Goal: Task Accomplishment & Management: Manage account settings

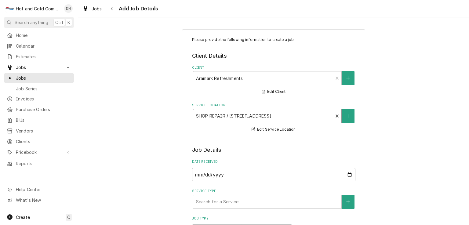
type textarea "x"
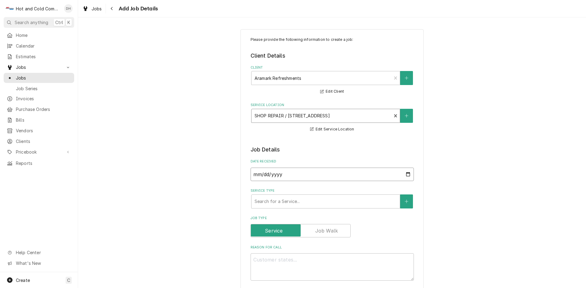
click at [405, 172] on input "2025-09-29" at bounding box center [331, 174] width 163 height 13
type input "2025-09-08"
click at [319, 202] on div "Service Type" at bounding box center [325, 201] width 142 height 11
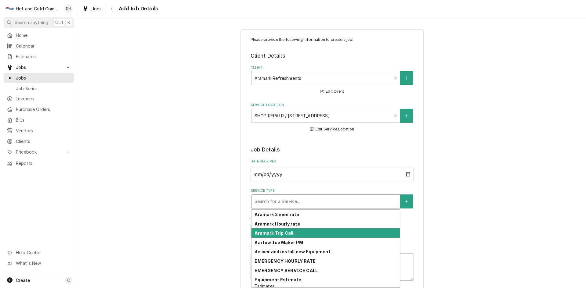
click at [301, 222] on div "Aramark Trip Call" at bounding box center [325, 233] width 148 height 9
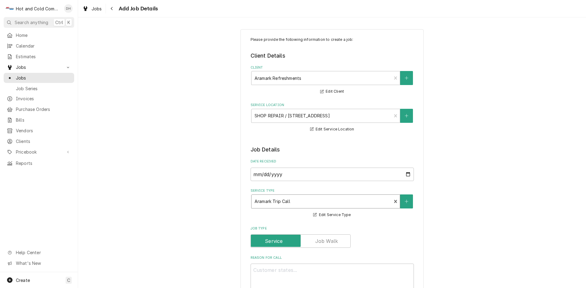
type textarea "x"
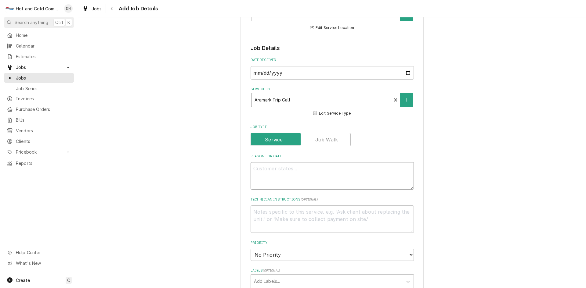
click at [289, 174] on textarea "Reason For Call" at bounding box center [331, 175] width 163 height 27
type textarea "p"
type textarea "x"
type textarea "pi"
type textarea "x"
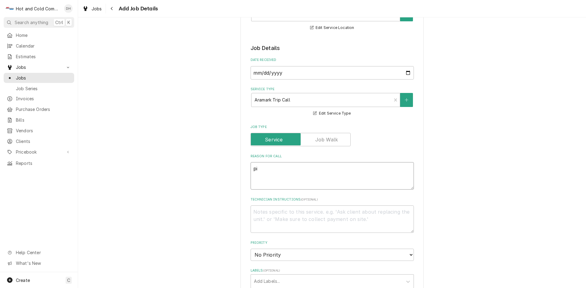
type textarea "pic"
type textarea "x"
type textarea "pick"
type textarea "x"
type textarea "pick"
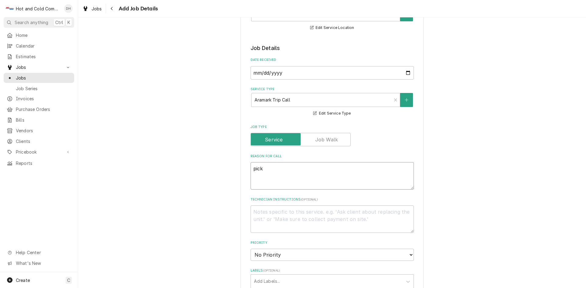
type textarea "x"
type textarea "pick u"
type textarea "x"
type textarea "pick up"
type textarea "x"
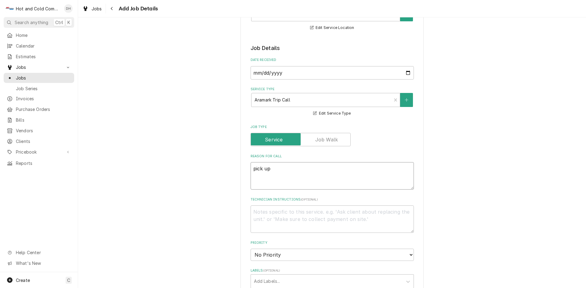
type textarea "pick up"
type textarea "x"
type textarea "pick up a"
type textarea "x"
type textarea "pick up an"
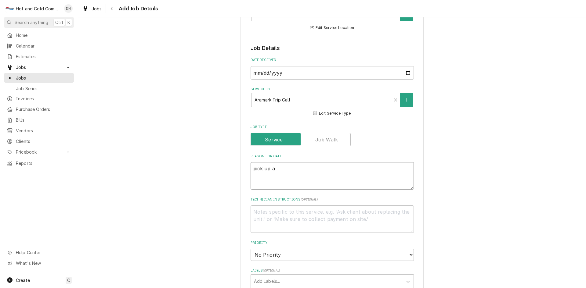
type textarea "x"
type textarea "pick up and"
type textarea "x"
type textarea "pick up and"
type textarea "x"
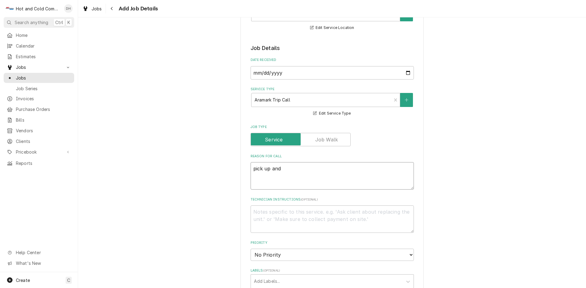
type textarea "pick up and d"
type textarea "x"
type textarea "pick up and de"
type textarea "x"
type textarea "pick up and del"
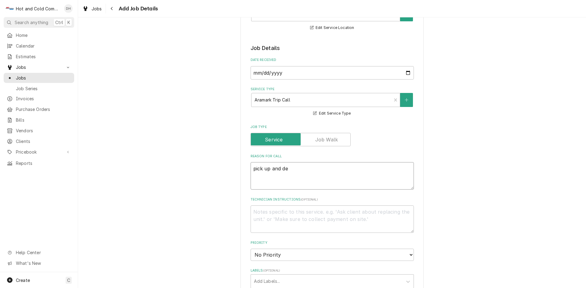
type textarea "x"
type textarea "pick up and deli"
type textarea "x"
type textarea "pick up and deliv"
type textarea "x"
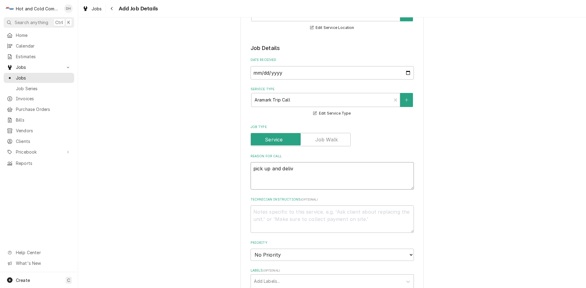
type textarea "pick up and delive"
type textarea "x"
type textarea "pick up and deliver"
type textarea "x"
type textarea "pick up and delivery"
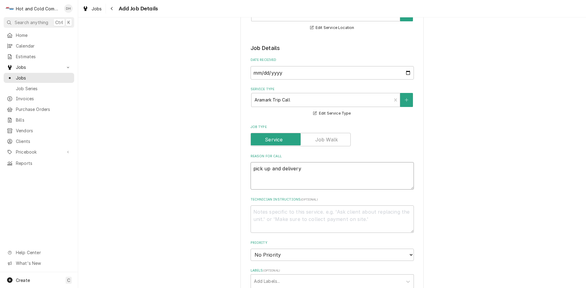
type textarea "x"
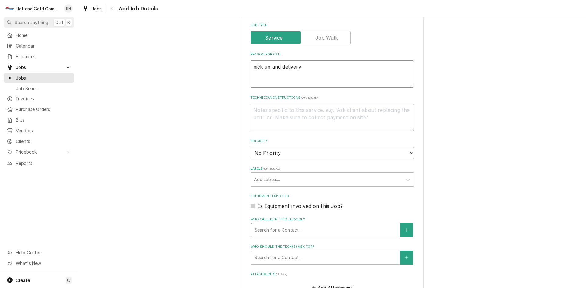
type textarea "pick up and delivery"
click at [306, 222] on div "Who called in this service?" at bounding box center [325, 230] width 142 height 11
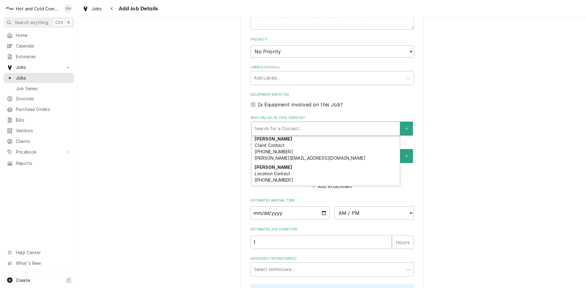
scroll to position [102, 0]
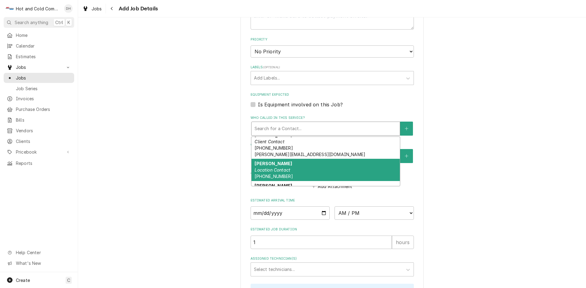
click at [284, 168] on em "Location Contact" at bounding box center [272, 170] width 36 height 5
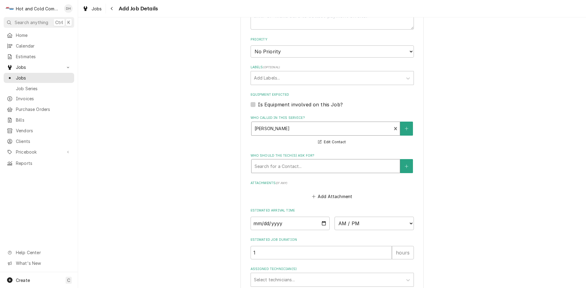
click at [330, 167] on div "Who should the tech(s) ask for?" at bounding box center [325, 166] width 142 height 11
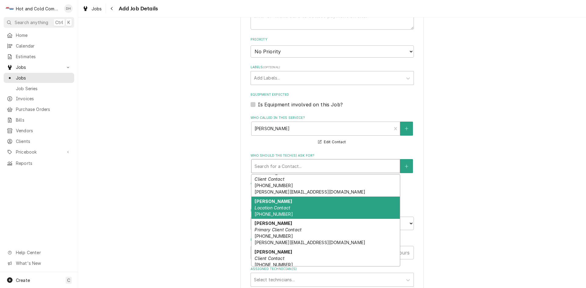
click at [289, 207] on div "Perry Location Contact (404) 353-4032" at bounding box center [325, 208] width 148 height 22
type textarea "x"
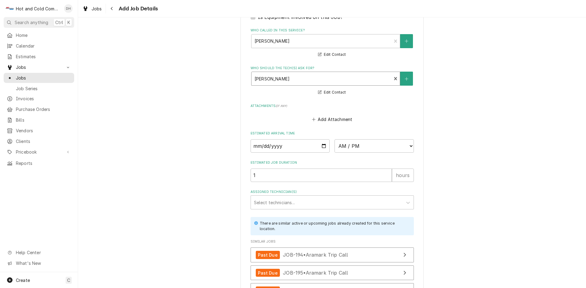
scroll to position [407, 0]
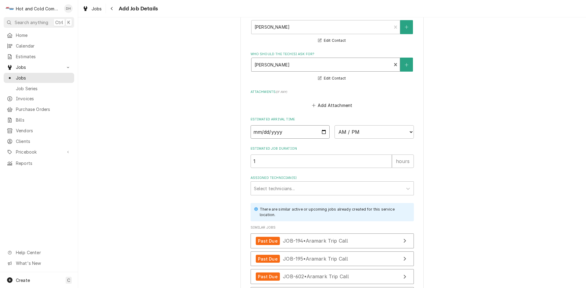
click at [322, 131] on input "Date" at bounding box center [289, 131] width 79 height 13
type input "2025-09-08"
type textarea "x"
type input "2025-09-08"
type textarea "x"
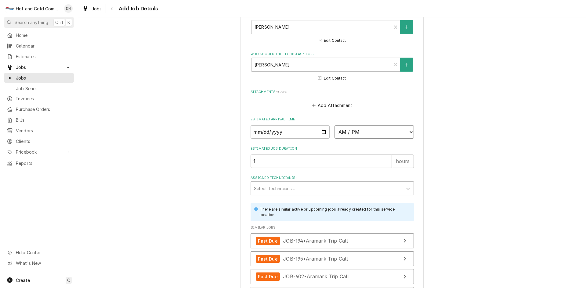
click at [406, 131] on select "AM / PM 6:00 AM 6:15 AM 6:30 AM 6:45 AM 7:00 AM 7:15 AM 7:30 AM 7:45 AM 8:00 AM…" at bounding box center [373, 131] width 79 height 13
select select "09:30:00"
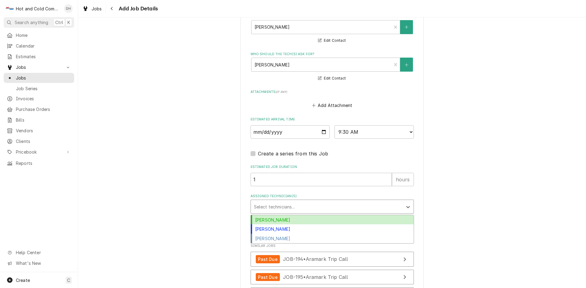
click at [311, 207] on div "Assigned Technician(s)" at bounding box center [327, 206] width 146 height 11
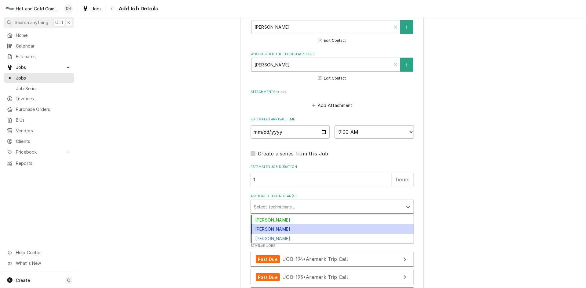
click at [297, 222] on div "[PERSON_NAME]" at bounding box center [332, 229] width 163 height 9
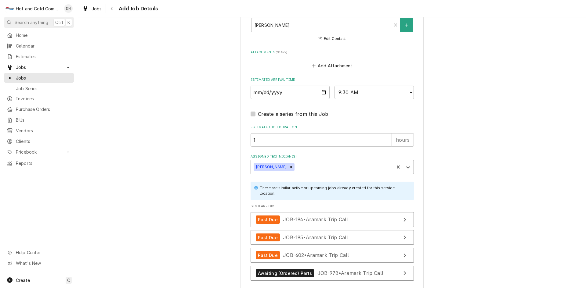
scroll to position [495, 0]
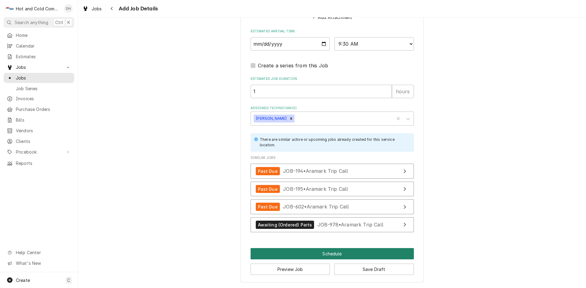
drag, startPoint x: 329, startPoint y: 254, endPoint x: 333, endPoint y: 250, distance: 5.8
click at [330, 222] on button "Schedule" at bounding box center [331, 253] width 163 height 11
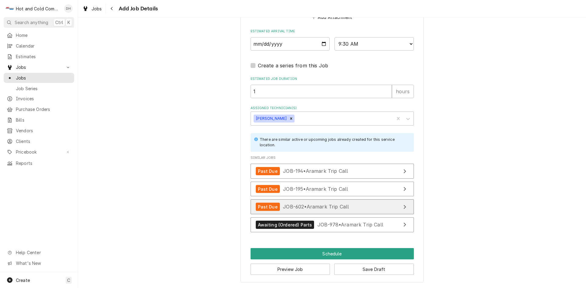
scroll to position [489, 0]
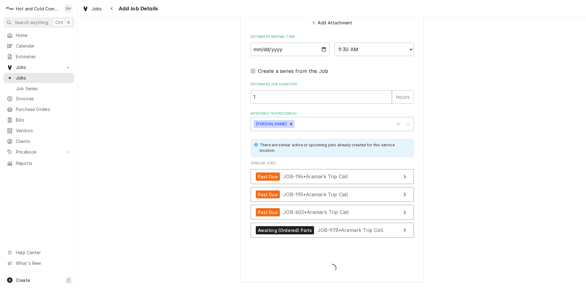
type textarea "x"
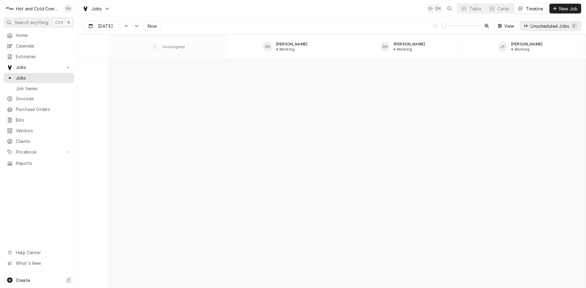
scroll to position [4773, 0]
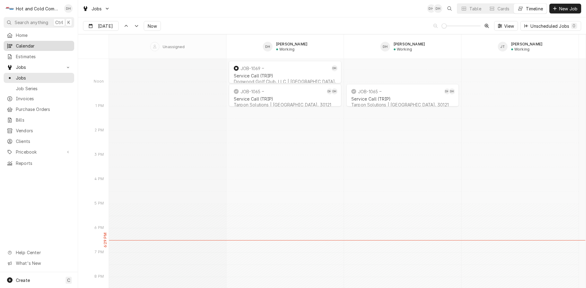
click at [23, 45] on span "Calendar" at bounding box center [43, 46] width 55 height 6
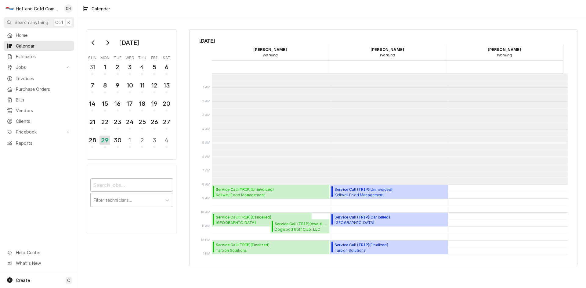
scroll to position [111, 0]
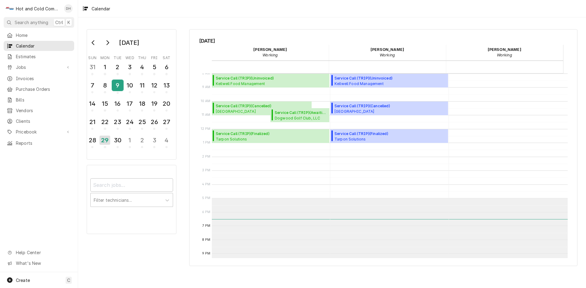
click at [114, 88] on div "9" at bounding box center [117, 85] width 11 height 10
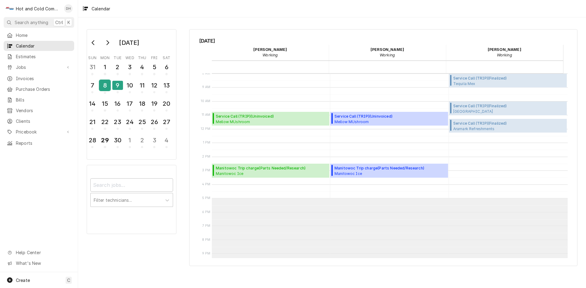
click at [106, 87] on div "8" at bounding box center [104, 85] width 11 height 10
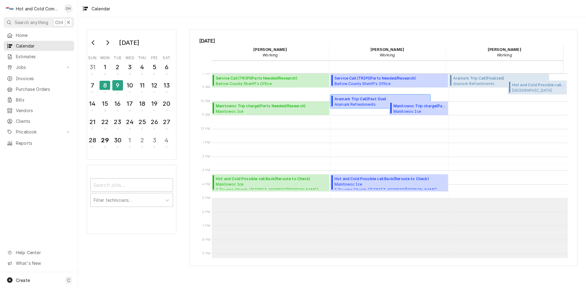
click at [352, 100] on span "Aramark Trip Call ( Past Due )" at bounding box center [366, 98] width 65 height 5
click at [357, 102] on div "Aramark Trip Call ( Past Due ) Aramark Refreshments SHOP REPAIR / 2700 Hickory …" at bounding box center [366, 101] width 65 height 10
click at [108, 86] on div "8" at bounding box center [104, 85] width 11 height 9
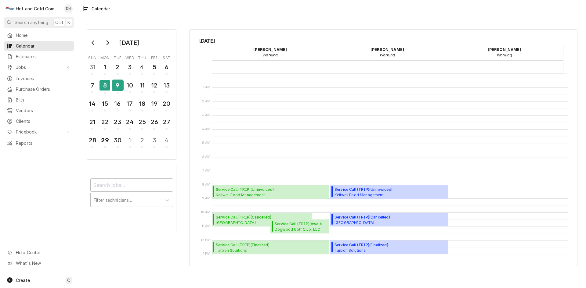
click at [116, 89] on div "9" at bounding box center [117, 85] width 11 height 10
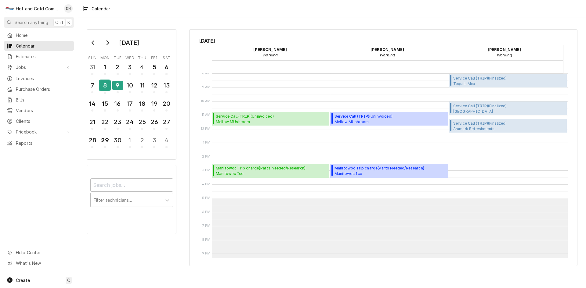
click at [108, 86] on div "8" at bounding box center [104, 85] width 11 height 10
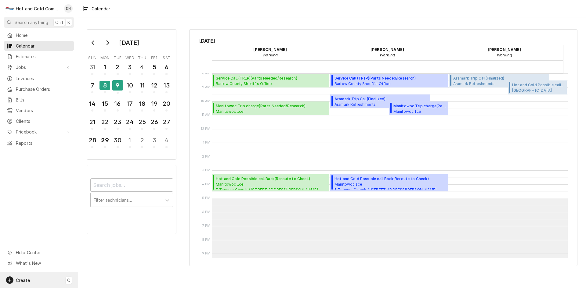
click at [27, 279] on span "Create" at bounding box center [23, 280] width 14 height 5
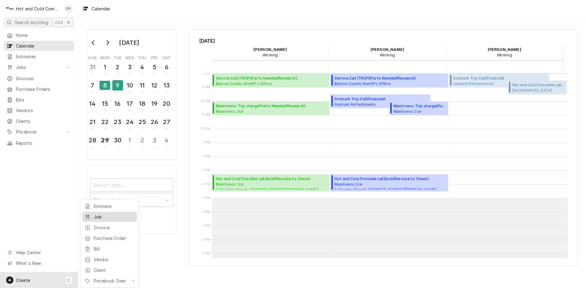
click at [102, 217] on div "Job" at bounding box center [114, 217] width 41 height 6
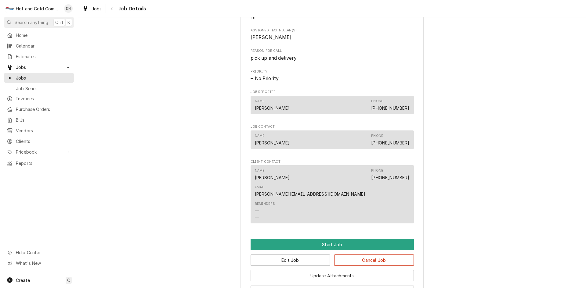
scroll to position [305, 0]
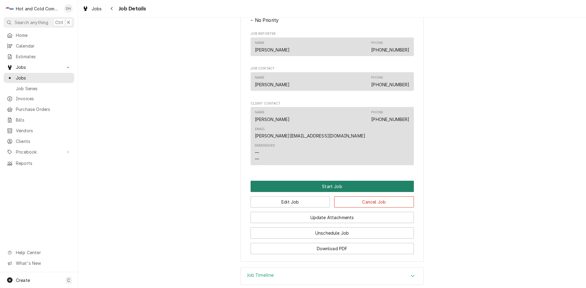
click at [329, 181] on button "Start Job" at bounding box center [331, 186] width 163 height 11
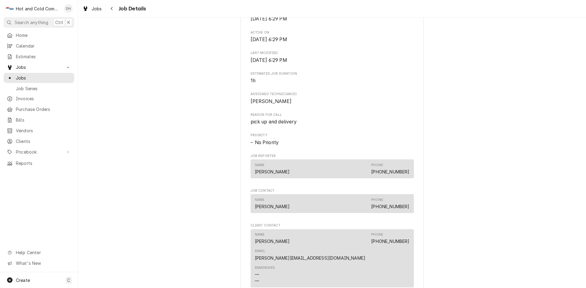
scroll to position [305, 0]
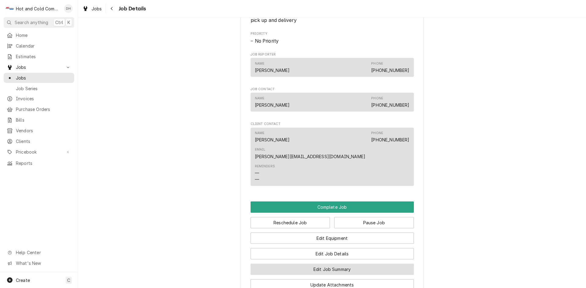
click at [348, 264] on button "Edit Job Summary" at bounding box center [331, 269] width 163 height 11
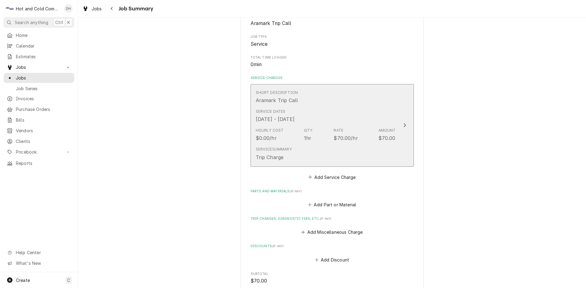
scroll to position [102, 0]
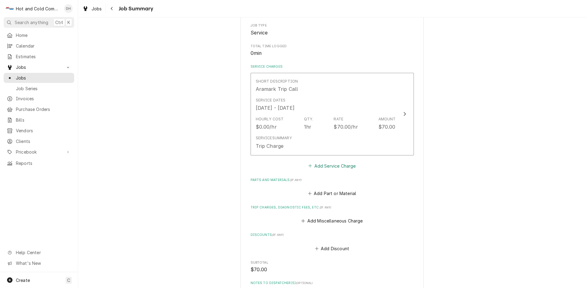
click at [325, 165] on button "Add Service Charge" at bounding box center [331, 166] width 49 height 9
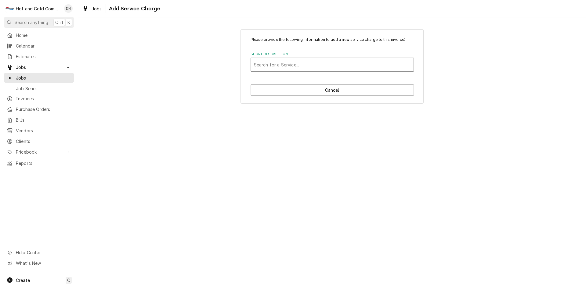
click at [322, 66] on div "Short Description" at bounding box center [332, 64] width 157 height 11
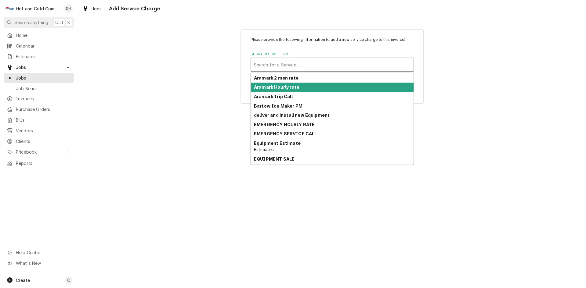
click at [300, 88] on div "Aramark Hourly rate" at bounding box center [332, 87] width 163 height 9
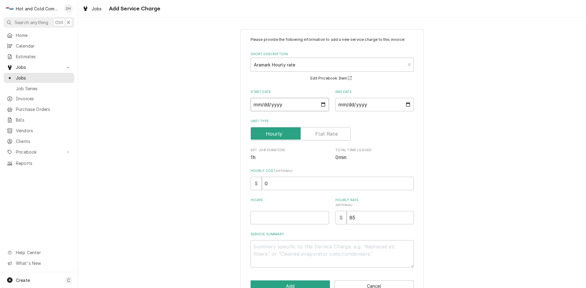
click at [322, 104] on input "Start Date" at bounding box center [289, 104] width 78 height 13
type textarea "x"
type input "2025-09-08"
click at [405, 105] on input "End Date" at bounding box center [374, 104] width 78 height 13
type textarea "x"
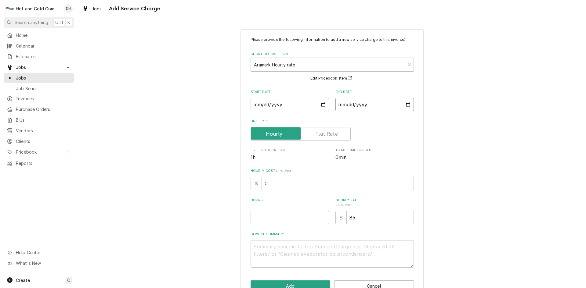
type input "2025-09-08"
click at [360, 245] on textarea "Service Summary" at bounding box center [331, 253] width 163 height 27
type textarea "x"
type textarea "A"
type textarea "x"
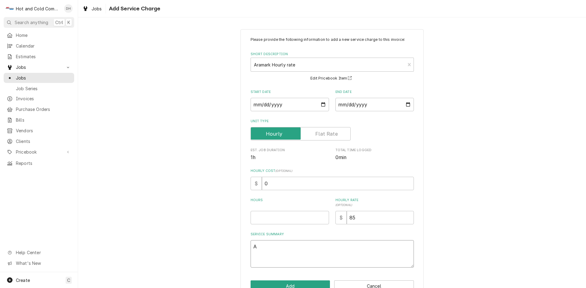
type textarea "As"
type textarea "x"
type textarea "Ass"
type textarea "x"
type textarea "Asse"
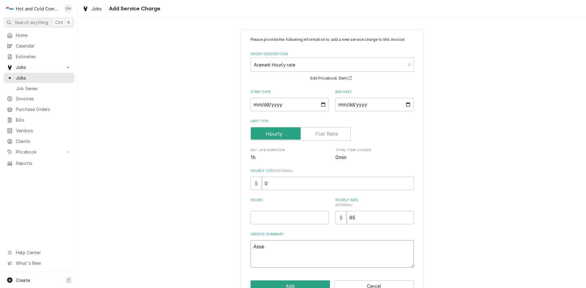
type textarea "x"
type textarea "Asset"
type textarea "x"
type textarea "Asset"
type textarea "x"
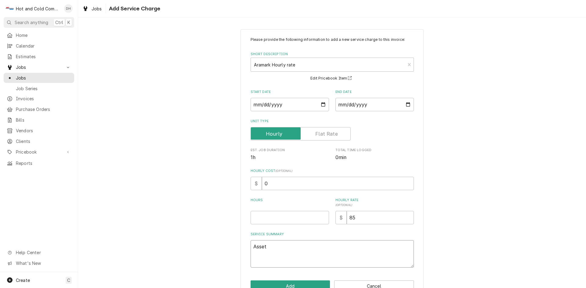
type textarea "Asset 2"
type textarea "x"
type textarea "Asset 25"
type textarea "x"
type textarea "Asset 259"
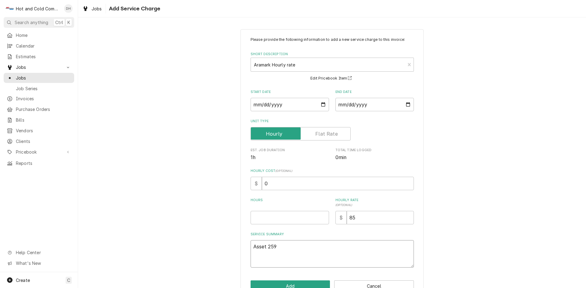
type textarea "x"
type textarea "Asset 2596"
type textarea "x"
type textarea "Asset 25965"
type textarea "x"
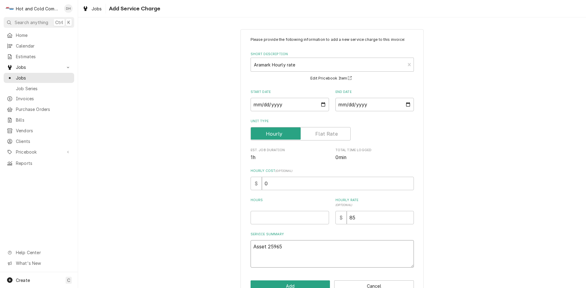
type textarea "Asset 259657"
type textarea "x"
type textarea "Asset 2596574"
type textarea "x"
type textarea "Asset 2596574"
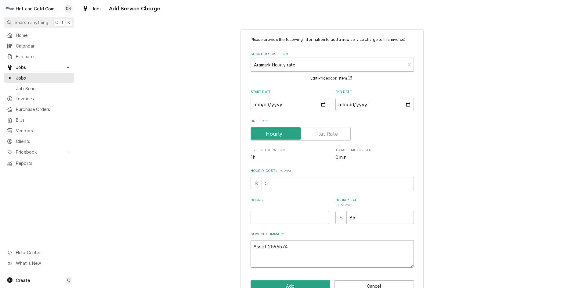
type textarea "x"
type textarea "Asset 2596574 9"
type textarea "x"
type textarea "Asset 2596574 9/"
type textarea "x"
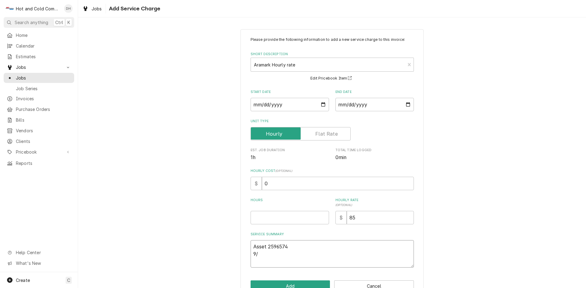
type textarea "Asset 2596574 9/8"
type textarea "x"
type textarea "Asset 2596574 9/8/"
type textarea "x"
type textarea "Asset 2596574 9/8/2"
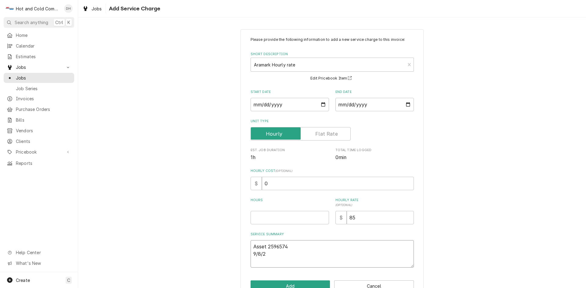
type textarea "x"
type textarea "Asset 2596574 9/8/25"
type textarea "x"
type textarea "Asset 2596574 9/8/25"
type textarea "x"
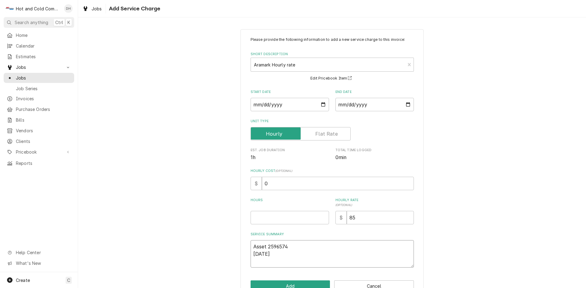
type textarea "Asset 2596574 9/8/25 a"
type textarea "x"
type textarea "Asset 2596574 9/8/25 ad"
type textarea "x"
type textarea "Asset 2596574 9/8/25 add"
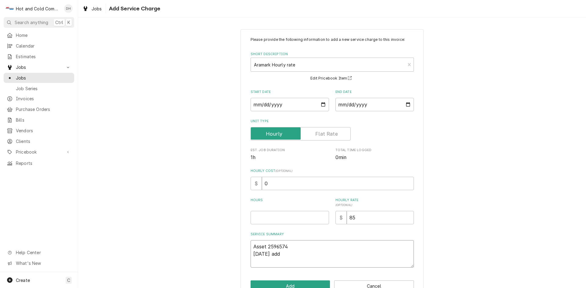
type textarea "x"
type textarea "Asset 2596574 9/8/25 adde"
type textarea "x"
type textarea "Asset 2596574 9/8/25 added"
type textarea "x"
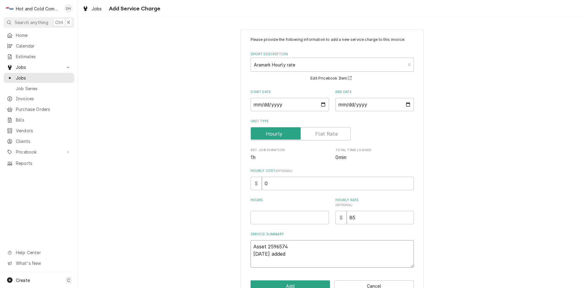
type textarea "Asset 2596574 9/8/25 added"
type textarea "x"
type textarea "Asset 2596574 9/8/25 added h"
type textarea "x"
type textarea "Asset 2596574 9/8/25 added ho"
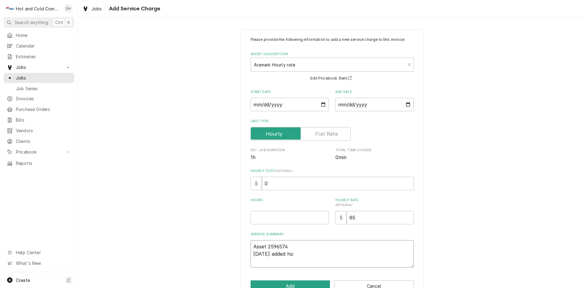
type textarea "x"
type textarea "Asset 2596574 9/8/25 added hot"
type textarea "x"
type textarea "Asset 2596574 9/8/25 added hot"
type textarea "x"
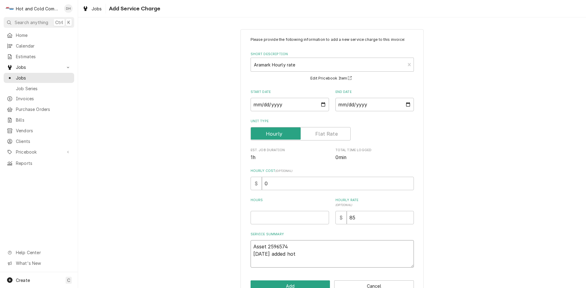
type textarea "Asset 2596574 9/8/25 added hot w"
type textarea "x"
type textarea "Asset 2596574 9/8/25 added hot wa"
type textarea "x"
type textarea "Asset 2596574 9/8/25 added hot wat"
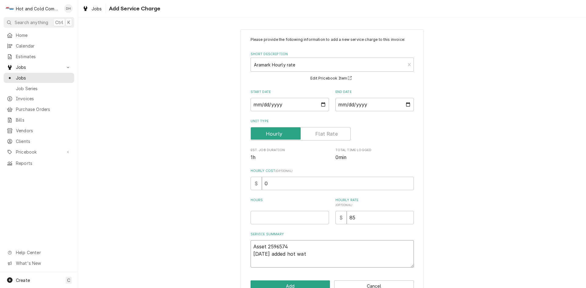
type textarea "x"
type textarea "Asset 2596574 9/8/25 added hot wate"
type textarea "x"
type textarea "Asset 2596574 9/8/25 added hot water"
type textarea "x"
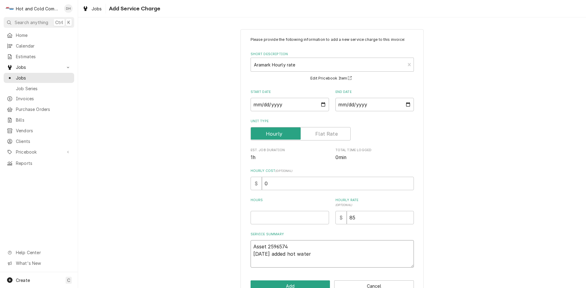
type textarea "Asset 2596574 9/8/25 added hot water"
type textarea "x"
type textarea "Asset 2596574 9/8/25 added hot water t"
type textarea "x"
type textarea "Asset 2596574 9/8/25 added hot water to"
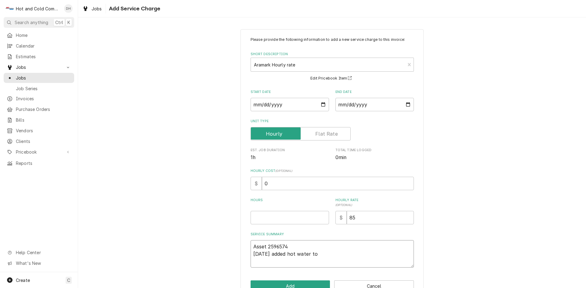
type textarea "x"
type textarea "Asset 2596574 9/8/25 added hot water to"
type textarea "x"
type textarea "Asset 2596574 9/8/25 added hot water to u"
type textarea "x"
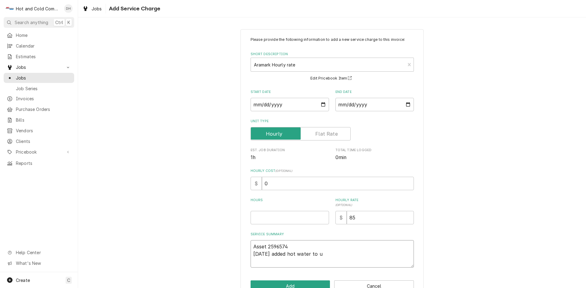
type textarea "Asset 2596574 9/8/25 added hot water to un"
type textarea "x"
type textarea "Asset 2596574 9/8/25 added hot water to uni"
type textarea "x"
type textarea "Asset 2596574 9/8/25 added hot water to unit"
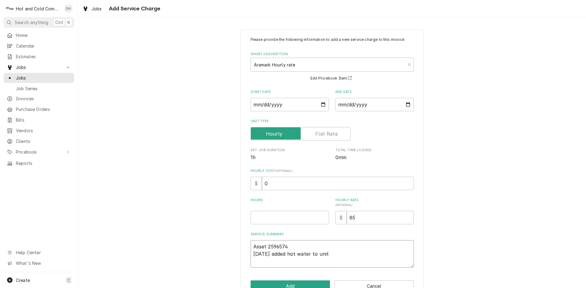
type textarea "x"
type textarea "Asset 2596574 9/8/25 added hot water to unit"
type textarea "x"
type textarea "Asset 2596574 9/8/25 added hot water to unit t"
type textarea "x"
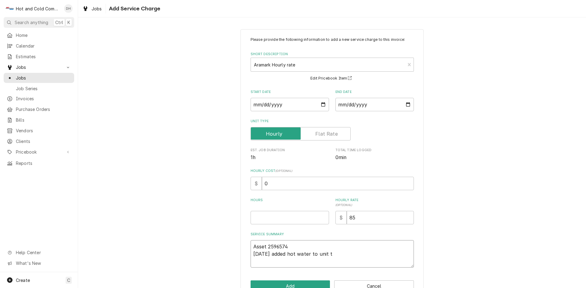
type textarea "Asset 2596574 9/8/25 added hot water to unit to"
type textarea "x"
type textarea "Asset 2596574 9/8/25 added hot water to unit to"
type textarea "x"
type textarea "Asset 2596574 9/8/25 added hot water to unit to c"
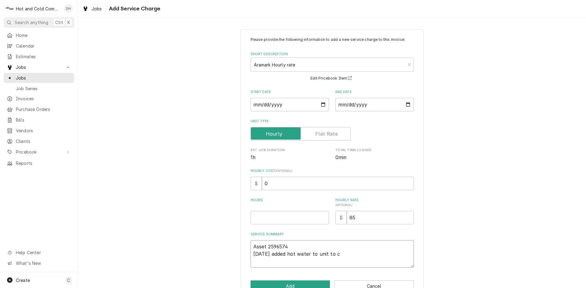
type textarea "x"
type textarea "Asset 2596574 9/8/25 added hot water to unit to ch"
type textarea "x"
type textarea "Asset 2596574 9/8/25 added hot water to unit to che"
type textarea "x"
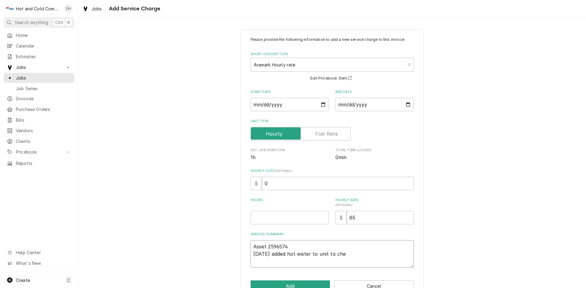
type textarea "Asset 2596574 9/8/25 added hot water to unit to chec"
type textarea "x"
type textarea "Asset 2596574 9/8/25 added hot water to unit to check"
type textarea "x"
type textarea "Asset 2596574 9/8/25 added hot water to unit to check"
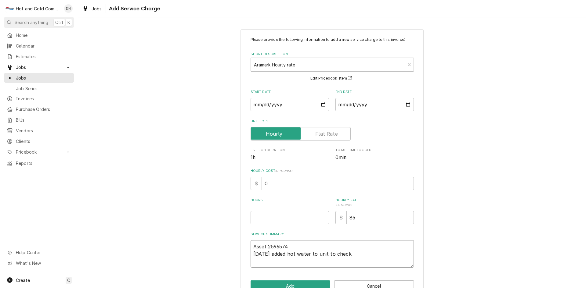
type textarea "x"
type textarea "Asset 2596574 9/8/25 added hot water to unit to check f"
type textarea "x"
type textarea "Asset 2596574 9/8/25 added hot water to unit to check fo"
type textarea "x"
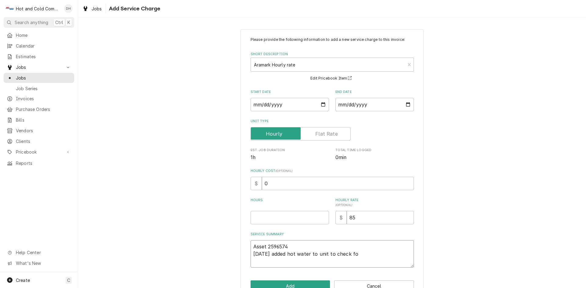
type textarea "Asset 2596574 9/8/25 added hot water to unit to check for"
type textarea "x"
type textarea "Asset 2596574 9/8/25 added hot water to unit to check for"
type textarea "x"
type textarea "Asset 2596574 9/8/25 added hot water to unit to check for l"
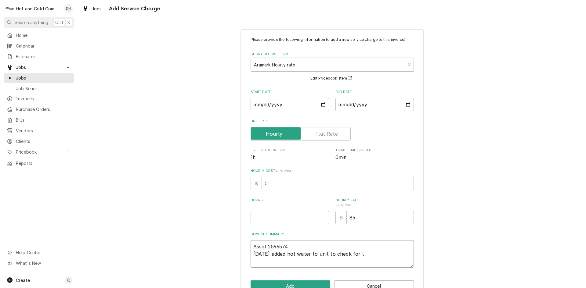
type textarea "x"
type textarea "Asset 2596574 9/8/25 added hot water to unit to check for le"
type textarea "x"
type textarea "Asset 2596574 9/8/25 added hot water to unit to check for lea"
type textarea "x"
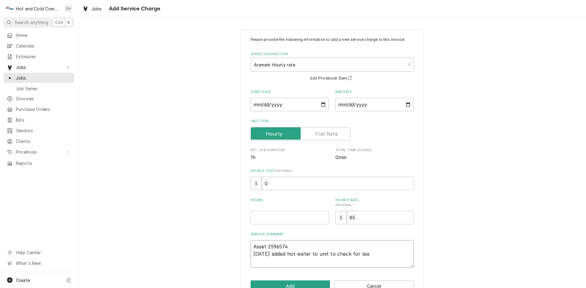
type textarea "Asset 2596574 9/8/25 added hot water to unit to check for leak"
type textarea "x"
type textarea "Asset 2596574 9/8/25 added hot water to unit to check for leaks"
type textarea "x"
type textarea "Asset 2596574 9/8/25 added hot water to unit to check for leaks"
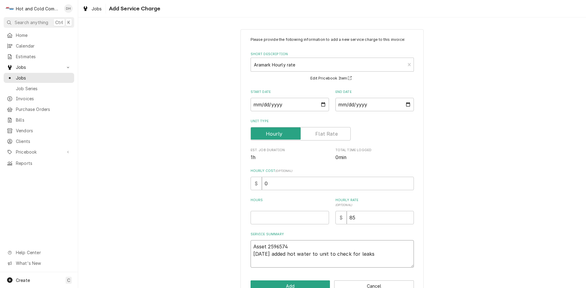
type textarea "x"
type textarea "Asset 2596574 9/8/25 added hot water to unit to check for leaks f"
type textarea "x"
type textarea "Asset 2596574 9/8/25 added hot water to unit to check for leaks fo"
type textarea "x"
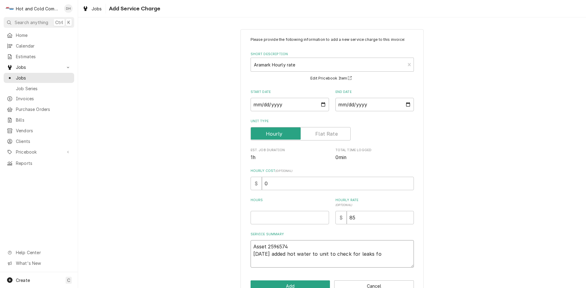
type textarea "Asset 2596574 9/8/25 added hot water to unit to check for leaks fou"
type textarea "x"
type textarea "Asset 2596574 9/8/25 added hot water to unit to check for leaks foun"
type textarea "x"
type textarea "Asset 2596574 9/8/25 added hot water to unit to check for leaks found"
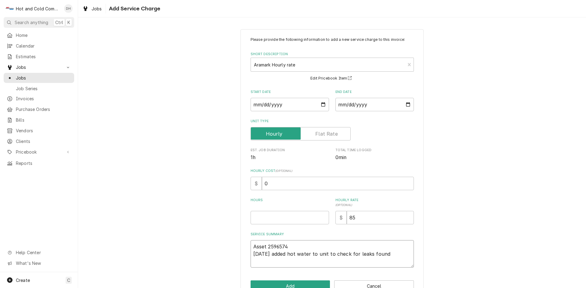
type textarea "x"
type textarea "Asset 2596574 9/8/25 added hot water to unit to check for leaks found"
type textarea "x"
type textarea "Asset 2596574 9/8/25 added hot water to unit to check for leaks found n"
type textarea "x"
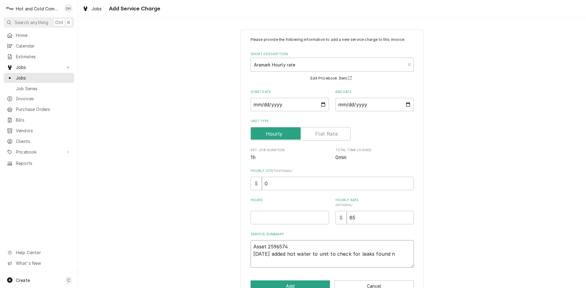
type textarea "Asset 2596574 9/8/25 added hot water to unit to check for leaks found no"
type textarea "x"
type textarea "Asset 2596574 9/8/25 added hot water to unit to check for leaks found non"
type textarea "x"
type textarea "Asset 2596574 9/8/25 added hot water to unit to check for leaks found non"
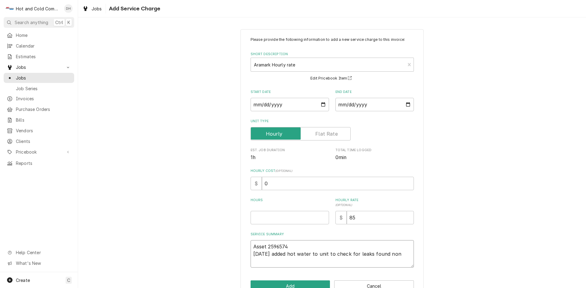
type textarea "x"
type textarea "Asset 2596574 9/8/25 added hot water to unit to check for leaks found non c"
type textarea "x"
type textarea "Asset 2596574 9/8/25 added hot water to unit to check for leaks found non cl"
type textarea "x"
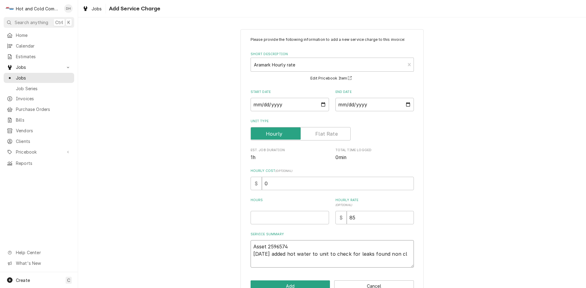
type textarea "Asset 2596574 9/8/25 added hot water to unit to check for leaks found non cle"
type textarea "x"
type textarea "Asset 2596574 9/8/25 added hot water to unit to check for leaks found non clea"
type textarea "x"
type textarea "Asset 2596574 9/8/25 added hot water to unit to check for leaks found non clean"
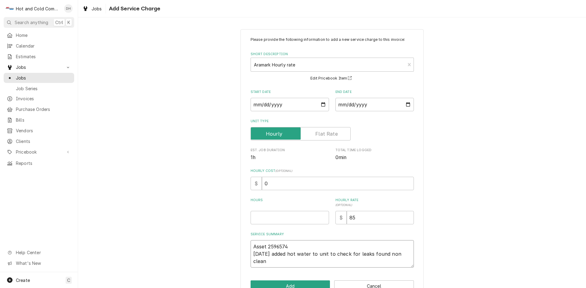
type textarea "x"
type textarea "Asset 2596574 9/8/25 added hot water to unit to check for leaks found non cleane"
type textarea "x"
type textarea "Asset 2596574 9/8/25 added hot water to unit to check for leaks found non clean…"
type textarea "x"
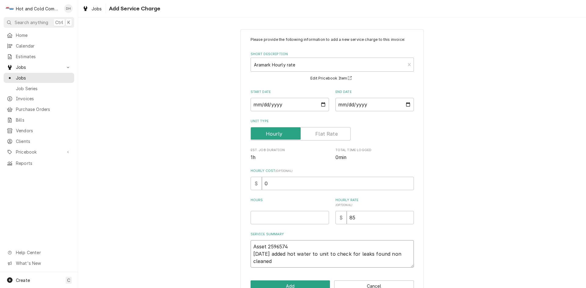
type textarea "Asset 2596574 9/8/25 added hot water to unit to check for leaks found non clean…"
type textarea "x"
type textarea "Asset 2596574 9/8/25 added hot water to unit to check for leaks found non clean…"
type textarea "x"
type textarea "Asset 2596574 9/8/25 added hot water to unit to check for leaks found non clean…"
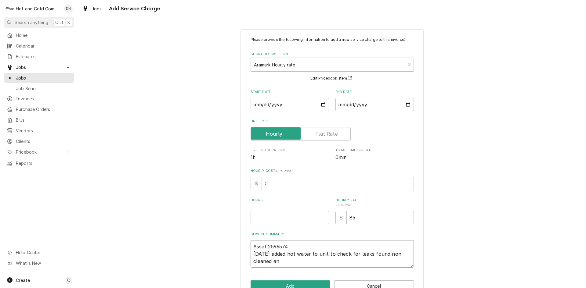
type textarea "x"
type textarea "Asset 2596574 9/8/25 added hot water to unit to check for leaks found non clean…"
type textarea "x"
type textarea "Asset 2596574 9/8/25 added hot water to unit to check for leaks found non clean…"
type textarea "x"
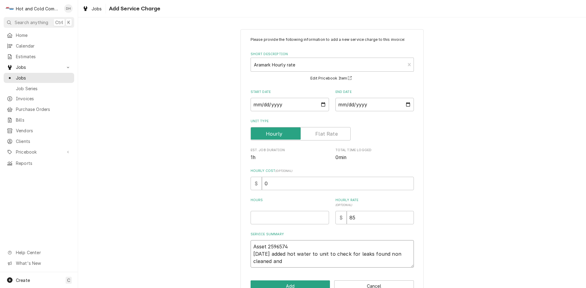
type textarea "Asset 2596574 9/8/25 added hot water to unit to check for leaks found non clean…"
type textarea "x"
type textarea "Asset 2596574 9/8/25 added hot water to unit to check for leaks found non clean…"
type textarea "x"
type textarea "Asset 2596574 9/8/25 added hot water to unit to check for leaks found non clean…"
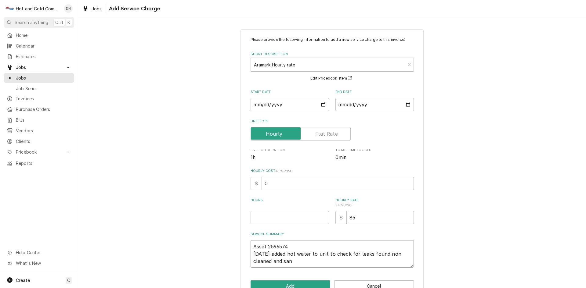
type textarea "x"
type textarea "Asset 2596574 9/8/25 added hot water to unit to check for leaks found non clean…"
type textarea "x"
type textarea "Asset 2596574 9/8/25 added hot water to unit to check for leaks found non clean…"
type textarea "x"
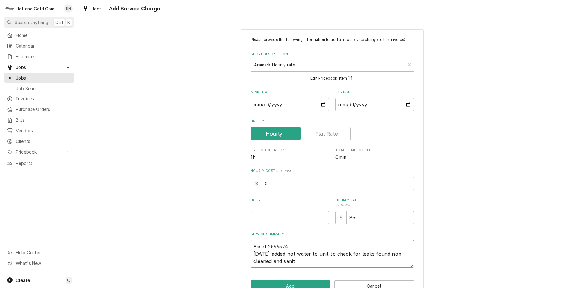
type textarea "Asset 2596574 9/8/25 added hot water to unit to check for leaks found non clean…"
type textarea "x"
type textarea "Asset 2596574 9/8/25 added hot water to unit to check for leaks found non clean…"
type textarea "x"
type textarea "Asset 2596574 9/8/25 added hot water to unit to check for leaks found non clean…"
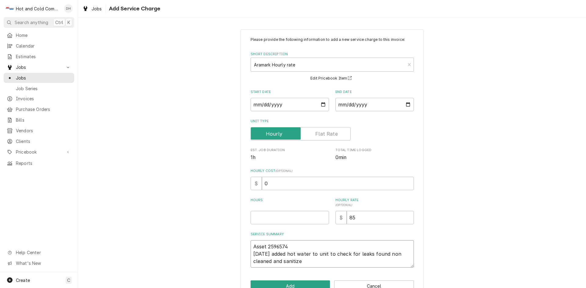
type textarea "x"
type textarea "Asset 2596574 9/8/25 added hot water to unit to check for leaks found non clean…"
type textarea "x"
type textarea "Asset 2596574 9/8/25 added hot water to unit to check for leaks found non clean…"
type textarea "x"
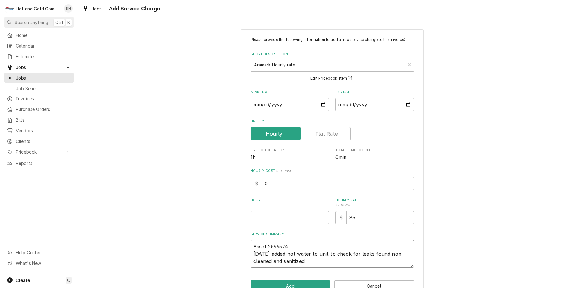
type textarea "Asset 2596574 9/8/25 added hot water to unit to check for leaks found non clean…"
type textarea "x"
type textarea "Asset 2596574 9/8/25 added hot water to unit to check for leaks found non clean…"
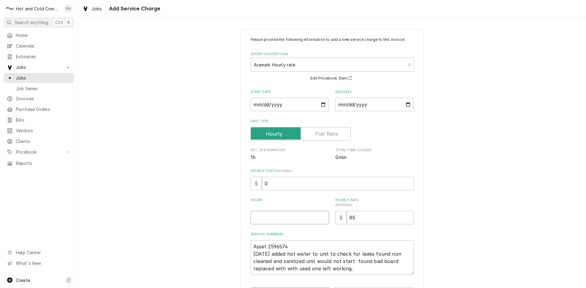
click at [301, 214] on input "Hours" at bounding box center [289, 217] width 78 height 13
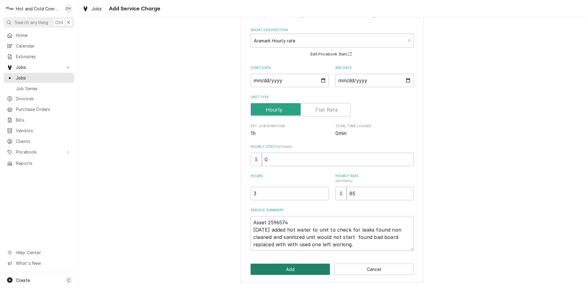
click at [298, 270] on button "Add" at bounding box center [290, 269] width 80 height 11
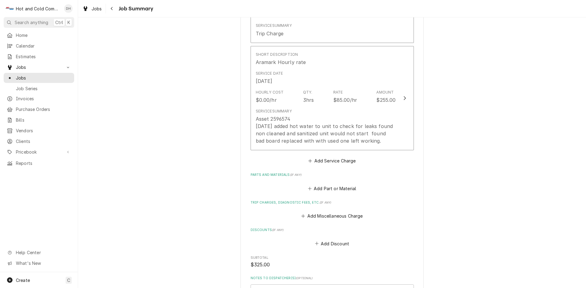
scroll to position [305, 0]
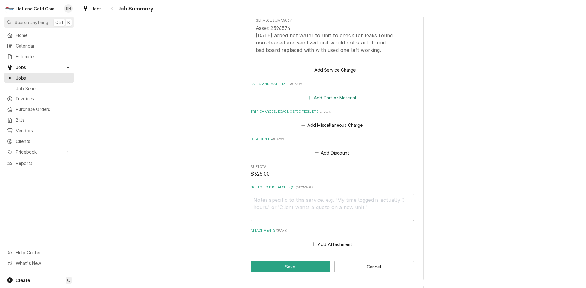
click at [342, 97] on button "Add Part or Material" at bounding box center [332, 97] width 50 height 9
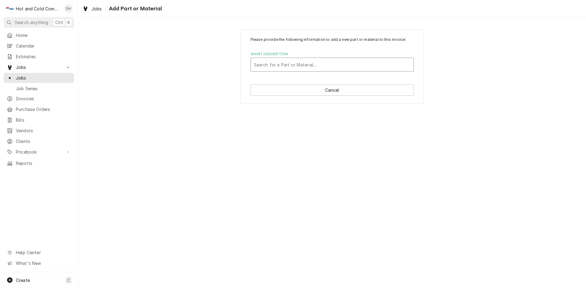
click at [319, 64] on div "Short Description" at bounding box center [332, 64] width 157 height 11
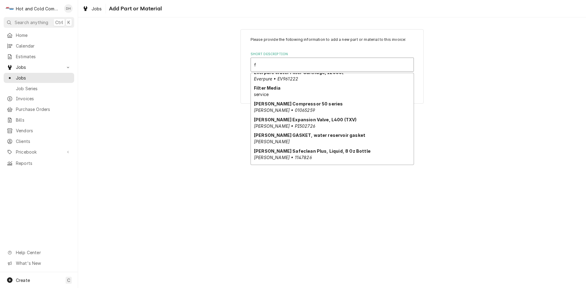
scroll to position [210, 0]
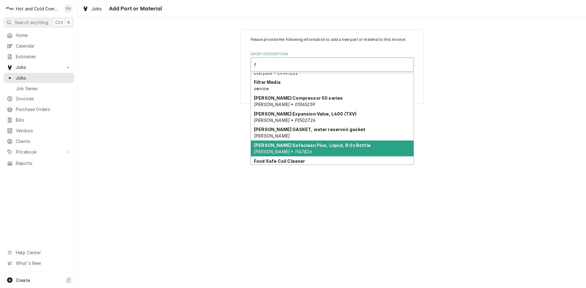
click at [350, 148] on div "[PERSON_NAME] Safeclean Plus, Liquid, 8 Oz Bottle [PERSON_NAME] • 1147826" at bounding box center [332, 149] width 163 height 16
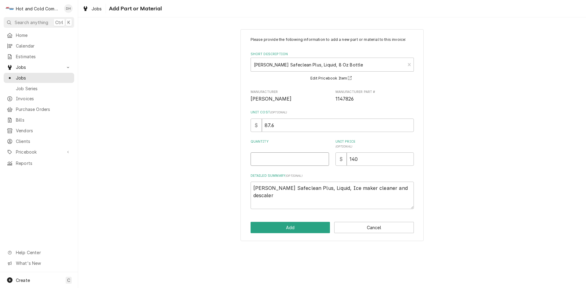
click at [290, 161] on input "Quantity" at bounding box center [289, 159] width 78 height 13
click at [294, 229] on button "Add" at bounding box center [290, 227] width 80 height 11
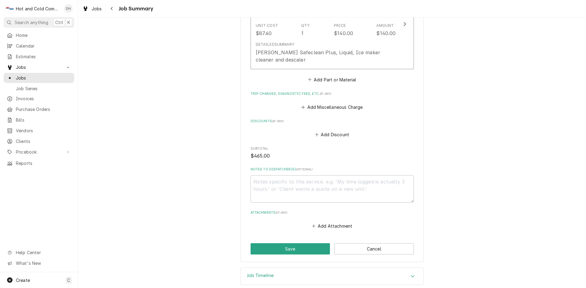
scroll to position [424, 0]
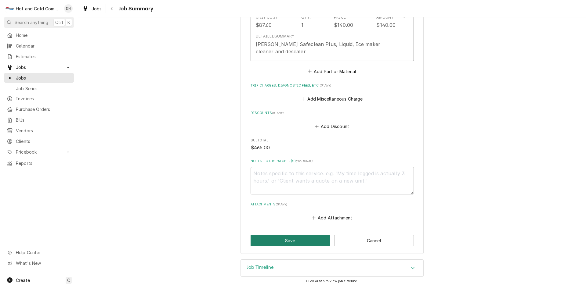
drag, startPoint x: 290, startPoint y: 243, endPoint x: 366, endPoint y: 167, distance: 108.1
click at [291, 242] on button "Save" at bounding box center [290, 240] width 80 height 11
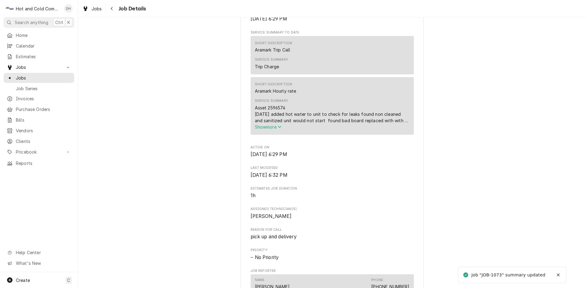
scroll to position [407, 0]
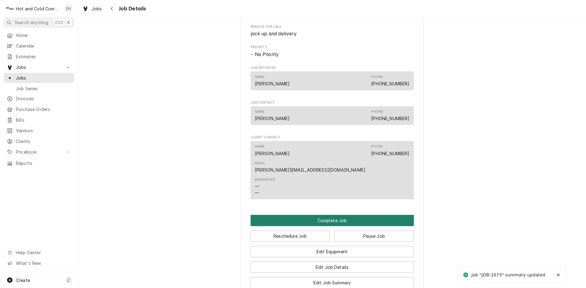
click at [335, 215] on button "Complete Job" at bounding box center [331, 220] width 163 height 11
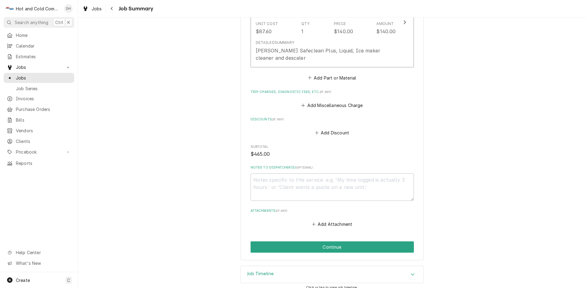
scroll to position [424, 0]
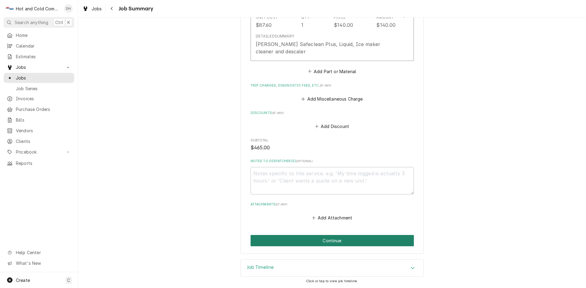
click at [334, 240] on button "Continue" at bounding box center [331, 240] width 163 height 11
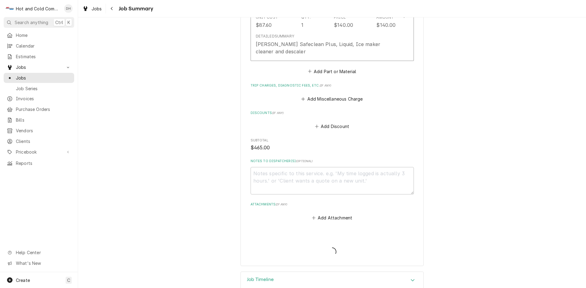
type textarea "x"
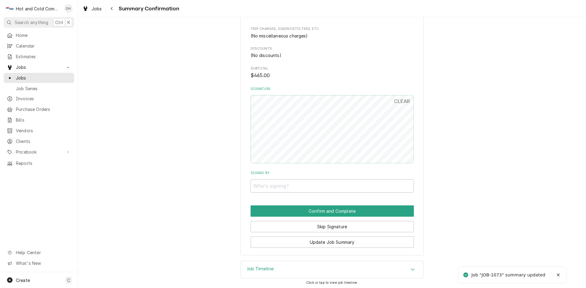
scroll to position [410, 0]
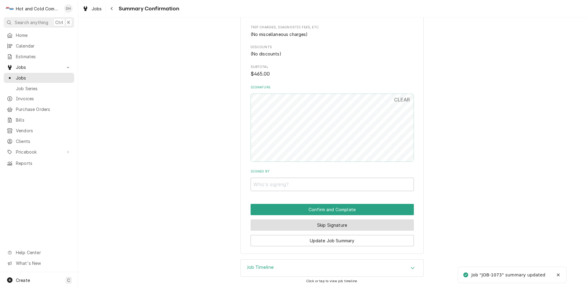
click at [336, 226] on button "Skip Signature" at bounding box center [331, 225] width 163 height 11
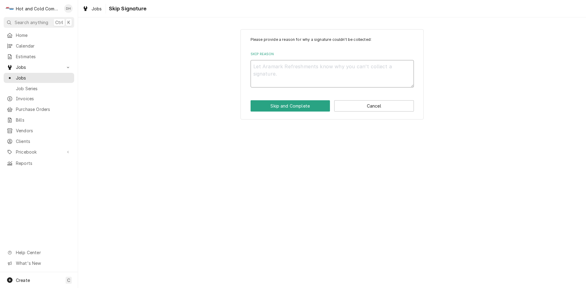
click at [269, 71] on textarea "Skip Reason" at bounding box center [331, 73] width 163 height 27
type textarea "x"
type textarea "e"
type textarea "x"
type textarea "em"
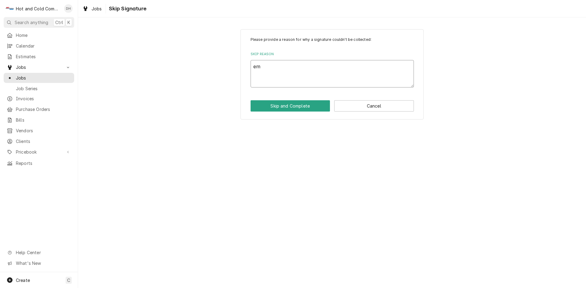
type textarea "x"
type textarea "ema"
type textarea "x"
type textarea "emai"
type textarea "x"
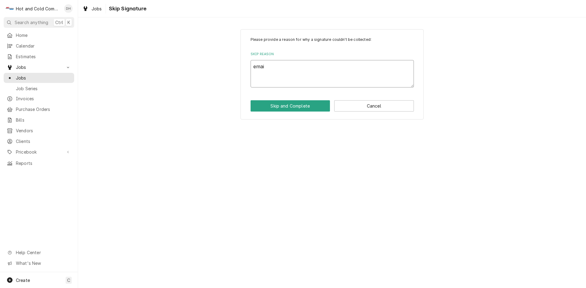
type textarea "email"
type textarea "x"
type textarea "emaile"
type textarea "x"
type textarea "emailed"
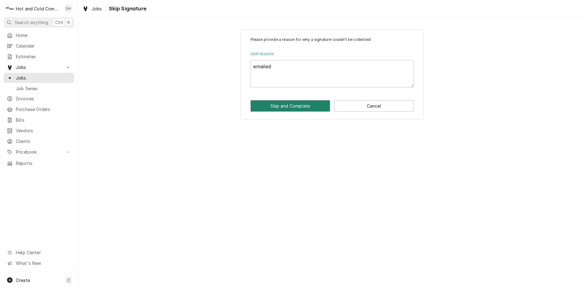
click at [290, 108] on button "Skip and Complete" at bounding box center [290, 105] width 80 height 11
type textarea "x"
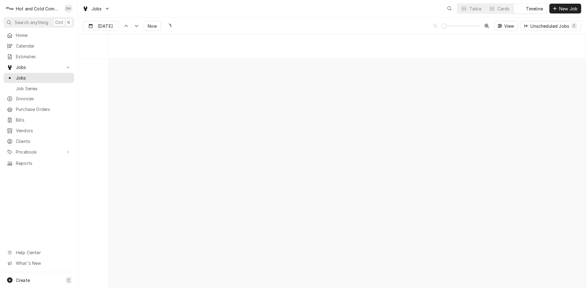
scroll to position [4773, 0]
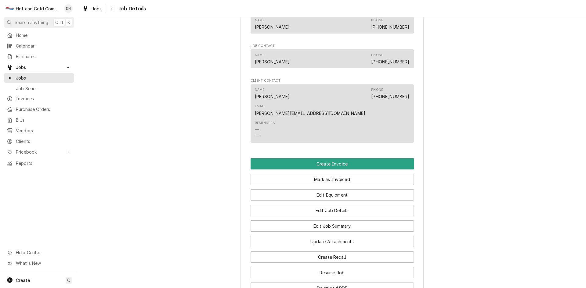
scroll to position [407, 0]
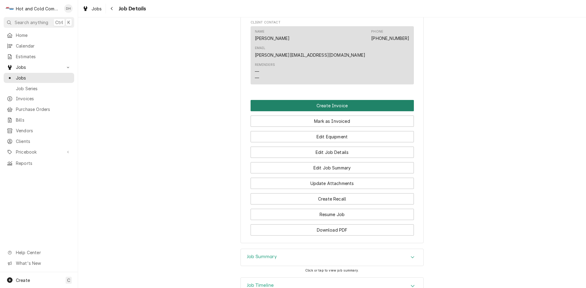
click at [317, 100] on button "Create Invoice" at bounding box center [331, 105] width 163 height 11
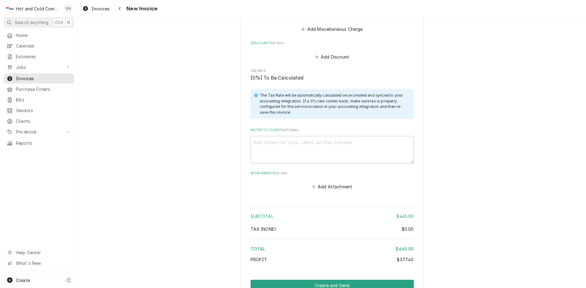
scroll to position [931, 0]
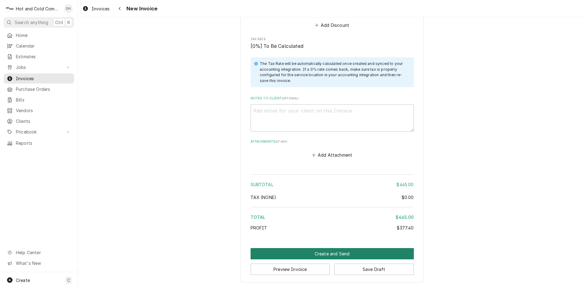
click at [330, 252] on button "Create and Send" at bounding box center [331, 253] width 163 height 11
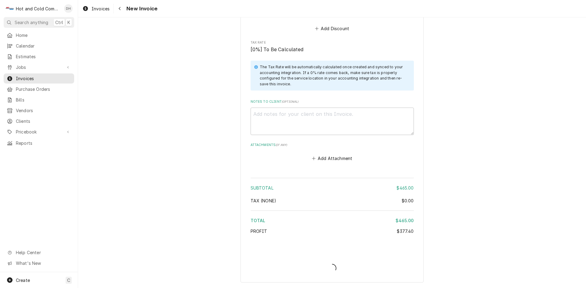
scroll to position [928, 0]
type textarea "x"
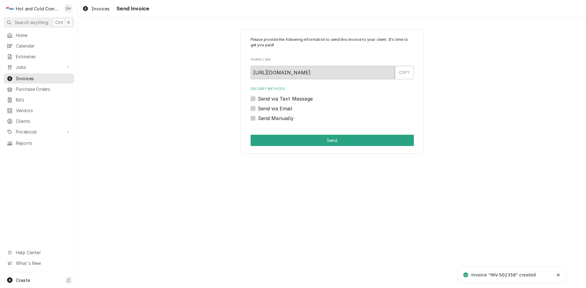
click at [258, 108] on label "Send via Email" at bounding box center [275, 108] width 34 height 7
click at [258, 108] on input "Send via Email" at bounding box center [339, 111] width 163 height 13
checkbox input "true"
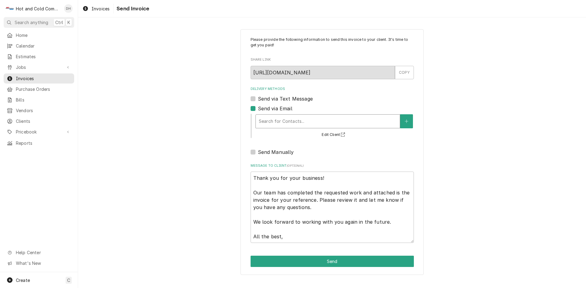
click at [276, 121] on div "Delivery Methods" at bounding box center [328, 121] width 138 height 11
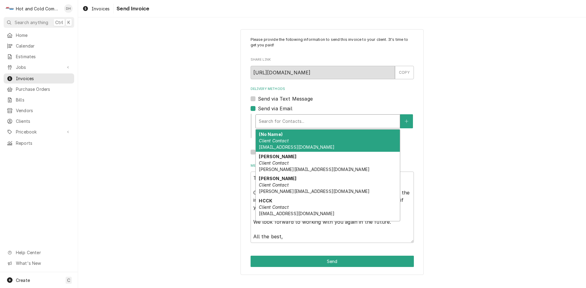
click at [277, 141] on em "Client Contact" at bounding box center [274, 140] width 30 height 5
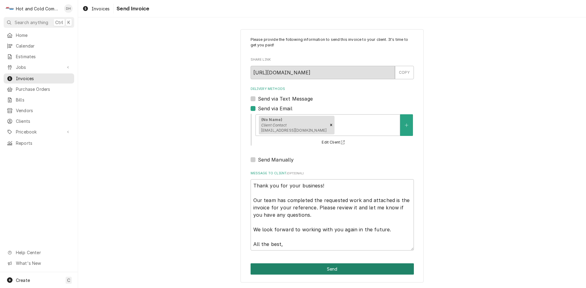
drag, startPoint x: 330, startPoint y: 271, endPoint x: 423, endPoint y: 211, distance: 110.7
click at [330, 270] on button "Send" at bounding box center [331, 269] width 163 height 11
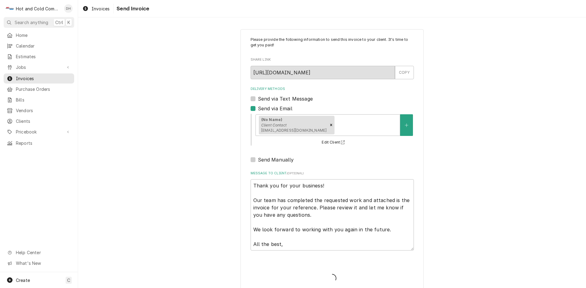
type textarea "x"
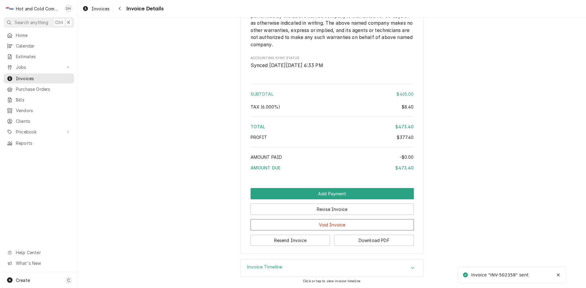
scroll to position [798, 0]
click at [381, 239] on button "Download PDF" at bounding box center [374, 240] width 80 height 11
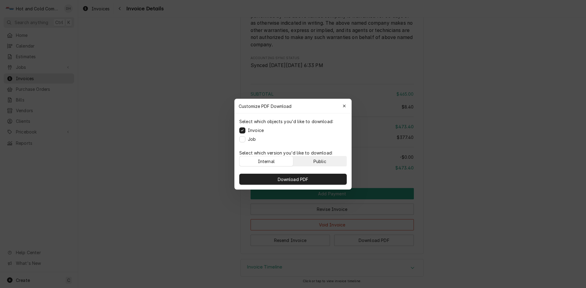
click at [322, 160] on div "Public" at bounding box center [319, 161] width 13 height 6
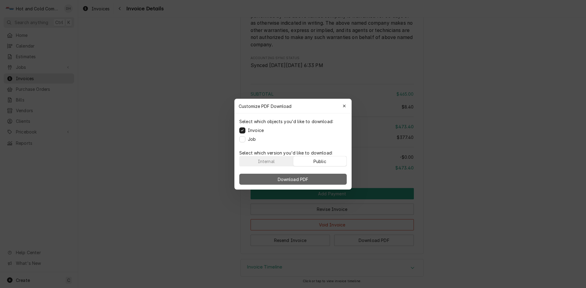
click at [319, 184] on button "Download PDF" at bounding box center [292, 179] width 107 height 11
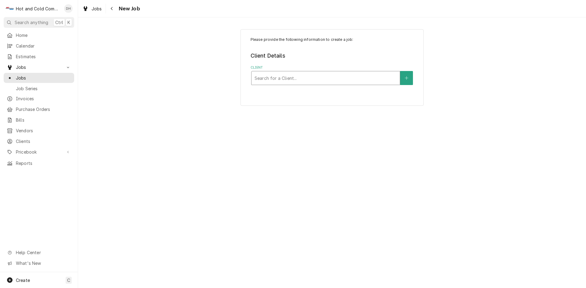
click at [337, 75] on div "Client" at bounding box center [325, 78] width 142 height 11
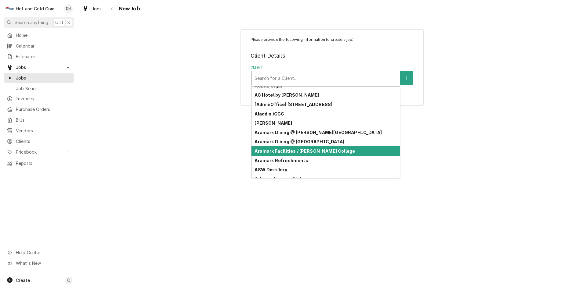
scroll to position [24, 0]
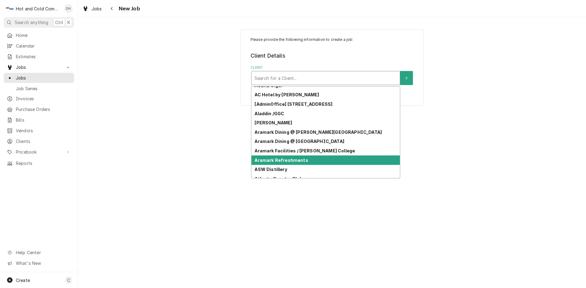
click at [332, 158] on div "Aramark Refreshments" at bounding box center [325, 160] width 148 height 9
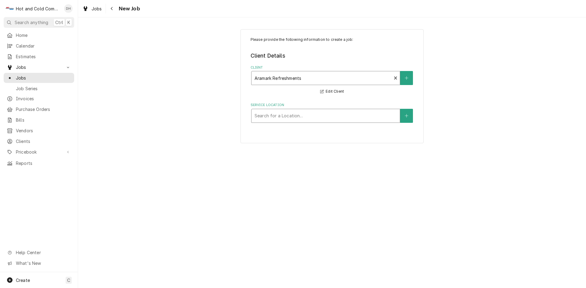
click at [356, 115] on div "Service Location" at bounding box center [325, 115] width 142 height 11
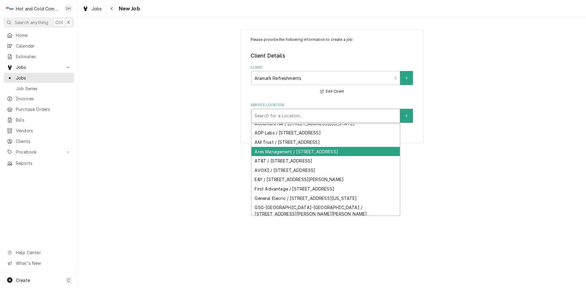
scroll to position [140, 0]
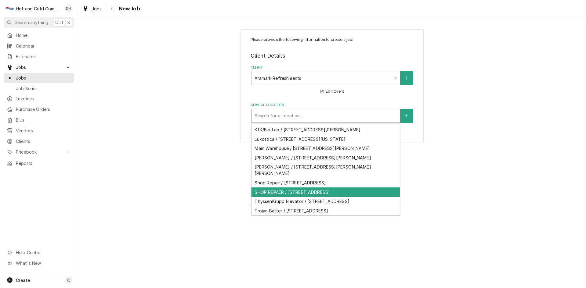
click at [321, 188] on div "SHOP REPAIR / [STREET_ADDRESS]" at bounding box center [325, 192] width 148 height 9
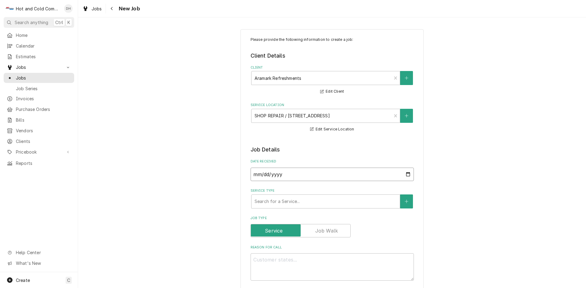
click at [405, 172] on input "2025-09-29" at bounding box center [331, 174] width 163 height 13
type textarea "x"
type input "2025-09-08"
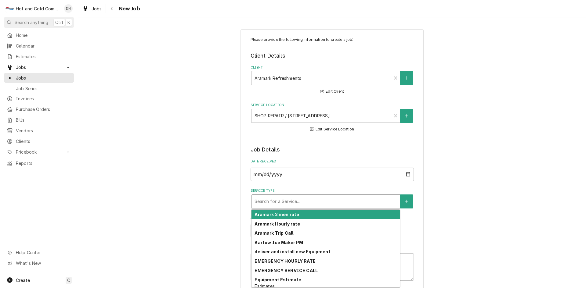
click at [337, 198] on div "Service Type" at bounding box center [325, 201] width 142 height 11
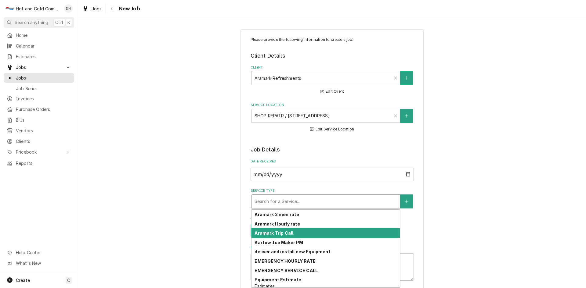
click at [291, 234] on div "Aramark Trip Call" at bounding box center [325, 233] width 148 height 9
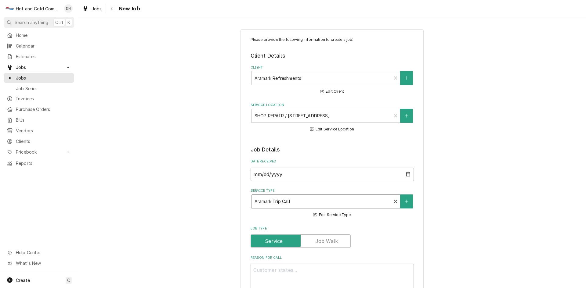
scroll to position [102, 0]
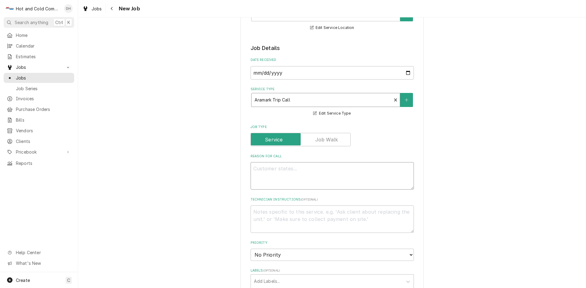
click at [307, 173] on textarea "Reason For Call" at bounding box center [331, 175] width 163 height 27
type textarea "x"
type textarea "p"
type textarea "x"
type textarea "pi"
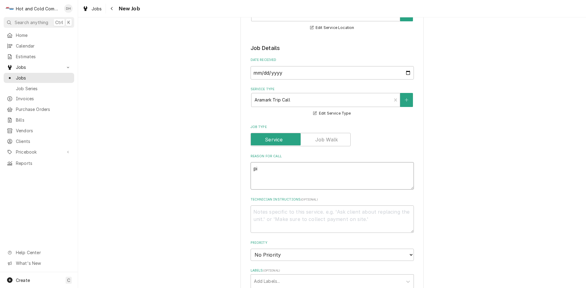
type textarea "x"
type textarea "pic"
type textarea "x"
type textarea "pick"
type textarea "x"
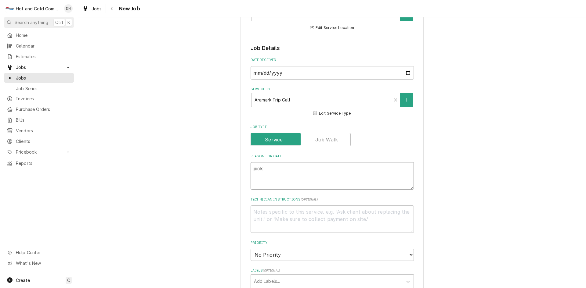
type textarea "pick"
type textarea "x"
type textarea "pick u"
type textarea "x"
type textarea "pick up"
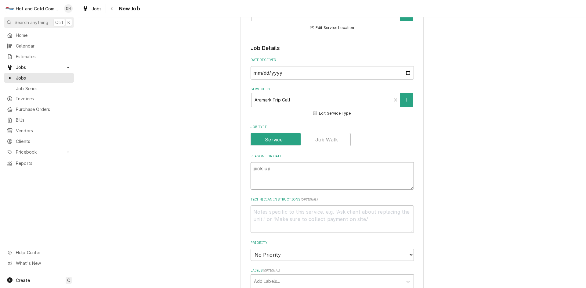
type textarea "x"
type textarea "pick up"
type textarea "x"
type textarea "pick up a"
type textarea "x"
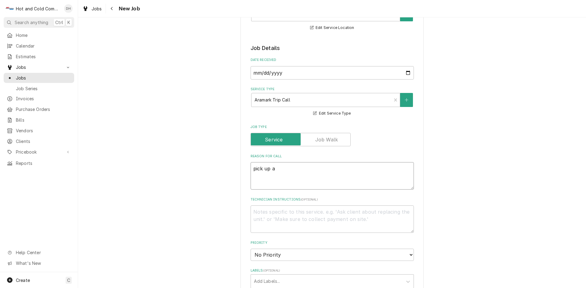
type textarea "pick up an"
type textarea "x"
type textarea "pick up and"
type textarea "x"
type textarea "pick up and"
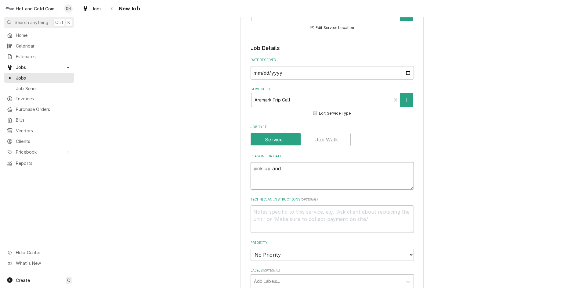
type textarea "x"
type textarea "pick up and d"
type textarea "x"
type textarea "pick up and de"
type textarea "x"
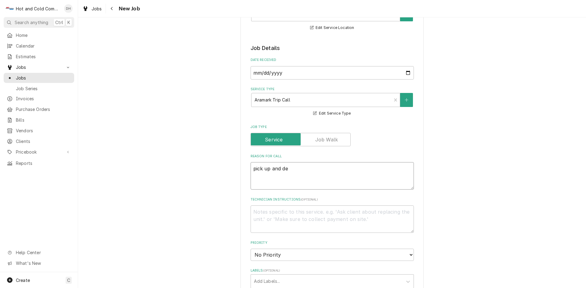
type textarea "pick up and del"
type textarea "x"
type textarea "pick up and deli"
type textarea "x"
type textarea "pick up and deliv"
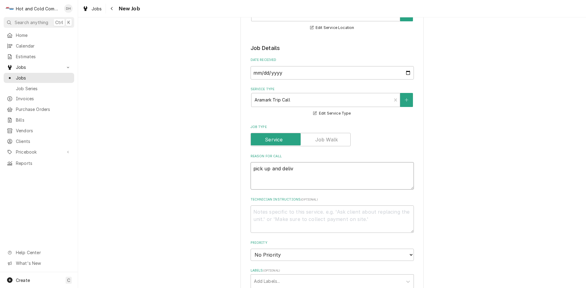
type textarea "x"
type textarea "pick up and delive"
type textarea "x"
type textarea "pick up and deliver"
type textarea "x"
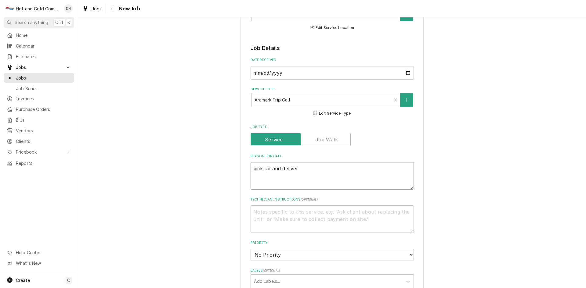
type textarea "pick up and delivery"
type textarea "x"
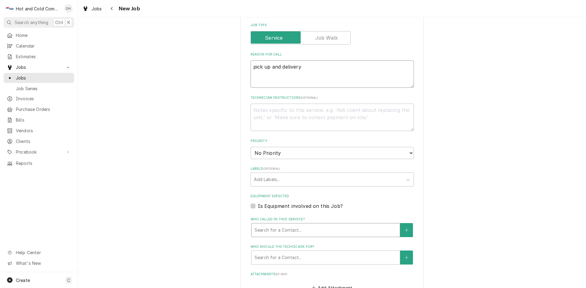
type textarea "pick up and delivery"
click at [301, 228] on div "Who called in this service?" at bounding box center [325, 230] width 142 height 11
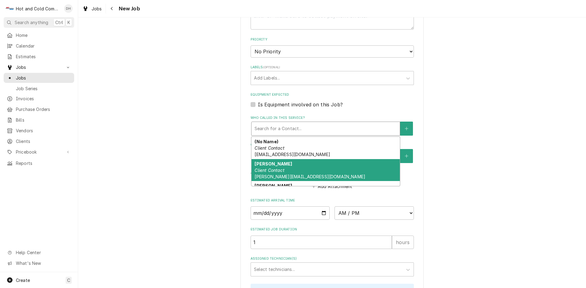
scroll to position [102, 0]
click at [296, 166] on div "Perry Location Contact (404) 353-4032" at bounding box center [325, 170] width 148 height 22
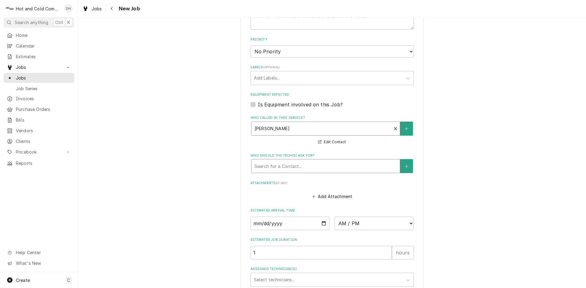
click at [331, 165] on div "Who should the tech(s) ask for?" at bounding box center [325, 166] width 142 height 11
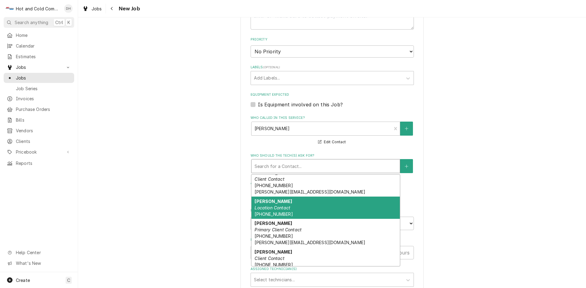
drag, startPoint x: 296, startPoint y: 206, endPoint x: 300, endPoint y: 206, distance: 3.7
click at [296, 206] on div "Perry Location Contact (404) 353-4032" at bounding box center [325, 208] width 148 height 22
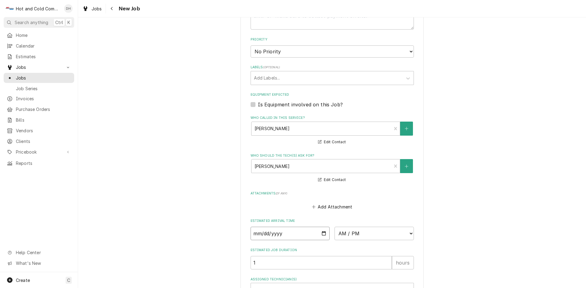
click at [323, 233] on input "Date" at bounding box center [289, 233] width 79 height 13
type textarea "x"
type input "[DATE]"
type textarea "x"
click at [408, 233] on select "AM / PM 6:00 AM 6:15 AM 6:30 AM 6:45 AM 7:00 AM 7:15 AM 7:30 AM 7:45 AM 8:00 AM…" at bounding box center [373, 233] width 79 height 13
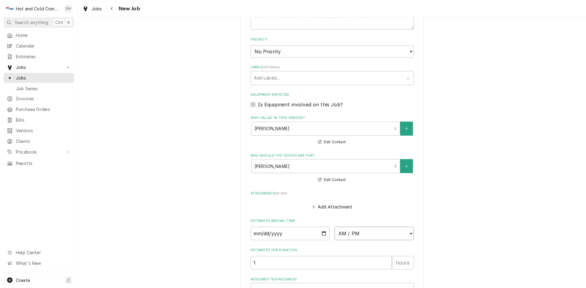
select select "12:00:00"
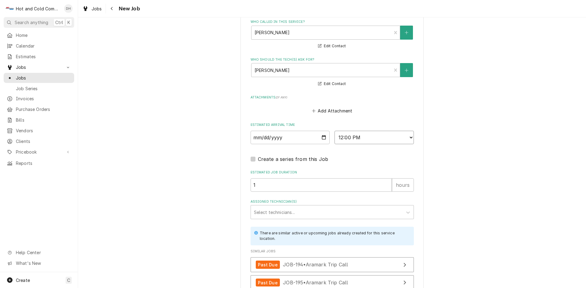
scroll to position [407, 0]
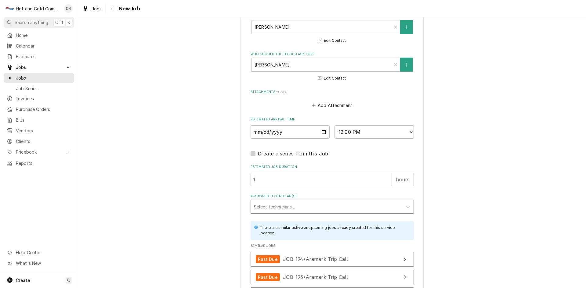
click at [258, 203] on div "Assigned Technician(s)" at bounding box center [327, 206] width 146 height 11
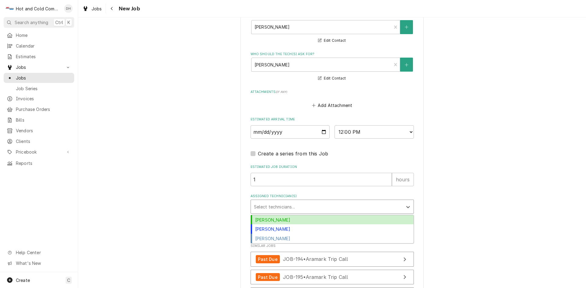
drag, startPoint x: 289, startPoint y: 220, endPoint x: 291, endPoint y: 222, distance: 3.2
click at [289, 221] on div "[PERSON_NAME]" at bounding box center [332, 219] width 163 height 9
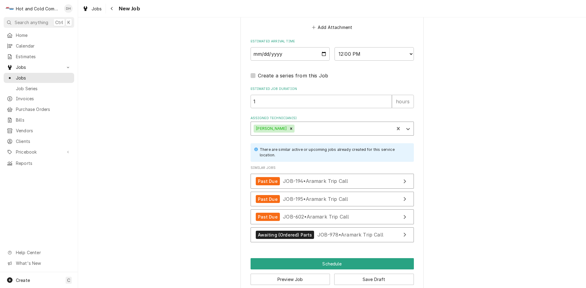
scroll to position [495, 0]
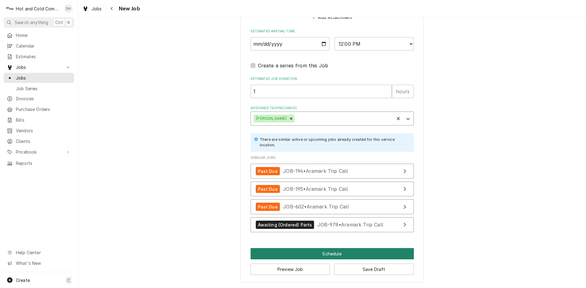
click at [321, 254] on button "Schedule" at bounding box center [331, 253] width 163 height 11
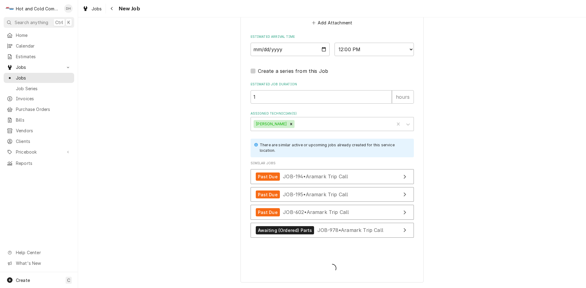
scroll to position [489, 0]
type textarea "x"
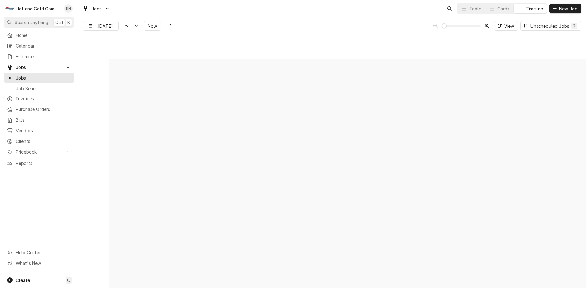
scroll to position [4773, 0]
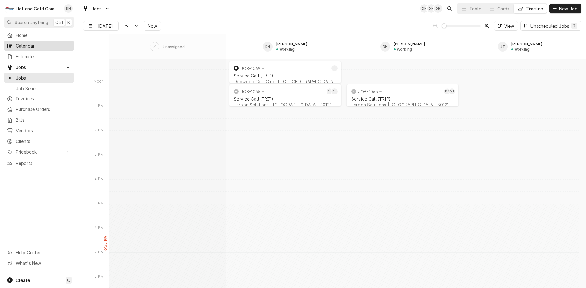
click at [27, 45] on span "Calendar" at bounding box center [43, 46] width 55 height 6
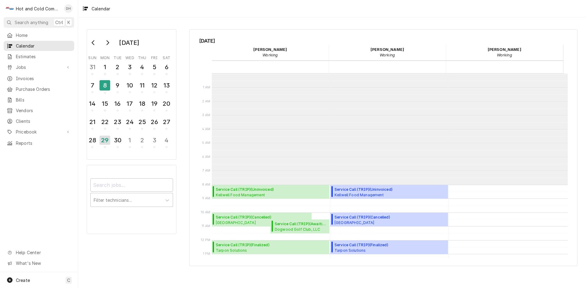
scroll to position [111, 0]
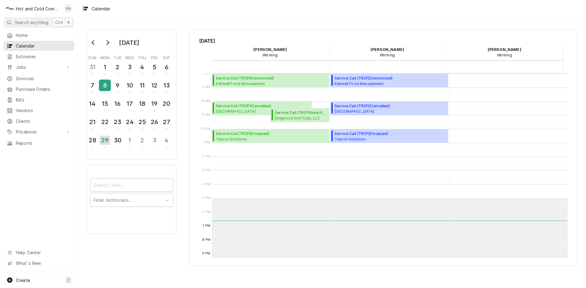
click at [109, 88] on div "8" at bounding box center [104, 85] width 11 height 10
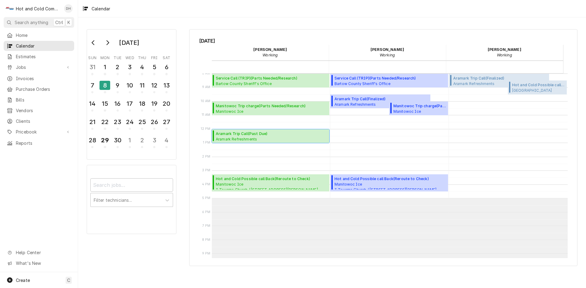
click at [239, 134] on span "Aramark Trip Call ( Past Due )" at bounding box center [248, 133] width 65 height 5
click at [261, 136] on span "Aramark Trip Call ( Past Due )" at bounding box center [248, 133] width 65 height 5
click at [120, 86] on div "9" at bounding box center [117, 85] width 11 height 10
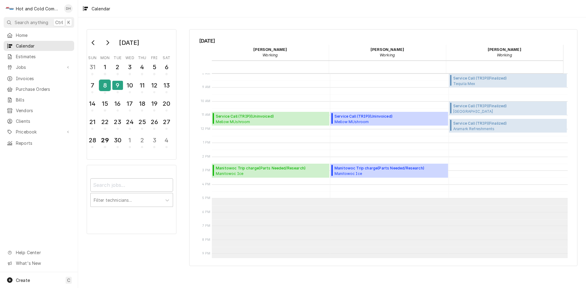
click at [106, 86] on div "8" at bounding box center [104, 85] width 11 height 10
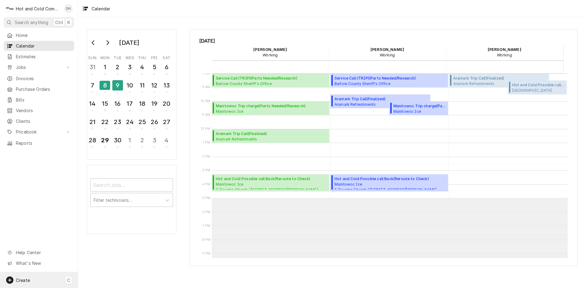
click at [20, 277] on div "Create" at bounding box center [23, 280] width 14 height 6
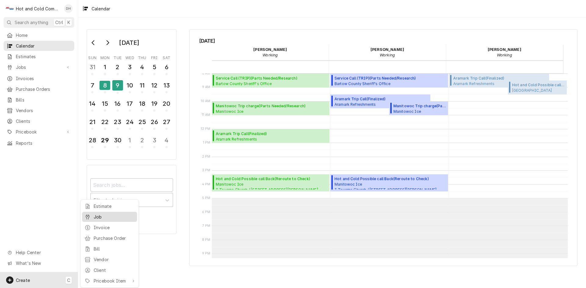
click at [107, 218] on div "Job" at bounding box center [114, 217] width 41 height 6
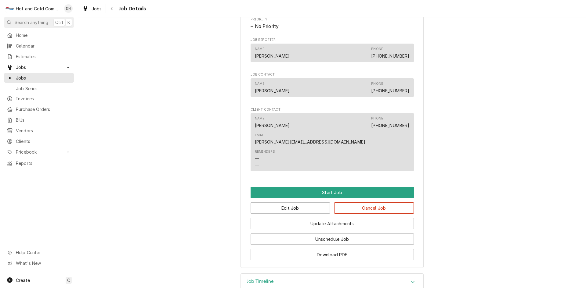
scroll to position [305, 0]
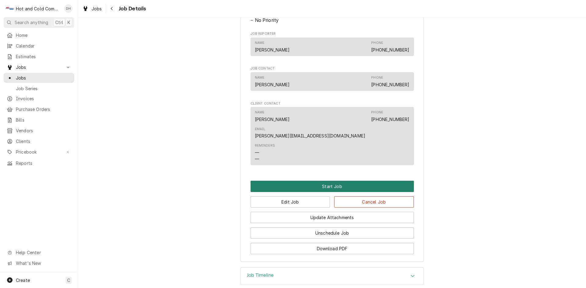
click at [328, 181] on button "Start Job" at bounding box center [331, 186] width 163 height 11
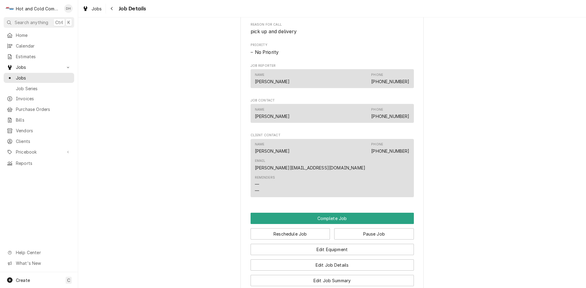
scroll to position [305, 0]
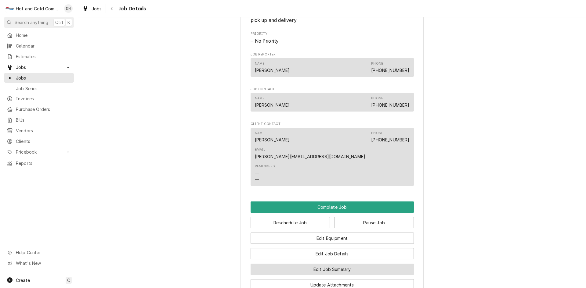
click at [337, 264] on button "Edit Job Summary" at bounding box center [331, 269] width 163 height 11
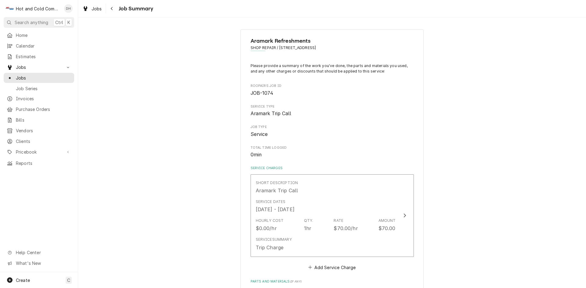
scroll to position [102, 0]
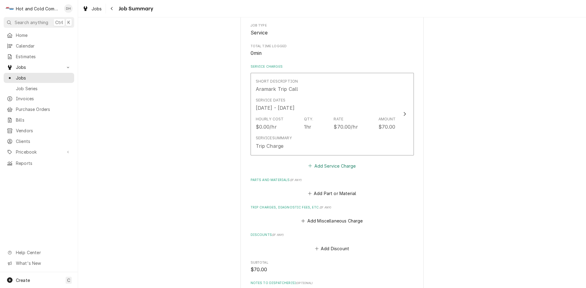
click at [325, 164] on button "Add Service Charge" at bounding box center [331, 166] width 49 height 9
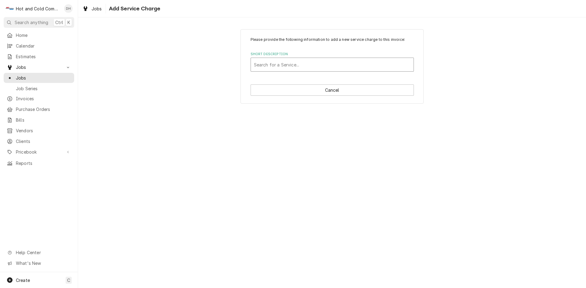
click at [282, 64] on div "Short Description" at bounding box center [332, 64] width 157 height 11
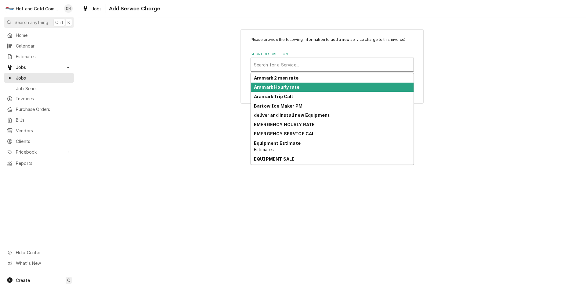
click at [284, 86] on strong "Aramark Hourly rate" at bounding box center [276, 87] width 45 height 5
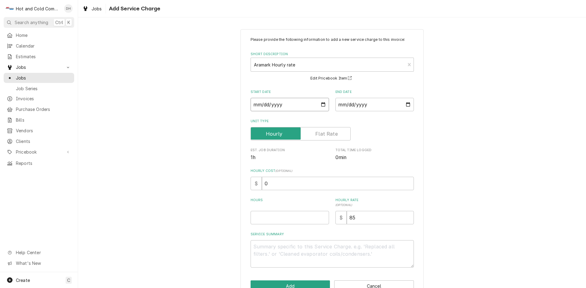
click at [320, 103] on input "Start Date" at bounding box center [289, 104] width 78 height 13
type textarea "x"
type input "[DATE]"
click at [404, 104] on input "End Date" at bounding box center [374, 104] width 78 height 13
type input "[DATE]"
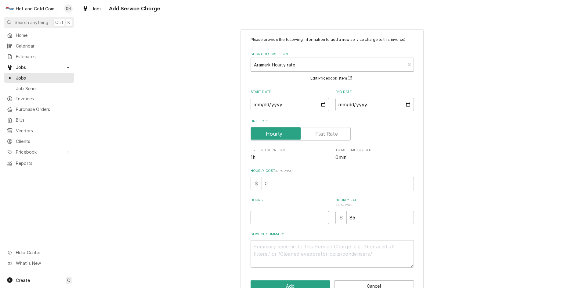
click at [281, 219] on input "Hours" at bounding box center [289, 217] width 78 height 13
type textarea "x"
type input "3"
type textarea "x"
type input "3.5"
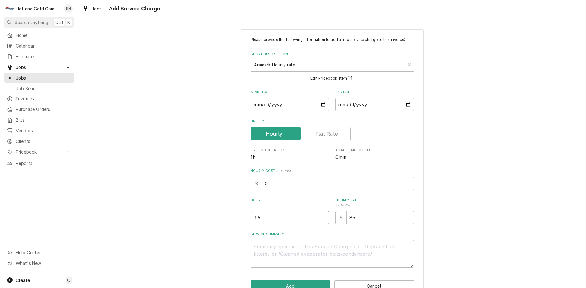
type textarea "x"
type input ".5"
type textarea "x"
type input "4.5"
click at [296, 248] on textarea "Service Summary" at bounding box center [331, 253] width 163 height 27
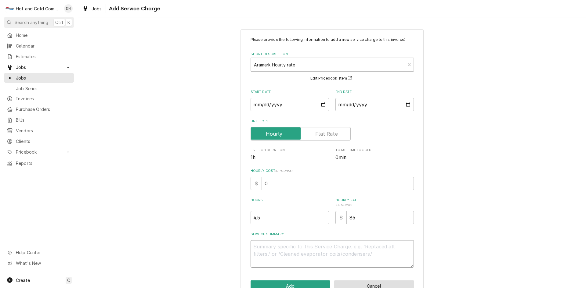
type textarea "x"
type textarea "A"
type textarea "x"
type textarea "As"
type textarea "x"
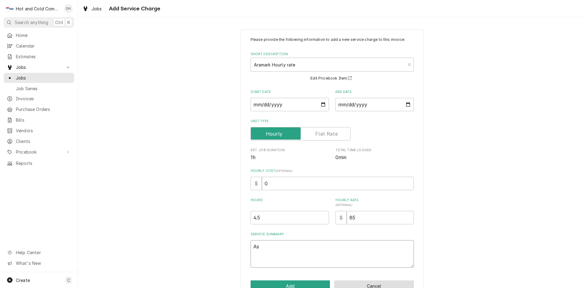
type textarea "Ass"
type textarea "x"
type textarea "Asse"
type textarea "x"
type textarea "Asset"
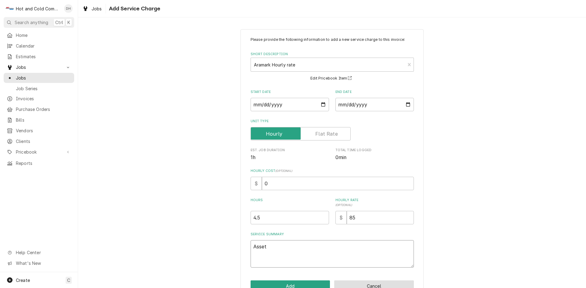
type textarea "x"
type textarea "Asset"
type textarea "x"
type textarea "Asset 2"
type textarea "x"
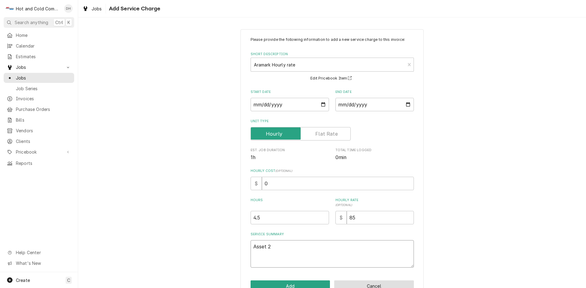
type textarea "Asset 25"
type textarea "x"
type textarea "Asset 259"
type textarea "x"
type textarea "Asset 2598"
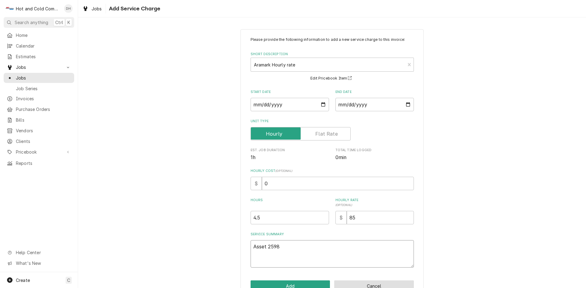
type textarea "x"
type textarea "Asset 25986"
type textarea "x"
type textarea "Asset 259867"
type textarea "x"
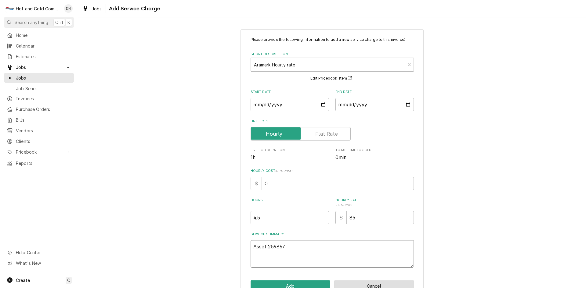
type textarea "Asset 2598670"
type textarea "x"
type textarea "Asset 2598670"
type textarea "x"
type textarea "Asset 2598670"
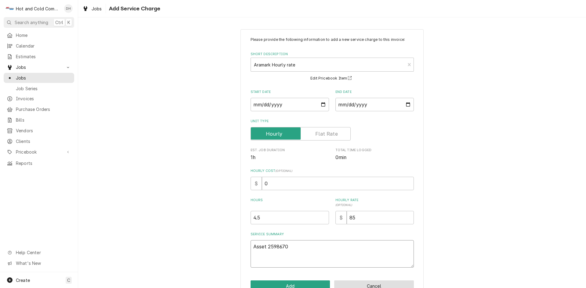
type textarea "x"
type textarea "Asset 2598670 s"
type textarea "x"
type textarea "Asset 2598670 se"
type textarea "x"
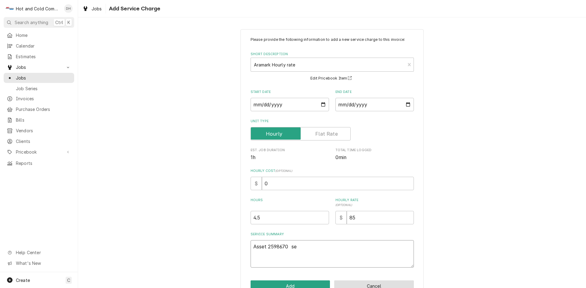
type textarea "Asset 2598670 ser"
type textarea "x"
type textarea "Asset 2598670 seri"
type textarea "x"
type textarea "Asset 2598670 seria"
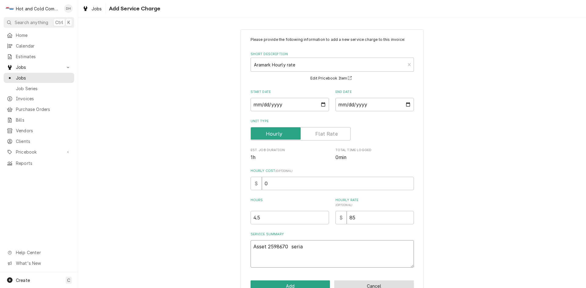
type textarea "x"
type textarea "Asset 2598670 serial"
type textarea "x"
type textarea "Asset 2598670 serial"
type textarea "x"
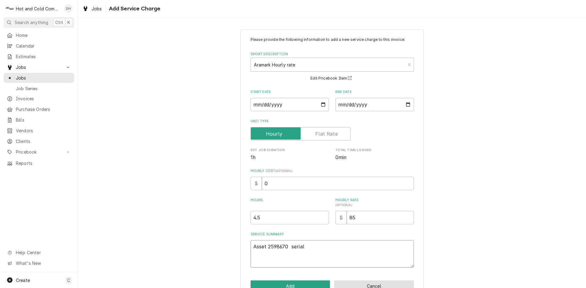
type textarea "Asset 2598670 serial K"
type textarea "x"
type textarea "Asset 2598670 serial K1"
type textarea "x"
type textarea "Asset 2598670 serial K17"
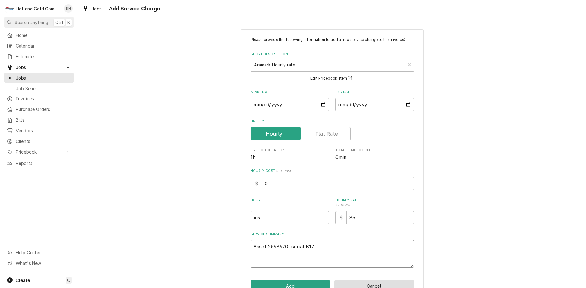
type textarea "x"
type textarea "Asset 2598670 serial K175"
type textarea "x"
type textarea "Asset 2598670 serial K1757"
type textarea "x"
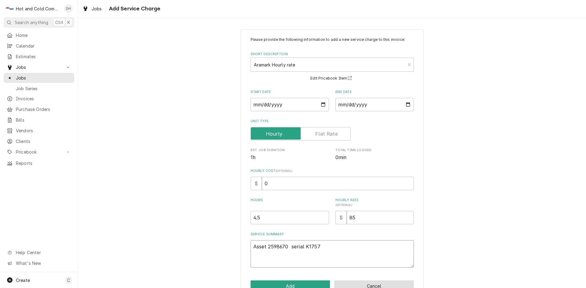
type textarea "Asset 2598670 serial K17577"
type textarea "x"
type textarea "Asset 2598670 serial K17577-"
type textarea "x"
type textarea "Asset 2598670 serial K17577-3"
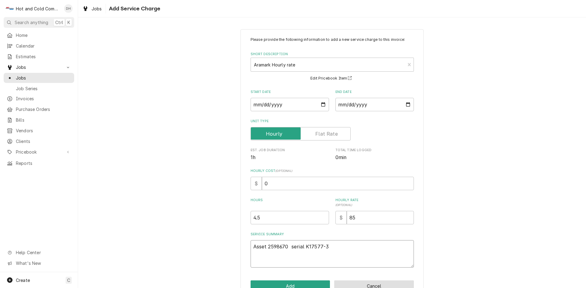
type textarea "x"
type textarea "Asset 2598670 serial K17577-33"
type textarea "x"
type textarea "Asset 2598670 serial K17577-33-"
type textarea "x"
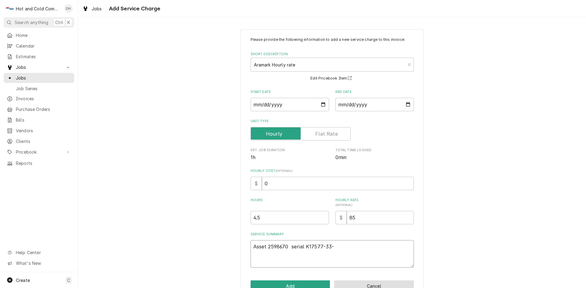
type textarea "Asset 2598670 serial K17577-33-1"
type textarea "x"
type textarea "Asset 2598670 serial K17577-33-18"
type textarea "x"
type textarea "Asset 2598670 serial K17577-33-18"
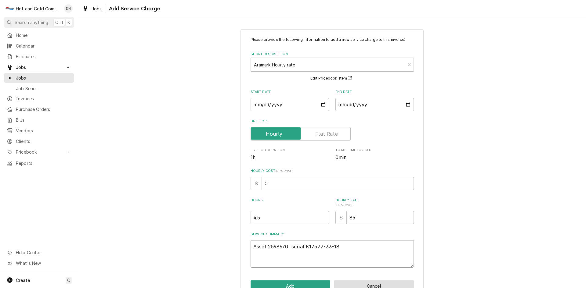
type textarea "x"
type textarea "Asset 2598670 serial K17577-33-18 9"
type textarea "x"
type textarea "Asset 2598670 serial K17577-33-18 9/"
type textarea "x"
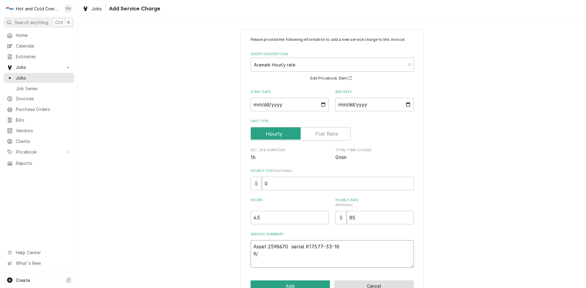
type textarea "Asset 2598670 serial K17577-33-18 9/8"
type textarea "x"
type textarea "Asset 2598670 serial K17577-33-18 9/8/"
type textarea "x"
type textarea "Asset 2598670 serial K17577-33-18 9/8/2"
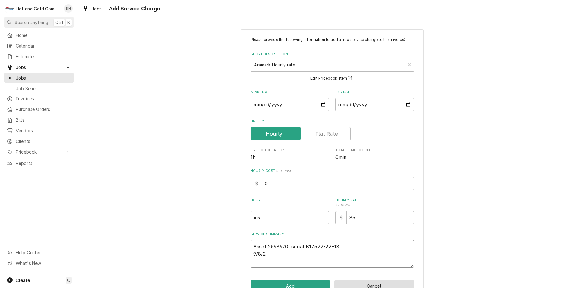
type textarea "x"
type textarea "Asset 2598670 serial K17577-33-18 9/8/25"
type textarea "x"
type textarea "Asset 2598670 serial K17577-33-18 9/8/25"
type textarea "x"
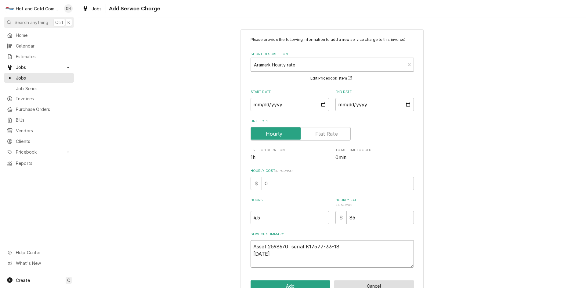
type textarea "Asset 2598670 serial K17577-33-18 9/8/25 C"
type textarea "x"
type textarea "Asset 2598670 serial K17577-33-18 9/8/25 Ch"
type textarea "x"
type textarea "Asset 2598670 serial K17577-33-18 9/8/25 Che"
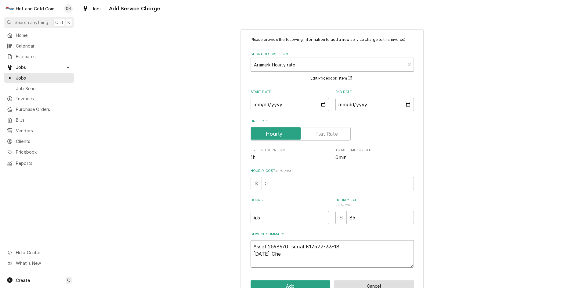
type textarea "x"
type textarea "Asset 2598670 serial K17577-33-18 9/8/25 Chec"
type textarea "x"
type textarea "Asset 2598670 serial K17577-33-18 9/8/25 Check"
type textarea "x"
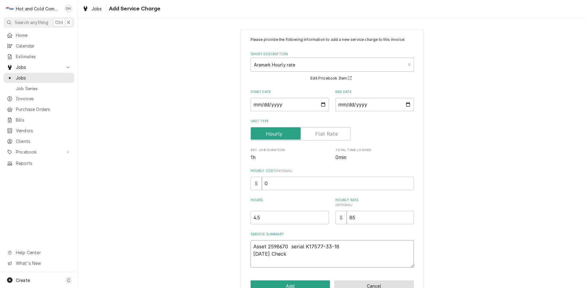
type textarea "Asset 2598670 serial K17577-33-18 9/8/25 Checke"
type textarea "x"
type textarea "Asset 2598670 serial K17577-33-18 9/8/25 Checked"
type textarea "x"
type textarea "Asset 2598670 serial K17577-33-18 9/8/25 Checked"
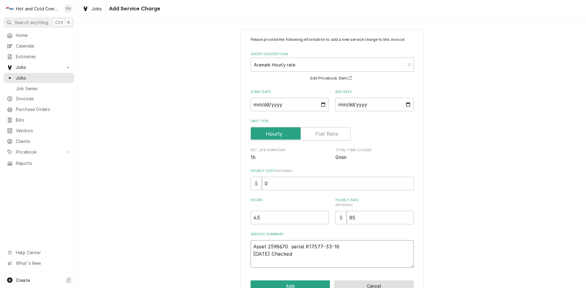
type textarea "x"
type textarea "Asset 2598670 serial K17577-33-18 9/8/25 Checked f"
type textarea "x"
type textarea "Asset 2598670 serial K17577-33-18 9/8/25 Checked fo"
type textarea "x"
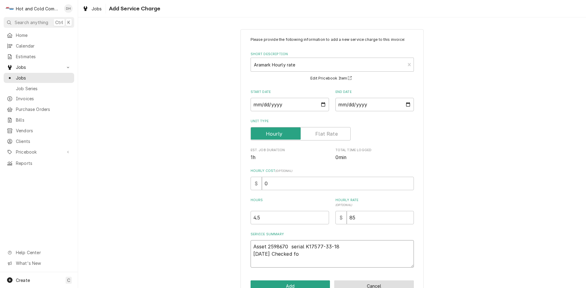
type textarea "Asset 2598670 serial K17577-33-18 9/8/25 Checked for"
type textarea "x"
type textarea "Asset 2598670 serial K17577-33-18 9/8/25 Checked for"
type textarea "x"
type textarea "Asset 2598670 serial K17577-33-18 9/8/25 Checked for l"
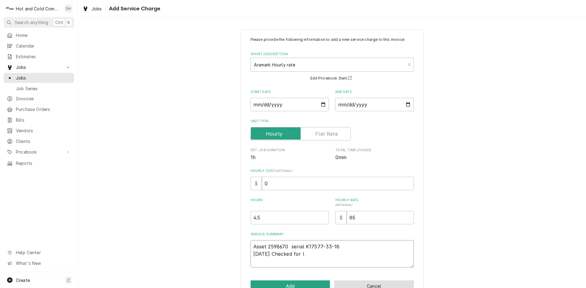
type textarea "x"
type textarea "Asset 2598670 serial K17577-33-18 9/8/25 Checked for le"
type textarea "x"
type textarea "Asset 2598670 serial K17577-33-18 9/8/25 Checked for lea"
type textarea "x"
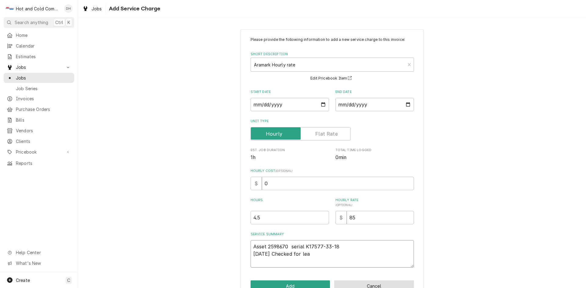
type textarea "Asset 2598670 serial K17577-33-18 9/8/25 Checked for leak"
type textarea "x"
type textarea "Asset 2598670 serial K17577-33-18 9/8/25 Checked for leaks"
type textarea "x"
type textarea "Asset 2598670 serial K17577-33-18 9/8/25 Checked for leaks"
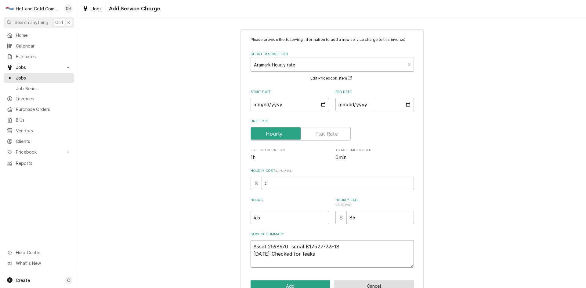
type textarea "x"
type textarea "Asset 2598670 serial K17577-33-18 9/8/25 Checked for leaks f"
type textarea "x"
type textarea "Asset 2598670 serial K17577-33-18 9/8/25 Checked for leaks fo"
type textarea "x"
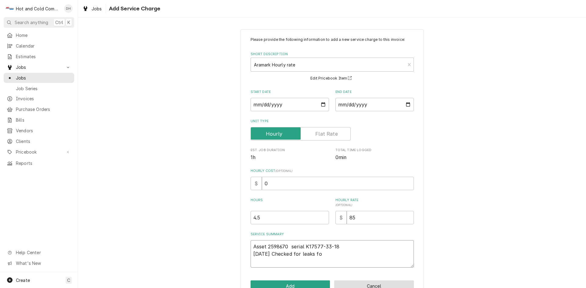
type textarea "Asset 2598670 serial K17577-33-18 9/8/25 Checked for leaks for"
type textarea "x"
type textarea "Asset 2598670 serial K17577-33-18 9/8/25 Checked for leaks for"
type textarea "x"
type textarea "Asset 2598670 serial K17577-33-18 9/8/25 Checked for leaks for w"
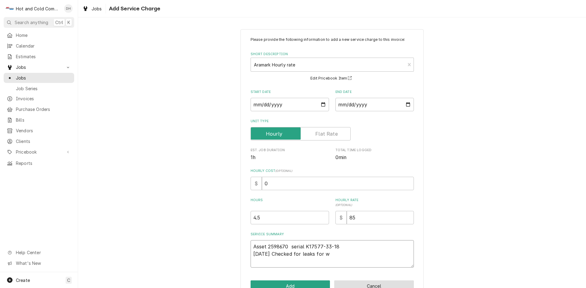
type textarea "x"
type textarea "Asset 2598670 serial K17577-33-18 9/8/25 Checked for leaks for wa"
type textarea "x"
type textarea "Asset 2598670 serial K17577-33-18 9/8/25 Checked for leaks for wat"
type textarea "x"
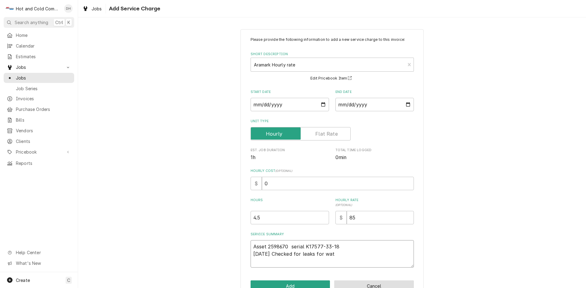
type textarea "Asset 2598670 serial K17577-33-18 9/8/25 Checked for leaks for wate"
type textarea "x"
type textarea "Asset 2598670 serial K17577-33-18 9/8/25 Checked for leaks for water"
type textarea "x"
type textarea "Asset 2598670 serial K17577-33-18 9/8/25 Checked for leaks for water"
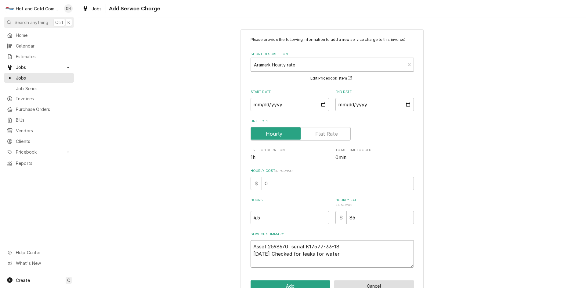
type textarea "x"
type textarea "Asset 2598670 serial K17577-33-18 9/8/25 Checked for leaks for water r"
type textarea "x"
type textarea "Asset 2598670 serial K17577-33-18 9/8/25 Checked for leaks for water re"
type textarea "x"
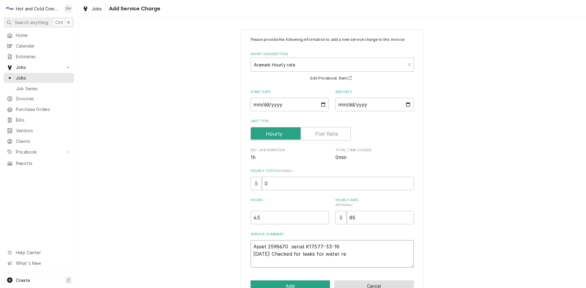
type textarea "Asset 2598670 serial K17577-33-18 9/8/25 Checked for leaks for water res"
type textarea "x"
type textarea "Asset 2598670 serial K17577-33-18 9/8/25 Checked for leaks for water rese"
type textarea "x"
type textarea "Asset 2598670 serial K17577-33-18 9/8/25 Checked for leaks for water reser"
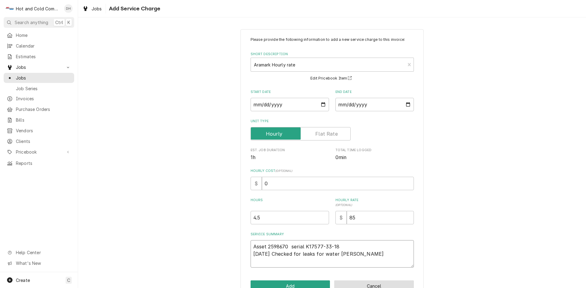
type textarea "x"
type textarea "Asset 2598670 serial K17577-33-18 9/8/25 Checked for leaks for water reserv"
type textarea "x"
type textarea "Asset 2598670 serial K17577-33-18 9/8/25 Checked for leaks for water reservo"
type textarea "x"
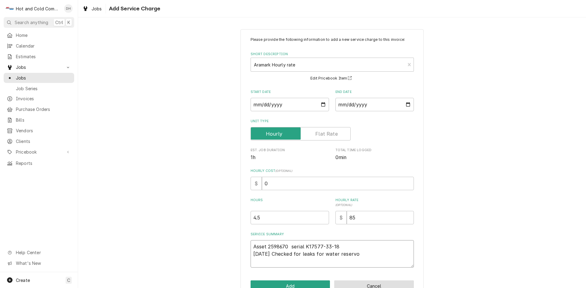
type textarea "Asset 2598670 serial K17577-33-18 9/8/25 Checked for leaks for water reservoi"
type textarea "x"
type textarea "Asset 2598670 serial K17577-33-18 9/8/25 Checked for leaks for water reservoir"
type textarea "x"
type textarea "Asset 2598670 serial K17577-33-18 9/8/25 Checked for leaks for water reservoir"
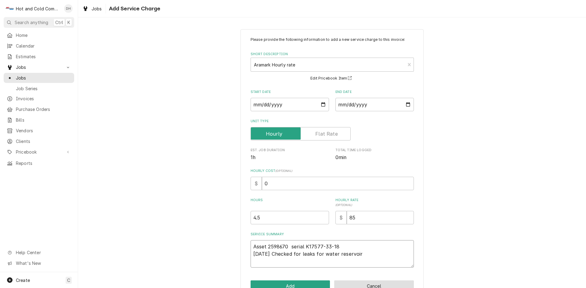
type textarea "x"
type textarea "Asset 2598670 serial K17577-33-18 9/8/25 Checked for leaks for water reservoir l"
type textarea "x"
type textarea "Asset 2598670 serial K17577-33-18 9/8/25 Checked for leaks for water reservoir …"
type textarea "x"
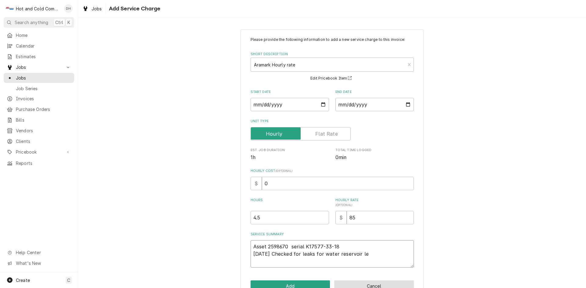
type textarea "Asset 2598670 serial K17577-33-18 9/8/25 Checked for leaks for water reservoir …"
type textarea "x"
type textarea "Asset 2598670 serial K17577-33-18 9/8/25 Checked for leaks for water reservoir …"
type textarea "x"
type textarea "Asset 2598670 serial K17577-33-18 9/8/25 Checked for leaks for water reservoir …"
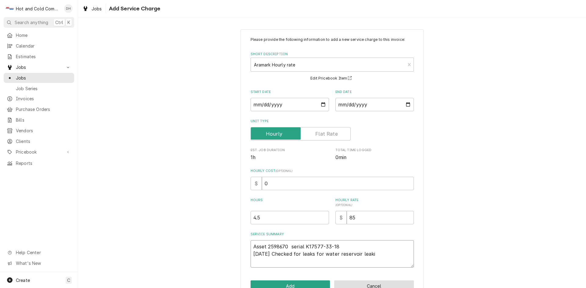
type textarea "x"
type textarea "Asset 2598670 serial K17577-33-18 9/8/25 Checked for leaks for water reservoir …"
type textarea "x"
type textarea "Asset 2598670 serial K17577-33-18 9/8/25 Checked for leaks for water reservoir …"
type textarea "x"
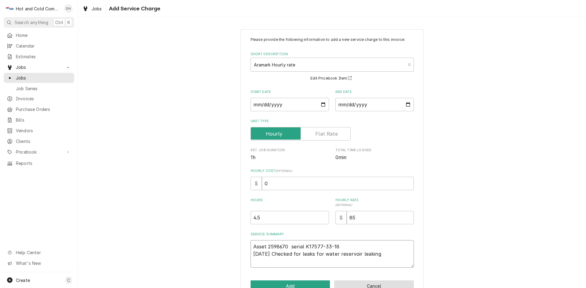
type textarea "Asset 2598670 serial K17577-33-18 9/8/25 Checked for leaks for water reservoir …"
type textarea "x"
type textarea "Asset 2598670 serial K17577-33-18 9/8/25 Checked for leaks for water reservoir …"
type textarea "x"
type textarea "Asset 2598670 serial K17577-33-18 9/8/25 Checked for leaks for water reservoir …"
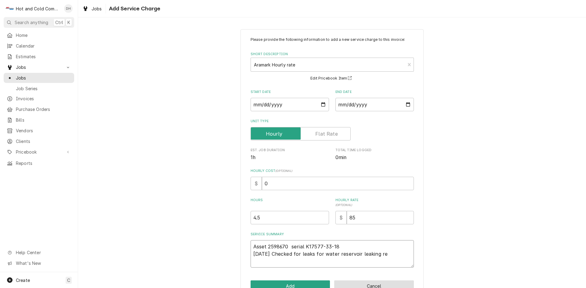
type textarea "x"
type textarea "Asset 2598670 serial K17577-33-18 9/8/25 Checked for leaks for water reservoir …"
type textarea "x"
type textarea "Asset 2598670 serial K17577-33-18 9/8/25 Checked for leaks for water reservoir …"
type textarea "x"
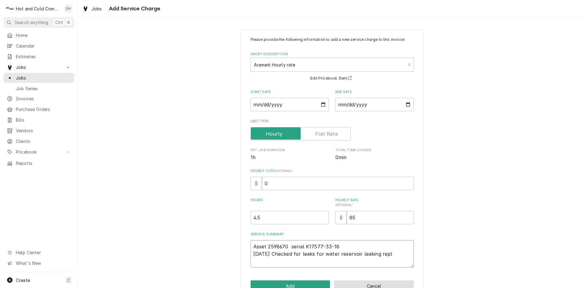
type textarea "Asset 2598670 serial K17577-33-18 9/8/25 Checked for leaks for water reservoir …"
type textarea "x"
type textarea "Asset 2598670 serial K17577-33-18 9/8/25 Checked for leaks for water reservoir …"
type textarea "x"
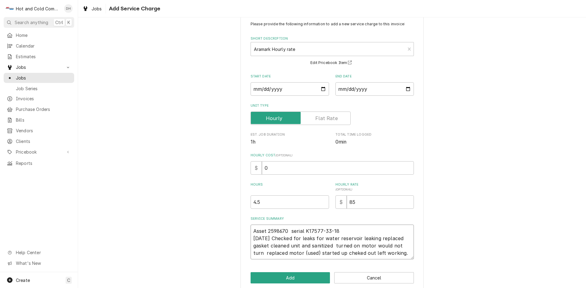
scroll to position [24, 0]
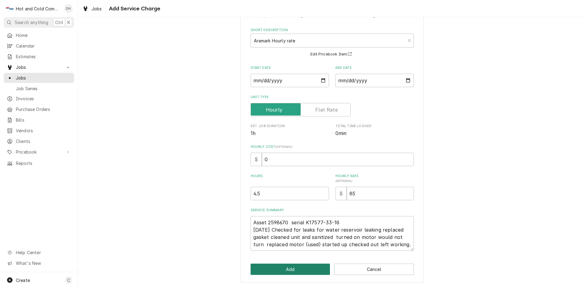
click at [301, 264] on button "Add" at bounding box center [290, 269] width 80 height 11
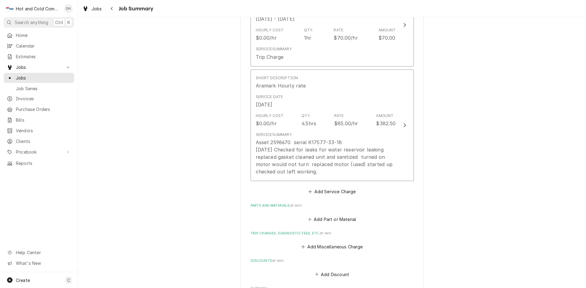
scroll to position [203, 0]
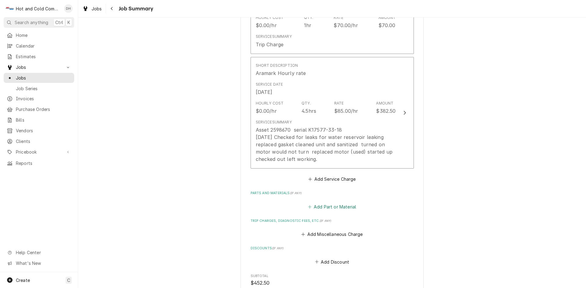
click at [337, 209] on button "Add Part or Material" at bounding box center [332, 207] width 50 height 9
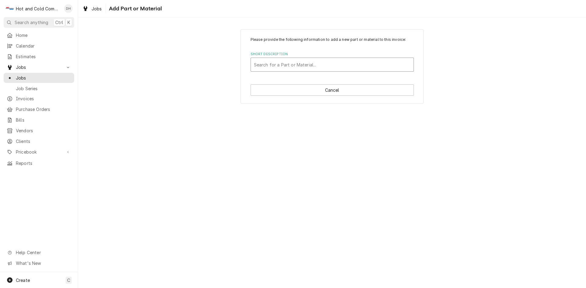
click at [280, 63] on div "Short Description" at bounding box center [332, 64] width 157 height 11
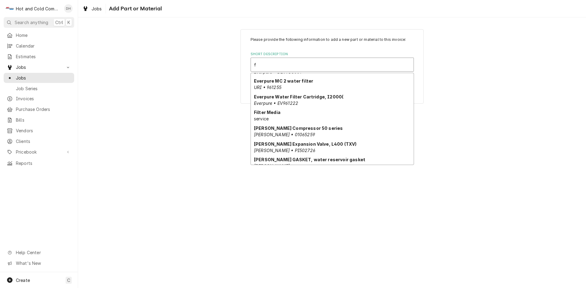
scroll to position [185, 0]
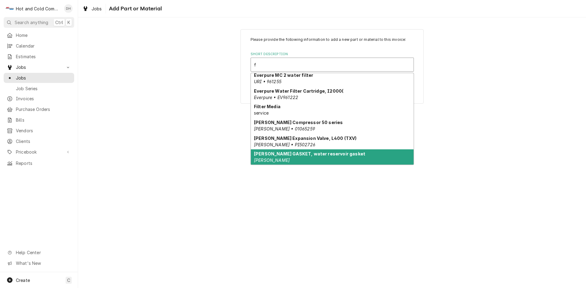
click at [385, 153] on div "Follett GASKET, water reservoir gasket Follett" at bounding box center [332, 158] width 163 height 16
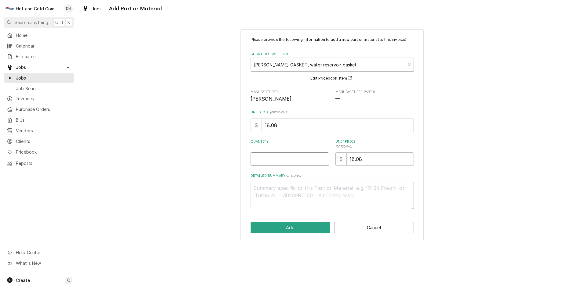
click at [272, 157] on input "Quantity" at bounding box center [289, 159] width 78 height 13
click at [280, 229] on button "Add" at bounding box center [290, 227] width 80 height 11
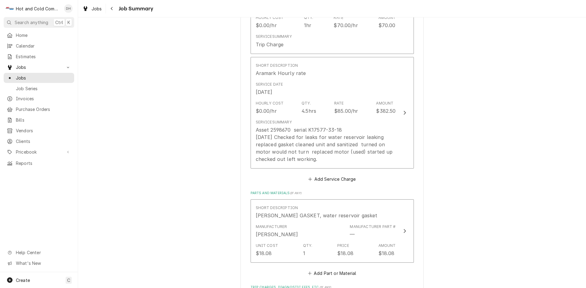
scroll to position [305, 0]
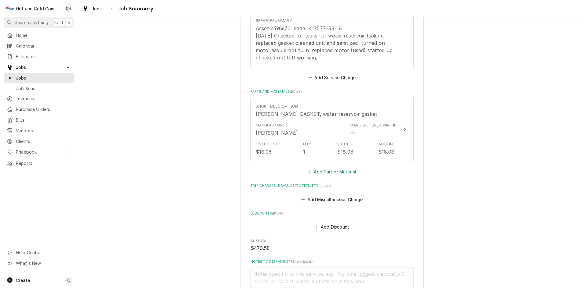
click at [349, 171] on button "Add Part or Material" at bounding box center [332, 172] width 50 height 9
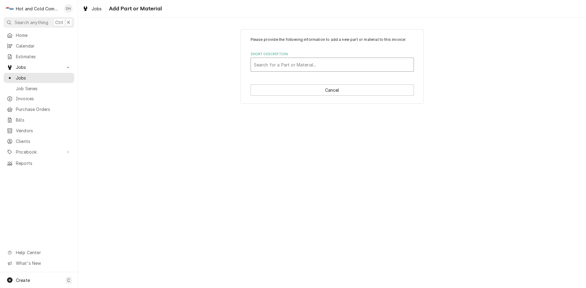
click at [326, 64] on div "Short Description" at bounding box center [332, 64] width 157 height 11
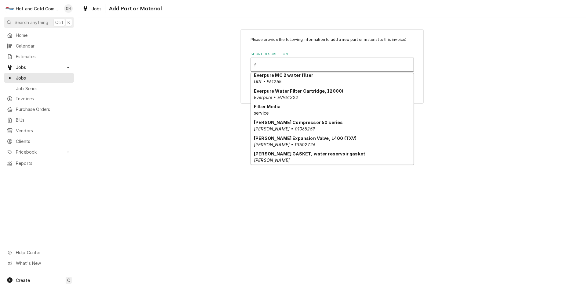
scroll to position [197, 0]
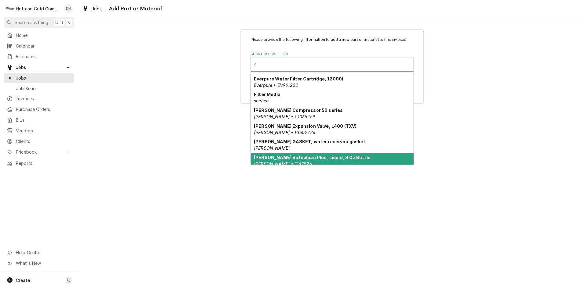
click at [384, 157] on div "Follett Safeclean Plus, Liquid, 8 Oz Bottle Follett • 1147826" at bounding box center [332, 161] width 163 height 16
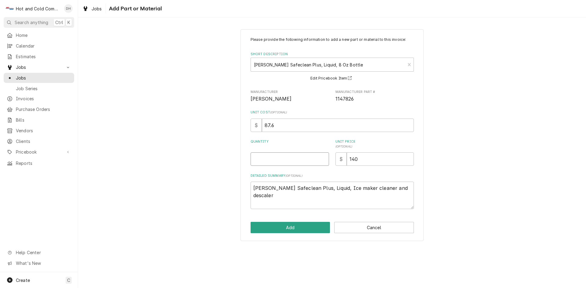
click at [285, 162] on input "Quantity" at bounding box center [289, 159] width 78 height 13
click at [292, 228] on button "Add" at bounding box center [290, 227] width 80 height 11
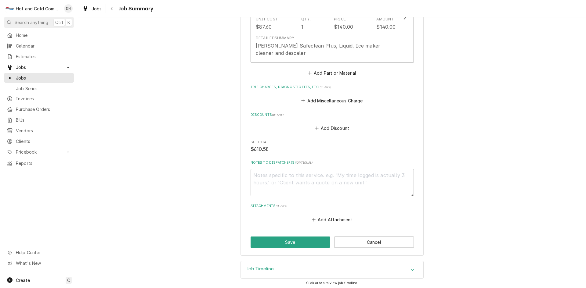
scroll to position [499, 0]
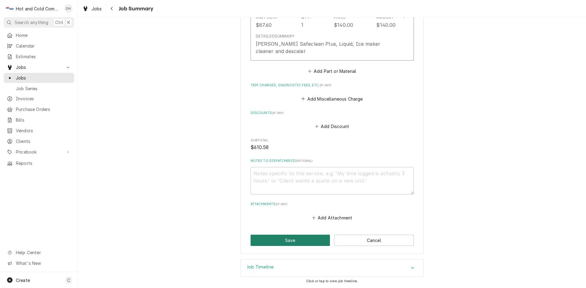
click at [284, 242] on button "Save" at bounding box center [290, 240] width 80 height 11
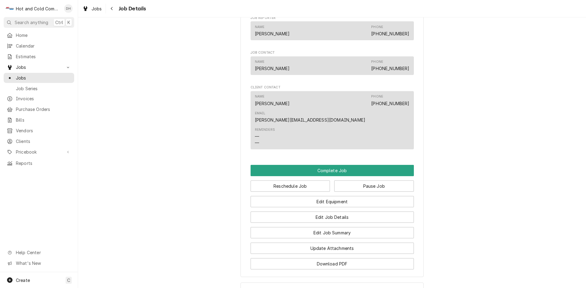
scroll to position [509, 0]
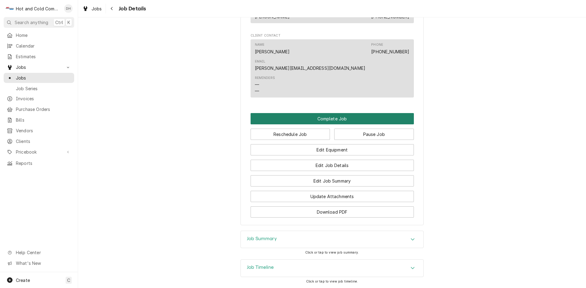
click at [327, 113] on button "Complete Job" at bounding box center [331, 118] width 163 height 11
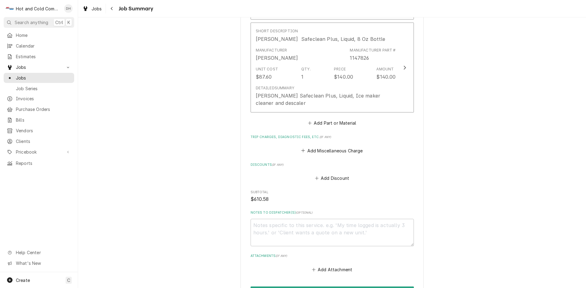
scroll to position [499, 0]
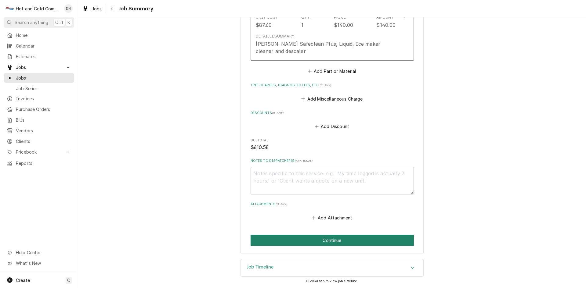
drag, startPoint x: 335, startPoint y: 242, endPoint x: 412, endPoint y: 195, distance: 90.4
click at [335, 242] on button "Continue" at bounding box center [331, 240] width 163 height 11
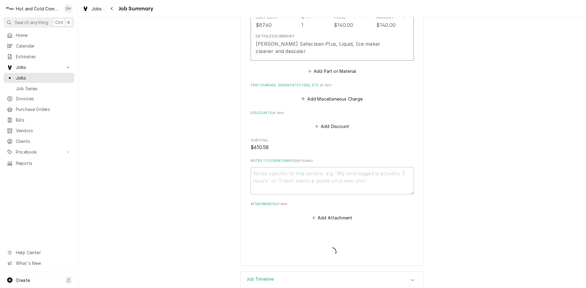
type textarea "x"
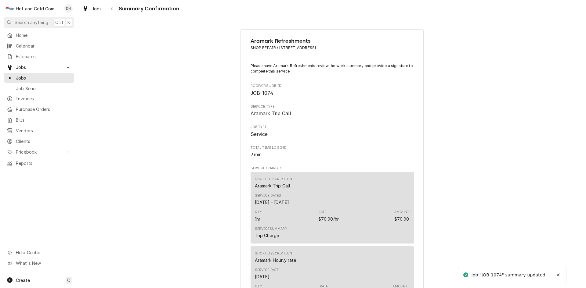
scroll to position [468, 0]
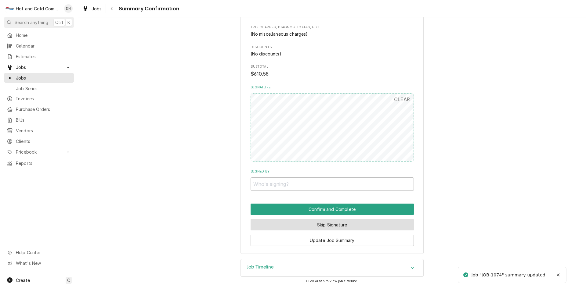
click at [341, 225] on button "Skip Signature" at bounding box center [331, 224] width 163 height 11
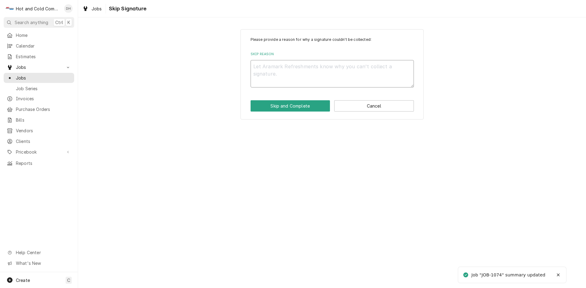
click at [286, 76] on textarea "Skip Reason" at bounding box center [331, 73] width 163 height 27
type textarea "x"
type textarea "E"
type textarea "x"
type textarea "Em"
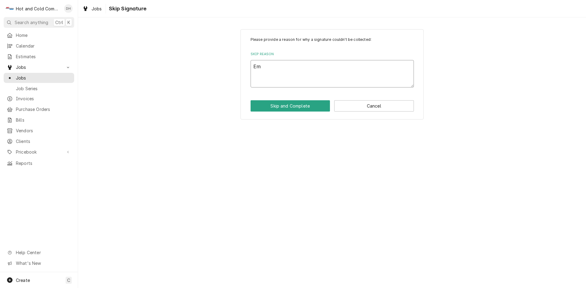
type textarea "x"
type textarea "Ema"
type textarea "x"
type textarea "Emai"
type textarea "x"
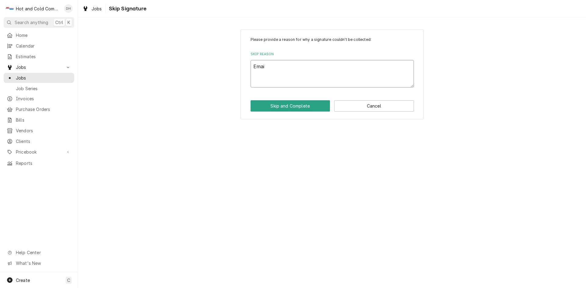
type textarea "Email"
type textarea "x"
type textarea "Emaile"
type textarea "x"
type textarea "Emailed"
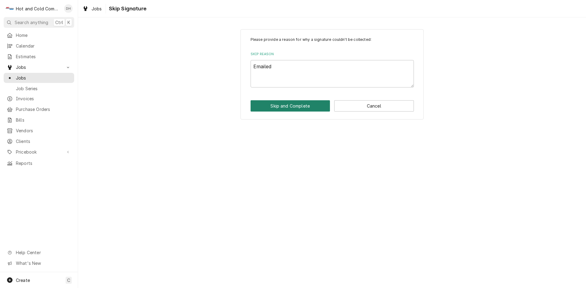
click at [302, 106] on button "Skip and Complete" at bounding box center [290, 105] width 80 height 11
type textarea "x"
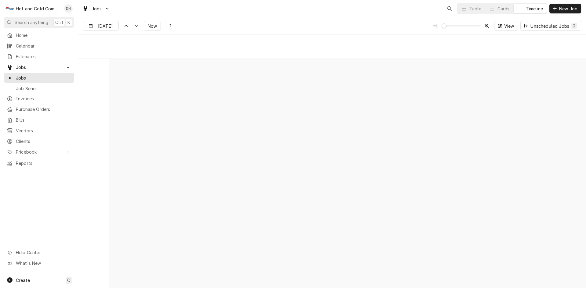
scroll to position [4773, 0]
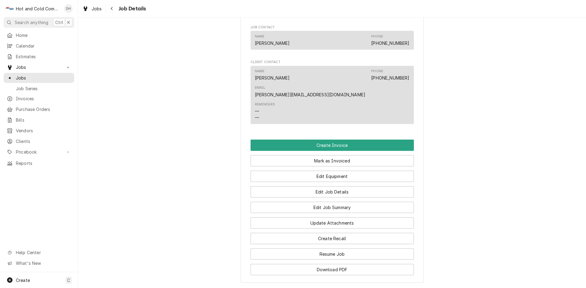
scroll to position [407, 0]
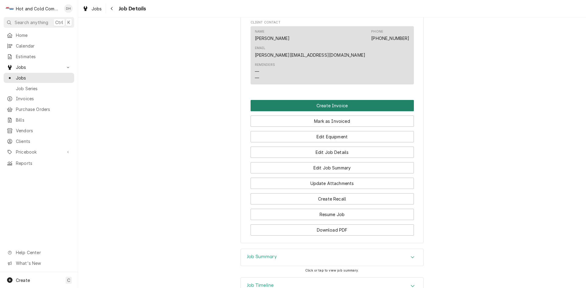
click at [326, 100] on button "Create Invoice" at bounding box center [331, 105] width 163 height 11
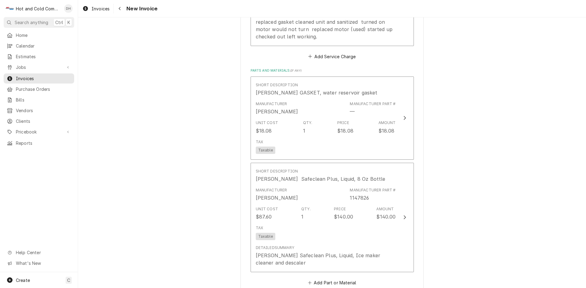
scroll to position [1025, 0]
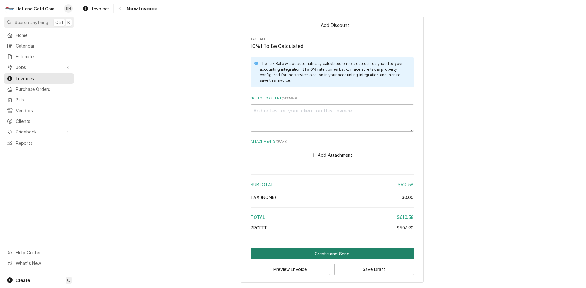
drag, startPoint x: 334, startPoint y: 253, endPoint x: 339, endPoint y: 249, distance: 5.9
click at [335, 252] on button "Create and Send" at bounding box center [331, 253] width 163 height 11
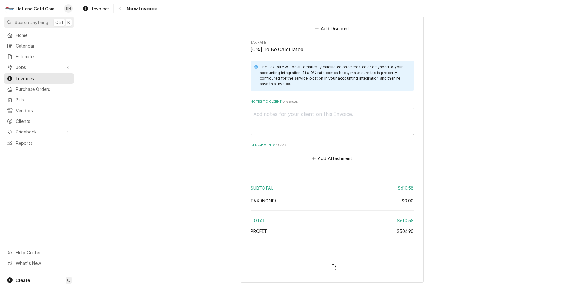
scroll to position [1022, 0]
type textarea "x"
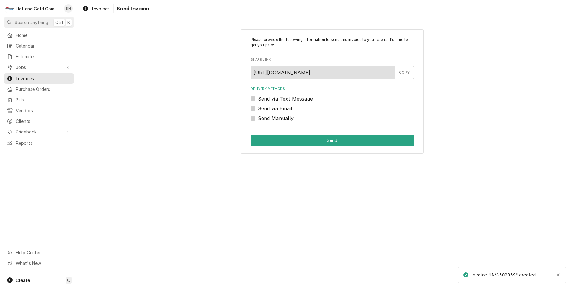
click at [258, 109] on label "Send via Email" at bounding box center [275, 108] width 34 height 7
click at [258, 109] on input "Send via Email" at bounding box center [339, 111] width 163 height 13
checkbox input "true"
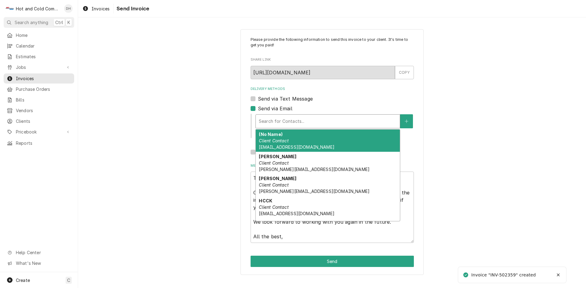
drag, startPoint x: 321, startPoint y: 123, endPoint x: 317, endPoint y: 122, distance: 3.8
click at [320, 123] on div "Delivery Methods" at bounding box center [328, 121] width 138 height 11
click at [285, 142] on em "Client Contact" at bounding box center [274, 140] width 30 height 5
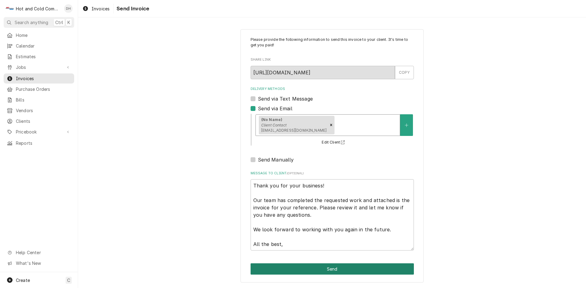
click at [339, 265] on button "Send" at bounding box center [331, 269] width 163 height 11
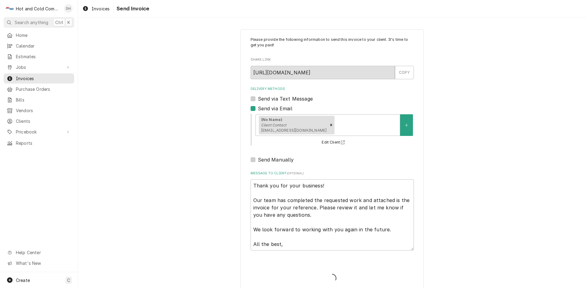
type textarea "x"
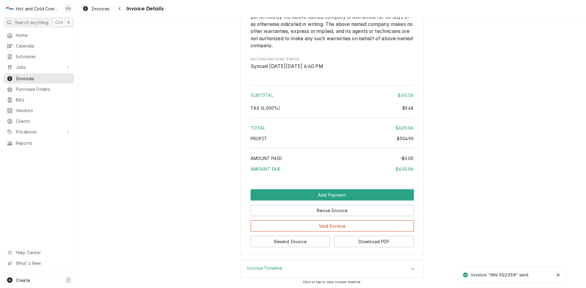
scroll to position [874, 0]
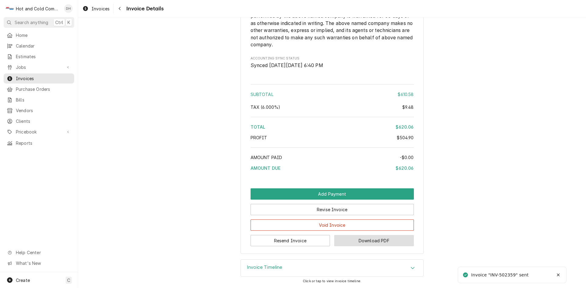
click at [368, 238] on button "Download PDF" at bounding box center [374, 240] width 80 height 11
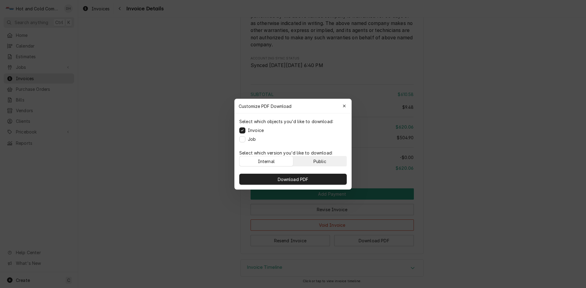
click at [329, 162] on button "Public" at bounding box center [319, 162] width 53 height 10
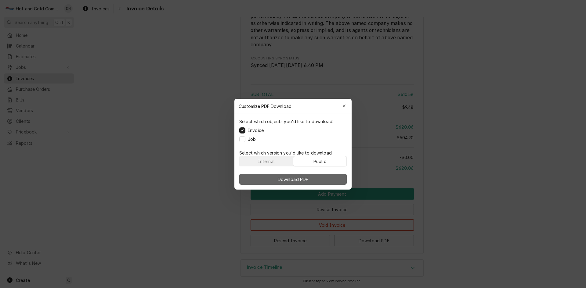
click at [326, 178] on button "Download PDF" at bounding box center [292, 179] width 107 height 11
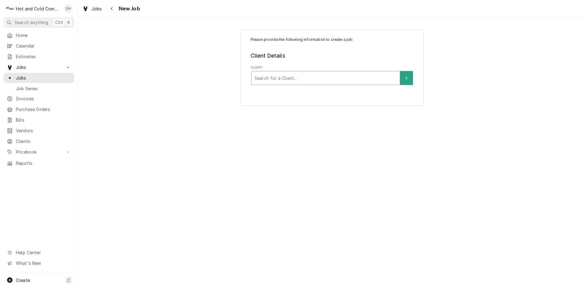
click at [361, 80] on div "Client" at bounding box center [325, 78] width 142 height 11
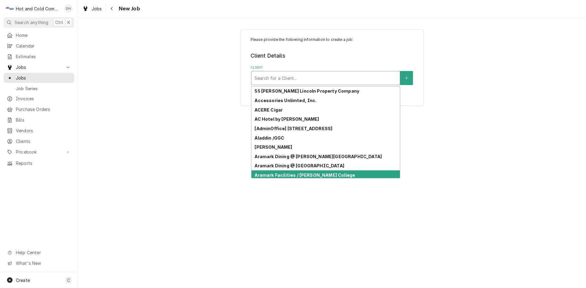
scroll to position [12, 0]
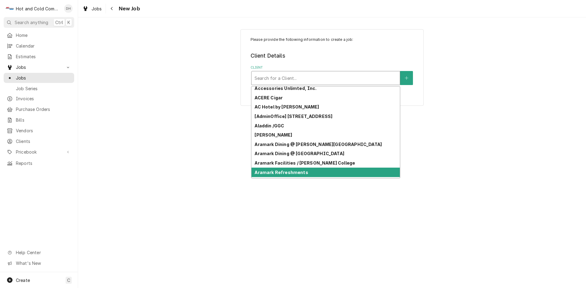
click at [392, 174] on div "Aramark Refreshments" at bounding box center [325, 172] width 148 height 9
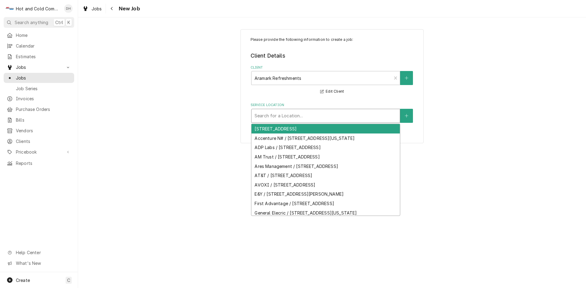
click at [365, 119] on div "Service Location" at bounding box center [325, 115] width 142 height 11
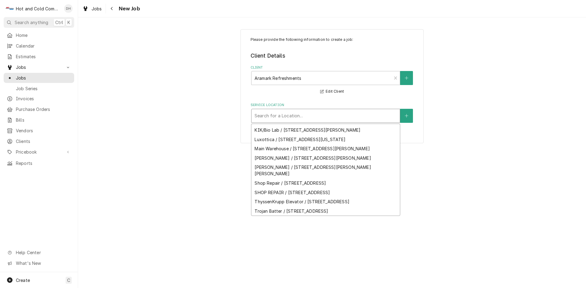
scroll to position [116, 0]
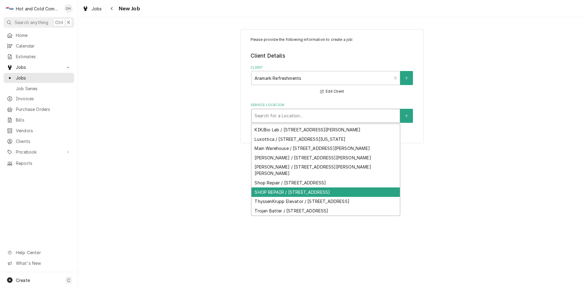
click at [342, 197] on div "SHOP REPAIR / 2700 Hickory Grove Rd NW suite2, Acworth, GA 30101" at bounding box center [325, 192] width 148 height 9
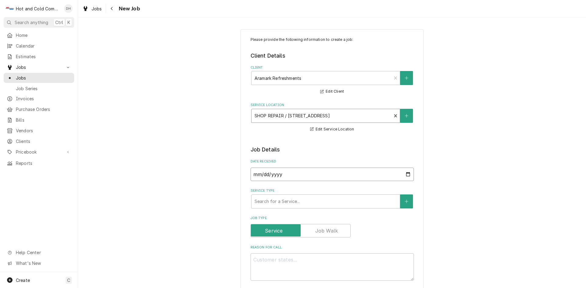
click at [404, 172] on input "2025-09-29" at bounding box center [331, 174] width 163 height 13
type input "2025-09-08"
click at [302, 198] on div "Service Type" at bounding box center [325, 201] width 142 height 11
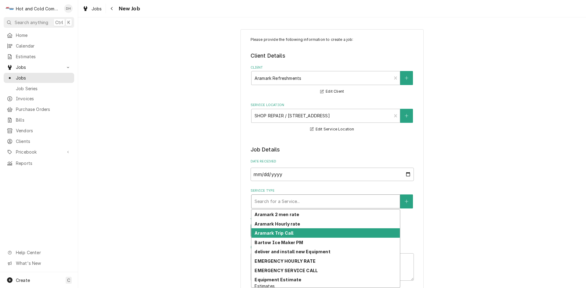
drag, startPoint x: 292, startPoint y: 231, endPoint x: 369, endPoint y: 230, distance: 77.2
click at [292, 231] on div "Aramark Trip Call" at bounding box center [325, 233] width 148 height 9
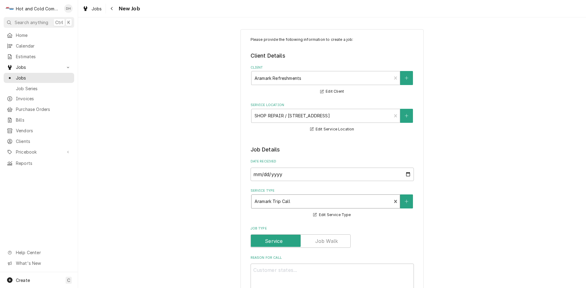
scroll to position [102, 0]
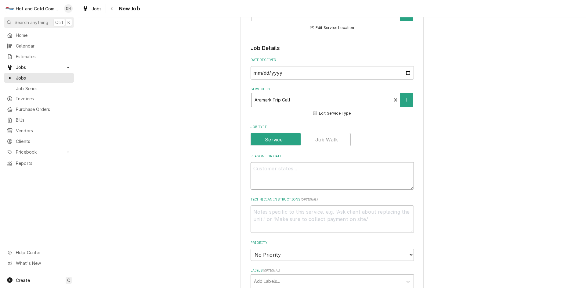
click at [311, 172] on textarea "Reason For Call" at bounding box center [331, 175] width 163 height 27
type textarea "x"
type textarea "p"
type textarea "x"
type textarea "pi"
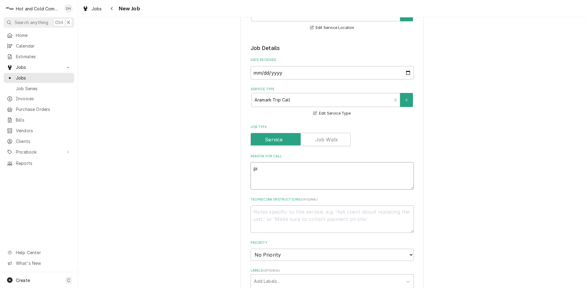
type textarea "x"
type textarea "pic"
type textarea "x"
type textarea "pick"
type textarea "x"
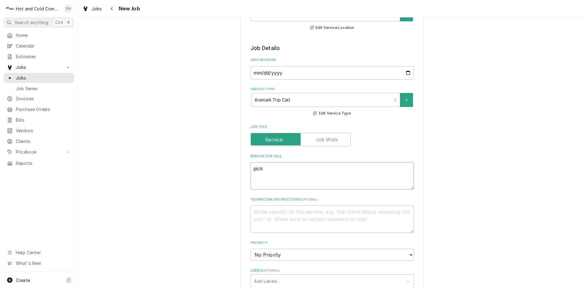
type textarea "pick"
type textarea "x"
type textarea "pick a"
type textarea "x"
type textarea "pick an"
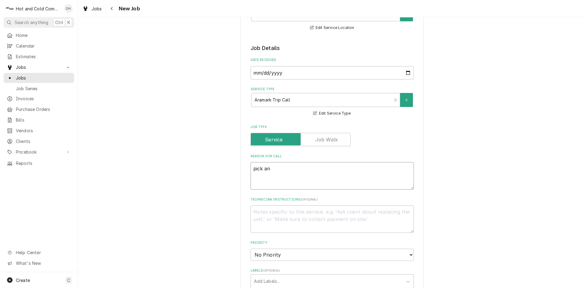
type textarea "x"
type textarea "pick and"
type textarea "x"
type textarea "pick and"
type textarea "x"
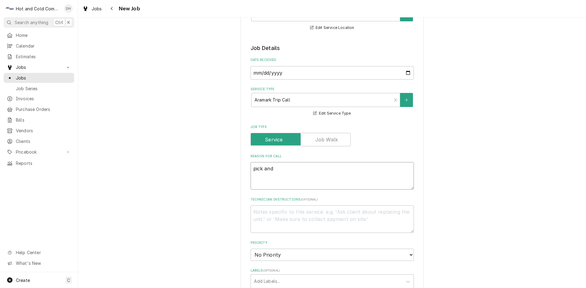
type textarea "pick and d"
type textarea "x"
type textarea "pick and de"
type textarea "x"
type textarea "pick and del"
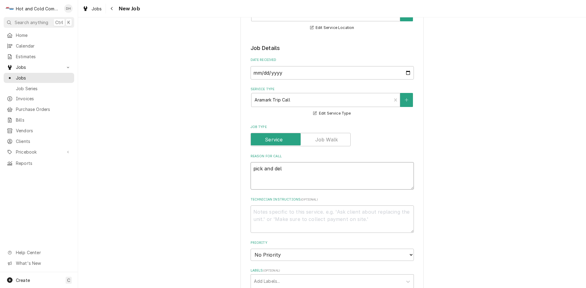
type textarea "x"
type textarea "pick and deli"
type textarea "x"
type textarea "pick and deliv"
type textarea "x"
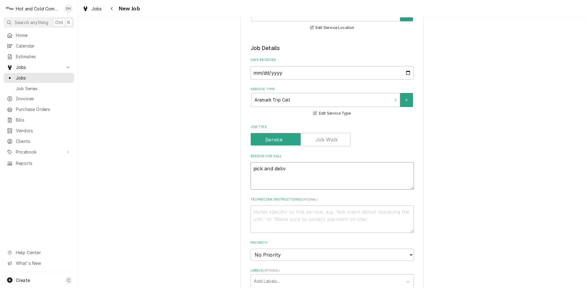
type textarea "pick and delive"
type textarea "x"
type textarea "pick and deliver"
type textarea "x"
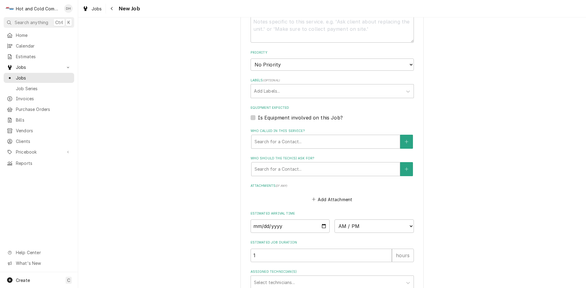
scroll to position [305, 0]
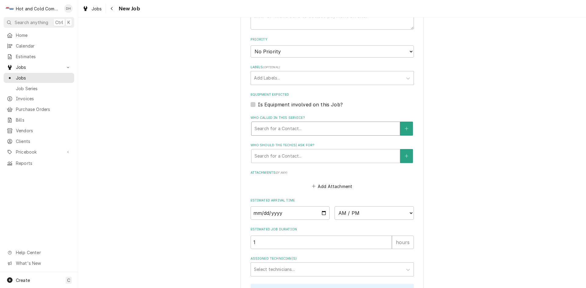
type textarea "pick and deliver"
click at [302, 128] on div "Who called in this service?" at bounding box center [325, 128] width 142 height 11
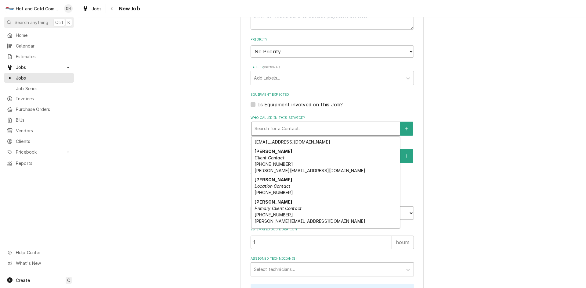
scroll to position [102, 0]
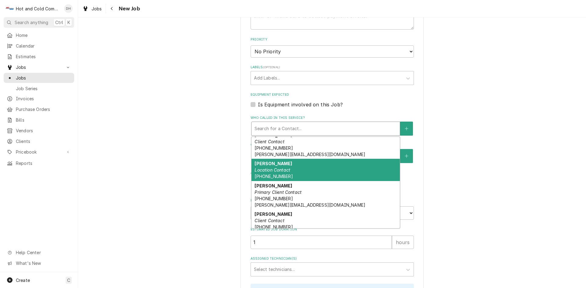
click at [285, 166] on div "Perry Location Contact (404) 353-4032" at bounding box center [325, 170] width 148 height 22
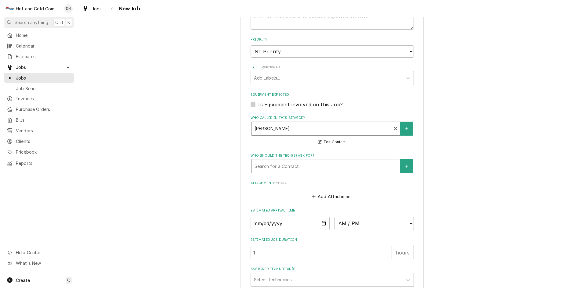
click at [320, 165] on div "Who should the tech(s) ask for?" at bounding box center [325, 166] width 142 height 11
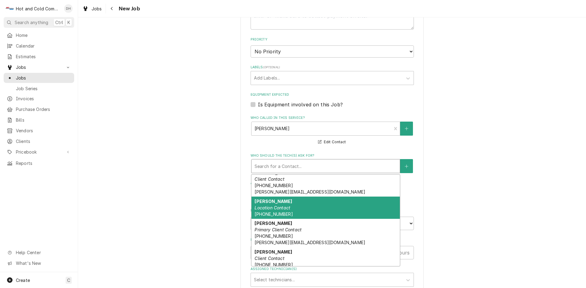
drag, startPoint x: 290, startPoint y: 205, endPoint x: 319, endPoint y: 202, distance: 29.2
click at [290, 205] on div "Perry Location Contact (404) 353-4032" at bounding box center [325, 208] width 148 height 22
type textarea "x"
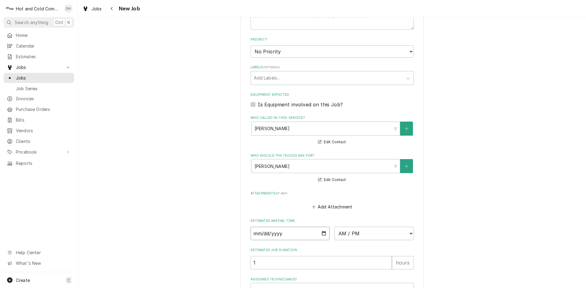
click at [322, 233] on input "Date" at bounding box center [289, 233] width 79 height 13
type input "[DATE]"
type textarea "x"
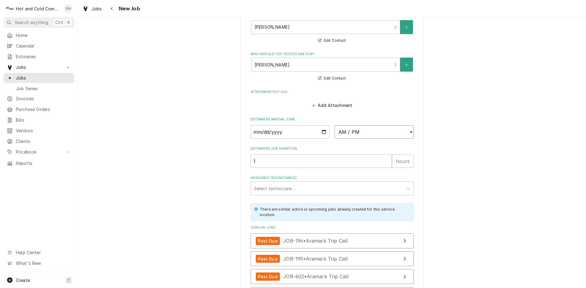
click at [409, 130] on select "AM / PM 6:00 AM 6:15 AM 6:30 AM 6:45 AM 7:00 AM 7:15 AM 7:30 AM 7:45 AM 8:00 AM…" at bounding box center [373, 131] width 79 height 13
select select "13:30:00"
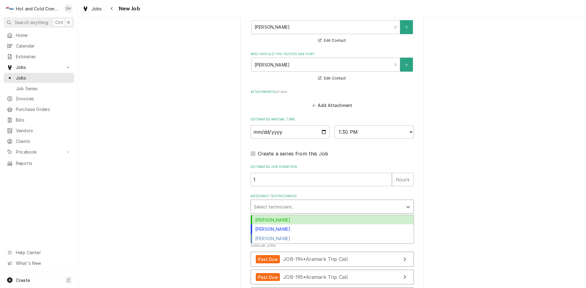
click at [283, 206] on div "Assigned Technician(s)" at bounding box center [327, 206] width 146 height 11
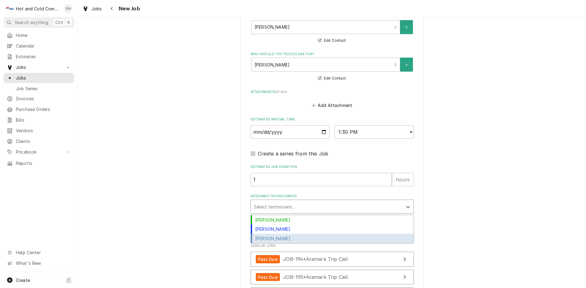
click at [287, 239] on div "Jason Thomason" at bounding box center [332, 238] width 163 height 9
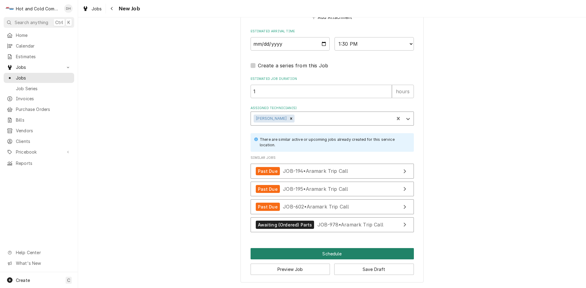
click at [334, 254] on button "Schedule" at bounding box center [331, 253] width 163 height 11
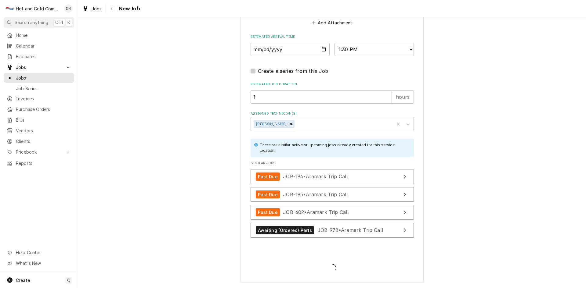
scroll to position [489, 0]
type textarea "x"
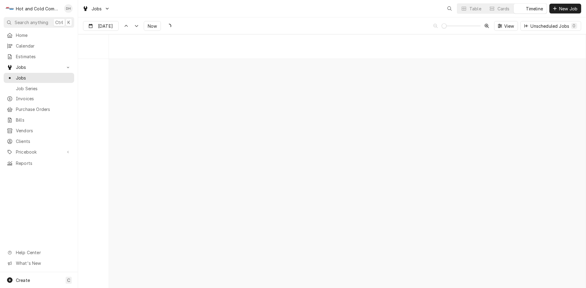
scroll to position [4773, 0]
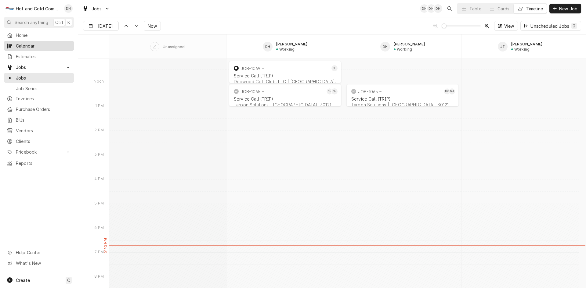
click at [27, 43] on span "Calendar" at bounding box center [43, 46] width 55 height 6
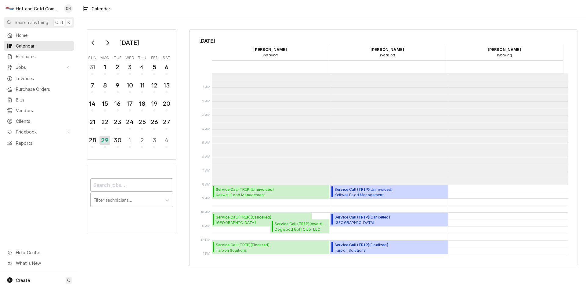
scroll to position [111, 0]
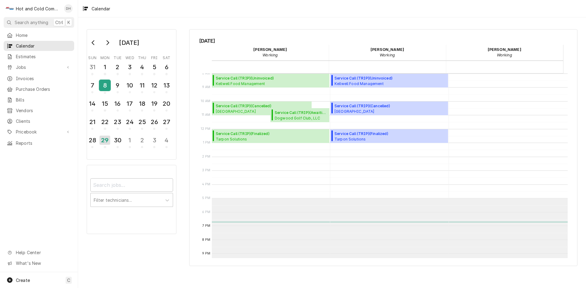
click at [104, 90] on div "8" at bounding box center [104, 85] width 11 height 10
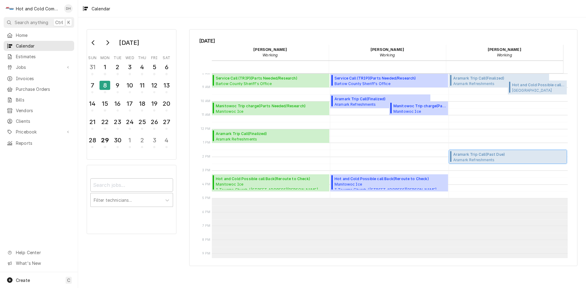
click at [485, 156] on span "Aramark Trip Call ( Past Due )" at bounding box center [485, 154] width 65 height 5
click at [495, 156] on span "Aramark Trip Call ( Past Due )" at bounding box center [485, 154] width 65 height 5
click at [123, 85] on div "9" at bounding box center [117, 85] width 11 height 10
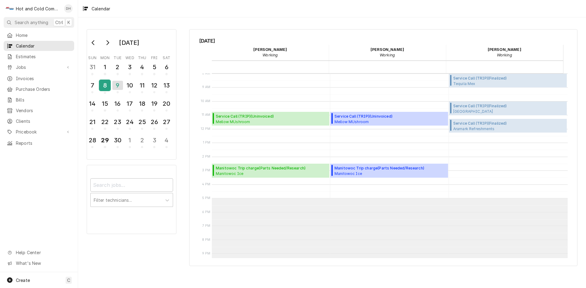
click at [108, 89] on div "8" at bounding box center [104, 85] width 11 height 10
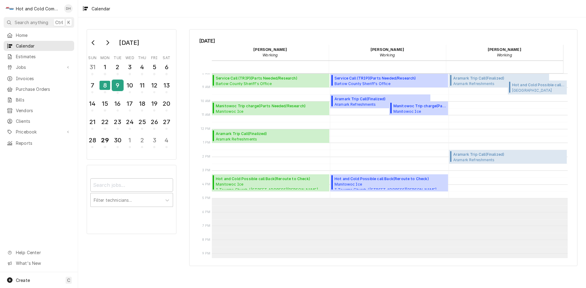
click at [119, 88] on div "9" at bounding box center [117, 85] width 11 height 10
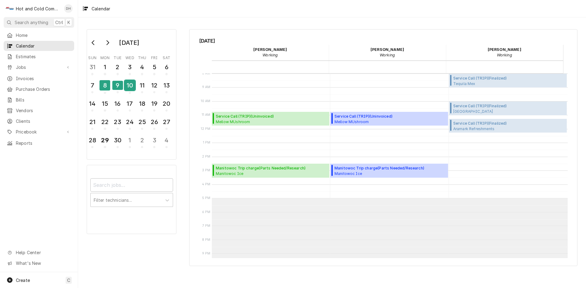
click at [130, 88] on div "10" at bounding box center [129, 85] width 11 height 10
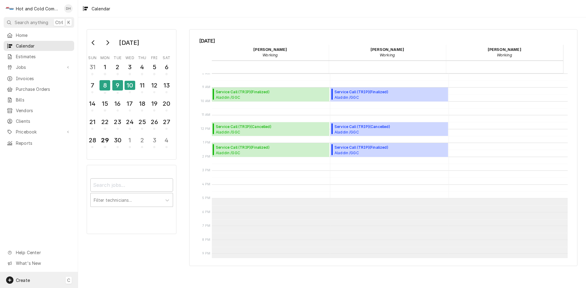
click at [22, 279] on span "Create" at bounding box center [23, 280] width 14 height 5
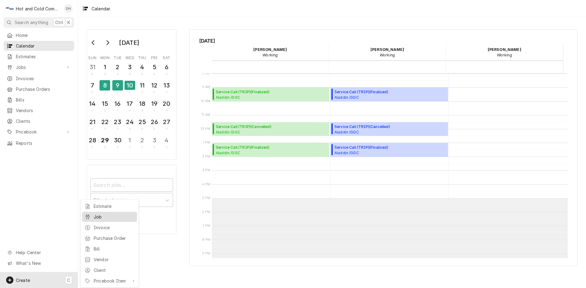
click at [99, 217] on div "Job" at bounding box center [114, 217] width 41 height 6
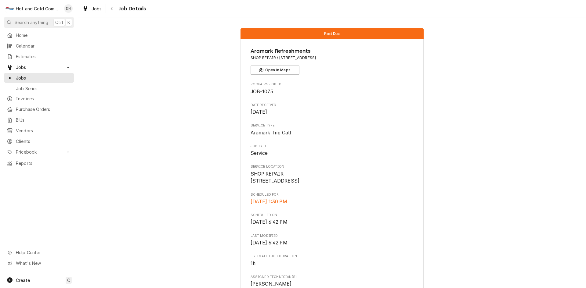
scroll to position [305, 0]
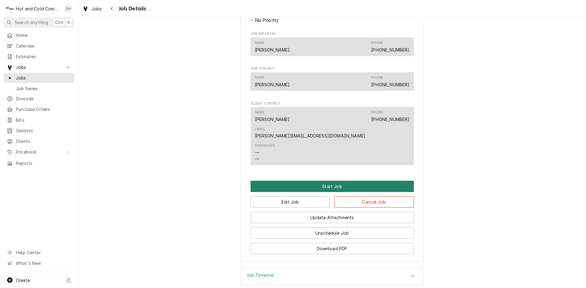
click at [328, 181] on button "Start Job" at bounding box center [331, 186] width 163 height 11
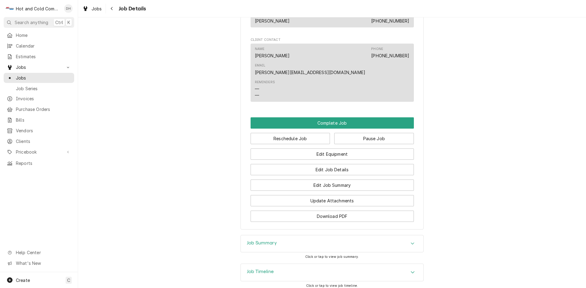
scroll to position [407, 0]
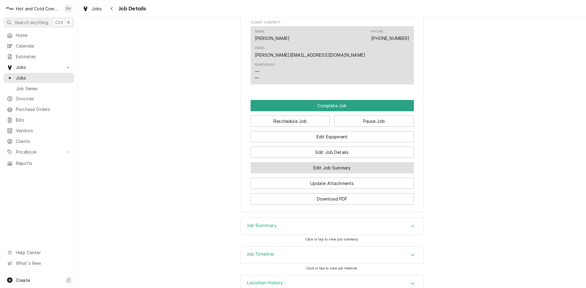
click at [344, 162] on button "Edit Job Summary" at bounding box center [331, 167] width 163 height 11
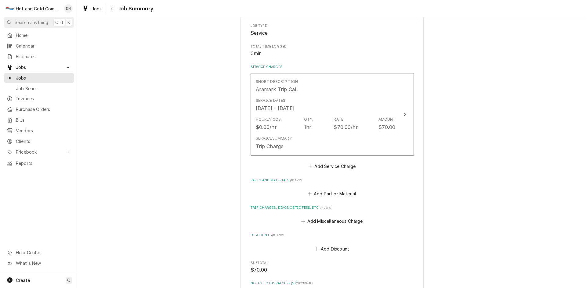
scroll to position [102, 0]
click at [334, 167] on button "Add Service Charge" at bounding box center [331, 166] width 49 height 9
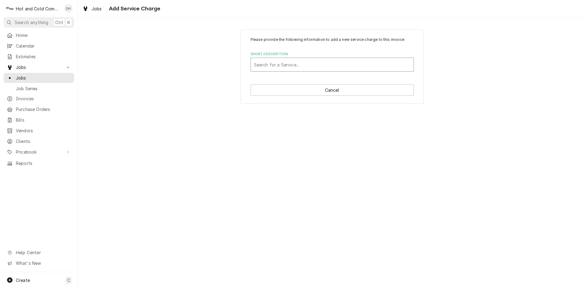
click at [303, 66] on div "Short Description" at bounding box center [332, 64] width 157 height 11
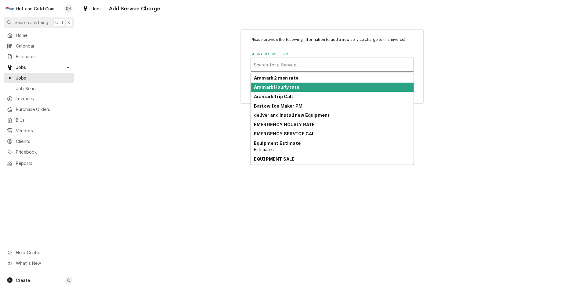
click at [289, 90] on div "Aramark Hourly rate" at bounding box center [332, 87] width 163 height 9
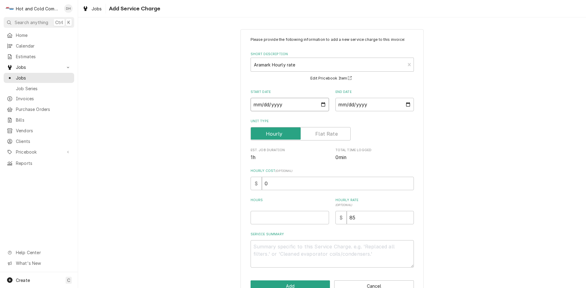
click at [323, 103] on input "Start Date" at bounding box center [289, 104] width 78 height 13
type textarea "x"
type input "[DATE]"
click at [405, 103] on input "End Date" at bounding box center [374, 104] width 78 height 13
type textarea "x"
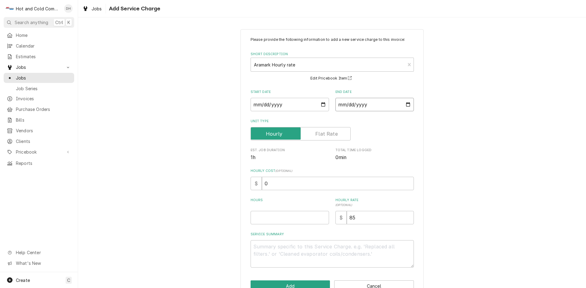
type input "[DATE]"
drag, startPoint x: 290, startPoint y: 217, endPoint x: 299, endPoint y: 220, distance: 9.8
click at [299, 220] on input "Hours" at bounding box center [289, 217] width 78 height 13
type textarea "x"
type input "3"
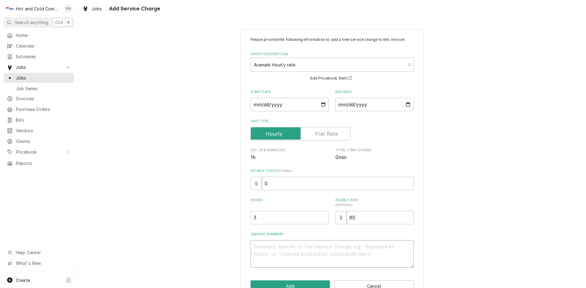
click at [281, 249] on textarea "Service Summary" at bounding box center [331, 253] width 163 height 27
type textarea "x"
type textarea "A"
type textarea "x"
type textarea "As"
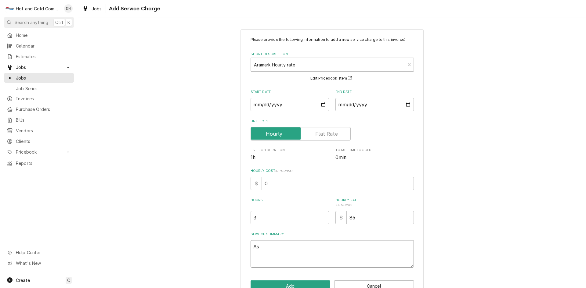
type textarea "x"
type textarea "Ass"
type textarea "x"
type textarea "Asse"
type textarea "x"
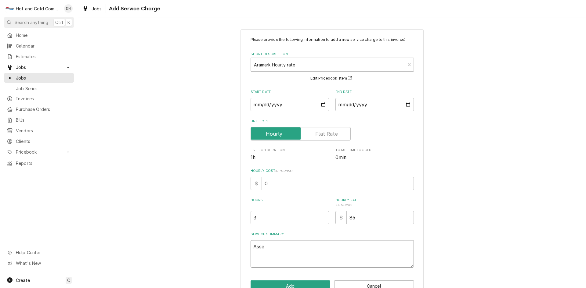
type textarea "Asset"
type textarea "x"
type textarea "Asset"
type textarea "x"
type textarea "Asset A"
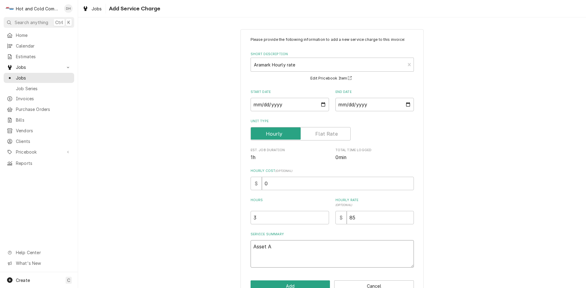
type textarea "x"
type textarea "Asset A2"
type textarea "x"
type textarea "Asset A23"
type textarea "x"
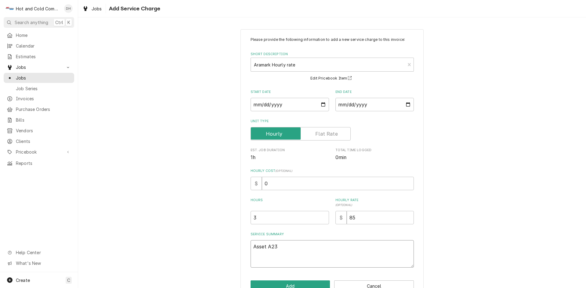
type textarea "Asset A238"
type textarea "x"
type textarea "Asset A2387"
type textarea "x"
type textarea "Asset A23872"
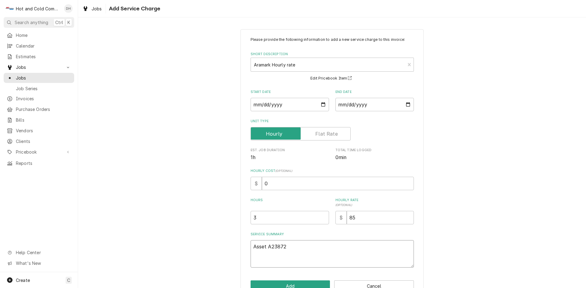
type textarea "x"
type textarea "Asset A238728"
type textarea "x"
type textarea "Asset A2387285"
type textarea "x"
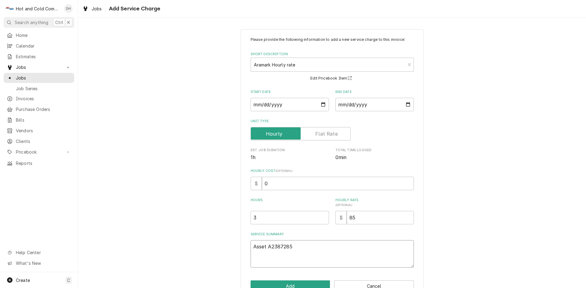
type textarea "Asset A2387285"
type textarea "x"
type textarea "Asset A2387285"
type textarea "x"
type textarea "Asset A2387285 s"
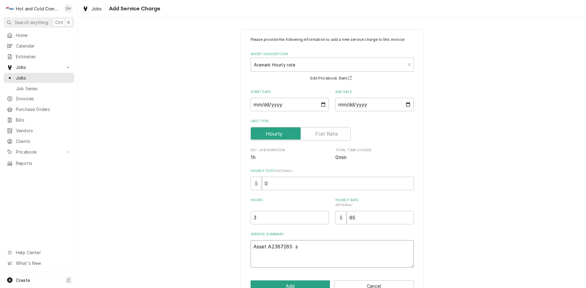
type textarea "x"
type textarea "Asset A2387285 se"
type textarea "x"
type textarea "Asset A2387285 ser"
type textarea "x"
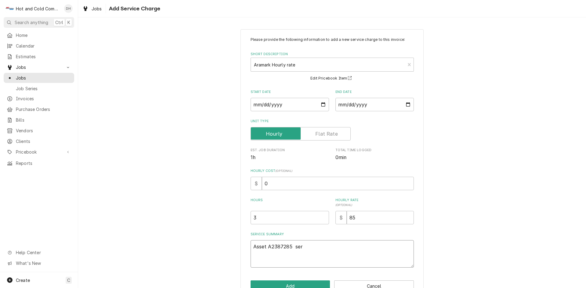
type textarea "Asset A2387285 seri"
type textarea "x"
type textarea "Asset A2387285 seria"
type textarea "x"
type textarea "Asset A2387285 serial"
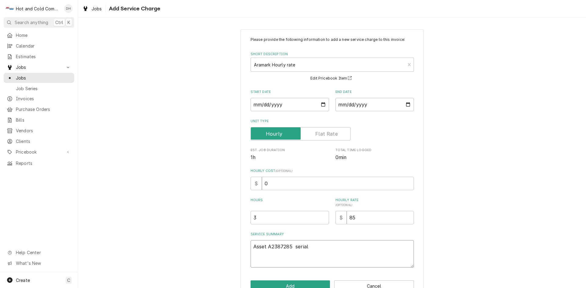
type textarea "x"
type textarea "Asset A2387285 serial"
type textarea "x"
type textarea "Asset A2387285 serial D"
type textarea "x"
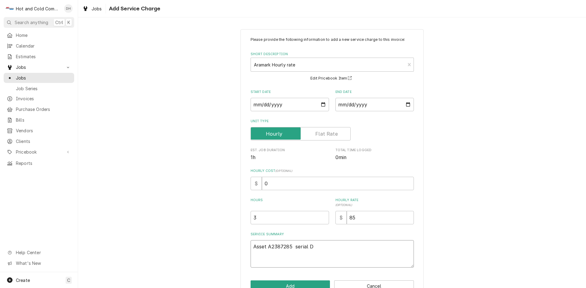
type textarea "Asset A2387285 serial D6"
type textarea "x"
type textarea "Asset A2387285 serial D64"
type textarea "x"
type textarea "Asset A2387285 serial D644"
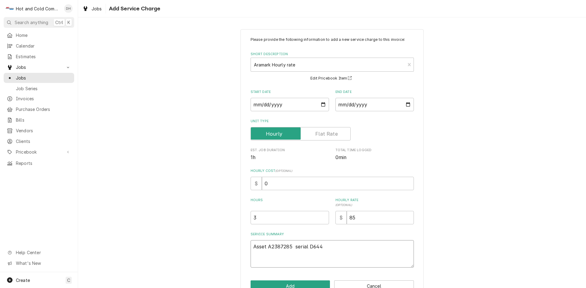
type textarea "x"
type textarea "Asset A2387285 serial D6444"
type textarea "x"
type textarea "Asset A2387285 serial D64447"
type textarea "x"
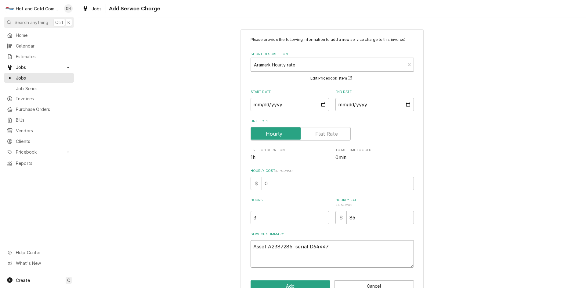
type textarea "Asset A2387285 serial D64447-"
type textarea "x"
type textarea "Asset A2387285 serial D64447-1"
type textarea "x"
type textarea "Asset A2387285 serial D64447-19"
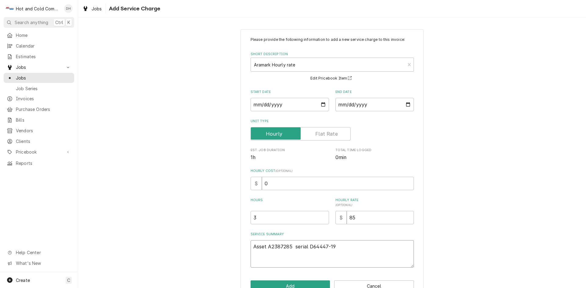
type textarea "x"
type textarea "Asset A2387285 serial D64447-192"
type textarea "x"
type textarea "Asset A2387285 serial D64447-192"
type textarea "x"
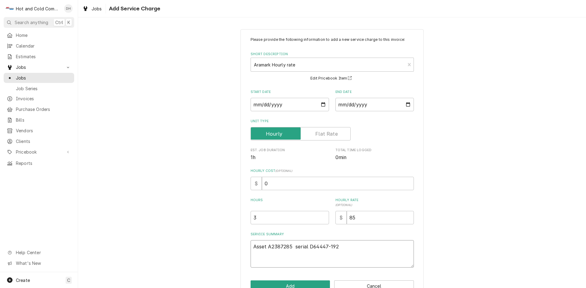
type textarea "Asset A2387285 serial D64447-192 9"
type textarea "x"
type textarea "Asset A2387285 serial D64447-192 9/"
type textarea "x"
type textarea "Asset A2387285 serial D64447-192 9/8"
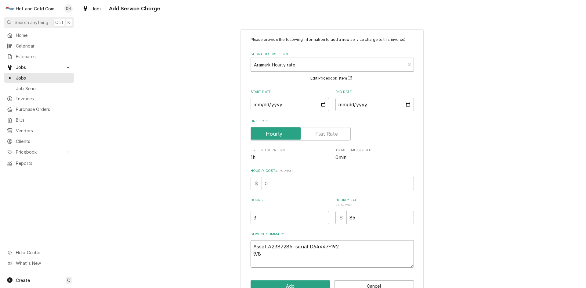
type textarea "x"
type textarea "Asset A2387285 serial D64447-192 9/8/"
type textarea "x"
type textarea "Asset A2387285 serial D64447-192 9/8/2"
type textarea "x"
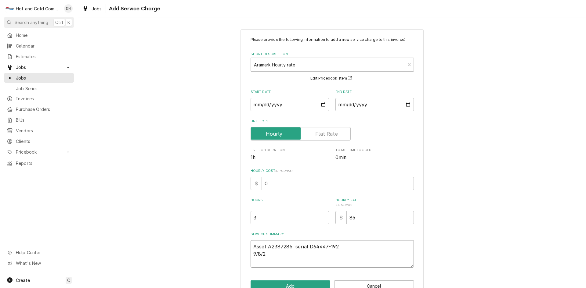
type textarea "Asset A2387285 serial D64447-192 9/8/25"
type textarea "x"
type textarea "Asset A2387285 serial D64447-192 9/8/25"
type textarea "x"
type textarea "Asset A2387285 serial D64447-192 9/8/25 f"
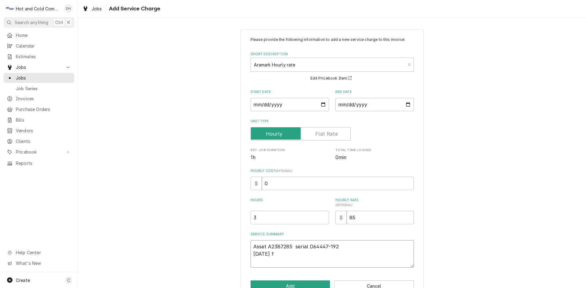
type textarea "x"
type textarea "Asset A2387285 serial D64447-192 9/8/25 fi"
type textarea "x"
type textarea "Asset A2387285 serial D64447-192 9/8/25 fil"
type textarea "x"
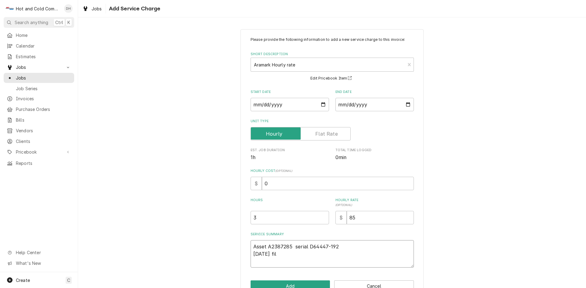
type textarea "Asset A2387285 serial D64447-192 9/8/25 fill"
type textarea "x"
type textarea "Asset A2387285 serial D64447-192 9/8/25 fille"
type textarea "x"
type textarea "Asset A2387285 serial D64447-192 9/8/25 filled"
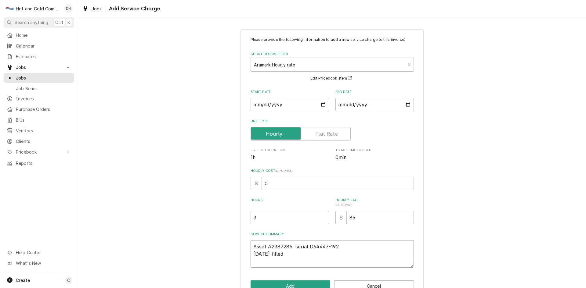
type textarea "x"
type textarea "Asset A2387285 serial D64447-192 9/8/25 filled"
type textarea "x"
type textarea "Asset A2387285 serial D64447-192 9/8/25 filled w"
type textarea "x"
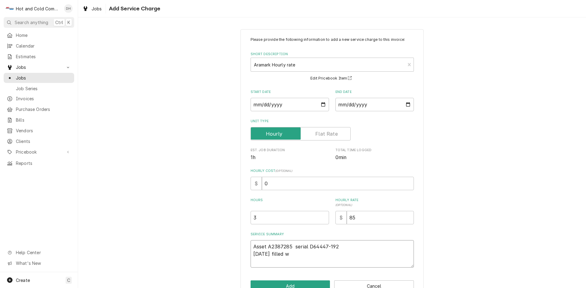
type textarea "Asset A2387285 serial D64447-192 9/8/25 filled wi"
type textarea "x"
type textarea "Asset A2387285 serial D64447-192 9/8/25 filled wit"
type textarea "x"
type textarea "Asset A2387285 serial D64447-192 9/8/25 filled with"
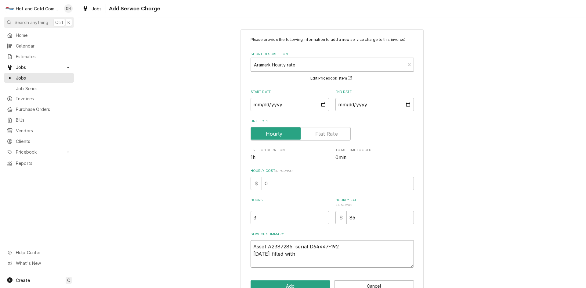
type textarea "x"
type textarea "Asset A2387285 serial D64447-192 9/8/25 filled with"
type textarea "x"
type textarea "Asset A2387285 serial D64447-192 9/8/25 filled with h"
type textarea "x"
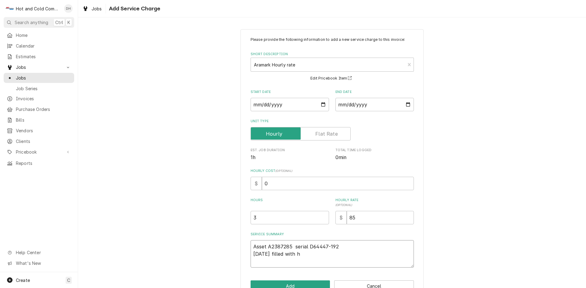
type textarea "Asset A2387285 serial D64447-192 9/8/25 filled with ho"
type textarea "x"
type textarea "Asset A2387285 serial D64447-192 9/8/25 filled with hot"
type textarea "x"
type textarea "Asset A2387285 serial D64447-192 9/8/25 filled with hot"
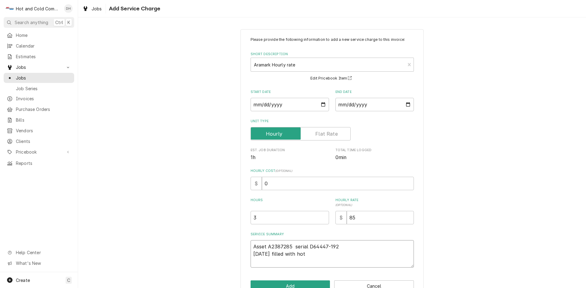
type textarea "x"
type textarea "Asset A2387285 serial D64447-192 9/8/25 filled with hot w"
type textarea "x"
type textarea "Asset A2387285 serial D64447-192 9/8/25 filled with hot wa"
type textarea "x"
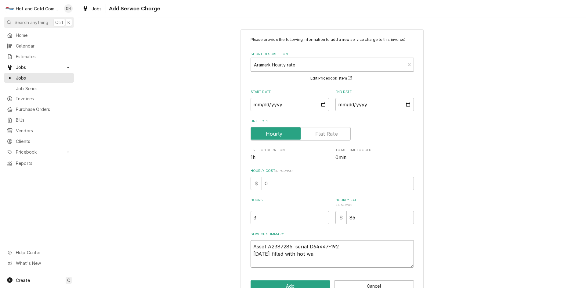
type textarea "Asset A2387285 serial D64447-192 9/8/25 filled with hot wat"
type textarea "x"
type textarea "Asset A2387285 serial D64447-192 9/8/25 filled with hot wate"
type textarea "x"
type textarea "Asset A2387285 serial D64447-192 9/8/25 filled with hot water"
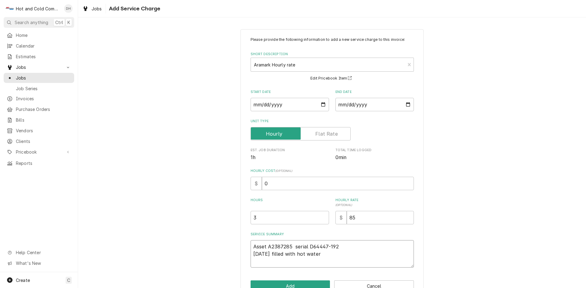
type textarea "x"
type textarea "Asset A2387285 serial D64447-192 9/8/25 filled with hot water"
type textarea "x"
type textarea "Asset A2387285 serial D64447-192 9/8/25 filled with hot water t"
type textarea "x"
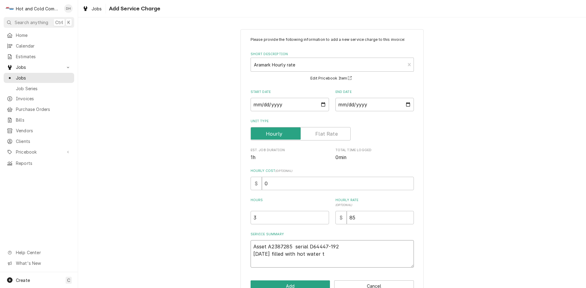
type textarea "Asset A2387285 serial D64447-192 9/8/25 filled with hot water to"
type textarea "x"
type textarea "Asset A2387285 serial D64447-192 9/8/25 filled with hot water to"
type textarea "x"
type textarea "Asset A2387285 serial D64447-192 9/8/25 filled with hot water to c"
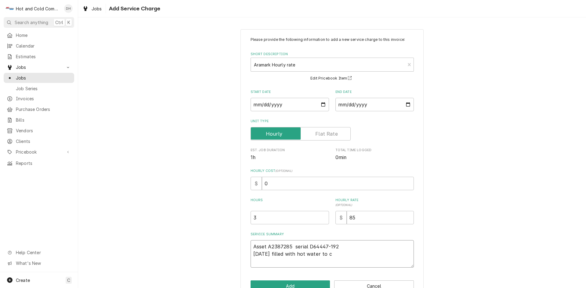
type textarea "x"
type textarea "Asset A2387285 serial D64447-192 9/8/25 filled with hot water to ch"
type textarea "x"
type textarea "Asset A2387285 serial D64447-192 9/8/25 filled with hot water to che"
type textarea "x"
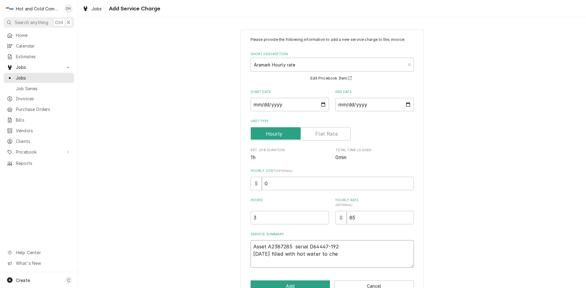
type textarea "Asset A2387285 serial D64447-192 9/8/25 filled with hot water to chec"
type textarea "x"
type textarea "Asset A2387285 serial D64447-192 9/8/25 filled with hot water to check"
type textarea "x"
type textarea "Asset A2387285 serial D64447-192 9/8/25 filled with hot water to check"
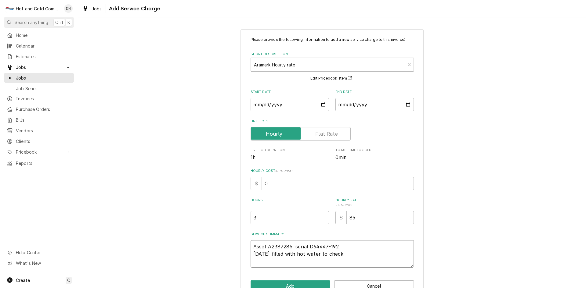
type textarea "x"
type textarea "Asset A2387285 serial D64447-192 9/8/25 filled with hot water to check f"
type textarea "x"
type textarea "Asset A2387285 serial D64447-192 9/8/25 filled with hot water to check fo"
type textarea "x"
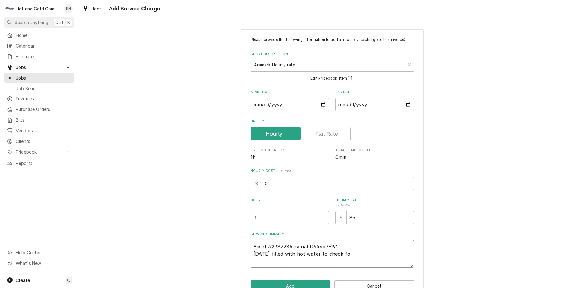
type textarea "Asset A2387285 serial D64447-192 9/8/25 filled with hot water to check for"
type textarea "x"
type textarea "Asset A2387285 serial D64447-192 9/8/25 filled with hot water to check for"
type textarea "x"
type textarea "Asset A2387285 serial D64447-192 9/8/25 filled with hot water to check for l"
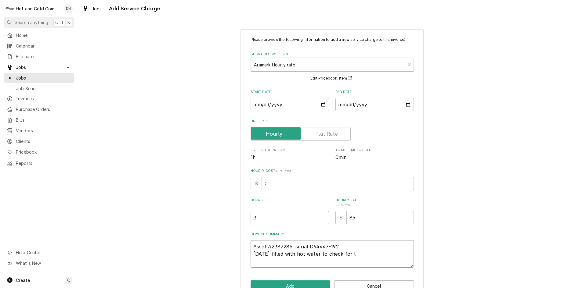
type textarea "x"
type textarea "Asset A2387285 serial D64447-192 9/8/25 filled with hot water to check for le"
type textarea "x"
type textarea "Asset A2387285 serial D64447-192 9/8/25 filled with hot water to check for lea"
type textarea "x"
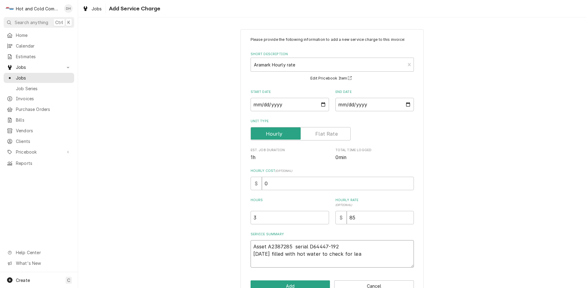
type textarea "Asset A2387285 serial D64447-192 9/8/25 filled with hot water to check for leak"
type textarea "x"
type textarea "Asset A2387285 serial D64447-192 9/8/25 filled with hot water to check for leaks"
type textarea "x"
type textarea "Asset A2387285 serial D64447-192 9/8/25 filled with hot water to check for leaks"
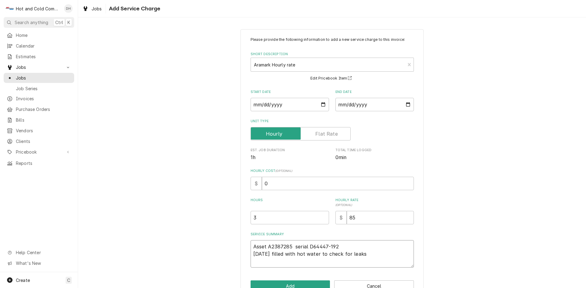
type textarea "x"
type textarea "Asset A2387285 serial D64447-192 9/8/25 filled with hot water to check for leak…"
type textarea "x"
type textarea "Asset A2387285 serial D64447-192 9/8/25 filled with hot water to check for leak…"
type textarea "x"
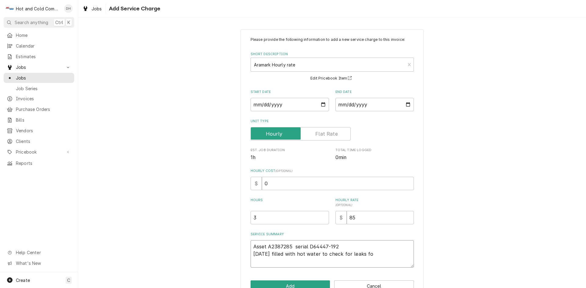
type textarea "Asset A2387285 serial D64447-192 9/8/25 filled with hot water to check for leak…"
type textarea "x"
type textarea "Asset A2387285 serial D64447-192 9/8/25 filled with hot water to check for leak…"
type textarea "x"
type textarea "Asset A2387285 serial D64447-192 9/8/25 filled with hot water to check for leak…"
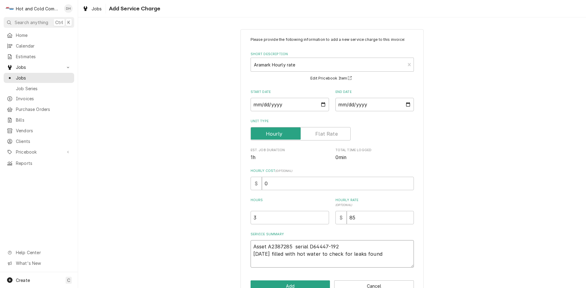
type textarea "x"
type textarea "Asset A2387285 serial D64447-192 9/8/25 filled with hot water to check for leak…"
type textarea "x"
type textarea "Asset A2387285 serial D64447-192 9/8/25 filled with hot water to check for leak…"
type textarea "x"
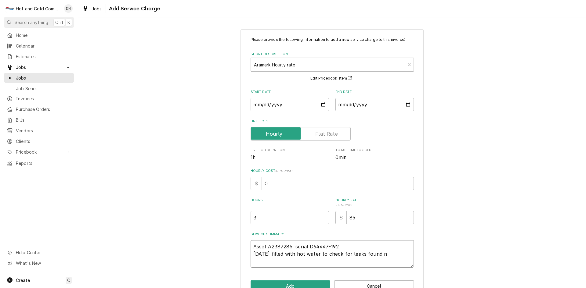
type textarea "Asset A2387285 serial D64447-192 9/8/25 filled with hot water to check for leak…"
type textarea "x"
type textarea "Asset A2387285 serial D64447-192 9/8/25 filled with hot water to check for leak…"
type textarea "x"
type textarea "Asset A2387285 serial D64447-192 9/8/25 filled with hot water to check for leak…"
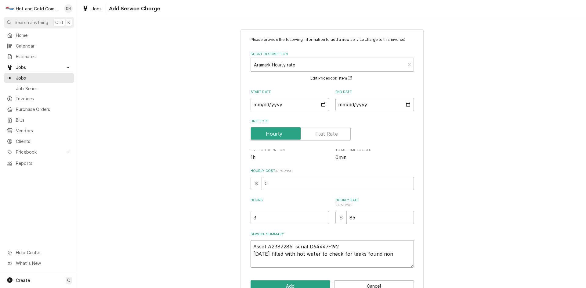
type textarea "x"
type textarea "Asset A2387285 serial D64447-192 9/8/25 filled with hot water to check for leak…"
type textarea "x"
type textarea "Asset A2387285 serial D64447-192 9/8/25 filled with hot water to check for leak…"
type textarea "x"
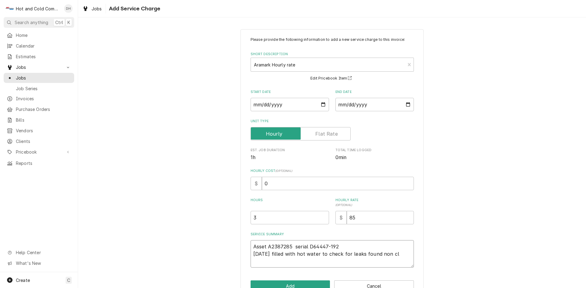
type textarea "Asset A2387285 serial D64447-192 9/8/25 filled with hot water to check for leak…"
type textarea "x"
type textarea "Asset A2387285 serial D64447-192 9/8/25 filled with hot water to check for leak…"
type textarea "x"
type textarea "Asset A2387285 serial D64447-192 9/8/25 filled with hot water to check for leak…"
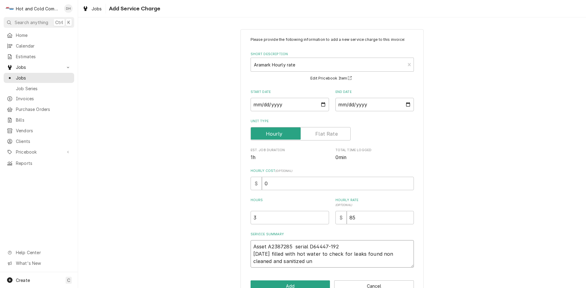
click at [301, 261] on textarea "Asset A2387285 serial D64447-192 9/8/25 filled with hot water to check for leak…" at bounding box center [331, 253] width 163 height 27
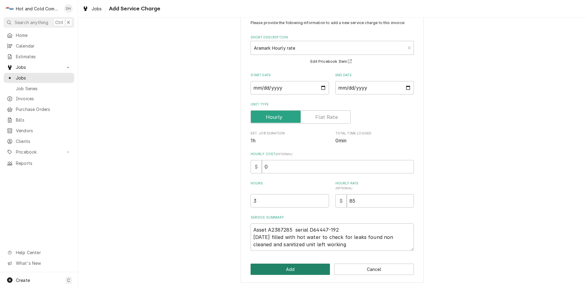
click at [305, 265] on button "Add" at bounding box center [290, 269] width 80 height 11
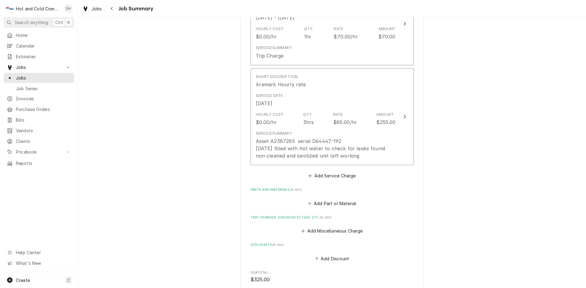
scroll to position [203, 0]
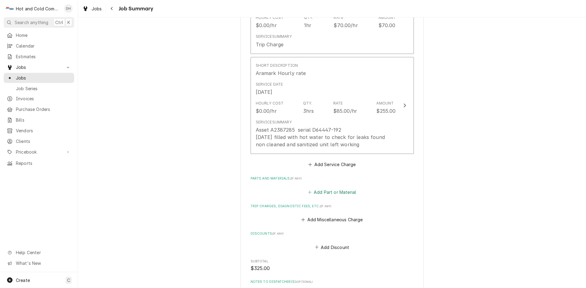
click at [337, 191] on button "Add Part or Material" at bounding box center [332, 192] width 50 height 9
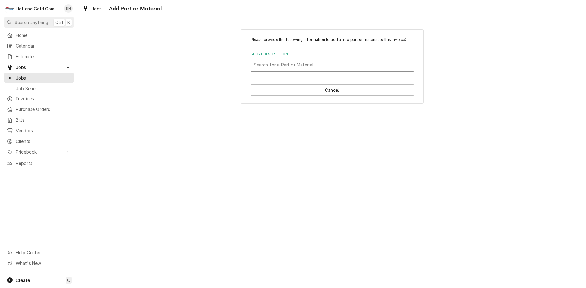
click at [303, 59] on div "Short Description" at bounding box center [332, 64] width 157 height 11
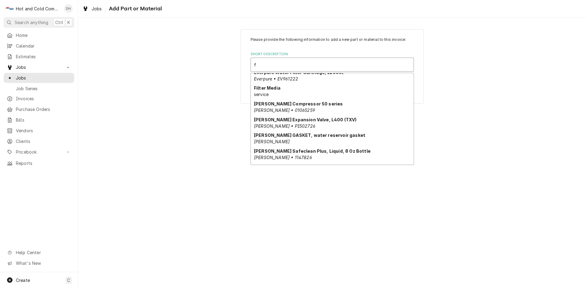
scroll to position [210, 0]
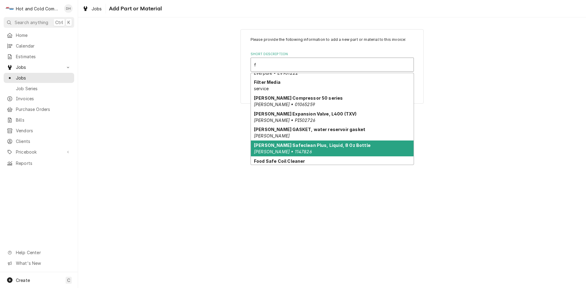
click at [375, 151] on div "Follett Safeclean Plus, Liquid, 8 Oz Bottle Follett • 1147826" at bounding box center [332, 149] width 163 height 16
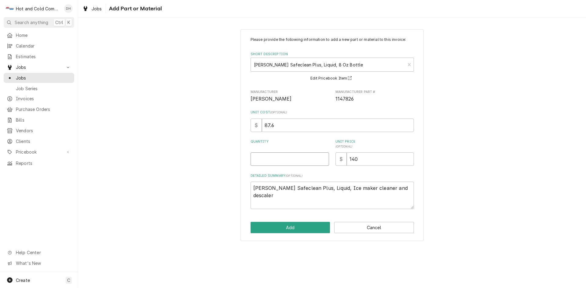
click at [263, 157] on input "Quantity" at bounding box center [289, 159] width 78 height 13
click at [310, 227] on button "Add" at bounding box center [290, 227] width 80 height 11
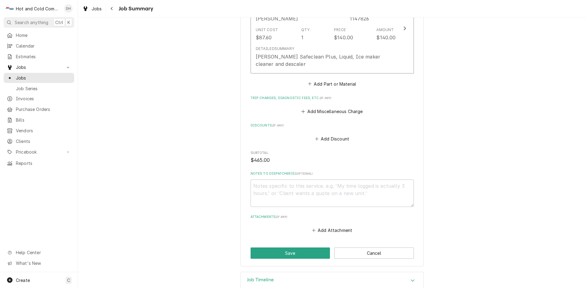
scroll to position [417, 0]
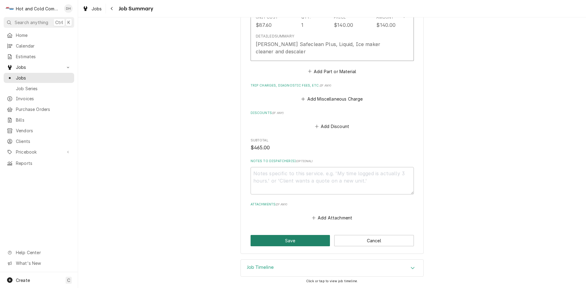
drag, startPoint x: 288, startPoint y: 240, endPoint x: 400, endPoint y: 168, distance: 133.4
click at [289, 240] on button "Save" at bounding box center [290, 240] width 80 height 11
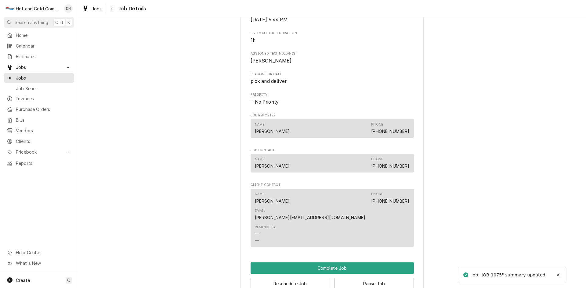
scroll to position [509, 0]
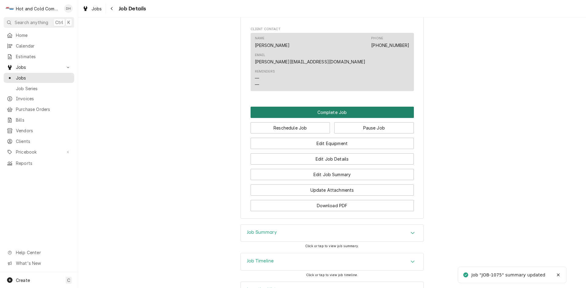
click at [335, 107] on button "Complete Job" at bounding box center [331, 112] width 163 height 11
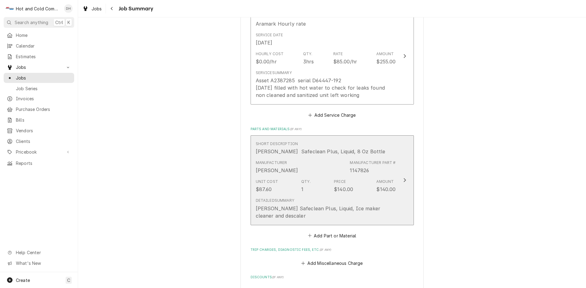
scroll to position [417, 0]
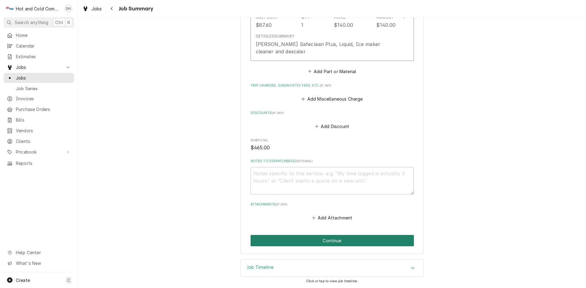
click at [340, 240] on button "Continue" at bounding box center [331, 240] width 163 height 11
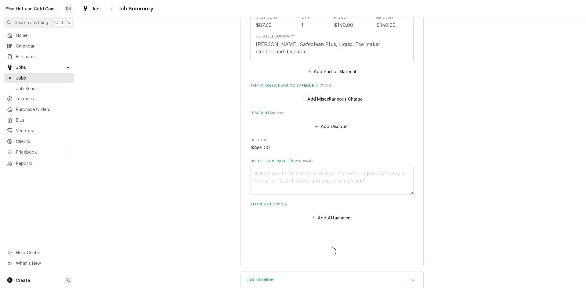
type textarea "x"
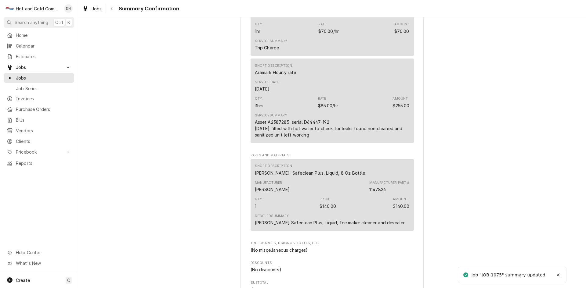
scroll to position [404, 0]
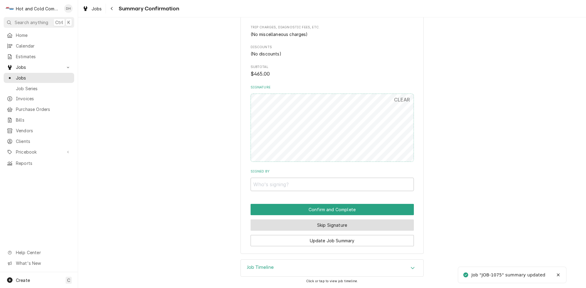
click at [330, 222] on button "Skip Signature" at bounding box center [331, 225] width 163 height 11
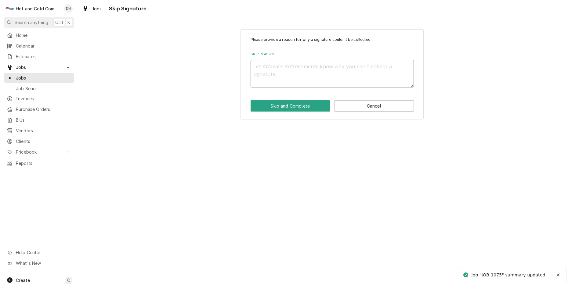
click at [268, 73] on textarea "Skip Reason" at bounding box center [331, 73] width 163 height 27
type textarea "x"
type textarea "e"
type textarea "x"
type textarea "em"
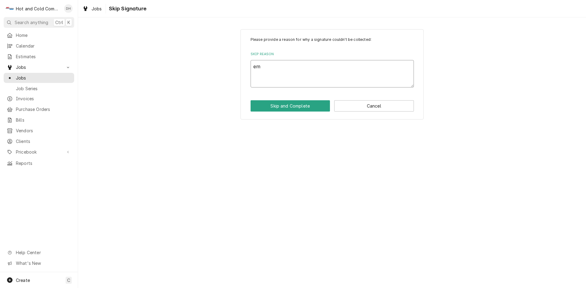
type textarea "x"
type textarea "ema"
type textarea "x"
type textarea "emai"
type textarea "x"
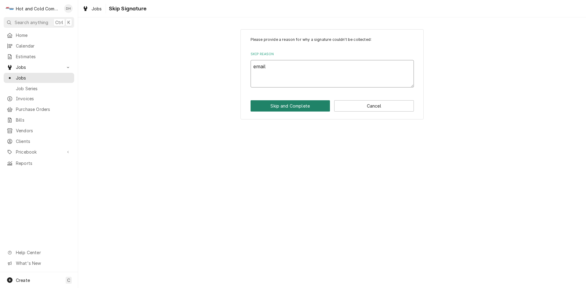
type textarea "email"
click at [299, 105] on button "Skip and Complete" at bounding box center [290, 105] width 80 height 11
type textarea "x"
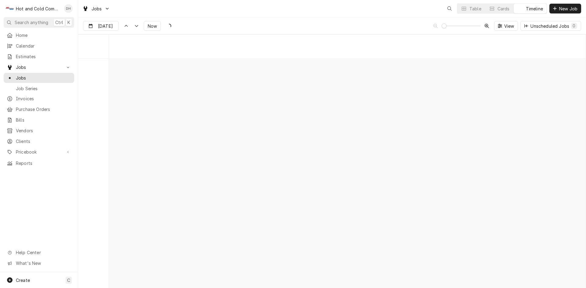
scroll to position [4773, 0]
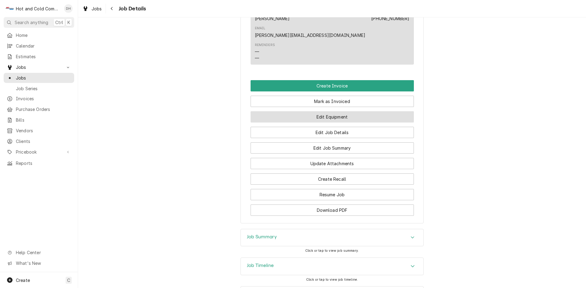
scroll to position [444, 0]
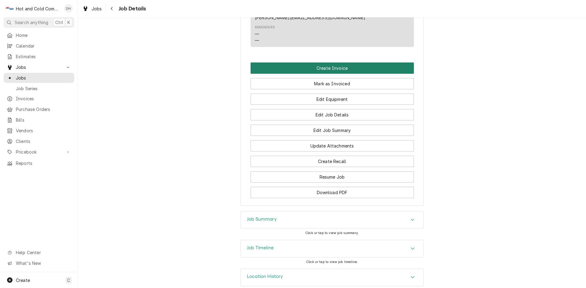
click at [323, 63] on button "Create Invoice" at bounding box center [331, 68] width 163 height 11
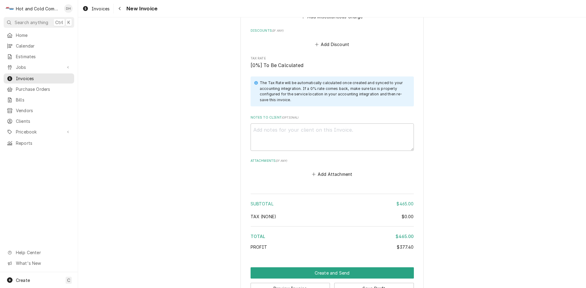
scroll to position [924, 0]
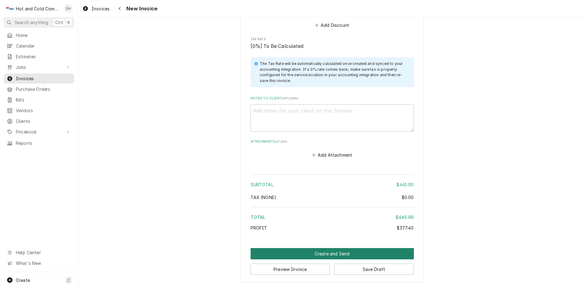
drag, startPoint x: 318, startPoint y: 254, endPoint x: 349, endPoint y: 238, distance: 34.9
click at [319, 254] on button "Create and Send" at bounding box center [331, 253] width 163 height 11
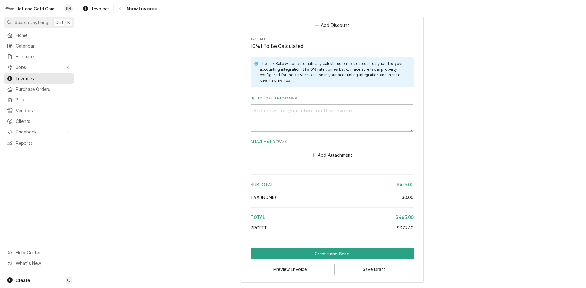
scroll to position [921, 0]
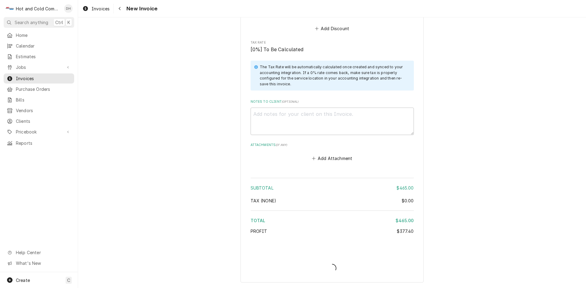
type textarea "x"
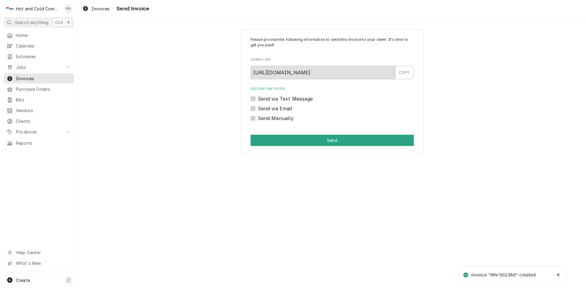
click at [258, 109] on label "Send via Email" at bounding box center [275, 108] width 34 height 7
click at [258, 109] on input "Send via Email" at bounding box center [339, 111] width 163 height 13
checkbox input "true"
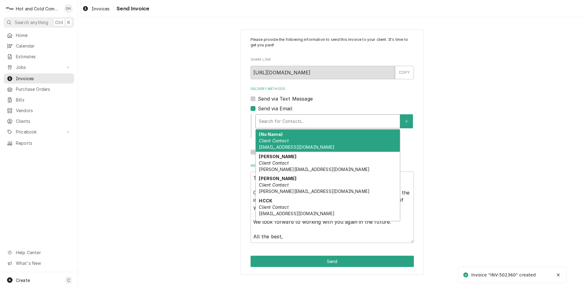
click at [309, 121] on div "Delivery Methods" at bounding box center [328, 121] width 138 height 11
click at [312, 139] on div "(No Name) Client Contact AtlantaCoffee@aramark.com" at bounding box center [328, 141] width 144 height 22
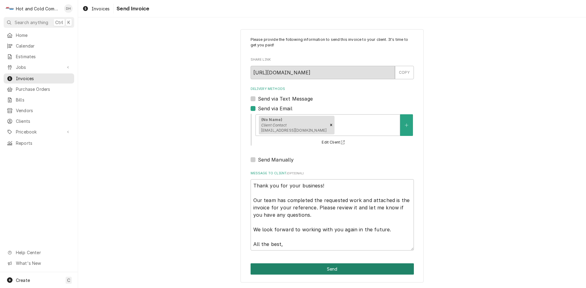
click at [343, 268] on button "Send" at bounding box center [331, 269] width 163 height 11
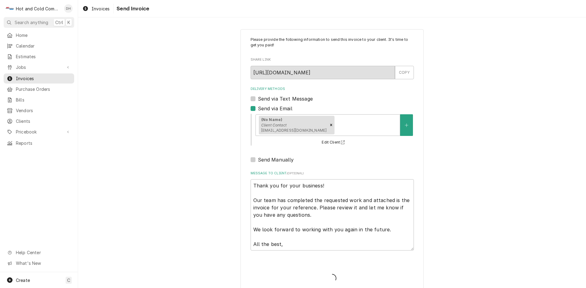
type textarea "x"
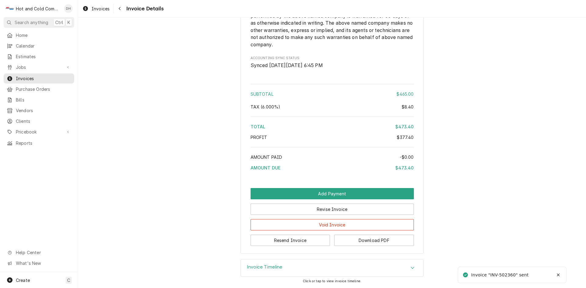
scroll to position [792, 0]
click at [388, 241] on button "Download PDF" at bounding box center [374, 240] width 80 height 11
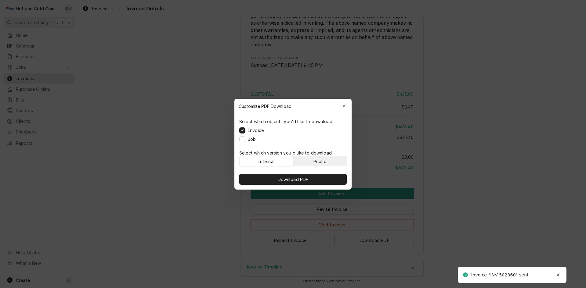
click at [331, 158] on button "Public" at bounding box center [319, 162] width 53 height 10
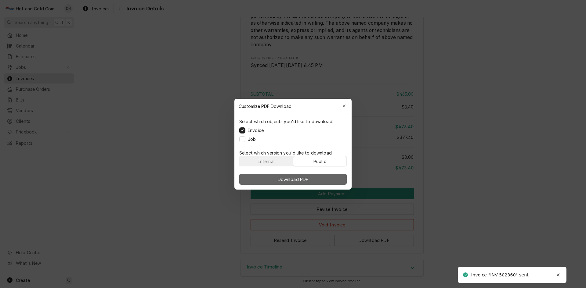
click at [318, 178] on button "Download PDF" at bounding box center [292, 179] width 107 height 11
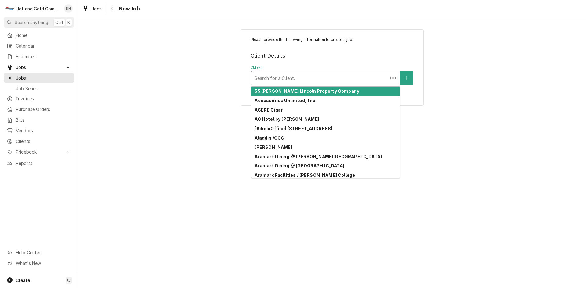
click at [326, 73] on div "Client" at bounding box center [319, 78] width 130 height 11
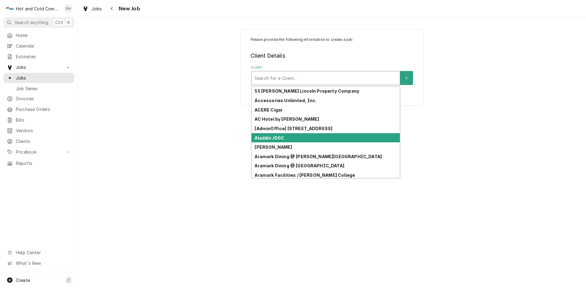
scroll to position [95, 0]
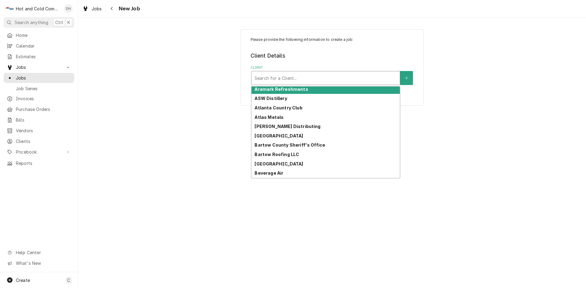
click at [293, 88] on strong "Aramark Refreshments" at bounding box center [280, 89] width 53 height 5
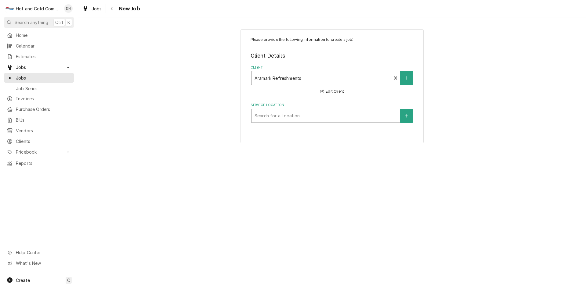
click at [354, 115] on div "Service Location" at bounding box center [325, 115] width 142 height 11
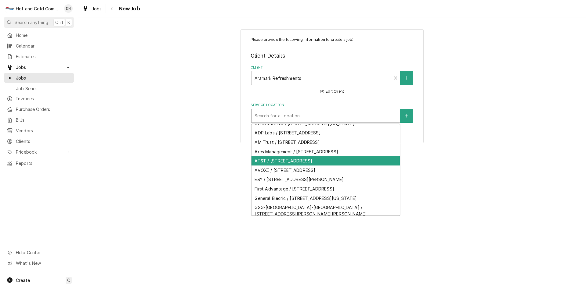
scroll to position [116, 0]
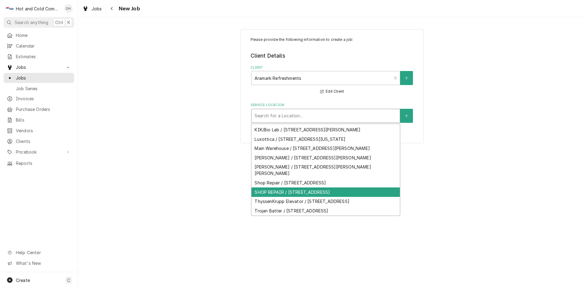
click at [324, 197] on div "SHOP REPAIR / 2700 Hickory Grove Rd NW suite2, Acworth, GA 30101" at bounding box center [325, 192] width 148 height 9
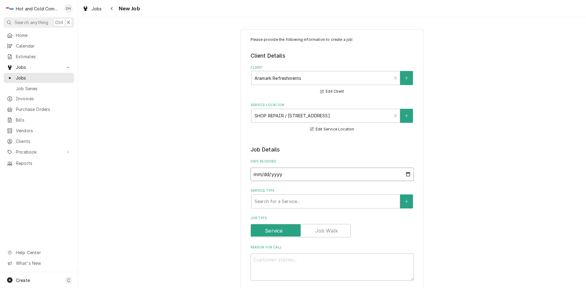
click at [405, 173] on input "2025-09-29" at bounding box center [331, 174] width 163 height 13
type textarea "x"
type input "2025-09-12"
click at [289, 200] on div "Service Type" at bounding box center [325, 201] width 142 height 11
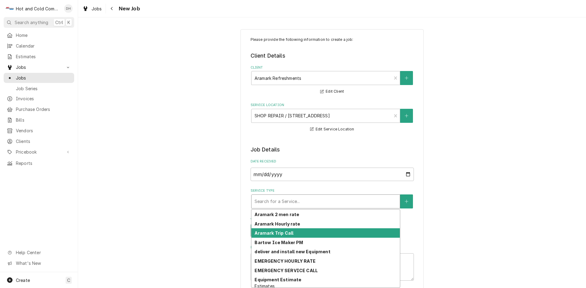
drag, startPoint x: 292, startPoint y: 234, endPoint x: 313, endPoint y: 230, distance: 21.1
click at [292, 233] on div "Aramark Trip Call" at bounding box center [325, 233] width 148 height 9
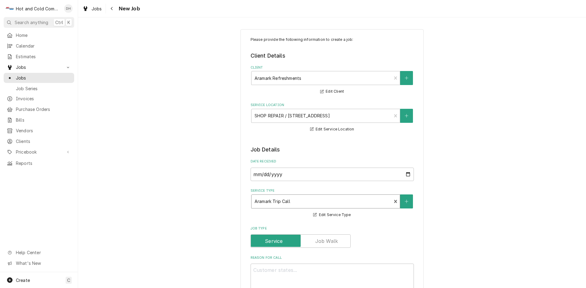
click at [314, 264] on div "Reason For Call" at bounding box center [331, 274] width 163 height 36
click at [324, 272] on textarea "Reason For Call" at bounding box center [331, 277] width 163 height 27
type textarea "x"
type textarea "p"
type textarea "x"
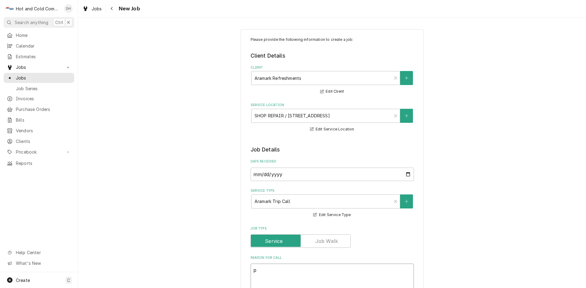
type textarea "pi"
type textarea "x"
type textarea "pic"
type textarea "x"
type textarea "pick"
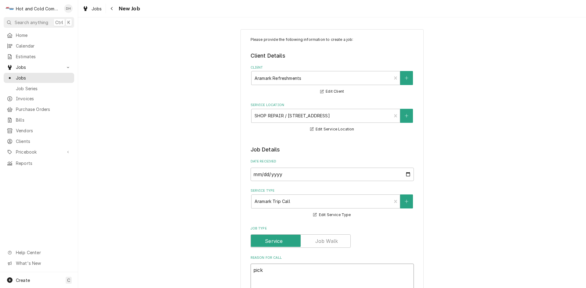
type textarea "x"
type textarea "pick"
type textarea "x"
type textarea "pick u"
type textarea "x"
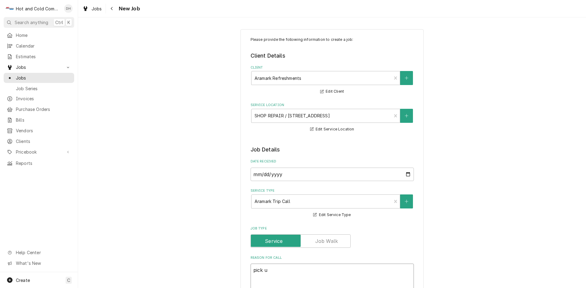
type textarea "pick up"
type textarea "x"
type textarea "pick up"
type textarea "x"
type textarea "pick up a"
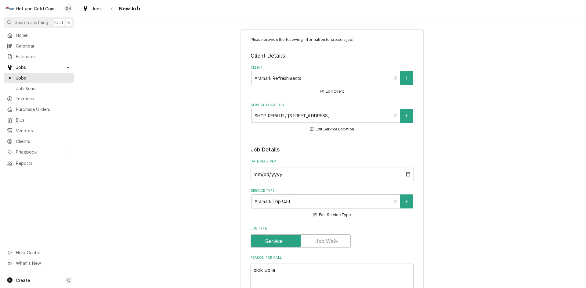
type textarea "x"
type textarea "pick up an"
type textarea "x"
type textarea "pick up and"
type textarea "x"
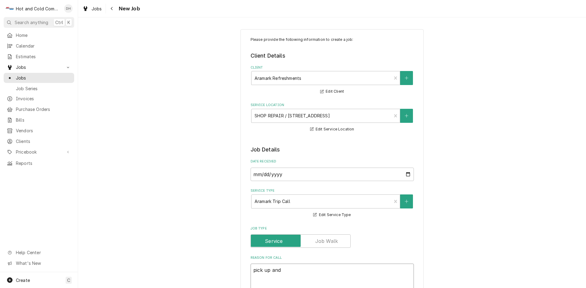
type textarea "pick up and"
type textarea "x"
type textarea "pick up and d"
type textarea "x"
type textarea "pick up and de"
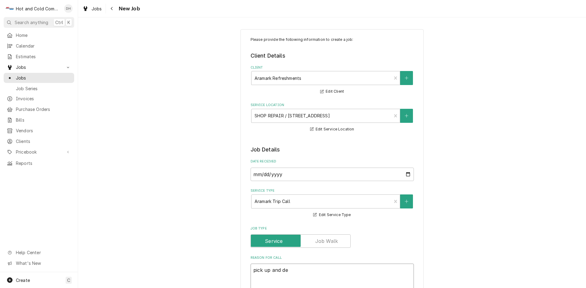
type textarea "x"
type textarea "pick up and del"
type textarea "x"
type textarea "pick up and deli"
type textarea "x"
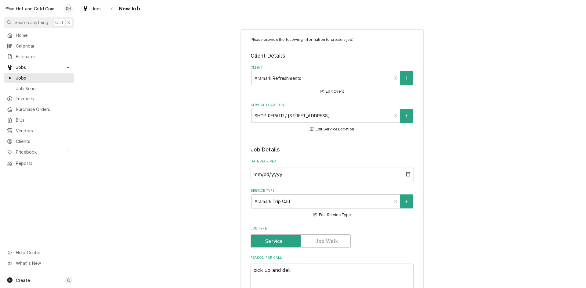
type textarea "pick up and deliv"
type textarea "x"
type textarea "pick up and delive"
type textarea "x"
type textarea "pick up and deliver"
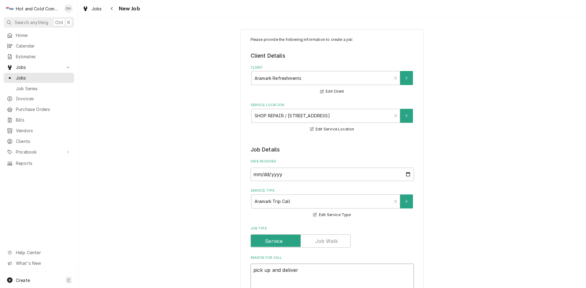
type textarea "x"
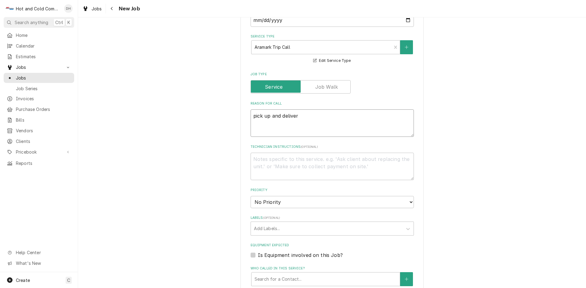
scroll to position [204, 0]
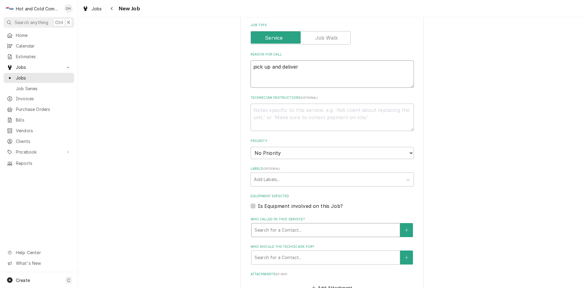
type textarea "pick up and deliver"
click at [305, 231] on div "Who called in this service?" at bounding box center [325, 230] width 142 height 11
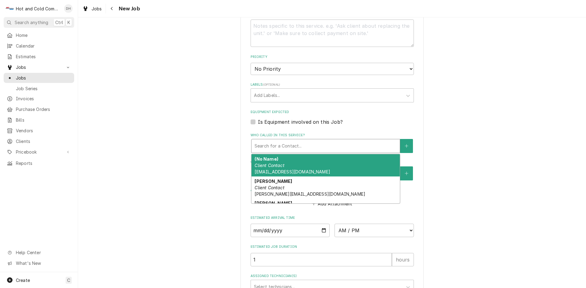
scroll to position [305, 0]
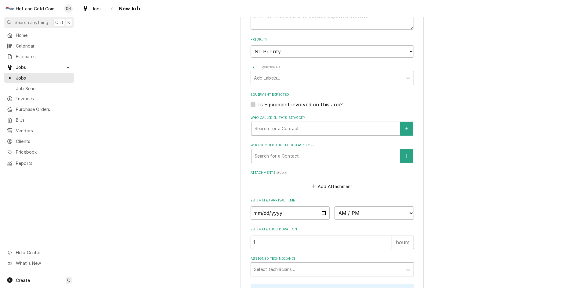
drag, startPoint x: 490, startPoint y: 156, endPoint x: 499, endPoint y: 157, distance: 9.5
click at [492, 156] on div "Please provide the following information to create a job: Client Details Client…" at bounding box center [332, 79] width 508 height 720
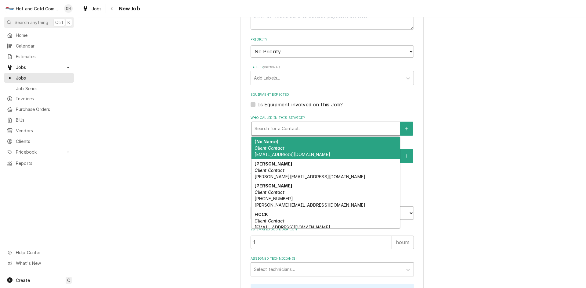
click at [302, 128] on div "Who called in this service?" at bounding box center [325, 128] width 142 height 11
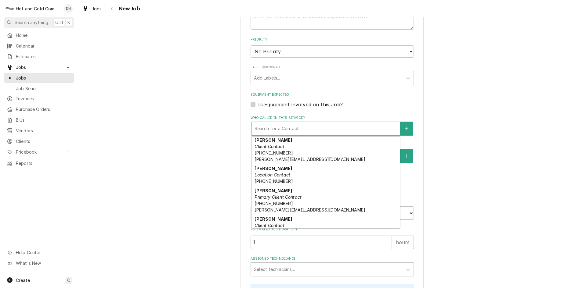
scroll to position [102, 0]
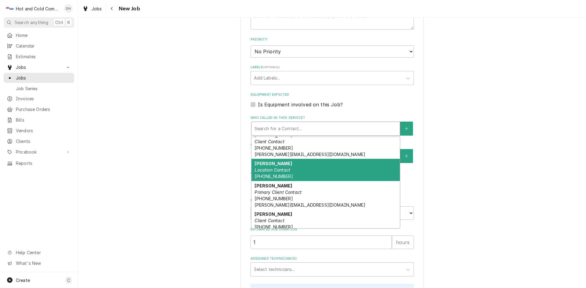
click at [279, 171] on em "Location Contact" at bounding box center [272, 170] width 36 height 5
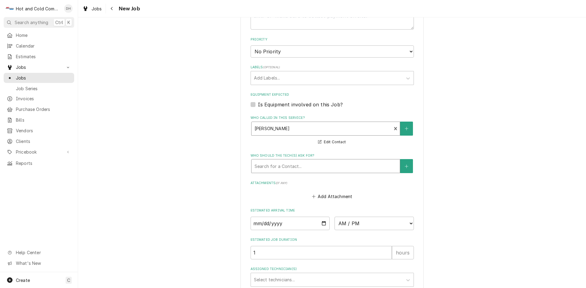
drag, startPoint x: 299, startPoint y: 165, endPoint x: 294, endPoint y: 170, distance: 6.9
click at [299, 165] on div "Who should the tech(s) ask for?" at bounding box center [325, 166] width 142 height 11
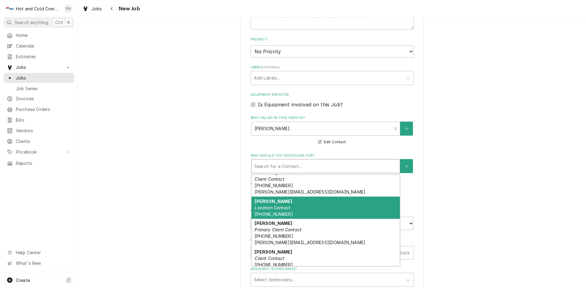
drag, startPoint x: 276, startPoint y: 204, endPoint x: 347, endPoint y: 202, distance: 71.4
click at [279, 204] on div "Perry Location Contact (404) 353-4032" at bounding box center [325, 208] width 148 height 22
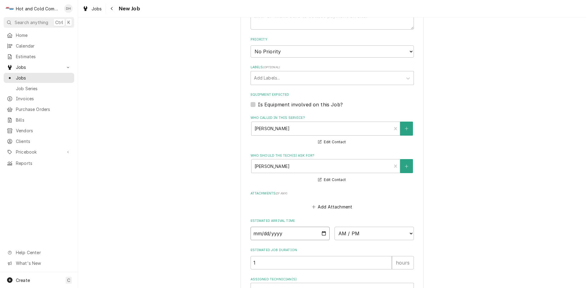
click at [322, 233] on input "Date" at bounding box center [289, 233] width 79 height 13
type textarea "x"
type input "2025-09-12"
type textarea "x"
click at [408, 233] on select "AM / PM 6:00 AM 6:15 AM 6:30 AM 6:45 AM 7:00 AM 7:15 AM 7:30 AM 7:45 AM 8:00 AM…" at bounding box center [373, 233] width 79 height 13
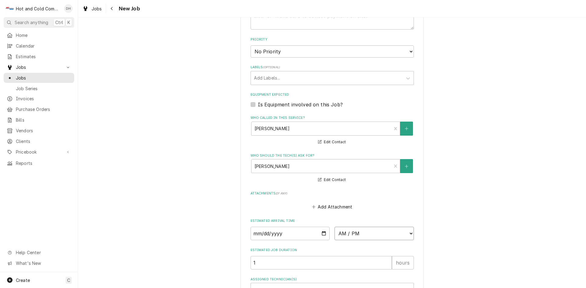
select select "09:30:00"
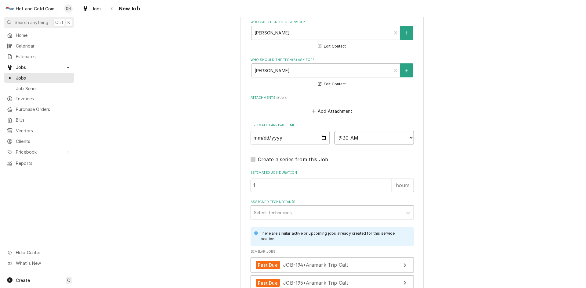
scroll to position [407, 0]
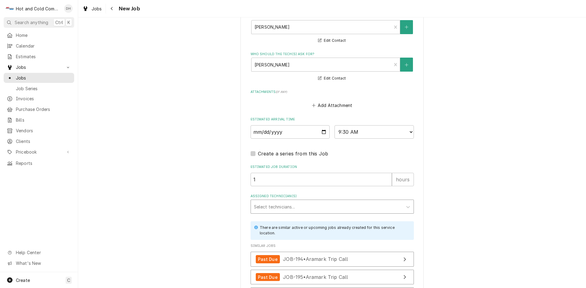
click at [285, 207] on div "Assigned Technician(s)" at bounding box center [327, 206] width 146 height 11
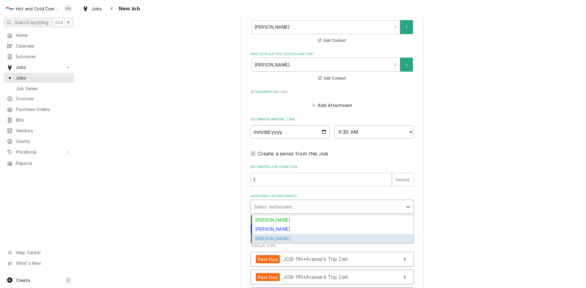
click at [292, 237] on div "Jason Thomason" at bounding box center [332, 238] width 163 height 9
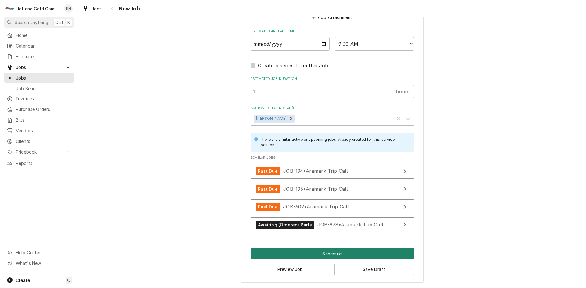
click at [324, 254] on button "Schedule" at bounding box center [331, 253] width 163 height 11
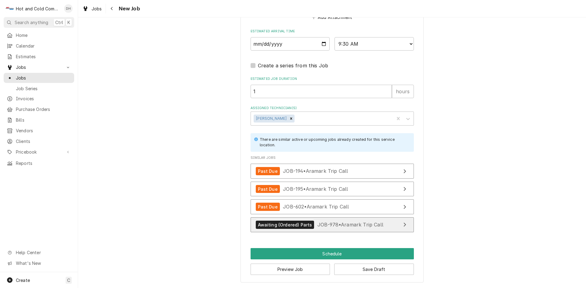
scroll to position [489, 0]
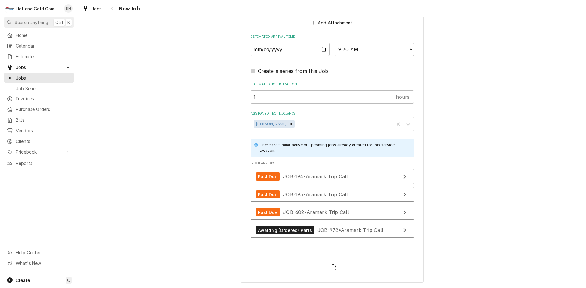
type textarea "x"
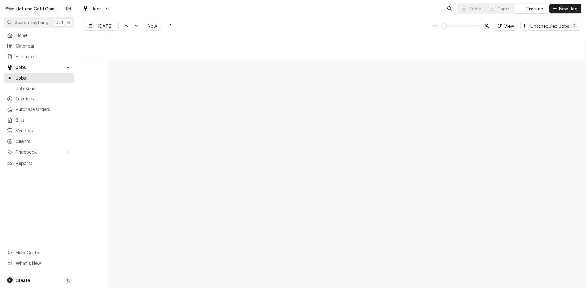
scroll to position [4773, 0]
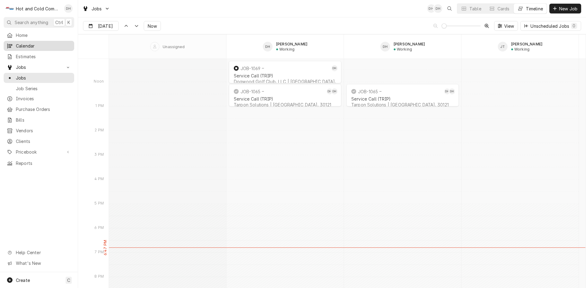
click at [30, 45] on span "Calendar" at bounding box center [43, 46] width 55 height 6
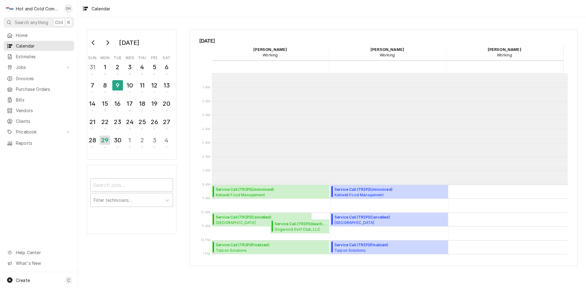
scroll to position [111, 0]
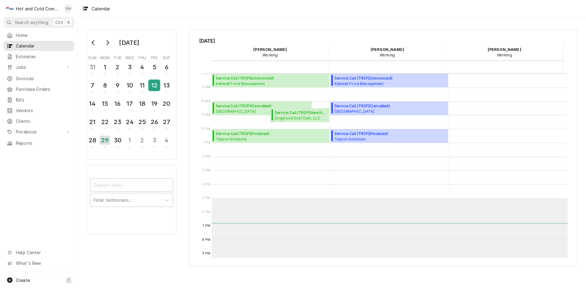
click at [154, 88] on div "12" at bounding box center [154, 85] width 11 height 10
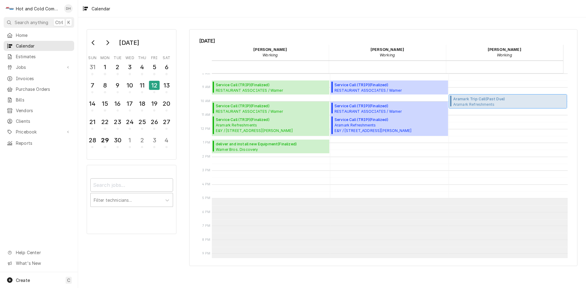
click at [484, 101] on span "Aramark Trip Call ( Past Due )" at bounding box center [485, 98] width 65 height 5
click at [479, 101] on span "Aramark Trip Call ( Past Due )" at bounding box center [485, 98] width 65 height 5
click at [25, 279] on span "Create" at bounding box center [23, 280] width 14 height 5
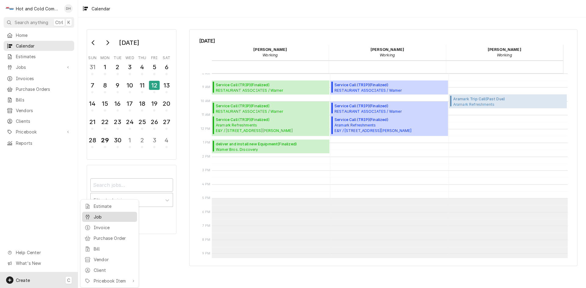
click at [103, 218] on div "Job" at bounding box center [114, 217] width 41 height 6
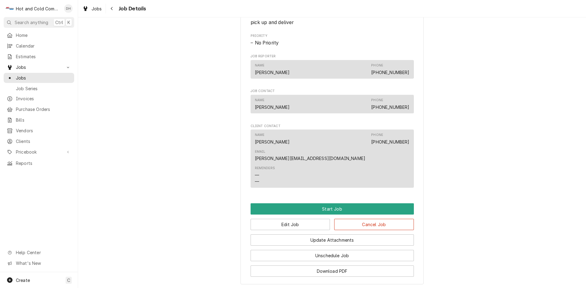
scroll to position [305, 0]
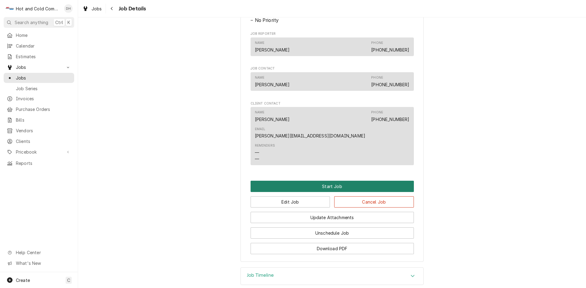
click at [327, 181] on button "Start Job" at bounding box center [331, 186] width 163 height 11
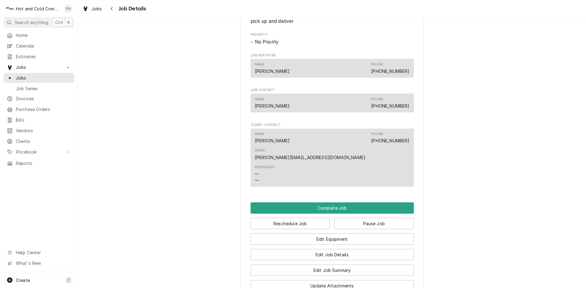
scroll to position [305, 0]
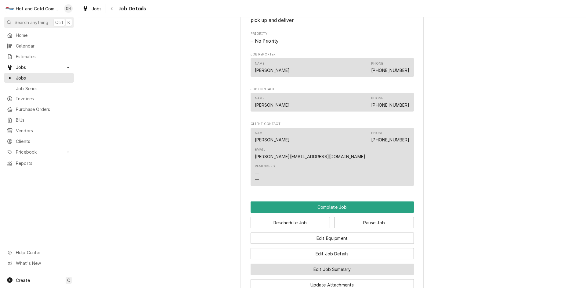
click at [325, 264] on button "Edit Job Summary" at bounding box center [331, 269] width 163 height 11
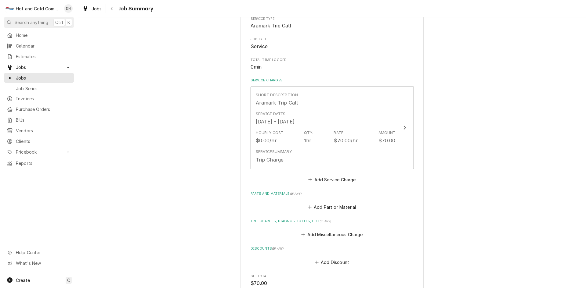
scroll to position [102, 0]
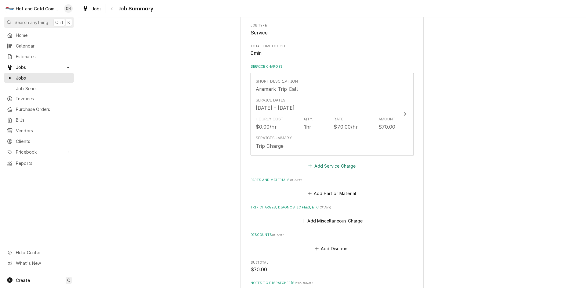
click at [340, 165] on button "Add Service Charge" at bounding box center [331, 166] width 49 height 9
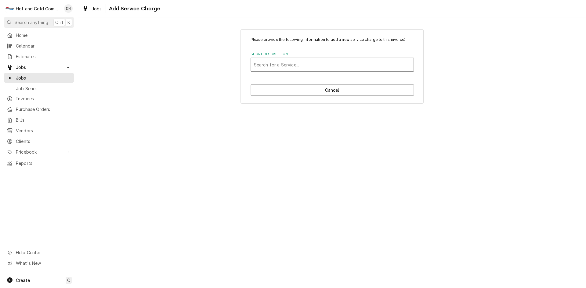
click at [279, 64] on div "Short Description" at bounding box center [332, 64] width 157 height 11
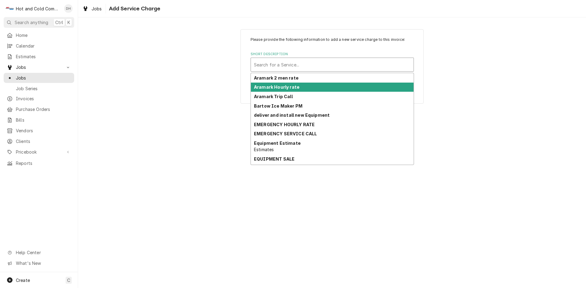
click at [316, 85] on div "Aramark Hourly rate" at bounding box center [332, 87] width 163 height 9
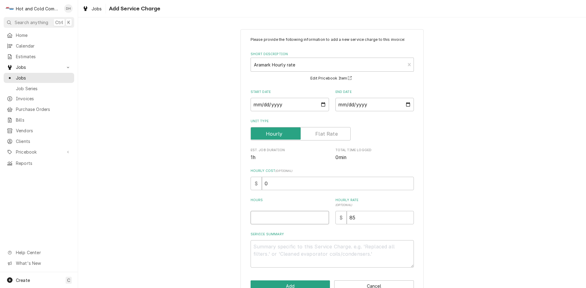
click at [263, 221] on input "Hours" at bounding box center [289, 217] width 78 height 13
type textarea "x"
type input "2"
type textarea "x"
type input "2.7"
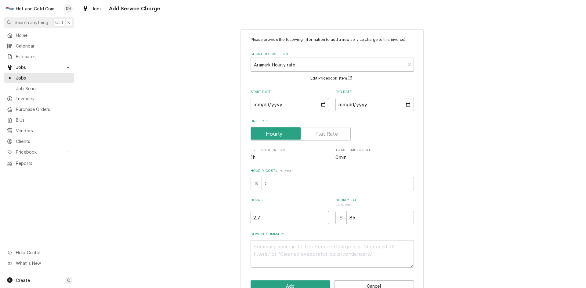
type textarea "x"
type input "2.75"
click at [296, 245] on textarea "Service Summary" at bounding box center [331, 253] width 163 height 27
type textarea "x"
type textarea "a"
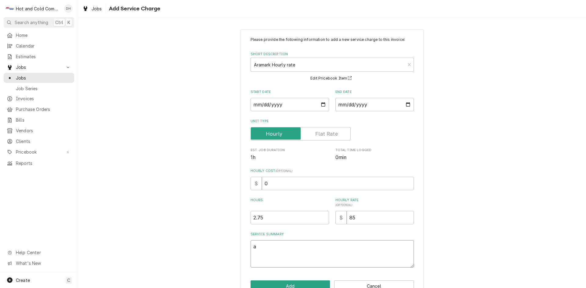
type textarea "x"
type textarea "as"
type textarea "x"
type textarea "ass"
type textarea "x"
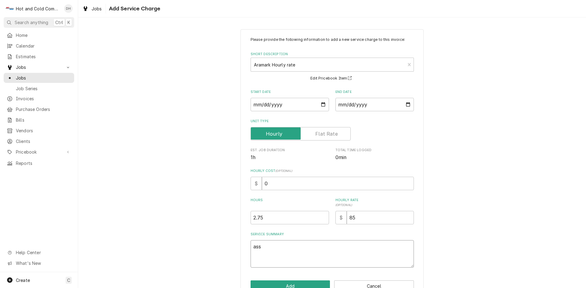
type textarea "asse"
type textarea "x"
type textarea "asset"
type textarea "x"
type textarea "asset"
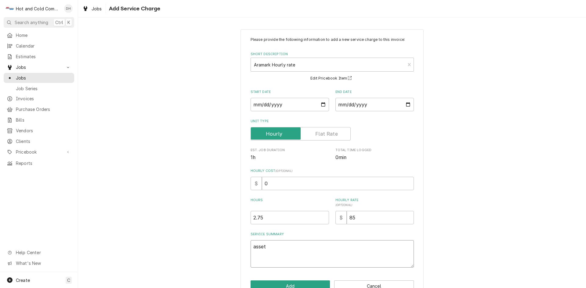
type textarea "x"
type textarea "asset N"
type textarea "x"
type textarea "asset N/"
type textarea "x"
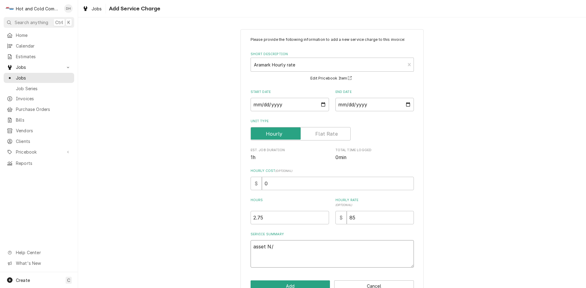
type textarea "asset N/A"
type textarea "x"
type textarea "asset N/A"
type textarea "x"
type textarea "asset N/A"
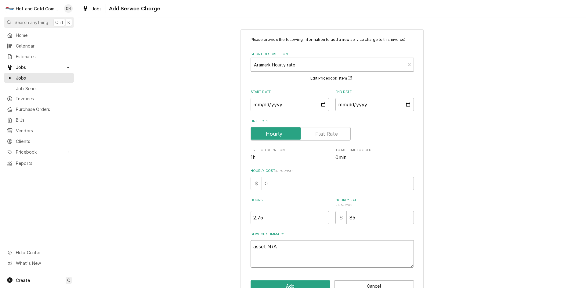
type textarea "x"
type textarea "asset N/A s"
type textarea "x"
type textarea "asset N/A se"
type textarea "x"
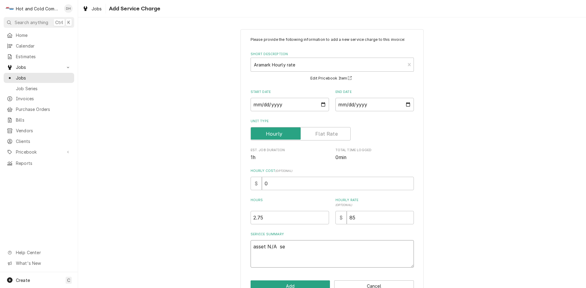
type textarea "asset N/A ser"
type textarea "x"
type textarea "asset N/A seri"
type textarea "x"
type textarea "asset N/A seria"
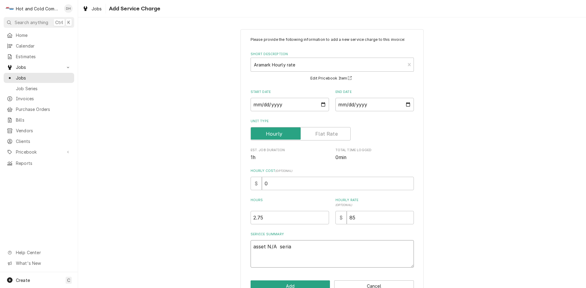
type textarea "x"
type textarea "asset N/A serial"
type textarea "x"
type textarea "asset N/A serial"
type textarea "x"
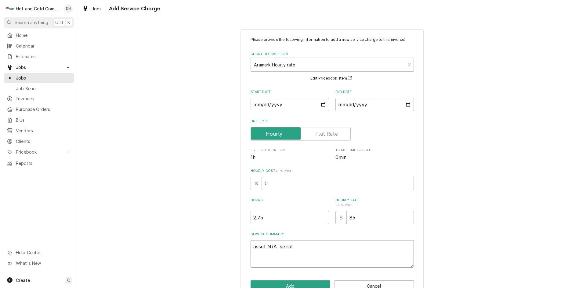
type textarea "asset N/A serial D"
type textarea "x"
type textarea "asset N/A serial D3"
type textarea "x"
type textarea "asset N/A serial D31"
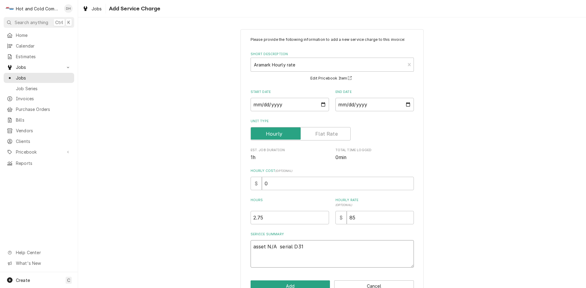
type textarea "x"
type textarea "asset N/A serial D314"
type textarea "x"
type textarea "asset N/A serial D3142"
type textarea "x"
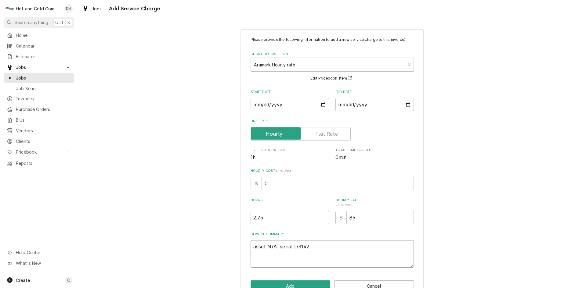
type textarea "asset N/A serial D31420"
type textarea "x"
type textarea "asset N/A serial D31420-"
type textarea "x"
type textarea "asset N/A serial D31420-2"
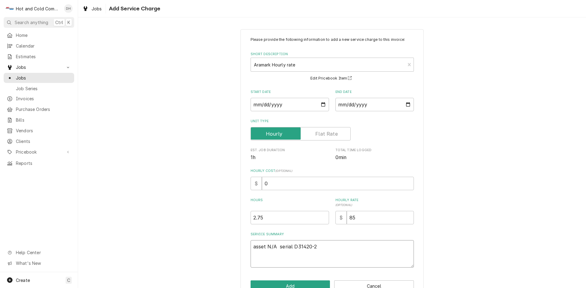
type textarea "x"
type textarea "asset N/A serial D31420-21"
type textarea "x"
type textarea "asset N/A serial D31420-211"
type textarea "x"
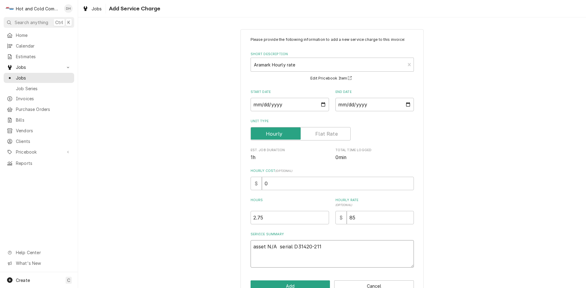
type textarea "asset N/A serial D31420-211-"
type textarea "x"
type textarea "asset N/A serial D31420-211-1"
type textarea "x"
type textarea "asset N/A serial D31420-211-11"
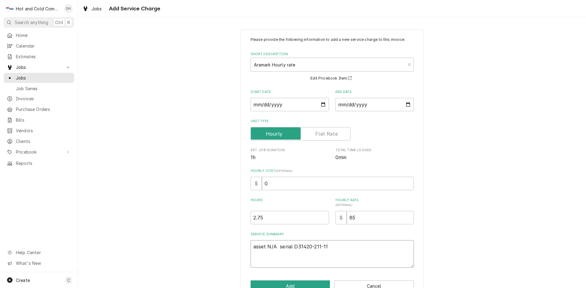
type textarea "x"
type textarea "asset N/A serial D31420-211-11"
type textarea "x"
type textarea "asset N/A serial D31420-211-11 9"
type textarea "x"
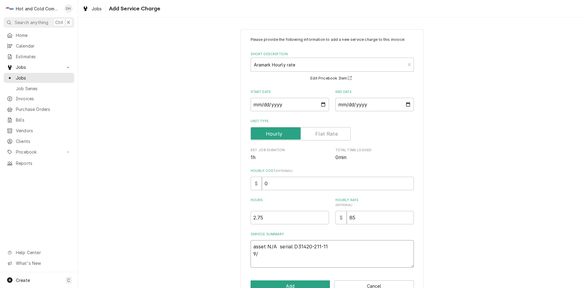
type textarea "asset N/A serial D31420-211-11 9/"
click at [322, 105] on input "Start Date" at bounding box center [289, 104] width 78 height 13
type textarea "x"
type input "2025-09-12"
click at [405, 102] on input "End Date" at bounding box center [374, 104] width 78 height 13
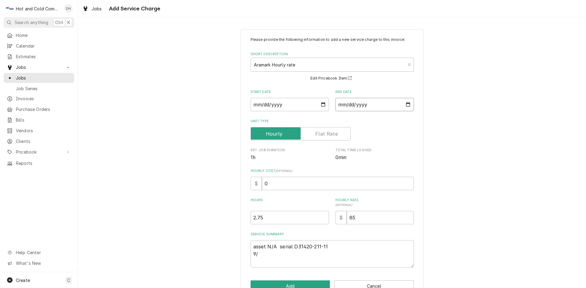
type textarea "x"
type input "2025-09-12"
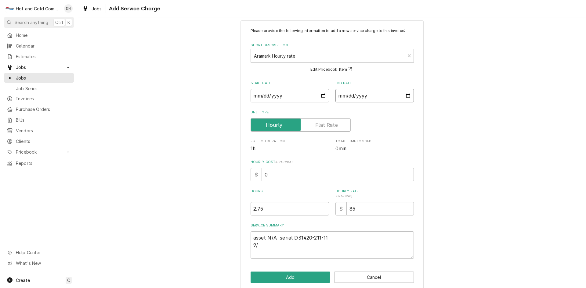
scroll to position [17, 0]
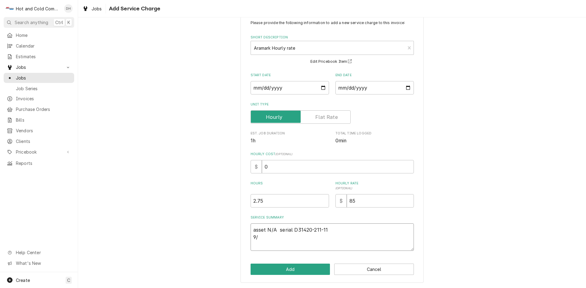
click at [267, 238] on textarea "asset N/A serial D31420-211-11 9/" at bounding box center [331, 237] width 163 height 27
type textarea "x"
type textarea "asset N/A serial D31420-211-11 9/1"
type textarea "x"
type textarea "asset N/A serial D31420-211-11 9/12"
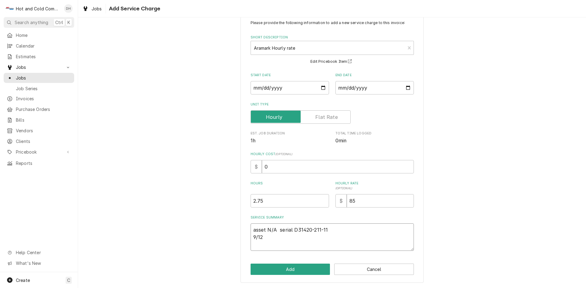
type textarea "x"
type textarea "asset N/A serial D31420-211-11 9/12/"
type textarea "x"
type textarea "asset N/A serial D31420-211-11 9/12/2"
type textarea "x"
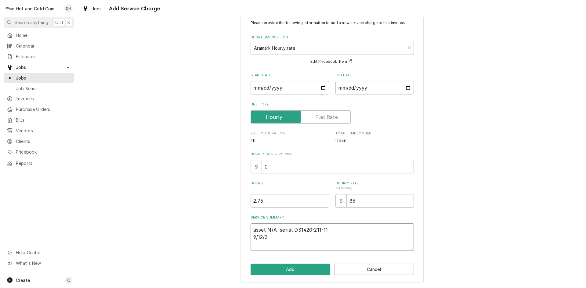
type textarea "asset N/A serial D31420-211-11 9/12/25"
type textarea "x"
type textarea "asset N/A serial D31420-211-11 9/12/25"
type textarea "x"
type textarea "asset N/A serial D31420-211-11 9/12/25 c"
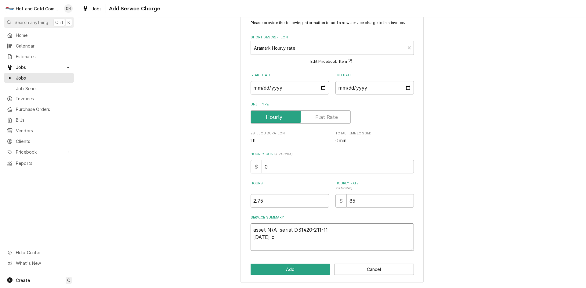
type textarea "x"
type textarea "asset N/A serial D31420-211-11 9/12/25 ch"
type textarea "x"
type textarea "asset N/A serial D31420-211-11 9/12/25 che"
type textarea "x"
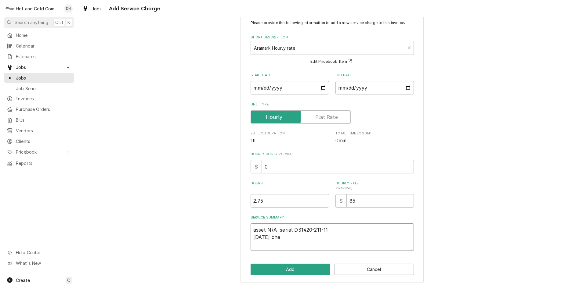
type textarea "asset N/A serial D31420-211-11 9/12/25 chec"
type textarea "x"
type textarea "asset N/A serial D31420-211-11 9/12/25 check"
type textarea "x"
type textarea "asset N/A serial D31420-211-11 9/12/25 checke"
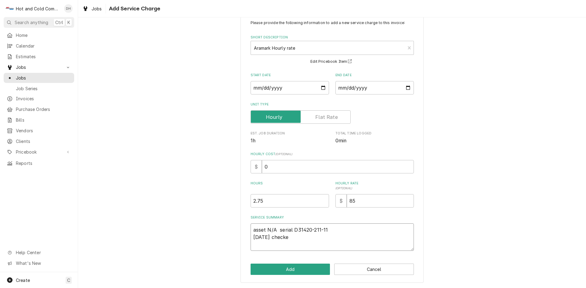
type textarea "x"
type textarea "asset N/A serial D31420-211-11 9/12/25 checked"
type textarea "x"
type textarea "asset N/A serial D31420-211-11 9/12/25 checked"
type textarea "x"
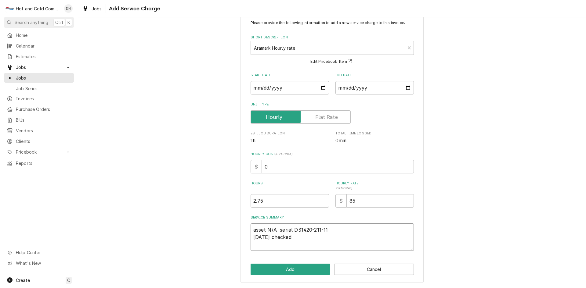
type textarea "asset N/A serial D31420-211-11 9/12/25 checked f"
type textarea "x"
type textarea "asset N/A serial D31420-211-11 9/12/25 checked fo"
type textarea "x"
type textarea "asset N/A serial D31420-211-11 9/12/25 checked for"
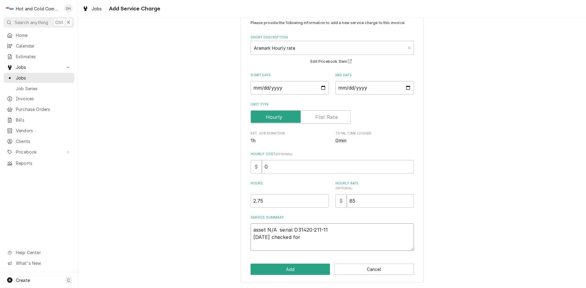
type textarea "x"
type textarea "asset N/A serial D31420-211-11 9/12/25 checked for"
type textarea "x"
type textarea "asset N/A serial D31420-211-11 9/12/25 checked for l"
type textarea "x"
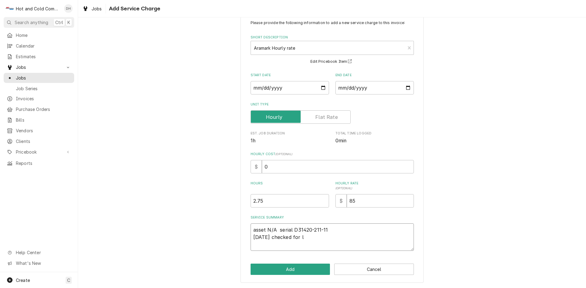
type textarea "asset N/A serial D31420-211-11 9/12/25 checked for le"
type textarea "x"
type textarea "asset N/A serial D31420-211-11 9/12/25 checked for lea"
type textarea "x"
type textarea "asset N/A serial D31420-211-11 9/12/25 checked for leak"
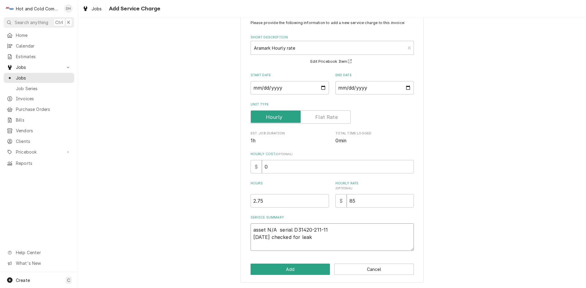
type textarea "x"
type textarea "asset N/A serial D31420-211-11 9/12/25 checked for leaks"
type textarea "x"
type textarea "asset N/A serial D31420-211-11 9/12/25 checked for leaks"
type textarea "x"
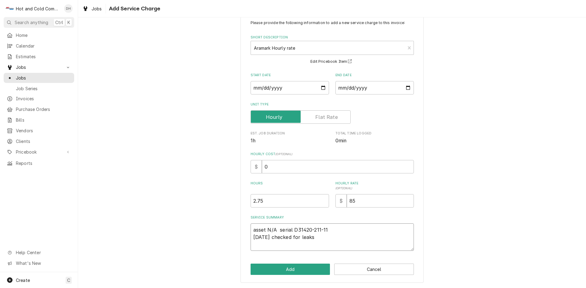
type textarea "asset N/A serial D31420-211-11 9/12/25 checked for leaks a"
type textarea "x"
type textarea "asset N/A serial D31420-211-11 9/12/25 checked for leaks"
type textarea "x"
type textarea "asset N/A serial D31420-211-11 9/12/25 checked for leaks c"
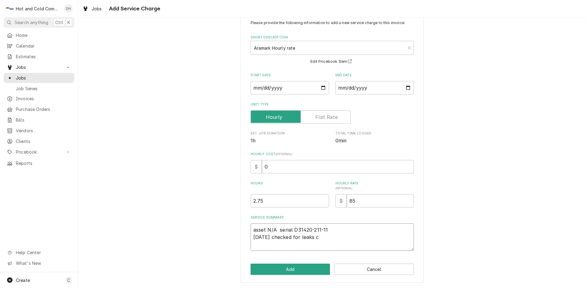
type textarea "x"
type textarea "asset N/A serial D31420-211-11 9/12/25 checked for leaks cl"
type textarea "x"
type textarea "asset N/A serial D31420-211-11 9/12/25 checked for leaks cle"
type textarea "x"
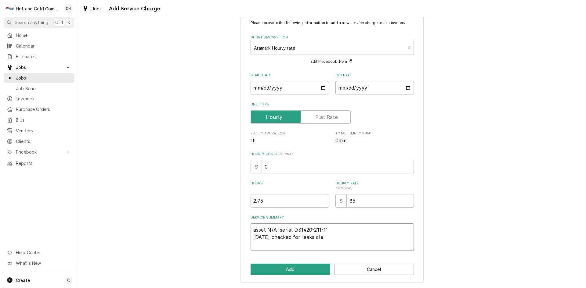
type textarea "asset N/A serial D31420-211-11 9/12/25 checked for leaks clea"
type textarea "x"
type textarea "asset N/A serial D31420-211-11 9/12/25 checked for leaks clean"
type textarea "x"
type textarea "asset N/A serial D31420-211-11 9/12/25 checked for leaks cleane"
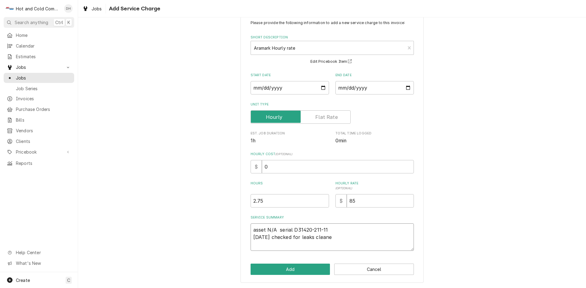
type textarea "x"
type textarea "asset N/A serial D31420-211-11 9/12/25 checked for leaks cleaned"
type textarea "x"
type textarea "asset N/A serial D31420-211-11 9/12/25 checked for leaks cleaned"
type textarea "x"
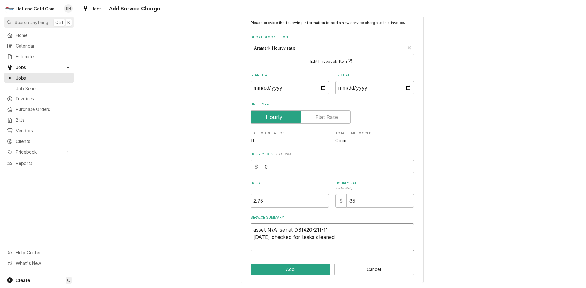
type textarea "asset N/A serial D31420-211-11 9/12/25 checked for leaks cleaned a"
type textarea "x"
type textarea "asset N/A serial D31420-211-11 9/12/25 checked for leaks cleaned an"
type textarea "x"
type textarea "asset N/A serial D31420-211-11 9/12/25 checked for leaks cleaned and"
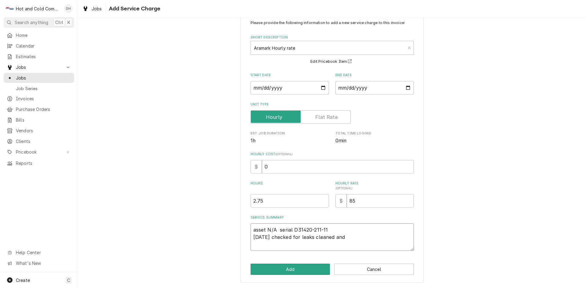
type textarea "x"
type textarea "asset N/A serial D31420-211-11 9/12/25 checked for leaks cleaned and"
type textarea "x"
type textarea "asset N/A serial D31420-211-11 9/12/25 checked for leaks cleaned and s"
type textarea "x"
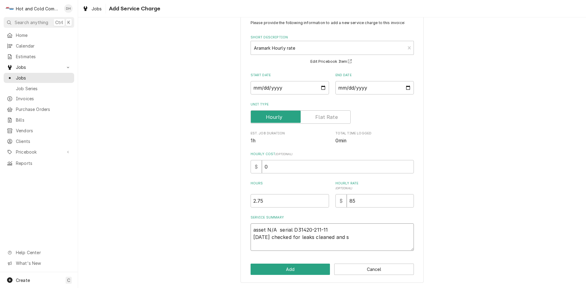
type textarea "asset N/A serial D31420-211-11 9/12/25 checked for leaks cleaned and sa"
type textarea "x"
type textarea "asset N/A serial D31420-211-11 9/12/25 checked for leaks cleaned and san"
type textarea "x"
type textarea "asset N/A serial D31420-211-11 9/12/25 checked for leaks cleaned and sani"
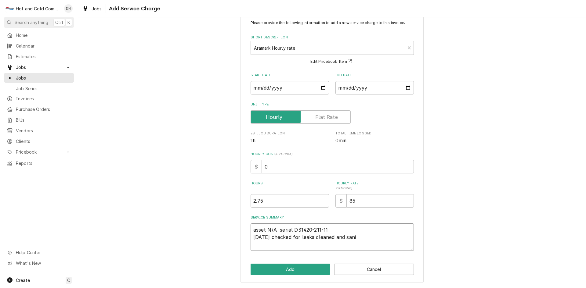
type textarea "x"
type textarea "asset N/A serial D31420-211-11 9/12/25 checked for leaks cleaned and sanit"
type textarea "x"
type textarea "asset N/A serial D31420-211-11 9/12/25 checked for leaks cleaned and saniti"
type textarea "x"
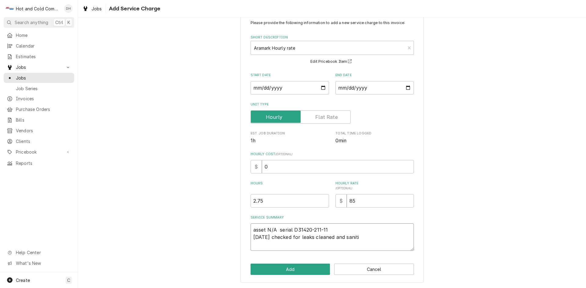
type textarea "asset N/A serial D31420-211-11 9/12/25 checked for leaks cleaned and sanitiz"
type textarea "x"
type textarea "asset N/A serial D31420-211-11 9/12/25 checked for leaks cleaned and sanitize"
type textarea "x"
type textarea "asset N/A serial D31420-211-11 9/12/25 checked for leaks cleaned and sanitized"
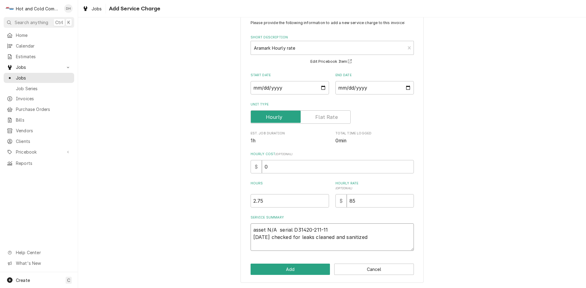
type textarea "x"
type textarea "asset N/A serial D31420-211-11 9/12/25 checked for leaks cleaned and sanitized"
type textarea "x"
type textarea "asset N/A serial D31420-211-11 9/12/25 checked for leaks cleaned and sanitized l"
type textarea "x"
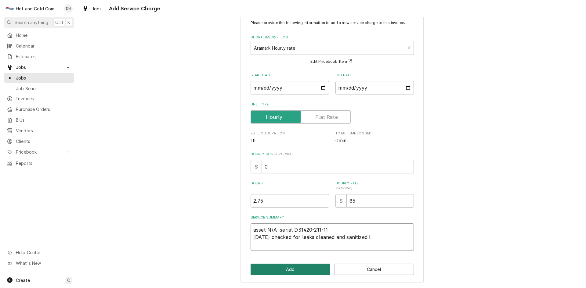
type textarea "asset N/A serial D31420-211-11 9/12/25 checked for leaks cleaned and sanitized …"
type textarea "x"
type textarea "asset N/A serial D31420-211-11 9/12/25 checked for leaks cleaned and sanitized …"
type textarea "x"
type textarea "asset N/A serial D31420-211-11 9/12/25 checked for leaks cleaned and sanitized …"
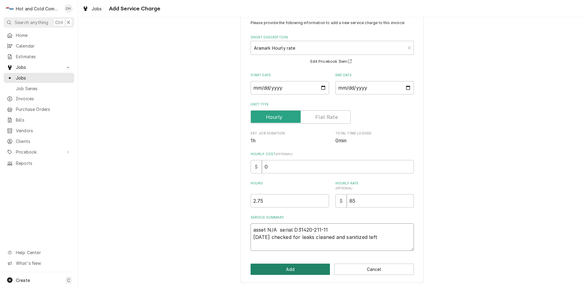
type textarea "x"
type textarea "asset N/A serial D31420-211-11 9/12/25 checked for leaks cleaned and sanitized …"
type textarea "x"
type textarea "asset N/A serial D31420-211-11 9/12/25 checked for leaks cleaned and sanitized …"
type textarea "x"
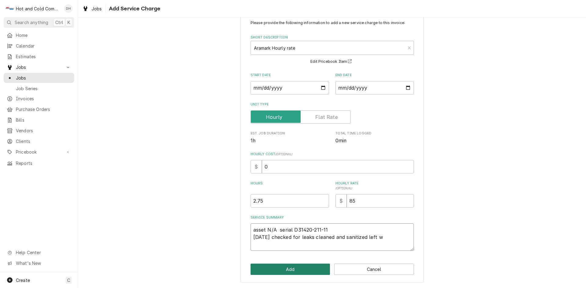
type textarea "asset N/A serial D31420-211-11 9/12/25 checked for leaks cleaned and sanitized …"
type textarea "x"
type textarea "asset N/A serial D31420-211-11 9/12/25 checked for leaks cleaned and sanitized …"
type textarea "x"
type textarea "asset N/A serial D31420-211-11 9/12/25 checked for leaks cleaned and sanitized …"
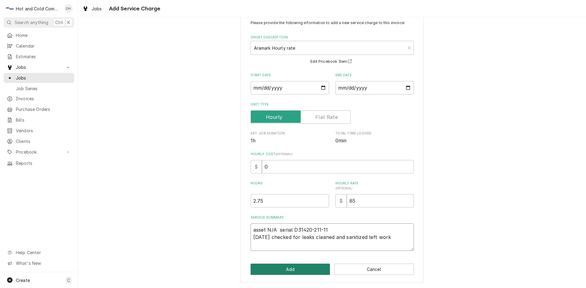
type textarea "x"
type textarea "asset N/A serial D31420-211-11 9/12/25 checked for leaks cleaned and sanitized …"
type textarea "x"
type textarea "asset N/A serial D31420-211-11 9/12/25 checked for leaks cleaned and sanitized …"
type textarea "x"
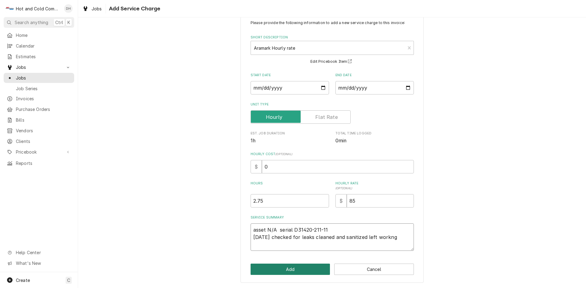
type textarea "asset N/A serial D31420-211-11 9/12/25 checked for leaks cleaned and sanitized …"
type textarea "x"
type textarea "asset N/A serial D31420-211-11 9/12/25 checked for leaks cleaned and sanitized …"
click at [293, 268] on button "Add" at bounding box center [290, 269] width 80 height 11
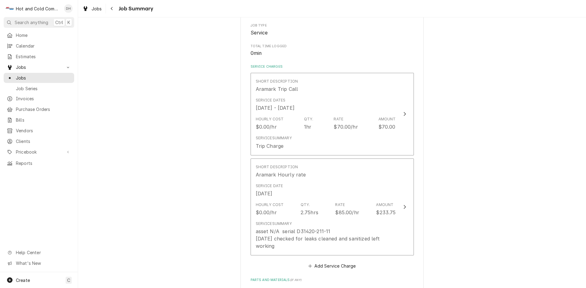
scroll to position [203, 0]
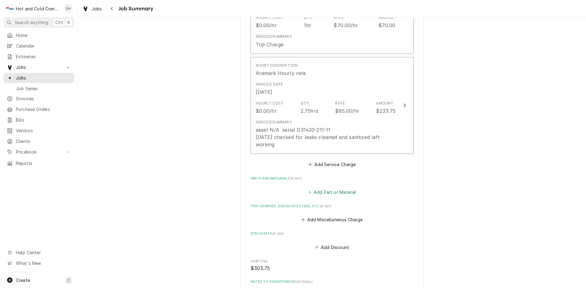
click at [334, 193] on button "Add Part or Material" at bounding box center [332, 192] width 50 height 9
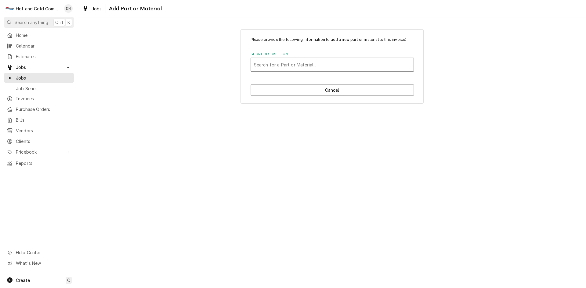
click at [316, 64] on div "Short Description" at bounding box center [332, 64] width 157 height 11
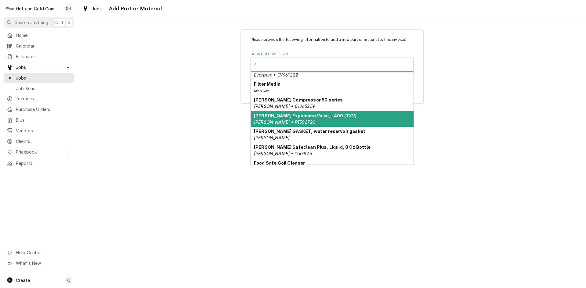
scroll to position [214, 0]
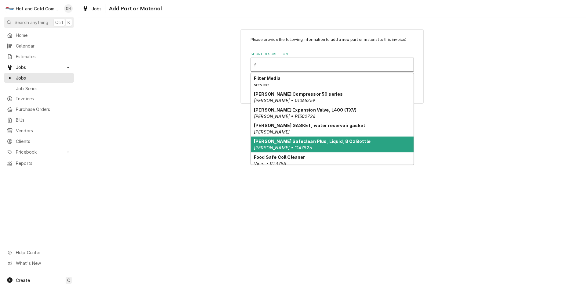
click at [363, 144] on div "[PERSON_NAME] Safeclean Plus, Liquid, 8 Oz Bottle [PERSON_NAME] • 1147826" at bounding box center [332, 145] width 163 height 16
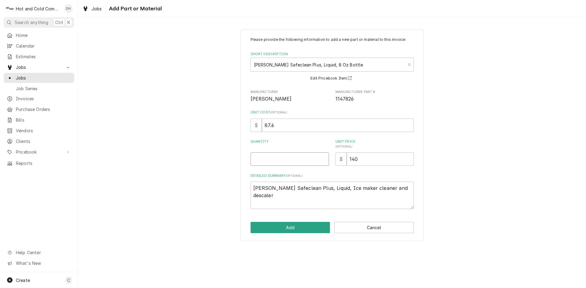
click at [292, 158] on input "Quantity" at bounding box center [289, 159] width 78 height 13
click at [298, 227] on button "Add" at bounding box center [290, 227] width 80 height 11
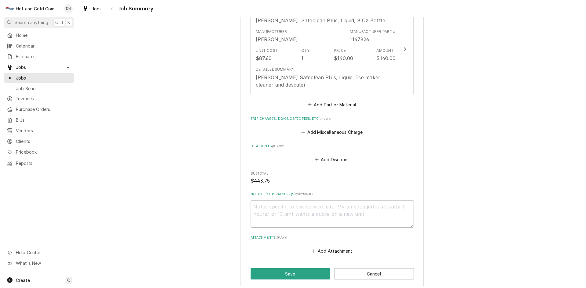
scroll to position [417, 0]
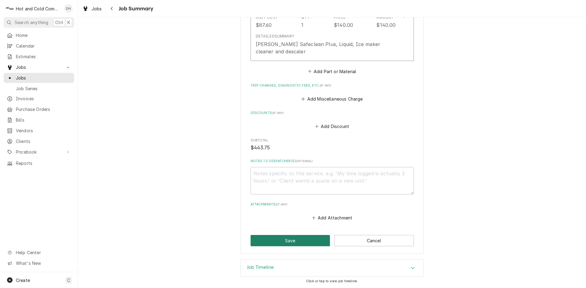
click at [295, 241] on button "Save" at bounding box center [290, 240] width 80 height 11
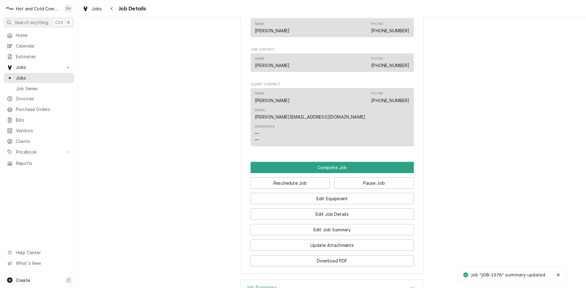
scroll to position [515, 0]
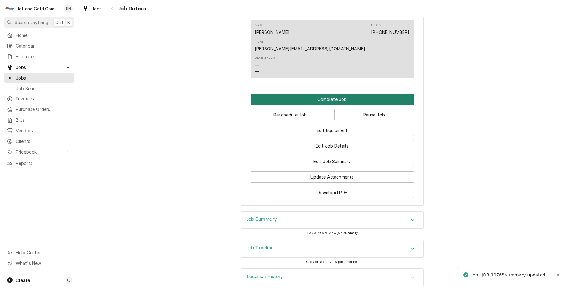
click at [337, 94] on button "Complete Job" at bounding box center [331, 99] width 163 height 11
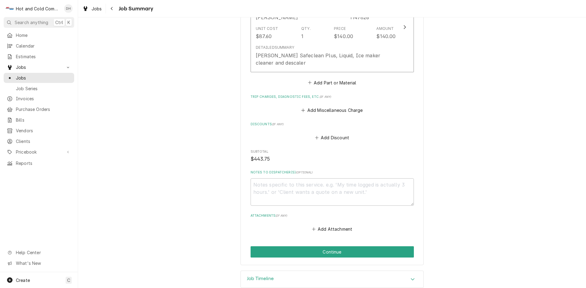
scroll to position [407, 0]
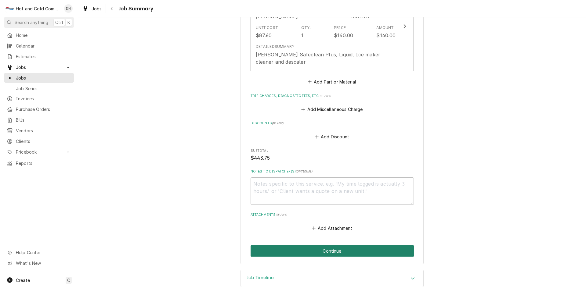
click at [336, 253] on button "Continue" at bounding box center [331, 251] width 163 height 11
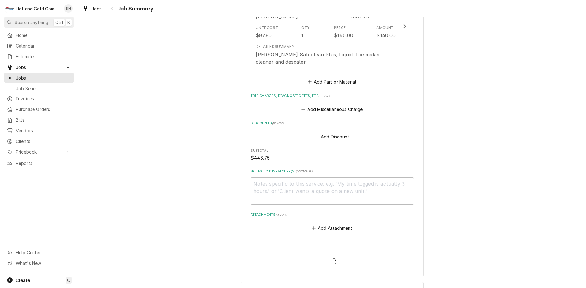
type textarea "x"
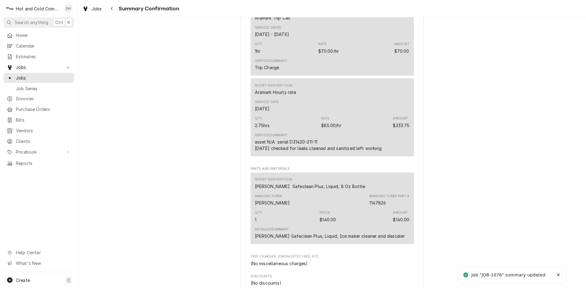
scroll to position [398, 0]
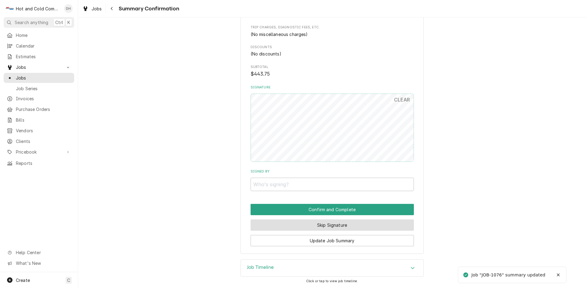
click at [310, 224] on button "Skip Signature" at bounding box center [331, 225] width 163 height 11
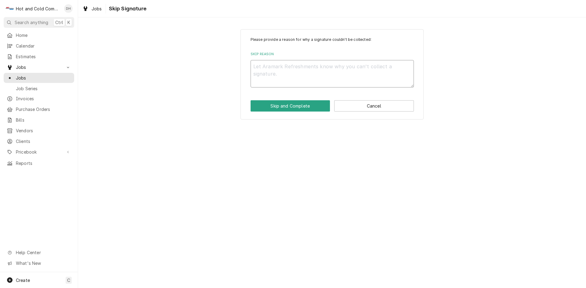
click at [274, 76] on textarea "Skip Reason" at bounding box center [331, 73] width 163 height 27
type textarea "x"
type textarea "e"
type textarea "x"
type textarea "em"
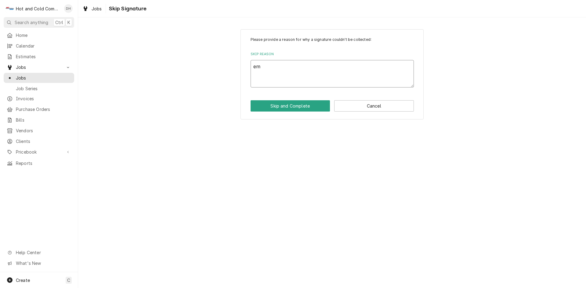
type textarea "x"
type textarea "ema"
type textarea "x"
type textarea "emai"
type textarea "x"
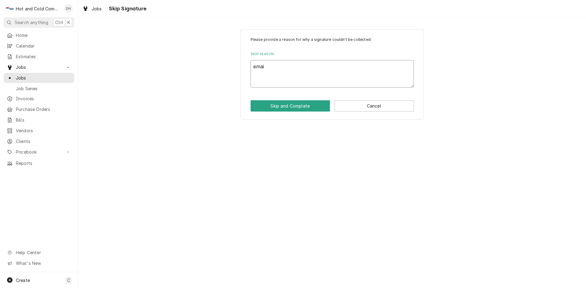
type textarea "email"
type textarea "x"
type textarea "email"
type textarea "x"
type textarea "email i"
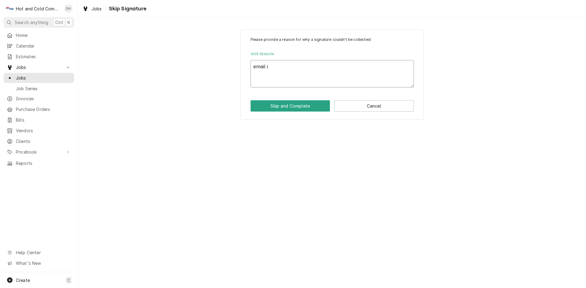
type textarea "x"
type textarea "email in"
type textarea "x"
type textarea "email inv"
click at [291, 105] on button "Skip and Complete" at bounding box center [290, 105] width 80 height 11
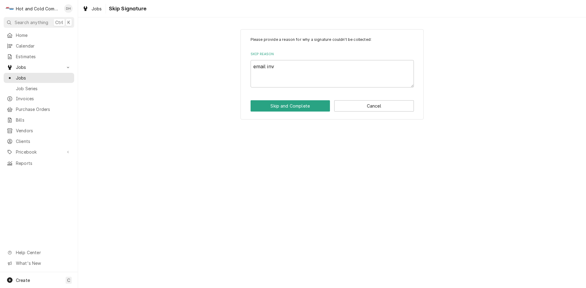
type textarea "x"
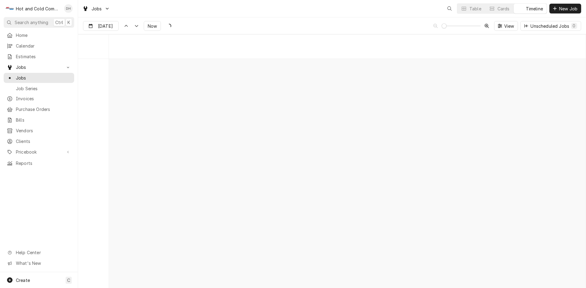
scroll to position [4773, 0]
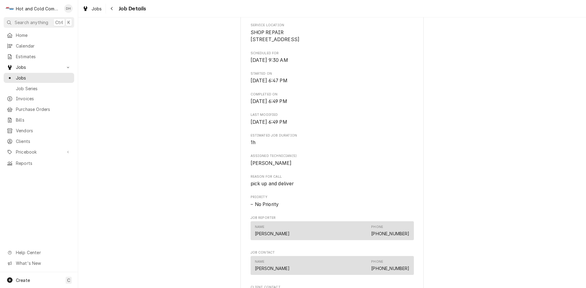
scroll to position [305, 0]
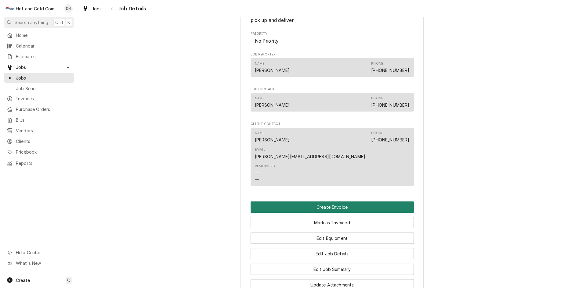
click at [325, 202] on button "Create Invoice" at bounding box center [331, 207] width 163 height 11
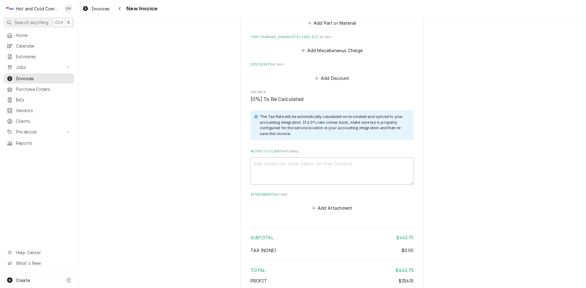
scroll to position [924, 0]
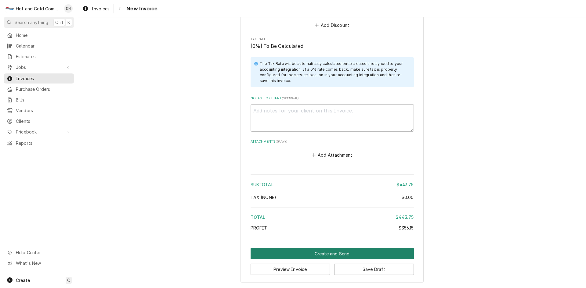
click at [327, 251] on button "Create and Send" at bounding box center [331, 253] width 163 height 11
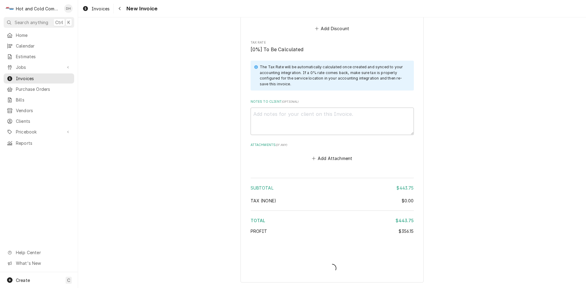
scroll to position [921, 0]
type textarea "x"
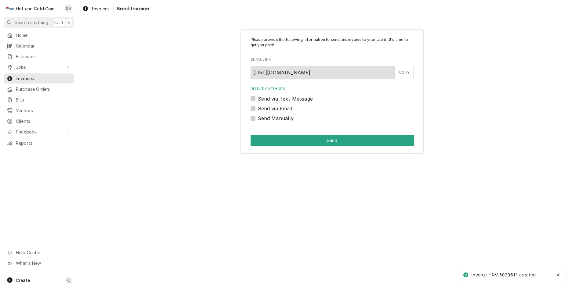
click at [258, 108] on label "Send via Email" at bounding box center [275, 108] width 34 height 7
click at [258, 108] on input "Send via Email" at bounding box center [339, 111] width 163 height 13
checkbox input "true"
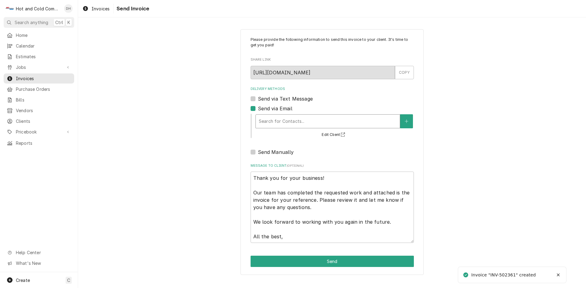
click at [325, 121] on div "Delivery Methods" at bounding box center [328, 121] width 138 height 11
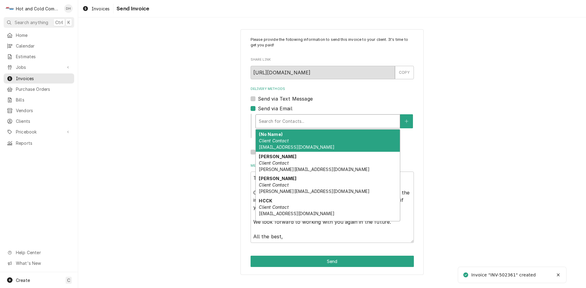
click at [290, 142] on div "(No Name) Client Contact AtlantaCoffee@aramark.com" at bounding box center [328, 141] width 144 height 22
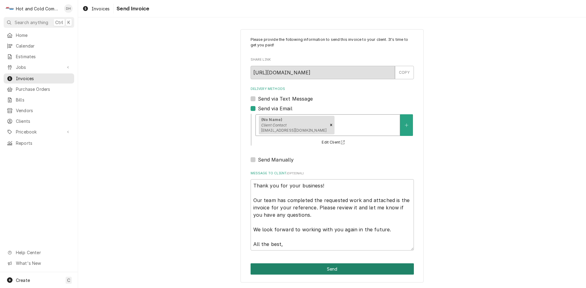
click at [336, 269] on button "Send" at bounding box center [331, 269] width 163 height 11
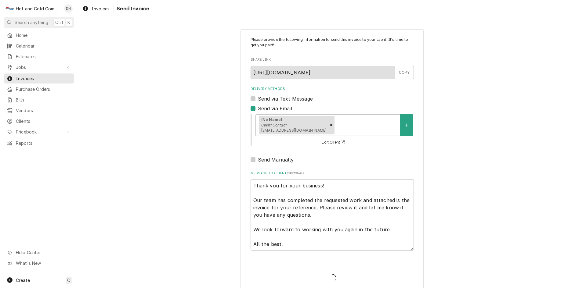
type textarea "x"
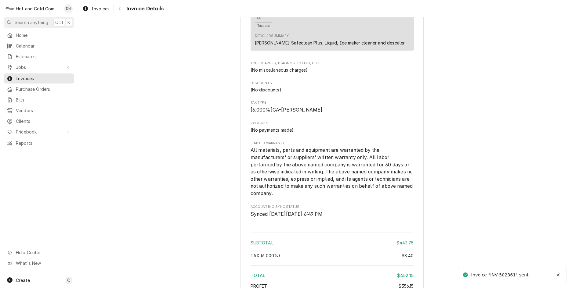
scroll to position [785, 0]
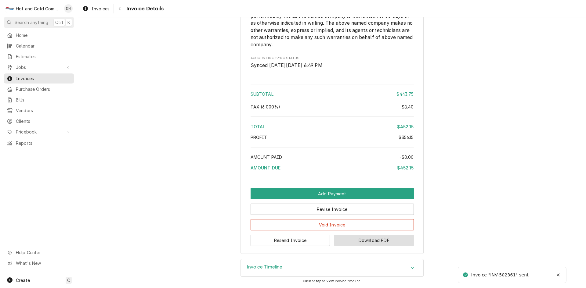
click at [382, 243] on button "Download PDF" at bounding box center [374, 240] width 80 height 11
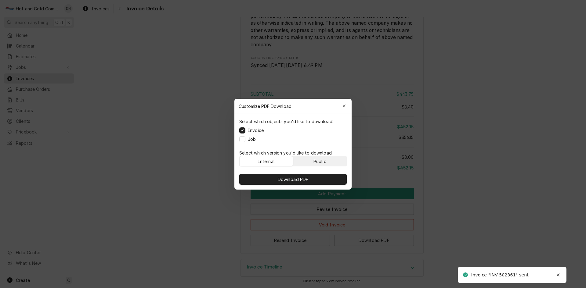
click at [326, 161] on div "Public" at bounding box center [319, 161] width 13 height 6
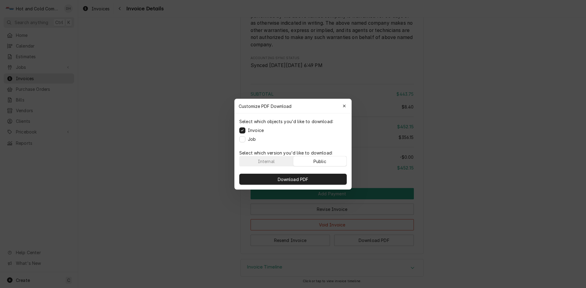
drag, startPoint x: 312, startPoint y: 178, endPoint x: 352, endPoint y: 164, distance: 42.2
click at [313, 178] on button "Download PDF" at bounding box center [292, 179] width 107 height 11
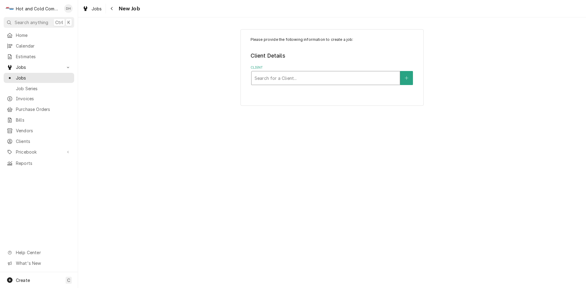
click at [330, 76] on div "Client" at bounding box center [325, 78] width 142 height 11
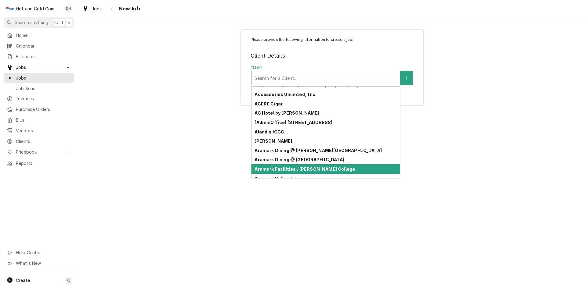
scroll to position [12, 0]
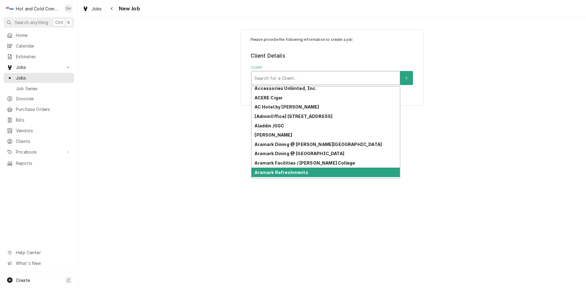
click at [383, 172] on div "Aramark Refreshments" at bounding box center [325, 172] width 148 height 9
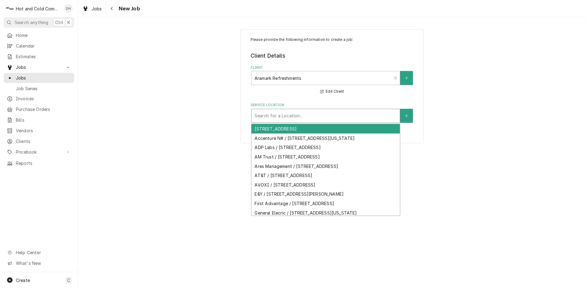
click at [373, 120] on div "Service Location" at bounding box center [325, 115] width 142 height 11
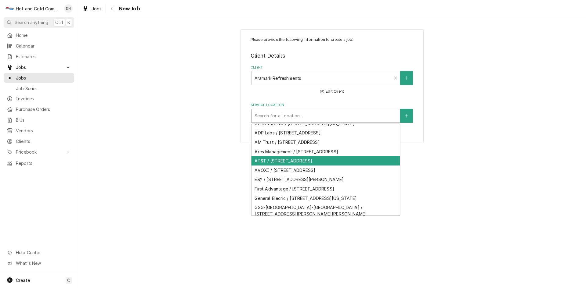
scroll to position [140, 0]
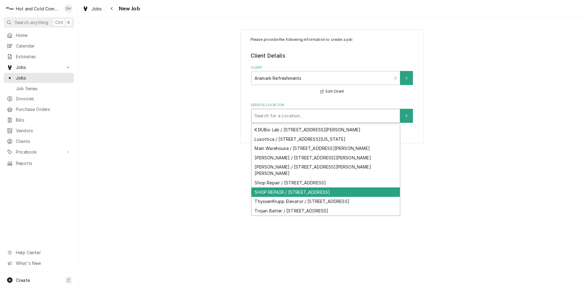
click at [330, 188] on div "SHOP REPAIR / [STREET_ADDRESS]" at bounding box center [325, 192] width 148 height 9
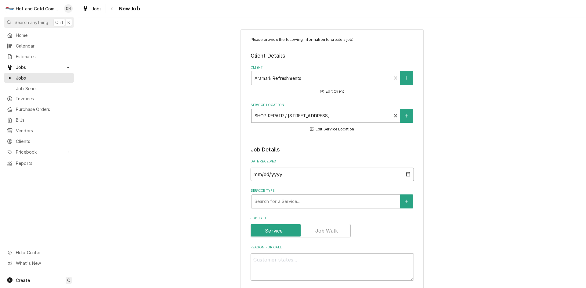
click at [407, 174] on input "2025-09-29" at bounding box center [331, 174] width 163 height 13
type textarea "x"
type input "2025-09-12"
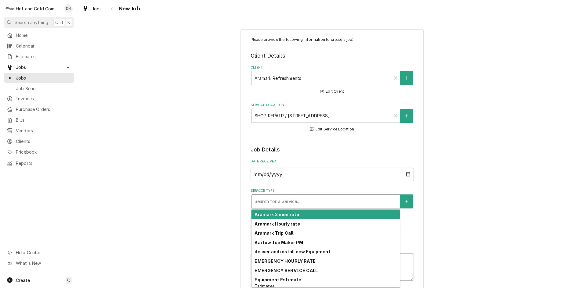
click at [301, 201] on div "Service Type" at bounding box center [325, 201] width 142 height 11
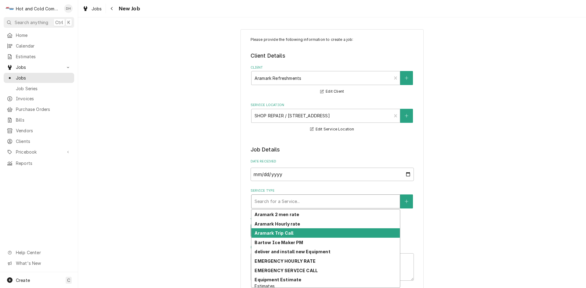
click at [286, 232] on strong "Aramark Trip Call" at bounding box center [273, 233] width 39 height 5
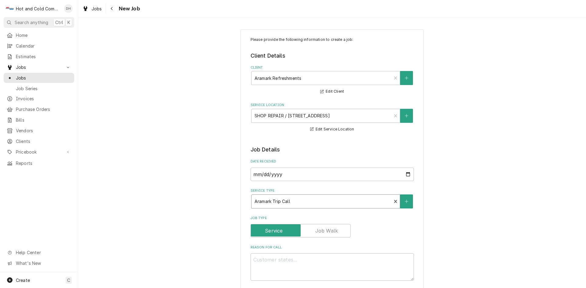
scroll to position [102, 0]
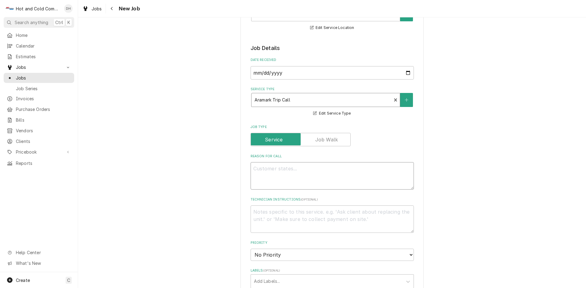
click at [300, 171] on textarea "Reason For Call" at bounding box center [331, 175] width 163 height 27
type textarea "x"
type textarea "p"
type textarea "x"
type textarea "pi"
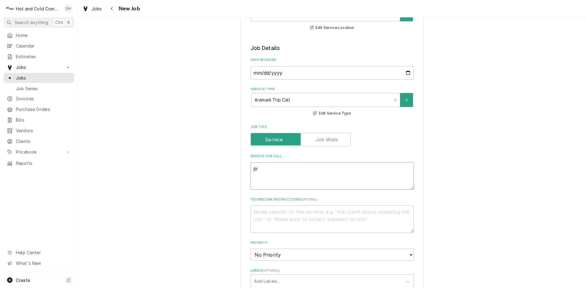
type textarea "x"
type textarea "pic"
type textarea "x"
type textarea "pick"
type textarea "x"
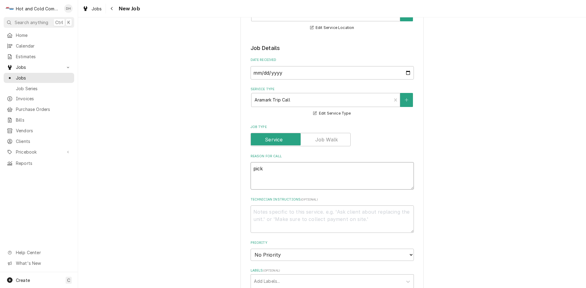
type textarea "pick"
type textarea "x"
type textarea "pick u"
type textarea "x"
type textarea "pick up"
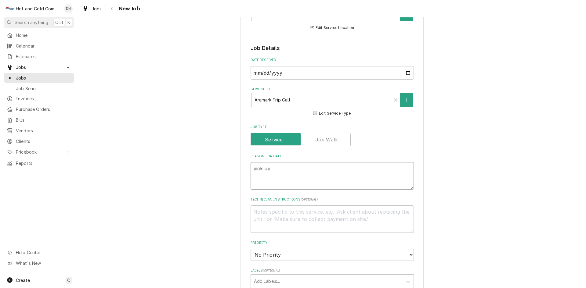
type textarea "x"
type textarea "pick up"
type textarea "x"
type textarea "pick up a"
type textarea "x"
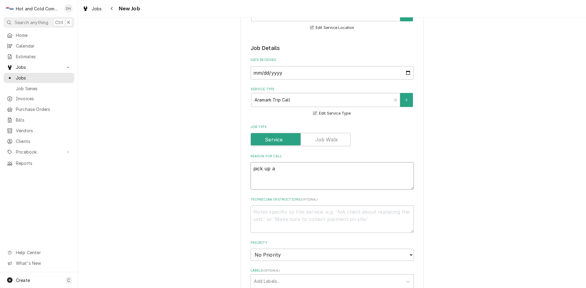
type textarea "pick up an"
type textarea "x"
type textarea "pick up and"
type textarea "x"
type textarea "pick up and"
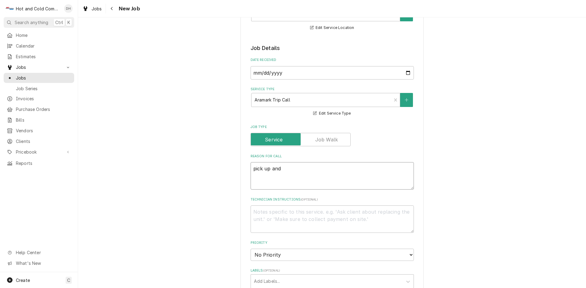
type textarea "x"
type textarea "pick up and d"
type textarea "x"
type textarea "pick up and de"
type textarea "x"
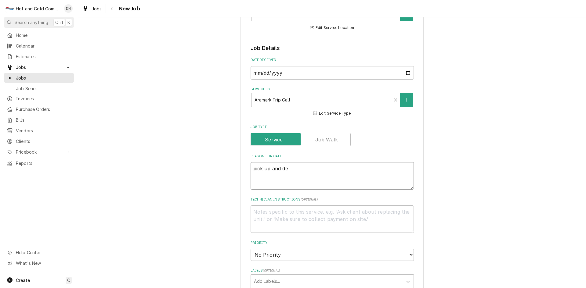
type textarea "pick up and del"
type textarea "x"
type textarea "pick up and deli"
type textarea "x"
type textarea "pick up and deliv"
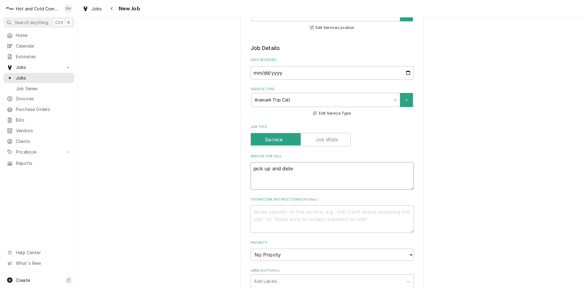
type textarea "x"
type textarea "pick up and delive"
type textarea "x"
type textarea "pick up and deliver"
type textarea "x"
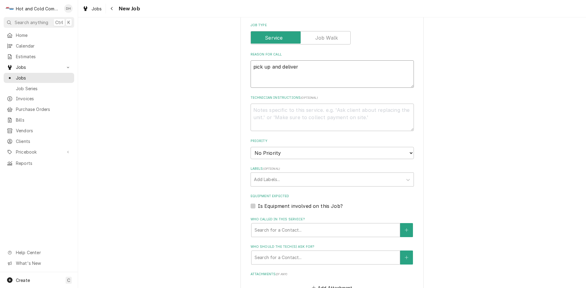
scroll to position [305, 0]
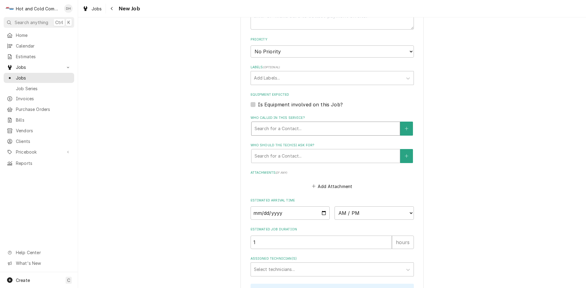
type textarea "pick up and deliver"
click at [295, 130] on div "Who called in this service?" at bounding box center [325, 128] width 142 height 11
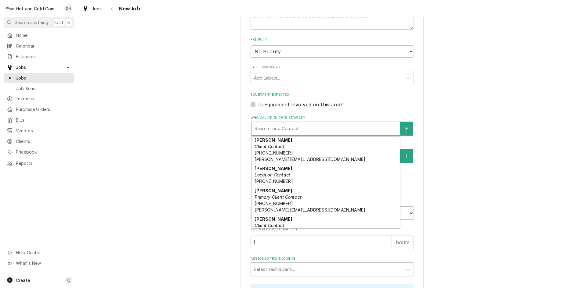
scroll to position [102, 0]
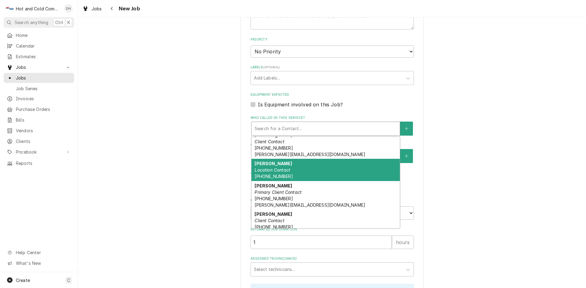
click at [278, 175] on span "(404) 353-4032" at bounding box center [273, 176] width 38 height 5
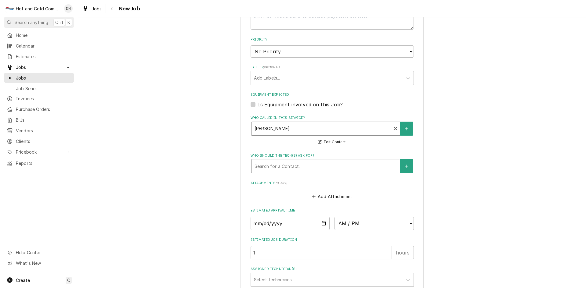
click at [290, 167] on div "Who should the tech(s) ask for?" at bounding box center [325, 166] width 142 height 11
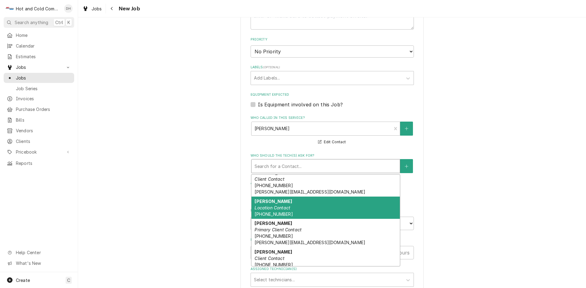
drag, startPoint x: 266, startPoint y: 209, endPoint x: 323, endPoint y: 206, distance: 57.7
click at [267, 210] on em "Location Contact" at bounding box center [272, 207] width 36 height 5
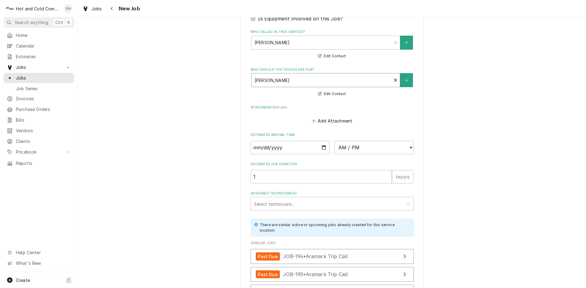
scroll to position [407, 0]
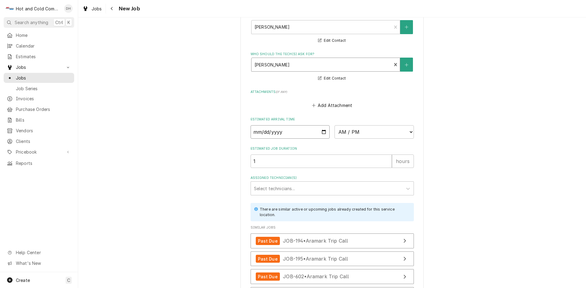
click at [321, 130] on input "Date" at bounding box center [289, 131] width 79 height 13
type textarea "x"
type input "2025-09-12"
type textarea "x"
click at [409, 131] on select "AM / PM 6:00 AM 6:15 AM 6:30 AM 6:45 AM 7:00 AM 7:15 AM 7:30 AM 7:45 AM 8:00 AM…" at bounding box center [373, 131] width 79 height 13
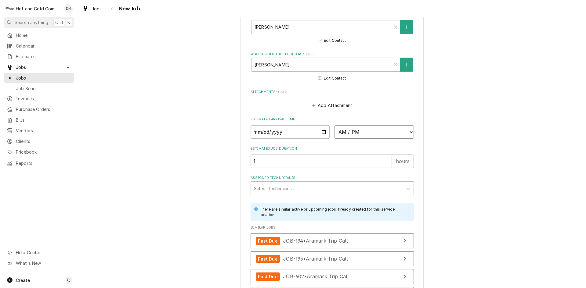
select select "14:15:00"
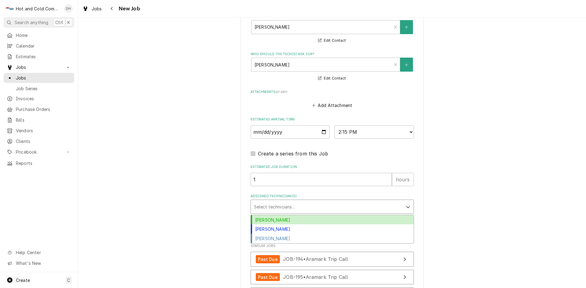
drag, startPoint x: 281, startPoint y: 205, endPoint x: 286, endPoint y: 207, distance: 5.7
click at [281, 205] on div "Assigned Technician(s)" at bounding box center [327, 206] width 146 height 11
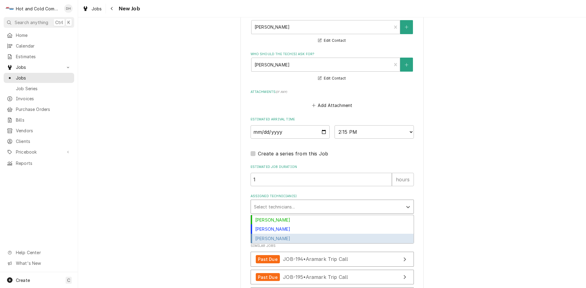
drag, startPoint x: 280, startPoint y: 237, endPoint x: 297, endPoint y: 237, distance: 17.1
click at [281, 238] on div "Jason Thomason" at bounding box center [332, 238] width 163 height 9
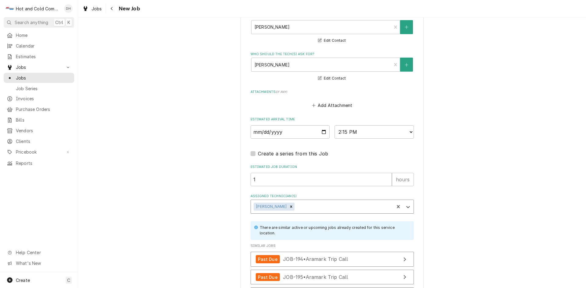
scroll to position [495, 0]
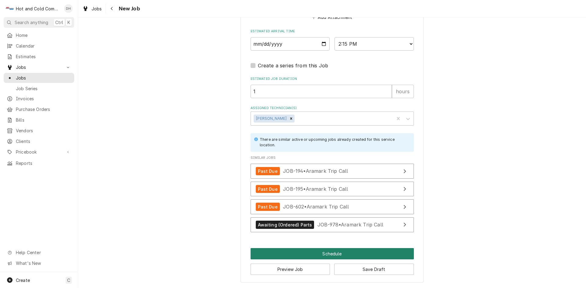
drag, startPoint x: 329, startPoint y: 250, endPoint x: 334, endPoint y: 251, distance: 5.3
click at [330, 250] on button "Schedule" at bounding box center [331, 253] width 163 height 11
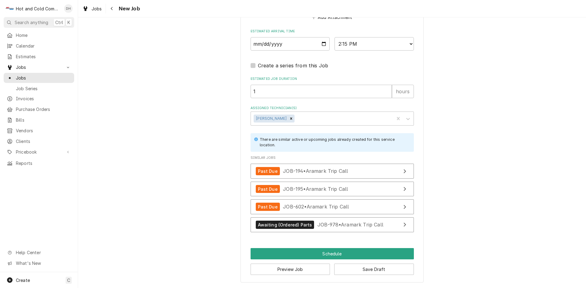
scroll to position [489, 0]
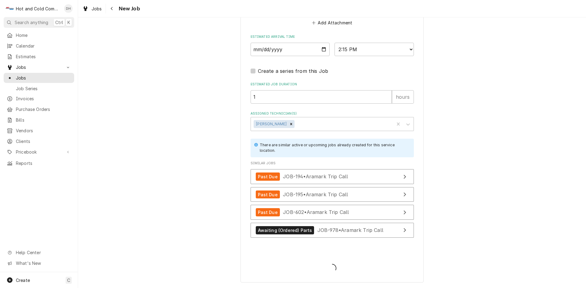
type textarea "x"
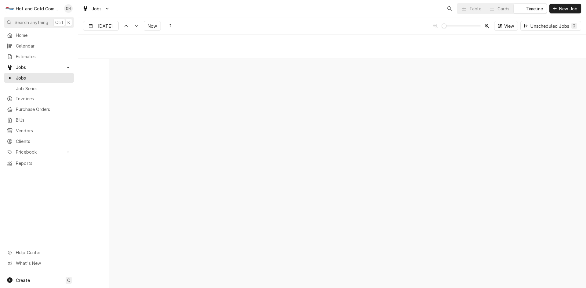
scroll to position [4773, 0]
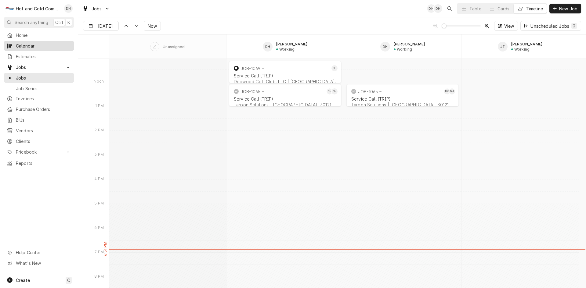
click at [20, 45] on span "Calendar" at bounding box center [43, 46] width 55 height 6
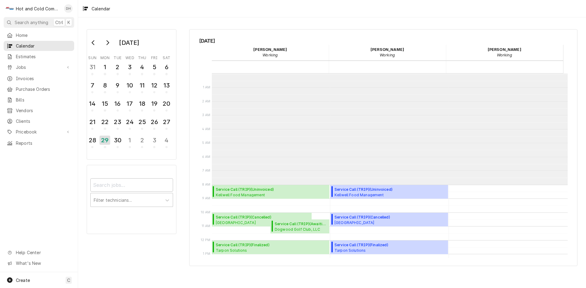
scroll to position [111, 0]
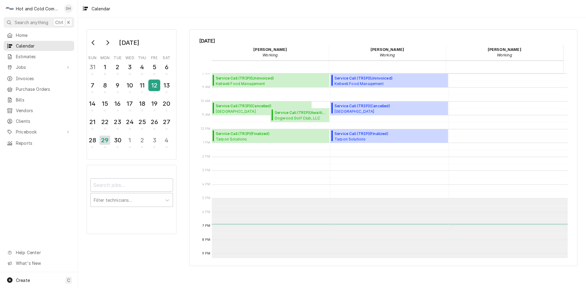
click at [157, 85] on div "12" at bounding box center [154, 85] width 11 height 10
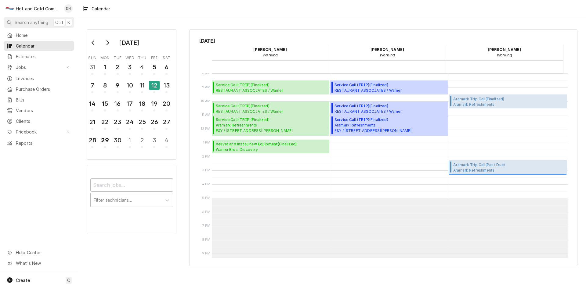
click at [491, 169] on span "Aramark Refreshments SHOP REPAIR / 2700 Hickory Grove Rd NW suite2, Acworth, GA…" at bounding box center [485, 170] width 65 height 5
click at [145, 85] on div "11" at bounding box center [142, 85] width 11 height 10
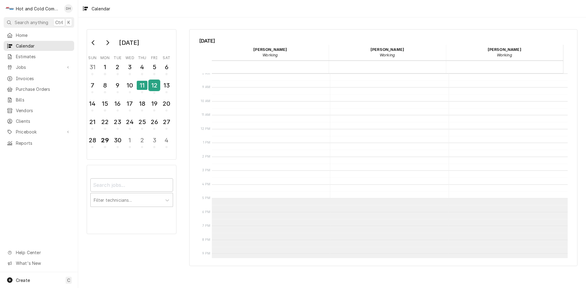
click at [154, 86] on div "12" at bounding box center [154, 85] width 11 height 10
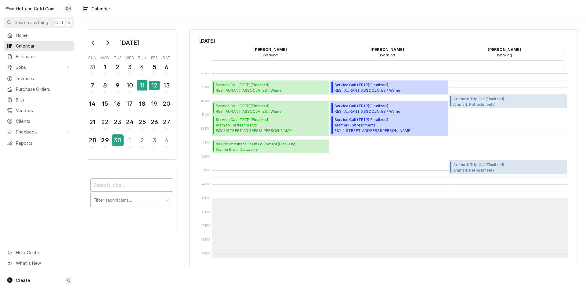
click at [116, 144] on div "30" at bounding box center [117, 140] width 11 height 10
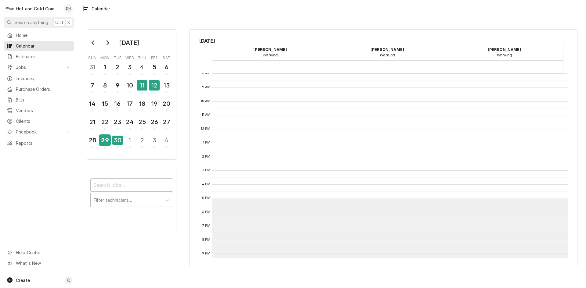
click at [106, 145] on div "29" at bounding box center [104, 140] width 11 height 10
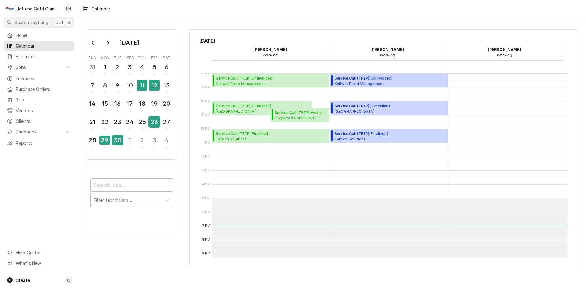
click at [157, 122] on div "26" at bounding box center [154, 122] width 11 height 10
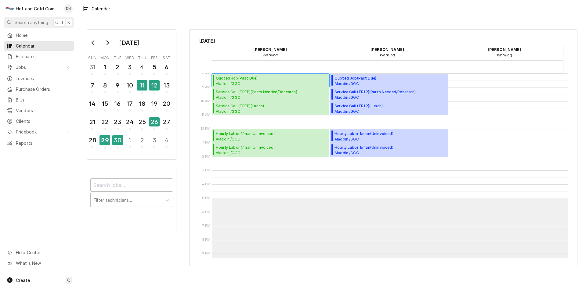
click at [231, 77] on span "Quoted Job ( Past Due )" at bounding box center [272, 78] width 112 height 5
click at [232, 93] on span "Service Call (TRIP) ( Parts Needed/Research )" at bounding box center [272, 91] width 112 height 5
click at [240, 133] on span "Hourly Labor 1/man ( Uninvoiced )" at bounding box center [272, 133] width 112 height 5
click at [242, 152] on span "Aladdin /GGC CAFE / 1000 University Center Ln, Lawrenceville, GA 30043" at bounding box center [245, 152] width 59 height 5
click at [267, 106] on span "Service Call (TRIP) ( Lunch )" at bounding box center [272, 105] width 112 height 5
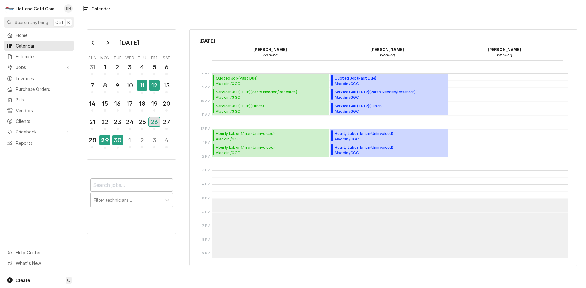
click at [158, 122] on div "26" at bounding box center [154, 121] width 11 height 9
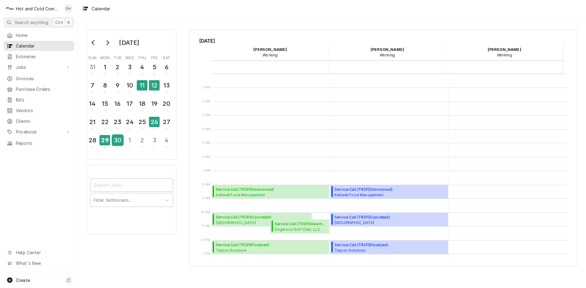
click at [118, 143] on div "30" at bounding box center [117, 140] width 11 height 10
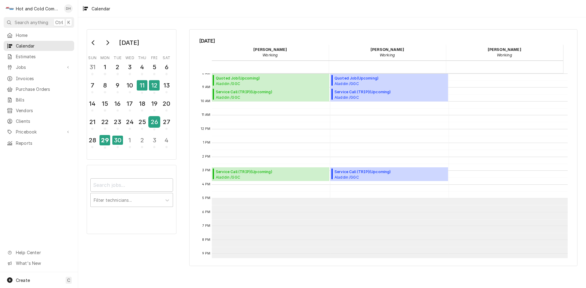
click at [153, 124] on div "26" at bounding box center [154, 122] width 11 height 10
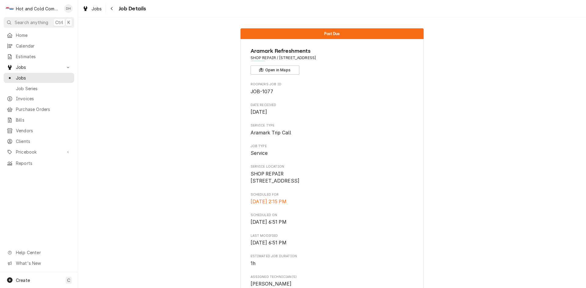
scroll to position [305, 0]
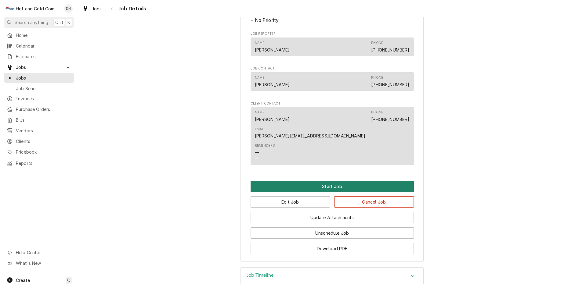
click at [325, 181] on button "Start Job" at bounding box center [331, 186] width 163 height 11
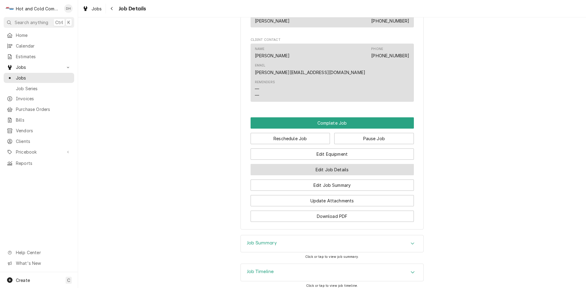
scroll to position [413, 0]
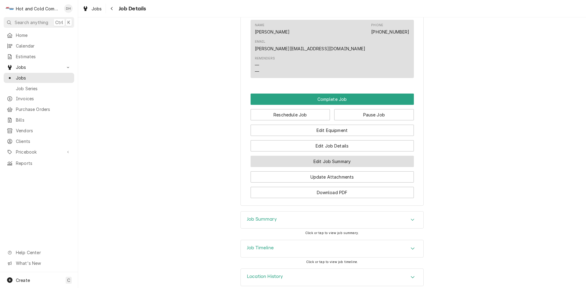
click at [308, 156] on button "Edit Job Summary" at bounding box center [331, 161] width 163 height 11
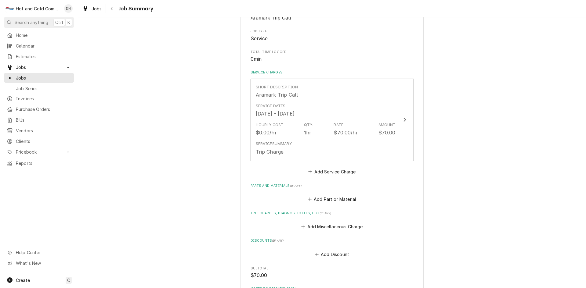
scroll to position [102, 0]
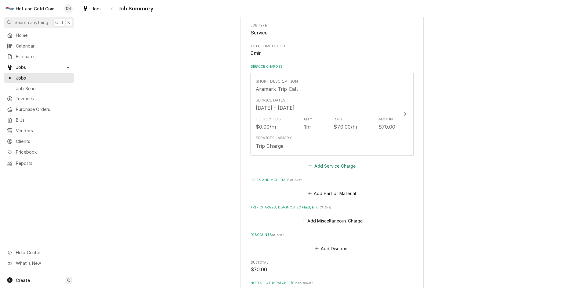
click at [336, 167] on button "Add Service Charge" at bounding box center [331, 166] width 49 height 9
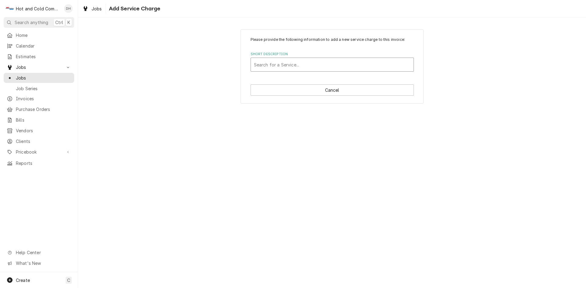
click at [296, 69] on div "Short Description" at bounding box center [332, 64] width 157 height 11
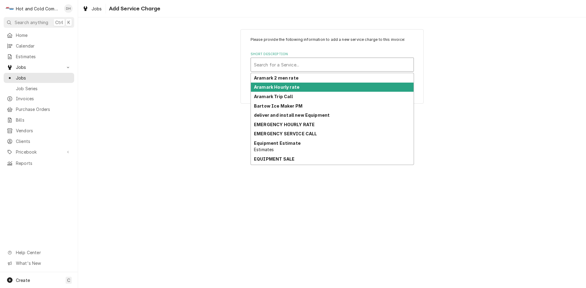
click at [271, 92] on div "Aramark Hourly rate" at bounding box center [332, 87] width 163 height 9
type textarea "x"
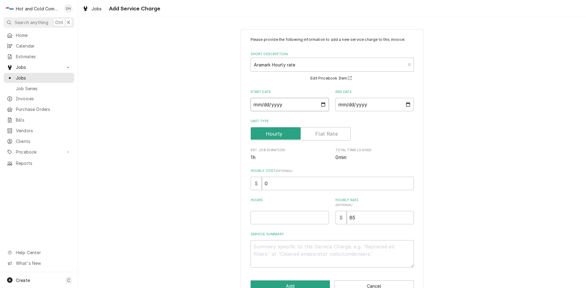
click at [318, 105] on input "Start Date" at bounding box center [289, 104] width 78 height 13
type input "2025-09-12"
click at [404, 102] on input "End Date" at bounding box center [374, 104] width 78 height 13
type textarea "x"
type input "2025-09-12"
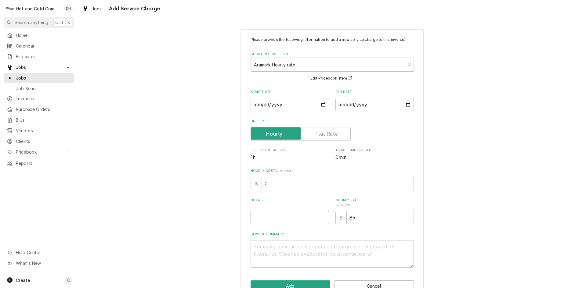
click at [283, 214] on input "Hours" at bounding box center [289, 217] width 78 height 13
type textarea "x"
type input "3"
type textarea "x"
type input "3.2"
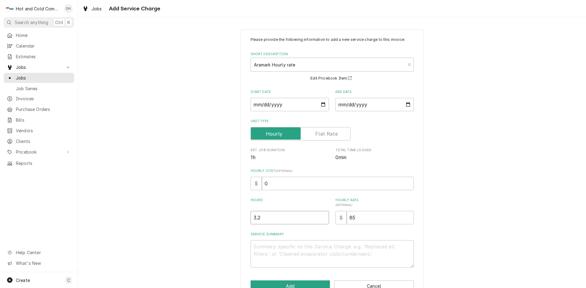
type textarea "x"
type input "3.25"
drag, startPoint x: 283, startPoint y: 245, endPoint x: 286, endPoint y: 248, distance: 3.2
click at [284, 245] on textarea "Service Summary" at bounding box center [331, 253] width 163 height 27
type textarea "x"
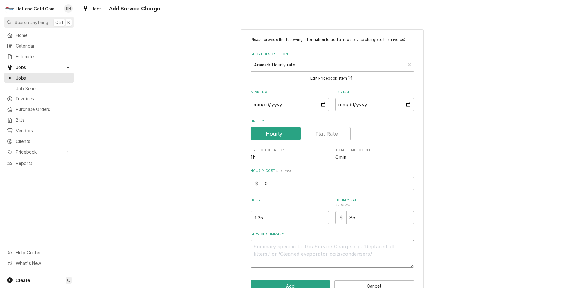
type textarea "a"
type textarea "x"
type textarea "A"
type textarea "x"
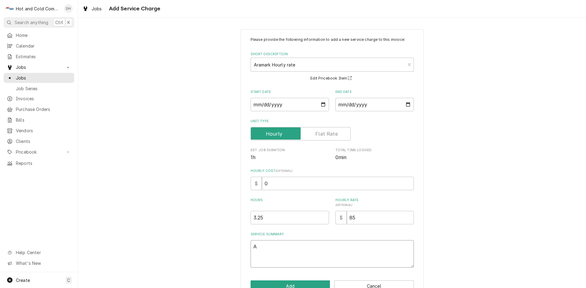
type textarea "As"
type textarea "x"
type textarea "Ass"
type textarea "x"
type textarea "Asse"
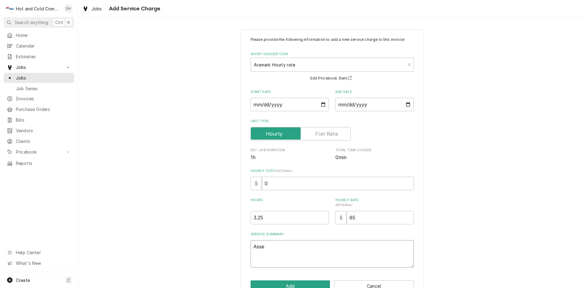
type textarea "x"
type textarea "Asset"
type textarea "x"
type textarea "Asset"
type textarea "x"
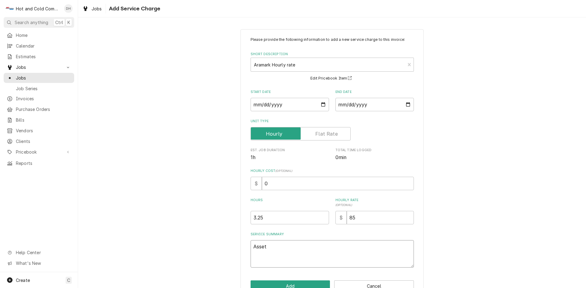
type textarea "Asset K"
type textarea "x"
type textarea "Asset"
type textarea "x"
type textarea "Asset"
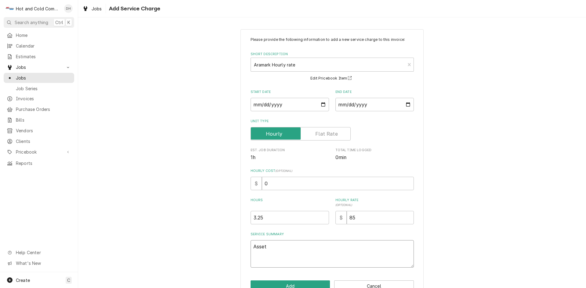
type textarea "x"
type textarea "Asset"
type textarea "x"
type textarea "Asset n"
type textarea "x"
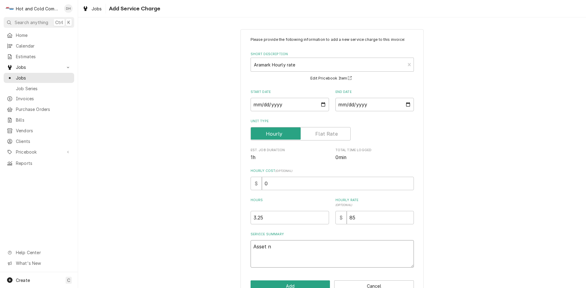
type textarea "Asset n/"
type textarea "x"
type textarea "Asset n/a"
type textarea "x"
type textarea "Asset n/a"
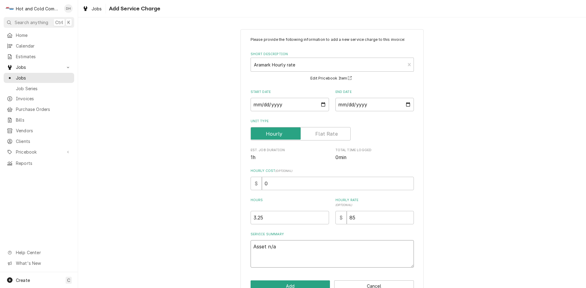
type textarea "x"
type textarea "Asset n/a"
type textarea "x"
type textarea "Asset n/a s"
type textarea "x"
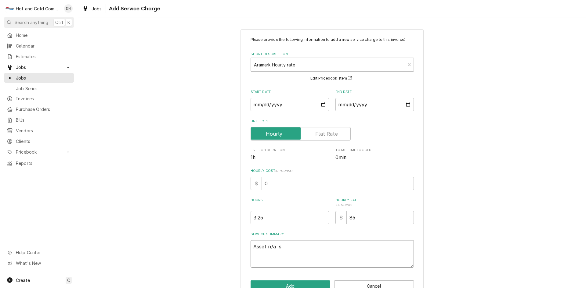
type textarea "Asset n/a se"
type textarea "x"
type textarea "Asset n/a ser"
type textarea "x"
type textarea "Asset n/a seri"
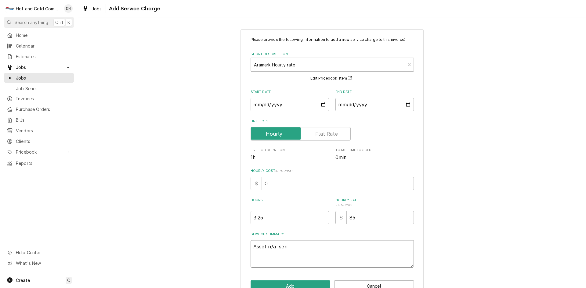
type textarea "x"
type textarea "Asset n/a seria"
type textarea "x"
type textarea "Asset n/a serial"
type textarea "x"
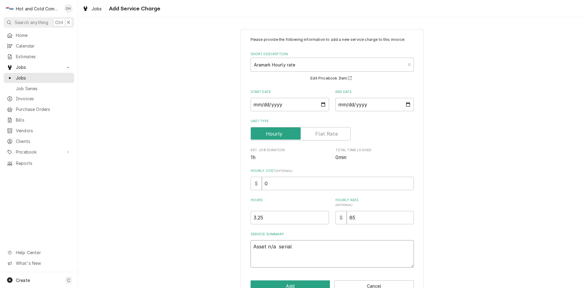
type textarea "Asset n/a serial"
type textarea "x"
type textarea "Asset n/a serial K"
type textarea "x"
type textarea "Asset n/a serial K"
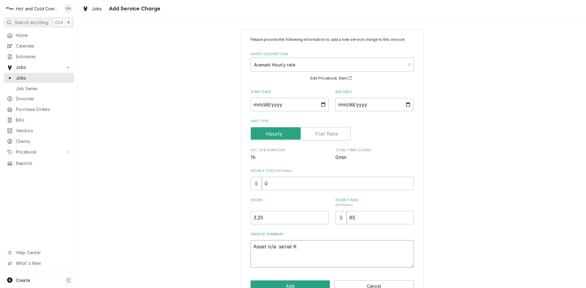
type textarea "x"
type textarea "Asset n/a serial K"
type textarea "x"
type textarea "Asset n/a serial K1"
type textarea "x"
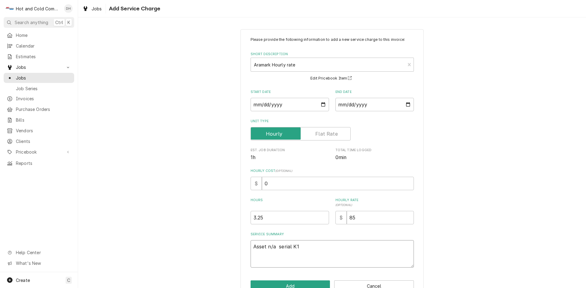
type textarea "Asset n/a serial K19"
type textarea "x"
type textarea "Asset n/a serial K191"
type textarea "x"
type textarea "Asset n/a serial K1917"
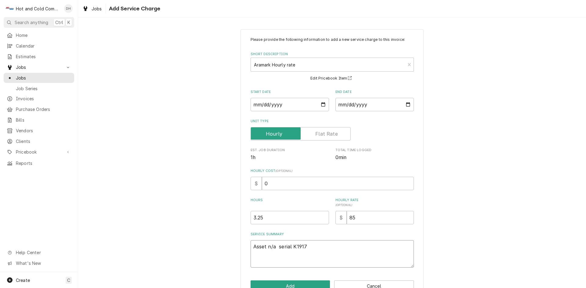
type textarea "x"
type textarea "Asset n/a serial K19173"
type textarea "x"
type textarea "Asset n/a serial K19173"
type textarea "x"
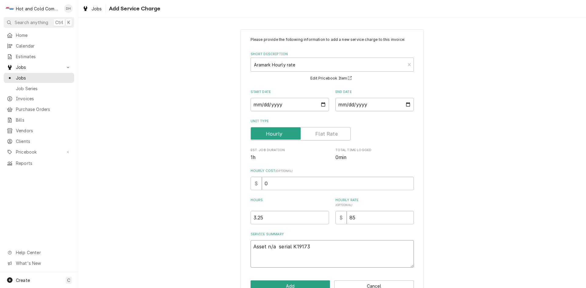
type textarea "Asset n/a serial K19173 9"
type textarea "x"
type textarea "Asset n/a serial K19173 9/"
type textarea "x"
type textarea "Asset n/a serial K19173 9/1"
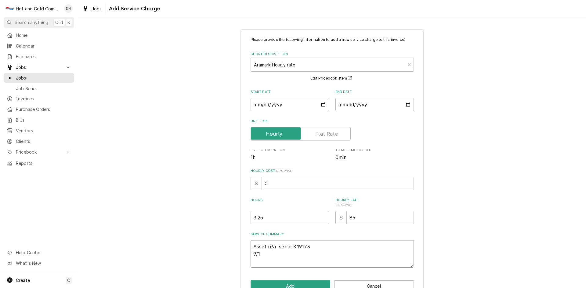
type textarea "x"
type textarea "Asset n/a serial K19173 9/12"
type textarea "x"
type textarea "Asset n/a serial K19173 9/12/"
type textarea "x"
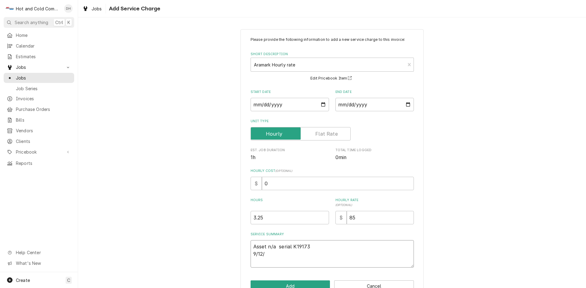
type textarea "Asset n/a serial K19173 9/12/2"
type textarea "x"
type textarea "Asset n/a serial K19173 9/12/25"
type textarea "x"
type textarea "Asset n/a serial K19173 9/12/25"
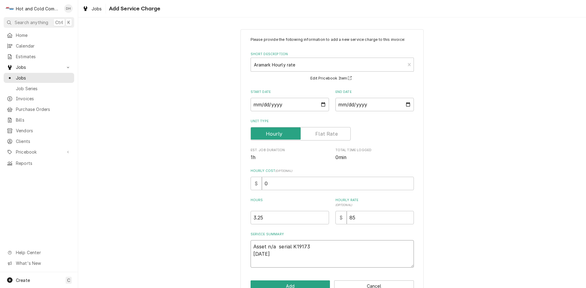
type textarea "x"
type textarea "Asset n/a serial K19173 9/12/25 c"
type textarea "x"
type textarea "Asset n/a serial K19173 9/12/25 ch"
type textarea "x"
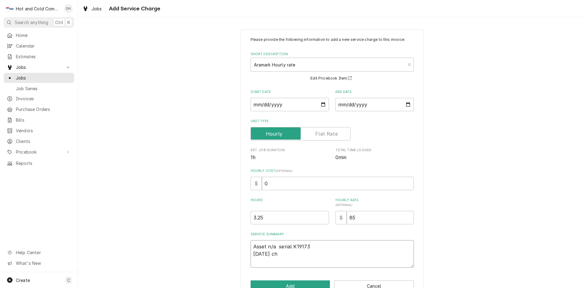
type textarea "Asset n/a serial K19173 9/12/25 che"
type textarea "x"
type textarea "Asset n/a serial K19173 9/12/25 chec"
type textarea "x"
type textarea "Asset n/a serial K19173 9/12/25 check"
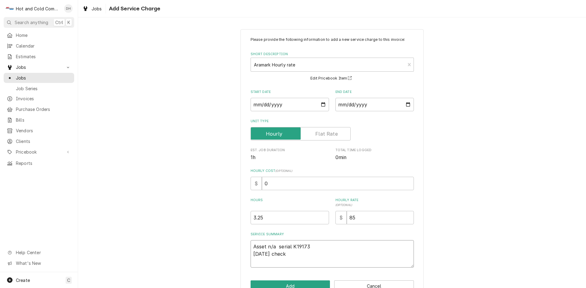
type textarea "x"
type textarea "Asset n/a serial K19173 9/12/25 checke"
type textarea "x"
type textarea "Asset n/a serial K19173 9/12/25 checked"
type textarea "x"
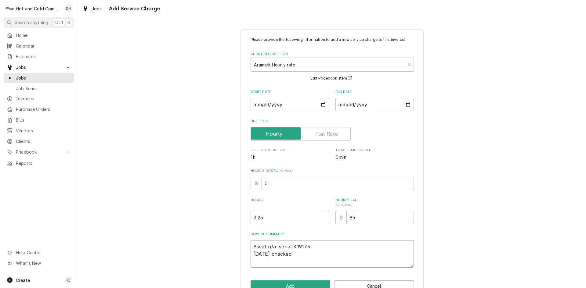
type textarea "Asset n/a serial K19173 9/12/25 checked"
type textarea "x"
type textarea "Asset n/a serial K19173 9/12/25 checked f"
type textarea "x"
type textarea "Asset n/a serial K19173 9/12/25 checked fo"
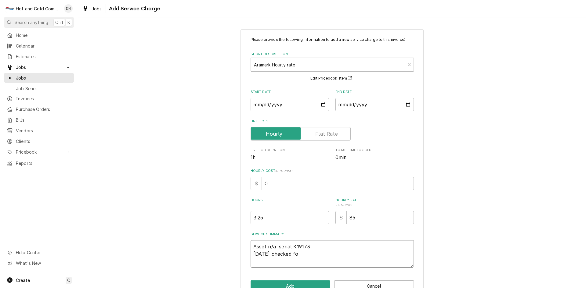
type textarea "x"
type textarea "Asset n/a serial K19173 9/12/25 checked for"
type textarea "x"
type textarea "Asset n/a serial K19173 9/12/25 checked for"
type textarea "x"
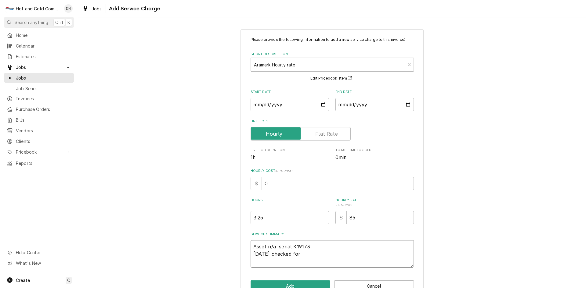
type textarea "Asset n/a serial K19173 9/12/25 checked for l"
type textarea "x"
type textarea "Asset n/a serial K19173 9/12/25 checked for le"
type textarea "x"
type textarea "Asset n/a serial K19173 9/12/25 checked for lea"
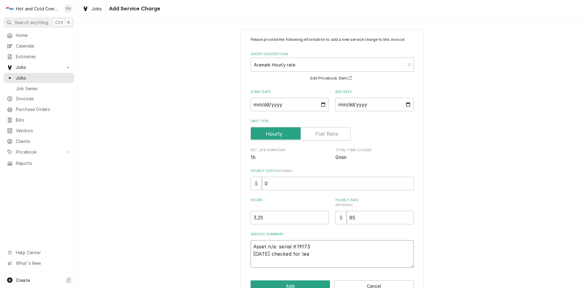
type textarea "x"
type textarea "Asset n/a serial K19173 9/12/25 checked for leak"
type textarea "x"
type textarea "Asset n/a serial K19173 9/12/25 checked for leaks"
type textarea "x"
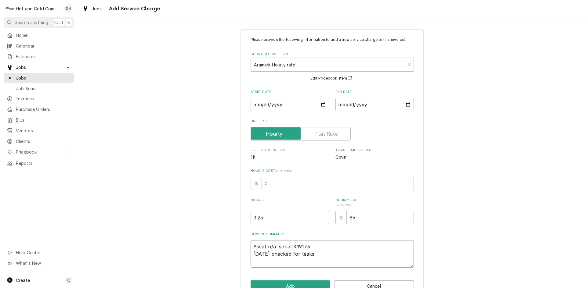
type textarea "Asset n/a serial K19173 9/12/25 checked for leaks"
type textarea "x"
type textarea "Asset n/a serial K19173 9/12/25 checked for leaks"
type textarea "x"
type textarea "Asset n/a serial K19173 9/12/25 checked for leaks r"
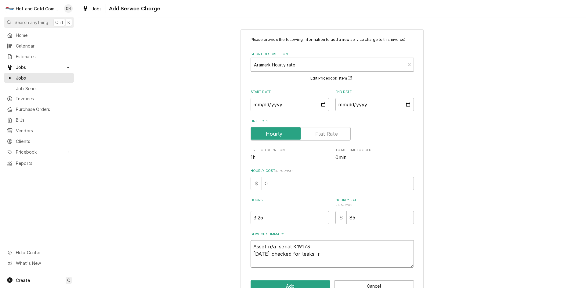
type textarea "x"
type textarea "Asset n/a serial K19173 9/12/25 checked for leaks re"
type textarea "x"
type textarea "Asset n/a serial K19173 9/12/25 checked for leaks rep"
type textarea "x"
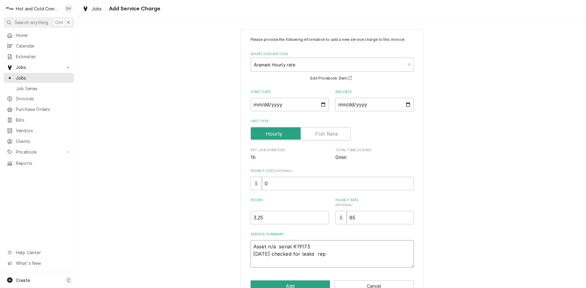
type textarea "Asset n/a serial K19173 9/12/25 checked for leaks repl"
type textarea "x"
type textarea "Asset n/a serial K19173 9/12/25 checked for leaks repla"
type textarea "x"
type textarea "Asset n/a serial K19173 9/12/25 checked for leaks replac"
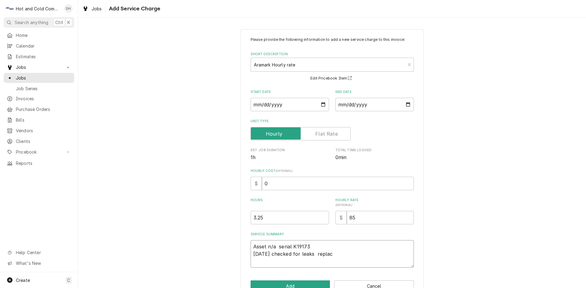
type textarea "x"
type textarea "Asset n/a serial K19173 9/12/25 checked for leaks replace"
type textarea "x"
type textarea "Asset n/a serial K19173 9/12/25 checked for leaks replaced"
type textarea "x"
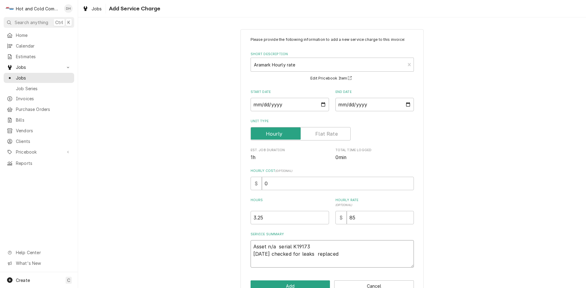
type textarea "Asset n/a serial K19173 9/12/25 checked for leaks replaced"
type textarea "x"
type textarea "Asset n/a serial K19173 9/12/25 checked for leaks replaced r"
type textarea "x"
type textarea "Asset n/a serial K19173 9/12/25 checked for leaks replaced re"
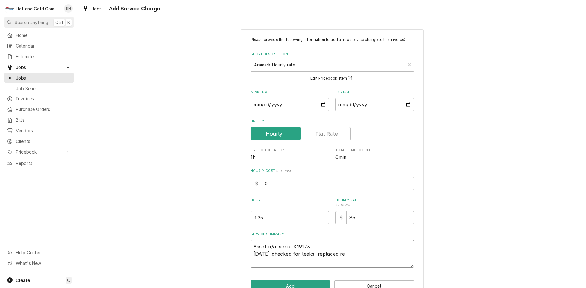
type textarea "x"
type textarea "Asset n/a serial K19173 9/12/25 checked for leaks replaced res"
type textarea "x"
type textarea "Asset n/a serial K19173 9/12/25 checked for leaks replaced rese"
type textarea "x"
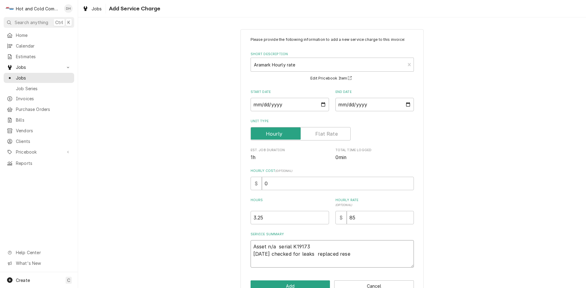
type textarea "Asset n/a serial K19173 9/12/25 checked for leaks replaced reser"
type textarea "x"
type textarea "Asset n/a serial K19173 9/12/25 checked for leaks replaced reserv"
type textarea "x"
type textarea "Asset n/a serial K19173 9/12/25 checked for leaks replaced reservo"
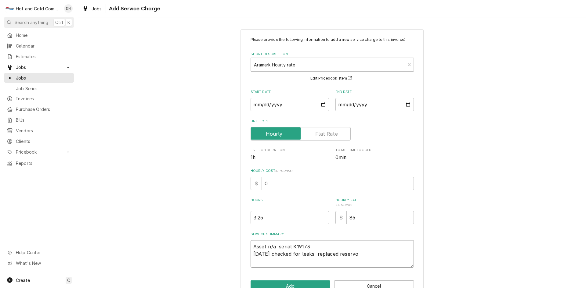
type textarea "x"
type textarea "Asset n/a serial K19173 9/12/25 checked for leaks replaced reservoi"
type textarea "x"
type textarea "Asset n/a serial K19173 9/12/25 checked for leaks replaced reservoir"
type textarea "x"
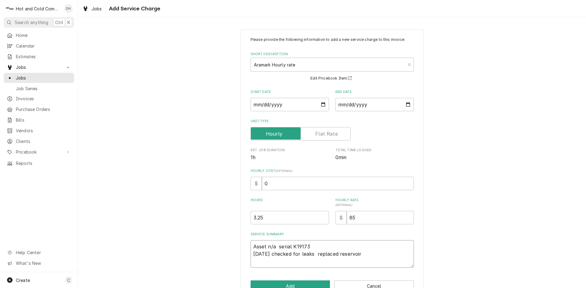
type textarea "Asset n/a serial K19173 9/12/25 checked for leaks replaced reservoir"
type textarea "x"
type textarea "Asset n/a serial K19173 9/12/25 checked for leaks replaced reservoir s"
type textarea "x"
type textarea "Asset n/a serial K19173 9/12/25 checked for leaks replaced reservoir se"
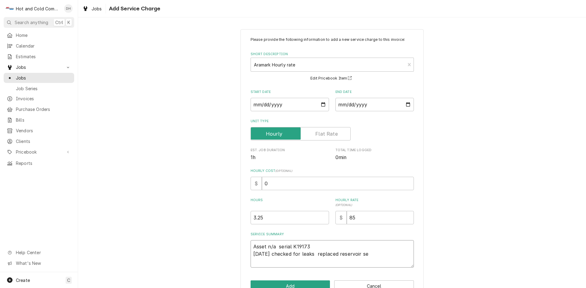
type textarea "x"
type textarea "Asset n/a serial K19173 9/12/25 checked for leaks replaced reservoir sea"
type textarea "x"
type textarea "Asset n/a serial K19173 9/12/25 checked for leaks replaced reservoir seal"
type textarea "x"
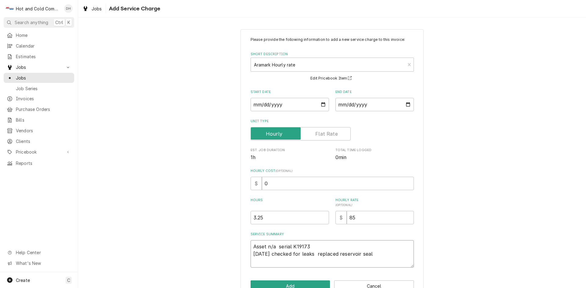
type textarea "Asset n/a serial K19173 9/12/25 checked for leaks replaced reservoir seal"
type textarea "x"
type textarea "Asset n/a serial K19173 9/12/25 checked for leaks replaced reservoir seal"
type textarea "x"
type textarea "Asset n/a serial K19173 9/12/25 checked for leaks replaced reservoir seal c"
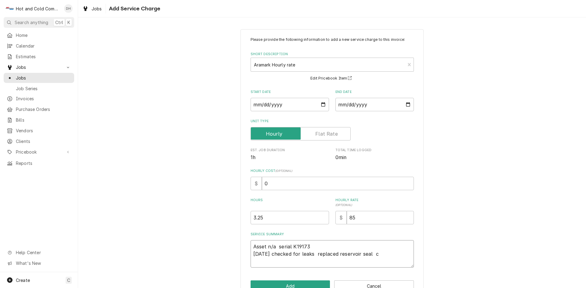
type textarea "x"
type textarea "Asset n/a serial K19173 9/12/25 checked for leaks replaced reservoir seal cl"
type textarea "x"
type textarea "Asset n/a serial K19173 9/12/25 checked for leaks replaced reservoir seal cle"
type textarea "x"
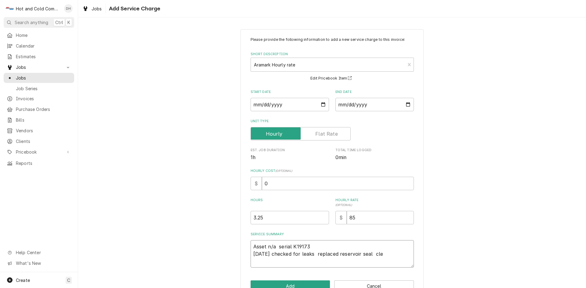
type textarea "Asset n/a serial K19173 9/12/25 checked for leaks replaced reservoir seal clea"
type textarea "x"
type textarea "Asset n/a serial K19173 9/12/25 checked for leaks replaced reservoir seal clean"
type textarea "x"
type textarea "Asset n/a serial K19173 9/12/25 checked for leaks replaced reservoir seal cleane"
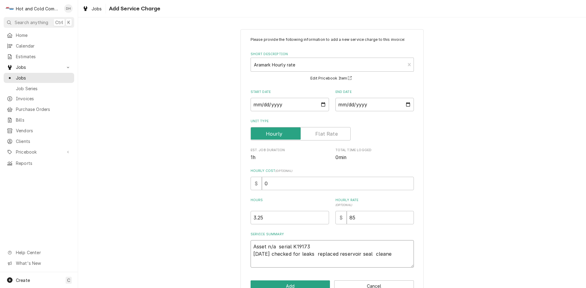
type textarea "x"
type textarea "Asset n/a serial K19173 9/12/25 checked for leaks replaced reservoir seal clean…"
type textarea "x"
type textarea "Asset n/a serial K19173 9/12/25 checked for leaks replaced reservoir seal clean…"
type textarea "x"
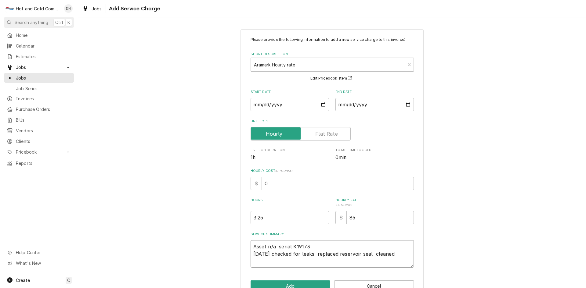
type textarea "Asset n/a serial K19173 9/12/25 checked for leaks replaced reservoir seal clean…"
type textarea "x"
type textarea "Asset n/a serial K19173 9/12/25 checked for leaks replaced reservoir seal clean…"
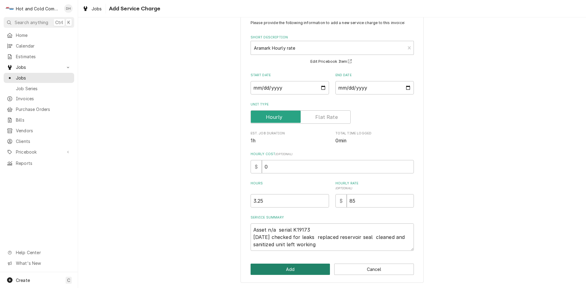
click at [300, 270] on button "Add" at bounding box center [290, 269] width 80 height 11
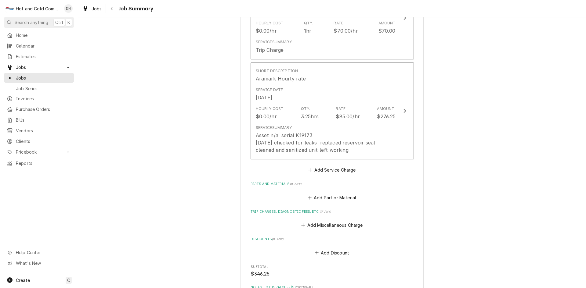
scroll to position [203, 0]
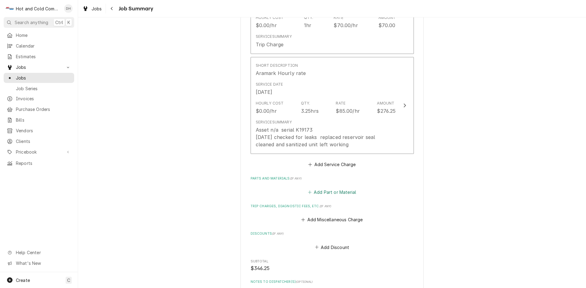
click at [316, 190] on button "Add Part or Material" at bounding box center [332, 192] width 50 height 9
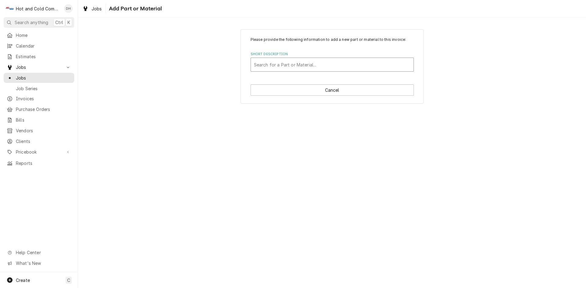
click at [300, 60] on div "Short Description" at bounding box center [332, 64] width 157 height 11
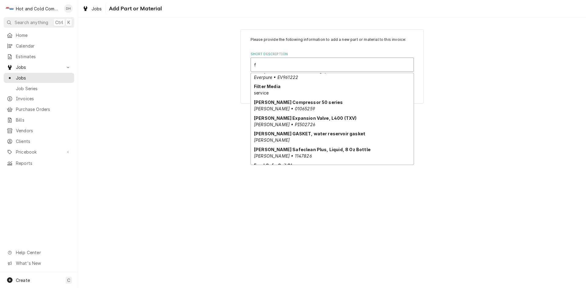
scroll to position [210, 0]
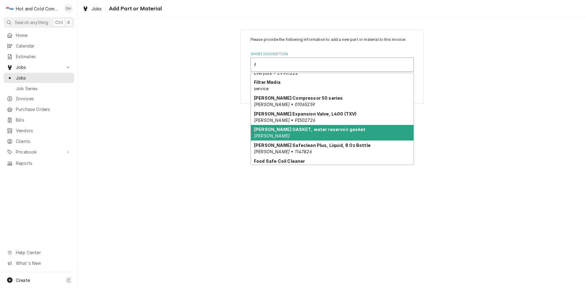
click at [359, 132] on div "Follett GASKET, water reservoir gasket Follett" at bounding box center [332, 133] width 163 height 16
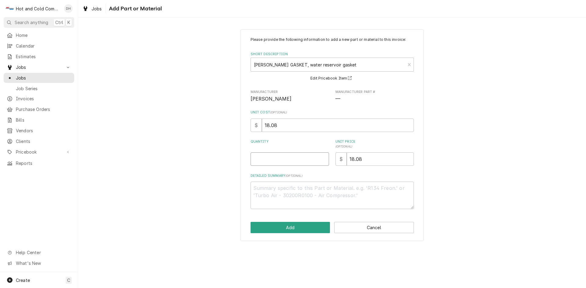
click at [268, 158] on input "Quantity" at bounding box center [289, 159] width 78 height 13
click at [307, 228] on button "Add" at bounding box center [290, 227] width 80 height 11
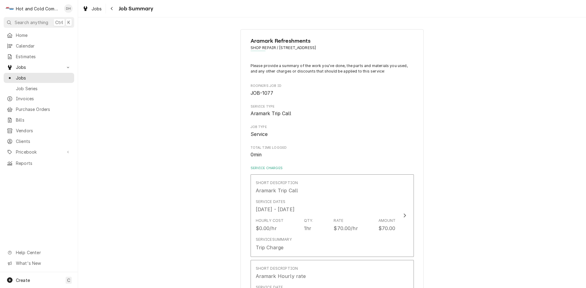
scroll to position [203, 0]
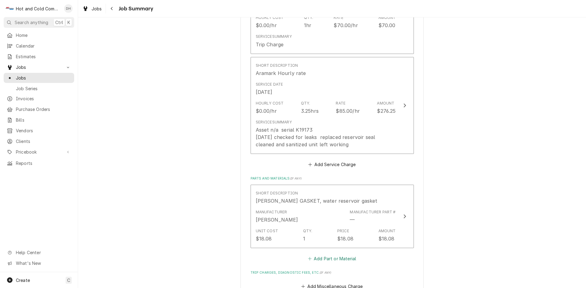
click at [332, 260] on button "Add Part or Material" at bounding box center [332, 259] width 50 height 9
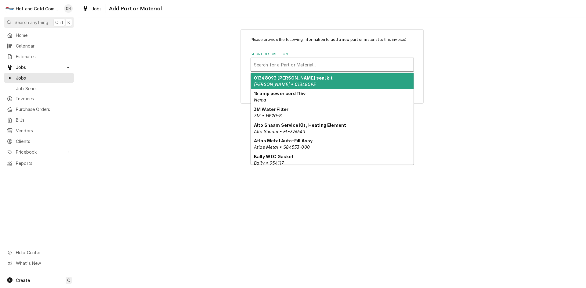
click at [306, 63] on div "Short Description" at bounding box center [332, 64] width 157 height 11
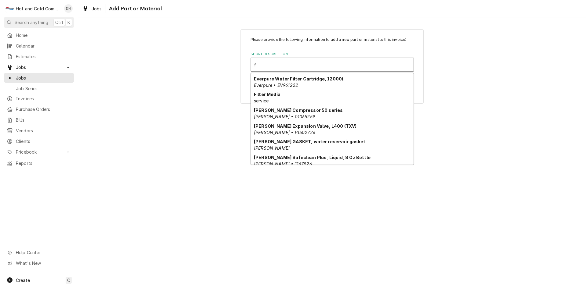
scroll to position [210, 0]
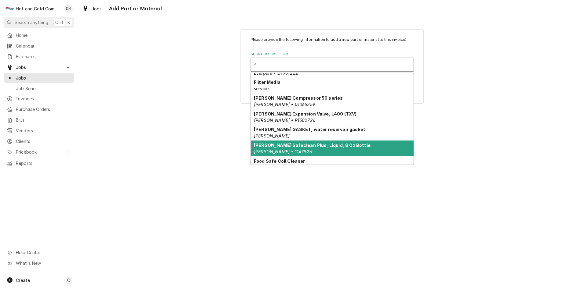
click at [362, 149] on div "Follett Safeclean Plus, Liquid, 8 Oz Bottle Follett • 1147826" at bounding box center [332, 149] width 163 height 16
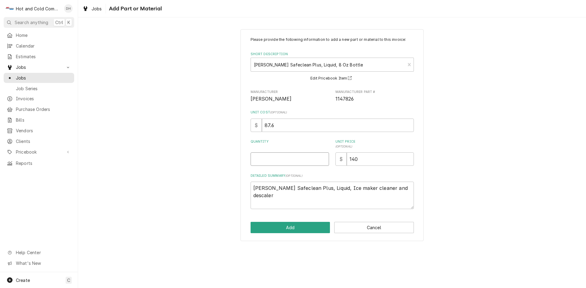
click at [277, 161] on input "Quantity" at bounding box center [289, 159] width 78 height 13
click at [312, 227] on button "Add" at bounding box center [290, 227] width 80 height 11
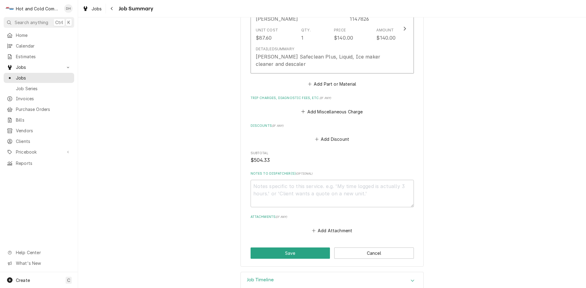
scroll to position [484, 0]
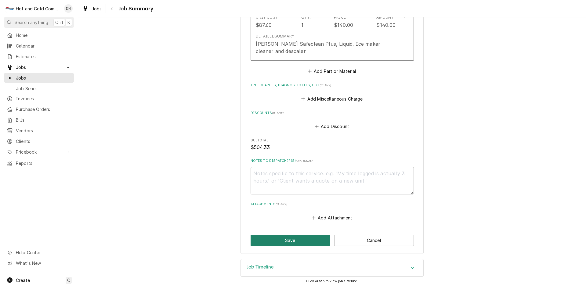
click at [280, 241] on button "Save" at bounding box center [290, 240] width 80 height 11
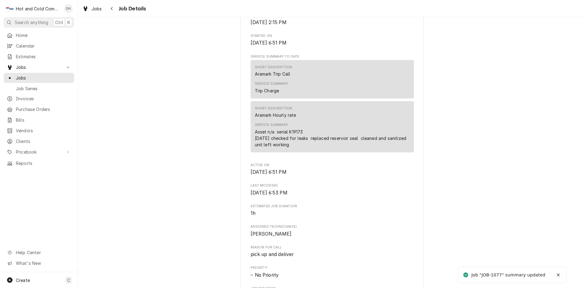
scroll to position [407, 0]
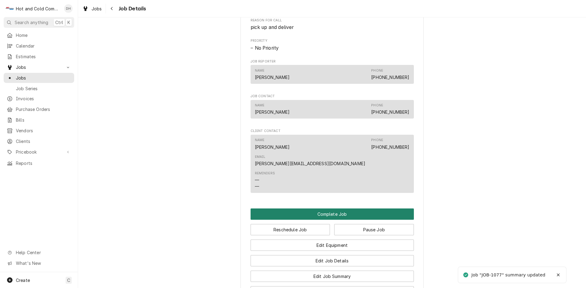
click at [333, 209] on button "Complete Job" at bounding box center [331, 214] width 163 height 11
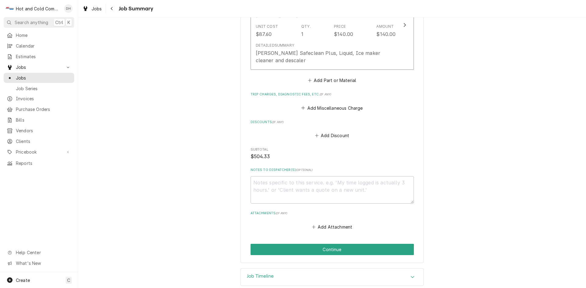
scroll to position [484, 0]
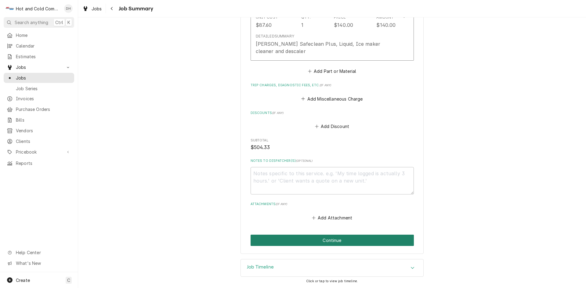
click at [328, 241] on button "Continue" at bounding box center [331, 240] width 163 height 11
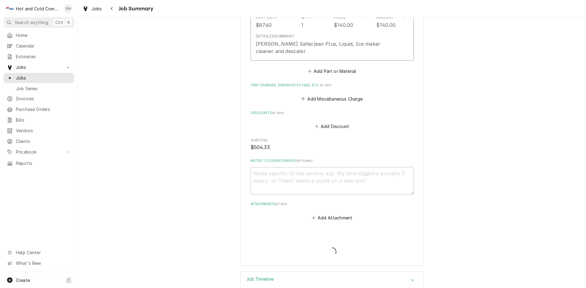
type textarea "x"
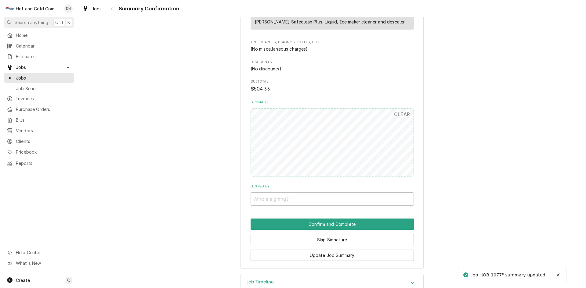
scroll to position [462, 0]
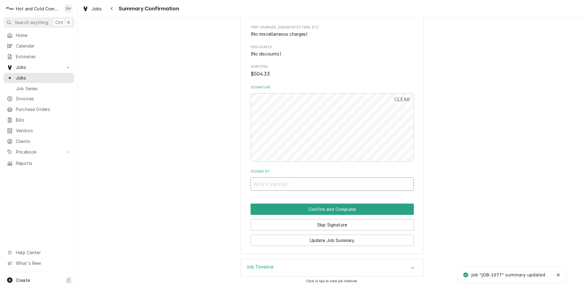
click at [299, 184] on input "Signed By" at bounding box center [331, 184] width 163 height 13
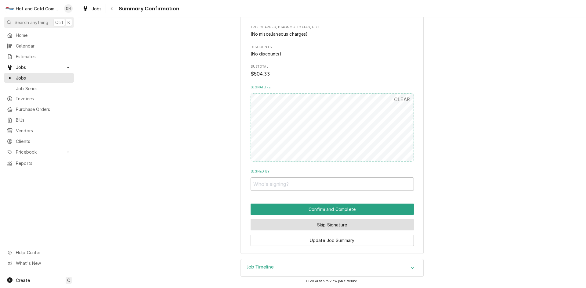
click at [344, 228] on button "Skip Signature" at bounding box center [331, 224] width 163 height 11
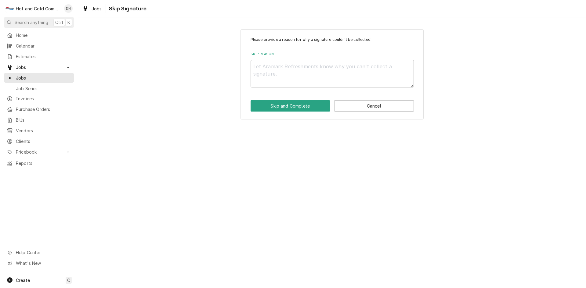
click at [247, 62] on div "Please provide a reason for why a signature couldn't be collected: Skip Reason …" at bounding box center [331, 74] width 183 height 90
click at [260, 65] on textarea "Skip Reason" at bounding box center [331, 73] width 163 height 27
type textarea "x"
type textarea "e"
type textarea "x"
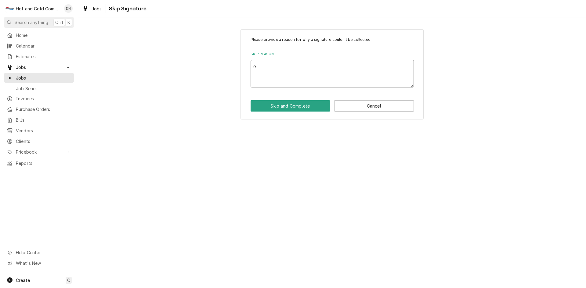
type textarea "em"
type textarea "x"
type textarea "ema"
type textarea "x"
type textarea "emai"
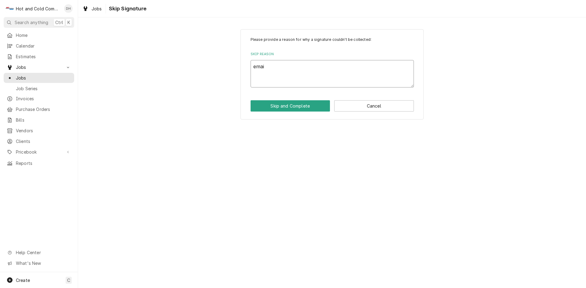
type textarea "x"
type textarea "email"
click at [276, 106] on button "Skip and Complete" at bounding box center [290, 105] width 80 height 11
type textarea "x"
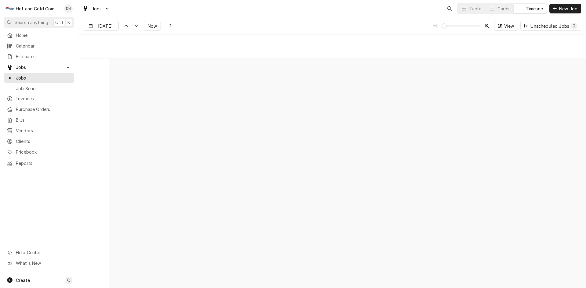
scroll to position [4773, 0]
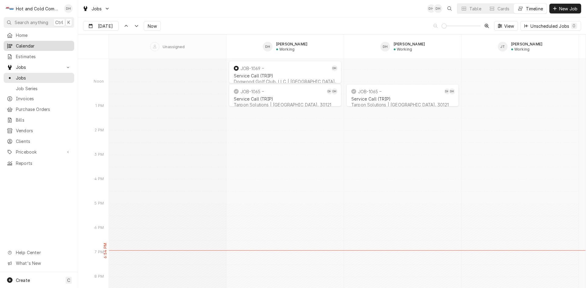
click at [33, 41] on link "Calendar" at bounding box center [39, 46] width 70 height 10
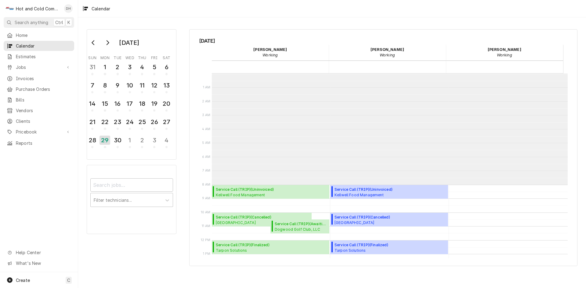
scroll to position [111, 0]
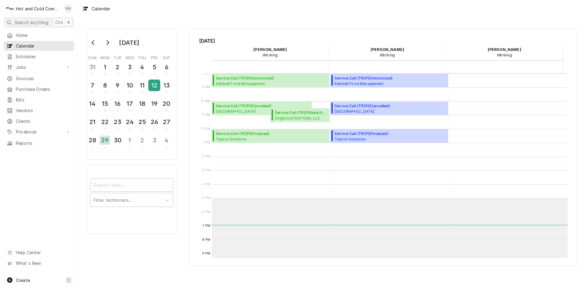
click at [152, 82] on div "12" at bounding box center [154, 85] width 11 height 10
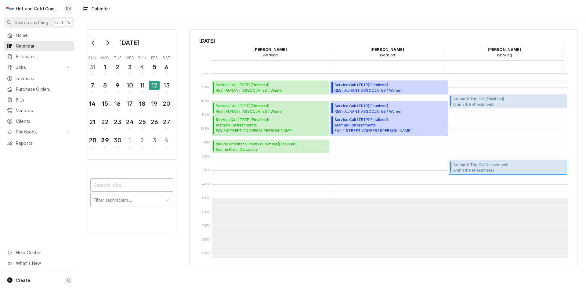
click at [492, 167] on span "Aramark Trip Call ( Uninvoiced )" at bounding box center [485, 164] width 65 height 5
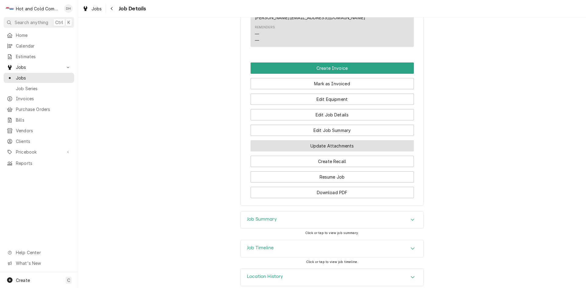
scroll to position [343, 0]
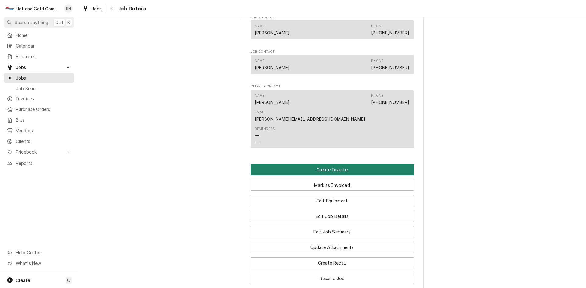
click at [338, 164] on button "Create Invoice" at bounding box center [331, 169] width 163 height 11
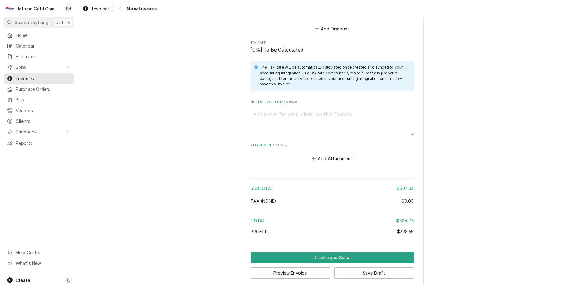
scroll to position [1010, 0]
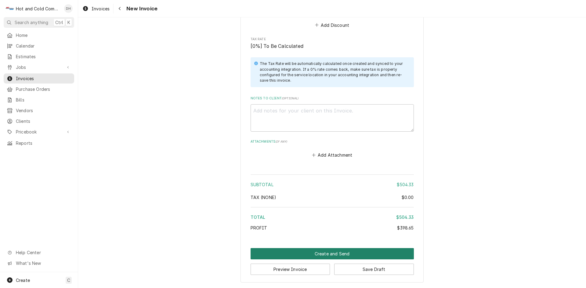
click at [323, 254] on button "Create and Send" at bounding box center [331, 253] width 163 height 11
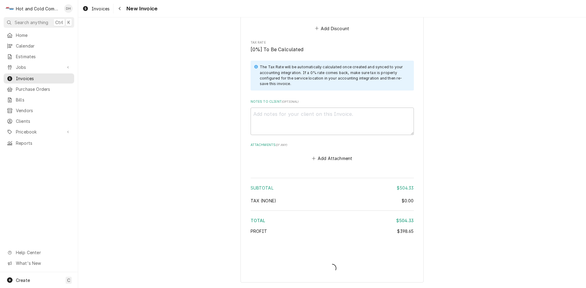
type textarea "x"
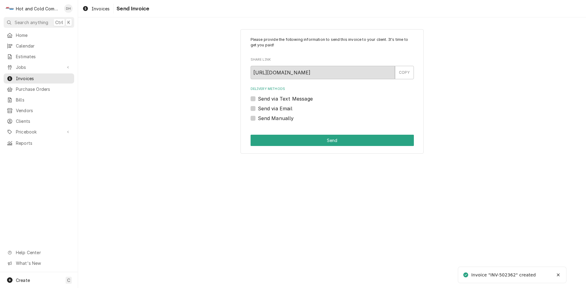
click at [258, 108] on label "Send via Email" at bounding box center [275, 108] width 34 height 7
click at [258, 108] on input "Send via Email" at bounding box center [339, 111] width 163 height 13
checkbox input "true"
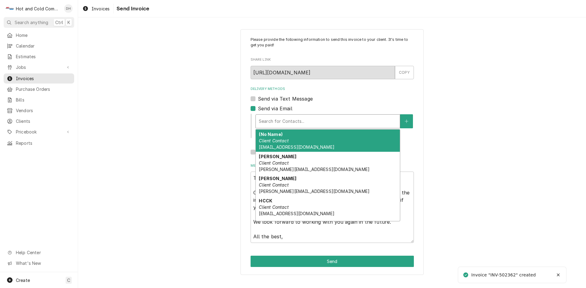
drag, startPoint x: 304, startPoint y: 124, endPoint x: 295, endPoint y: 126, distance: 9.0
click at [304, 124] on div "Delivery Methods" at bounding box center [328, 121] width 138 height 11
click at [285, 145] on span "AtlantaCoffee@aramark.com" at bounding box center [296, 147] width 75 height 5
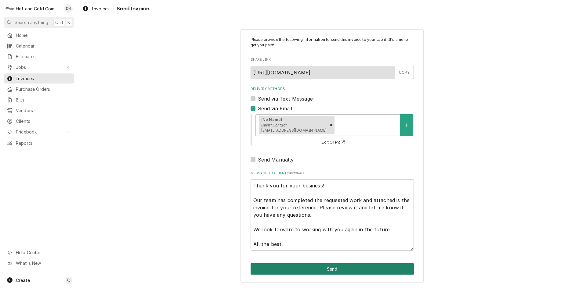
drag, startPoint x: 349, startPoint y: 270, endPoint x: 355, endPoint y: 270, distance: 5.2
click at [351, 270] on button "Send" at bounding box center [331, 269] width 163 height 11
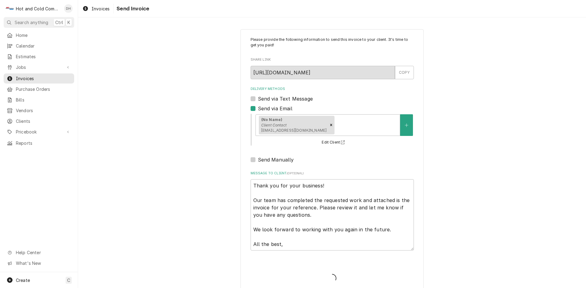
type textarea "x"
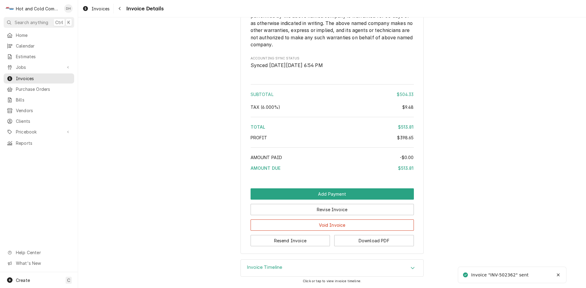
scroll to position [867, 0]
click at [387, 242] on button "Download PDF" at bounding box center [374, 240] width 80 height 11
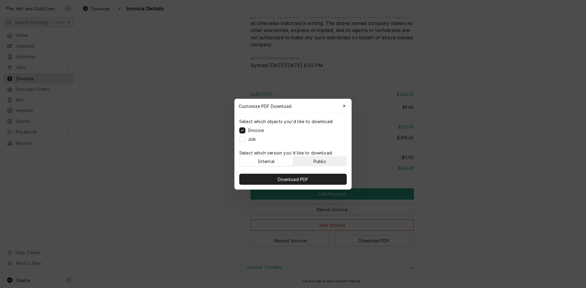
drag, startPoint x: 326, startPoint y: 159, endPoint x: 329, endPoint y: 162, distance: 4.3
click at [327, 159] on button "Public" at bounding box center [319, 162] width 53 height 10
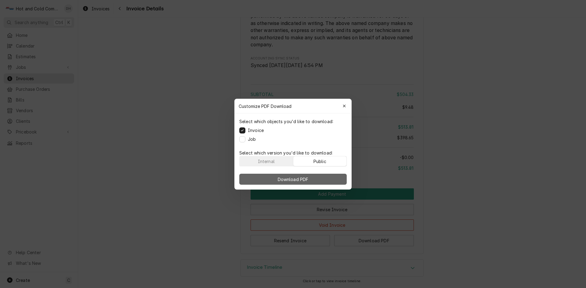
drag, startPoint x: 320, startPoint y: 179, endPoint x: 323, endPoint y: 178, distance: 3.1
click at [322, 178] on button "Download PDF" at bounding box center [292, 179] width 107 height 11
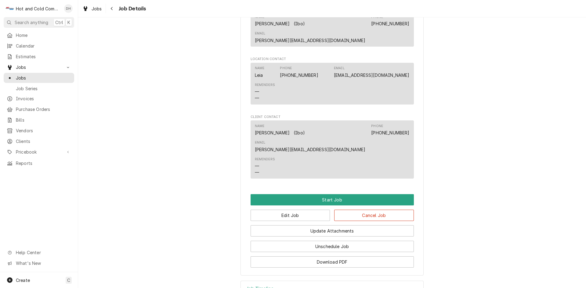
scroll to position [405, 0]
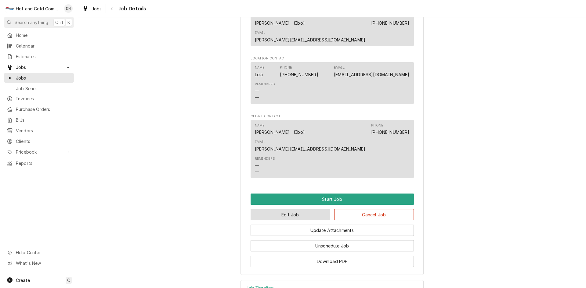
click at [287, 209] on button "Edit Job" at bounding box center [290, 214] width 80 height 11
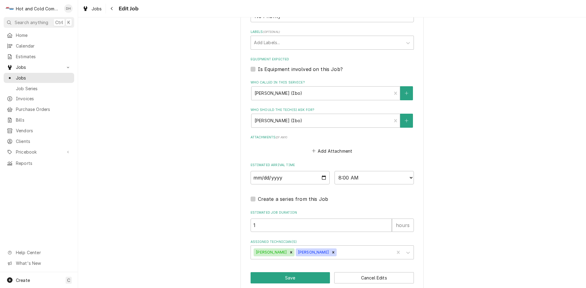
scroll to position [349, 0]
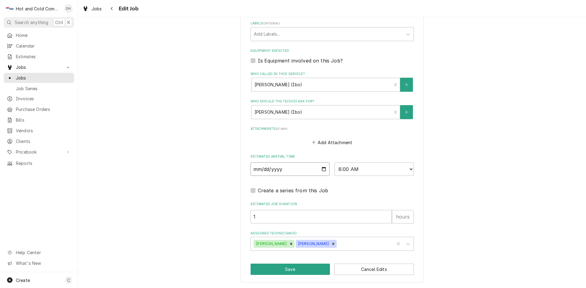
click at [323, 169] on input "2025-09-26" at bounding box center [289, 169] width 79 height 13
type textarea "x"
type input "2025-09-30"
drag, startPoint x: 299, startPoint y: 266, endPoint x: 303, endPoint y: 264, distance: 4.0
click at [300, 266] on button "Save" at bounding box center [290, 269] width 80 height 11
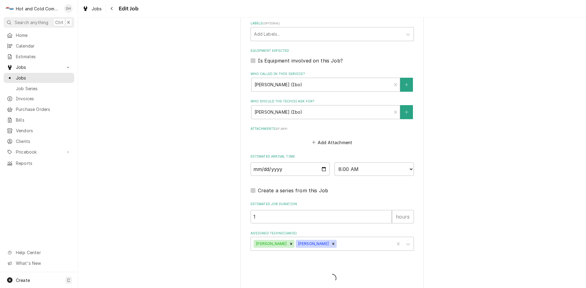
type textarea "x"
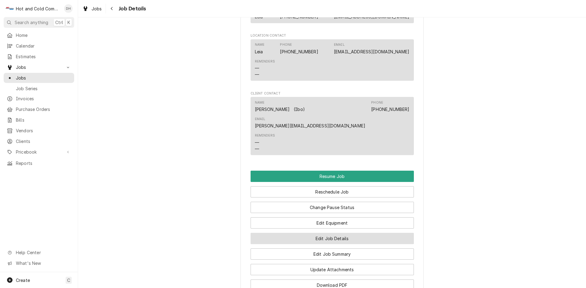
scroll to position [610, 0]
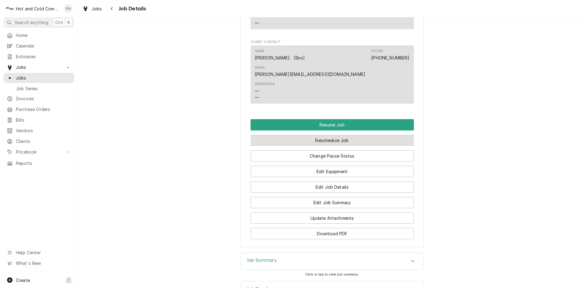
click at [354, 135] on button "Reschedule Job" at bounding box center [331, 140] width 163 height 11
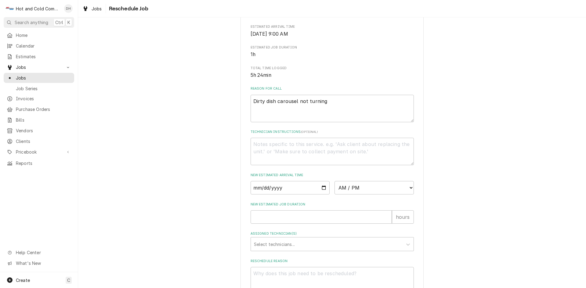
scroll to position [168, 0]
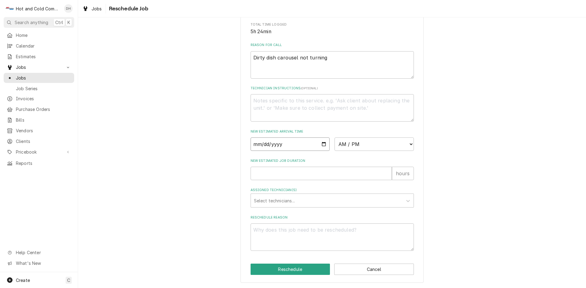
click at [322, 142] on input "Date" at bounding box center [289, 144] width 79 height 13
type input "2025-09-30"
type textarea "x"
click at [408, 143] on select "AM / PM 6:00 AM 6:15 AM 6:30 AM 6:45 AM 7:00 AM 7:15 AM 7:30 AM 7:45 AM 8:00 AM…" at bounding box center [373, 144] width 79 height 13
select select "09:00:00"
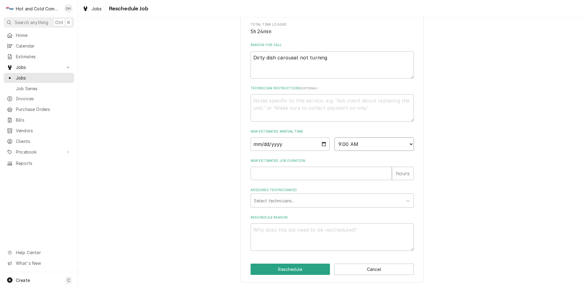
click at [334, 138] on select "AM / PM 6:00 AM 6:15 AM 6:30 AM 6:45 AM 7:00 AM 7:15 AM 7:30 AM 7:45 AM 8:00 AM…" at bounding box center [373, 144] width 79 height 13
click at [268, 171] on input "New Estimated Job Duration" at bounding box center [320, 173] width 141 height 13
type textarea "x"
type input "1"
click at [292, 198] on div "Assigned Technician(s)" at bounding box center [327, 200] width 146 height 11
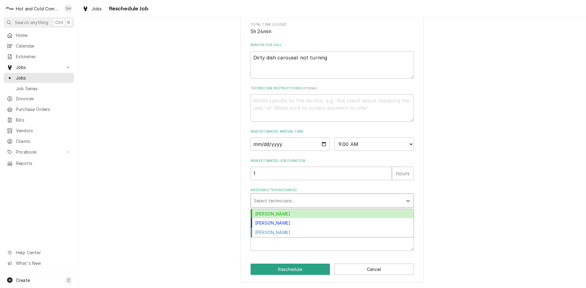
click at [264, 214] on div "[PERSON_NAME]" at bounding box center [332, 213] width 163 height 9
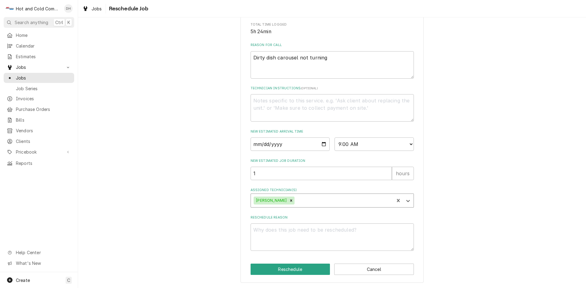
click at [312, 200] on div "Assigned Technician(s)" at bounding box center [343, 200] width 95 height 11
click at [297, 214] on div "[PERSON_NAME]" at bounding box center [332, 213] width 163 height 9
click at [296, 237] on textarea "Reschedule Reason" at bounding box center [331, 237] width 163 height 27
type textarea "x"
type textarea "p"
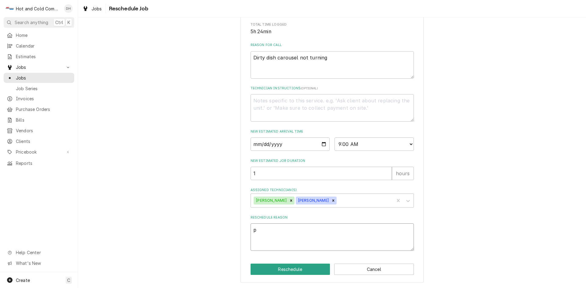
type textarea "x"
type textarea "pa"
type textarea "x"
type textarea "par"
type textarea "x"
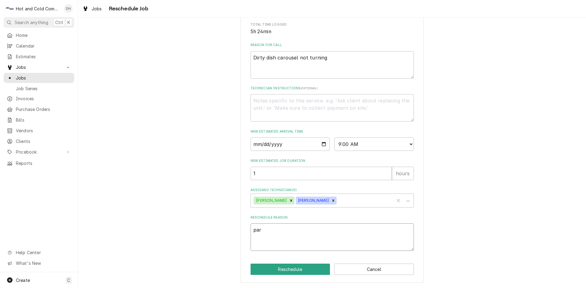
type textarea "part"
type textarea "x"
type textarea "parts"
click at [302, 268] on button "Reschedule" at bounding box center [290, 269] width 80 height 11
type textarea "x"
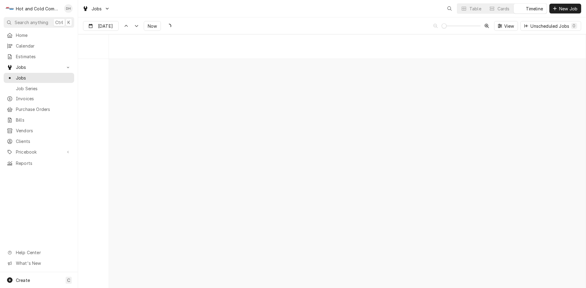
scroll to position [4773, 0]
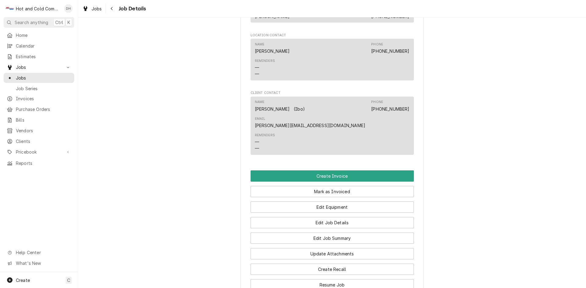
scroll to position [407, 0]
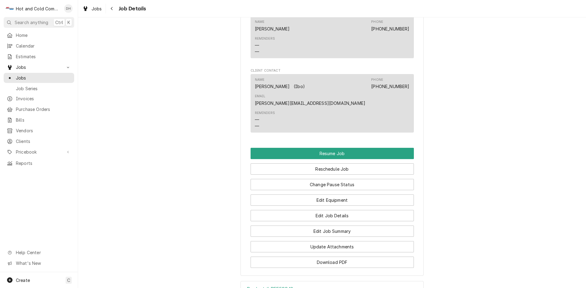
scroll to position [610, 0]
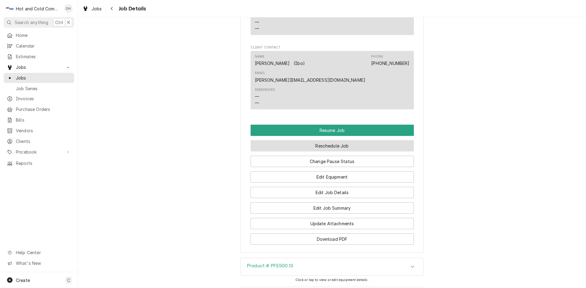
click at [338, 140] on button "Reschedule Job" at bounding box center [331, 145] width 163 height 11
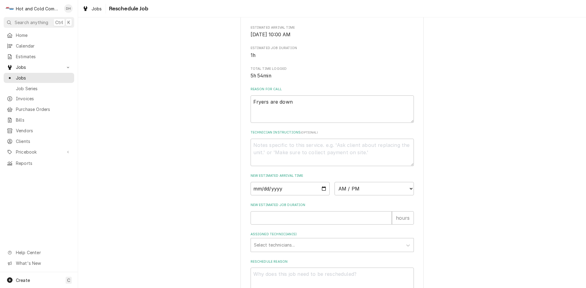
scroll to position [168, 0]
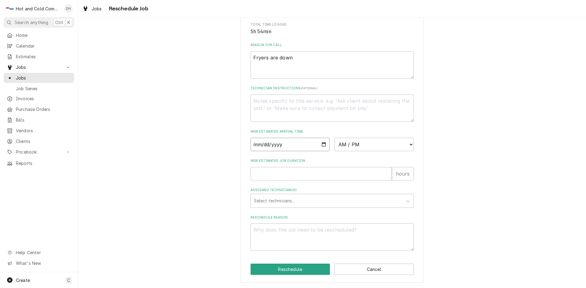
click at [323, 144] on input "Date" at bounding box center [289, 144] width 79 height 13
type textarea "x"
type input "2025-09-30"
click at [408, 144] on select "AM / PM 6:00 AM 6:15 AM 6:30 AM 6:45 AM 7:00 AM 7:15 AM 7:30 AM 7:45 AM 8:00 AM…" at bounding box center [373, 144] width 79 height 13
select select "14:45:00"
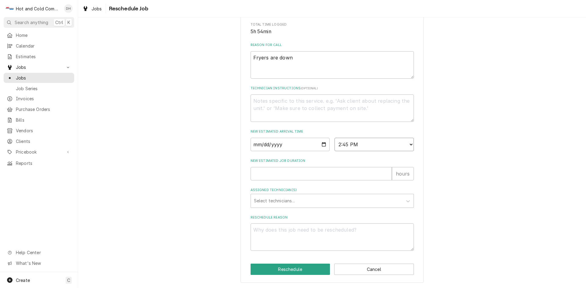
click at [334, 138] on select "AM / PM 6:00 AM 6:15 AM 6:30 AM 6:45 AM 7:00 AM 7:15 AM 7:30 AM 7:45 AM 8:00 AM…" at bounding box center [373, 144] width 79 height 13
click at [261, 172] on input "New Estimated Job Duration" at bounding box center [320, 173] width 141 height 13
type textarea "x"
type input "1"
click at [290, 204] on div "Assigned Technician(s)" at bounding box center [327, 201] width 146 height 11
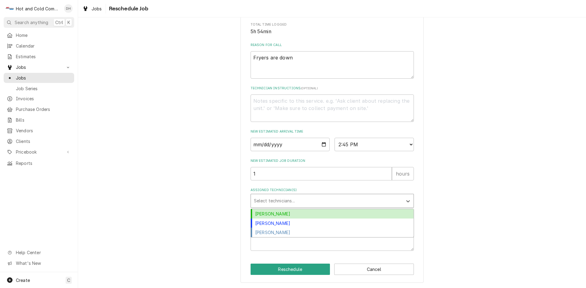
drag, startPoint x: 271, startPoint y: 214, endPoint x: 278, endPoint y: 211, distance: 8.1
click at [276, 211] on div "[PERSON_NAME]" at bounding box center [332, 213] width 163 height 9
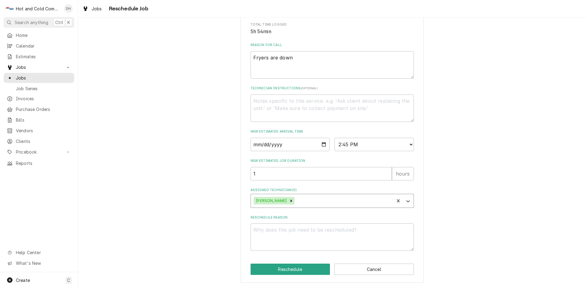
click at [315, 203] on div "Assigned Technician(s)" at bounding box center [343, 201] width 95 height 11
click at [268, 214] on div "[PERSON_NAME]" at bounding box center [332, 213] width 163 height 9
drag, startPoint x: 266, startPoint y: 233, endPoint x: 274, endPoint y: 234, distance: 7.7
click at [272, 236] on textarea "Reschedule Reason" at bounding box center [331, 237] width 163 height 27
type textarea "x"
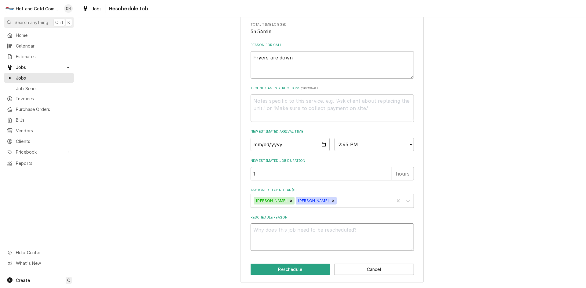
type textarea "p"
type textarea "x"
type textarea "pa"
type textarea "x"
type textarea "par"
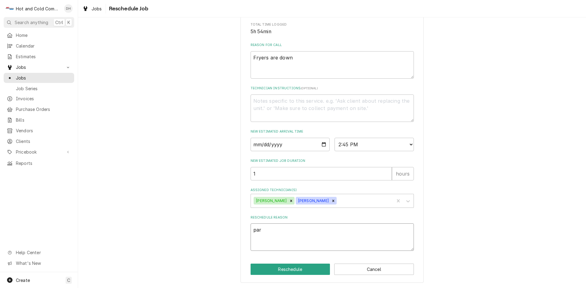
type textarea "x"
type textarea "part"
type textarea "x"
type textarea "parts"
click at [299, 271] on button "Reschedule" at bounding box center [290, 269] width 80 height 11
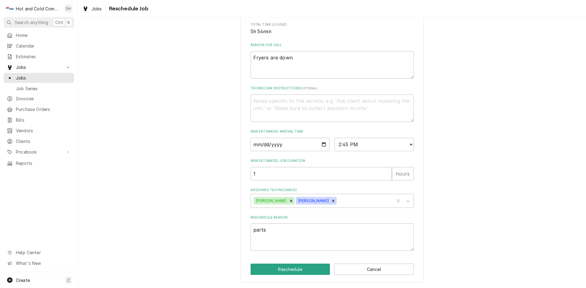
type textarea "x"
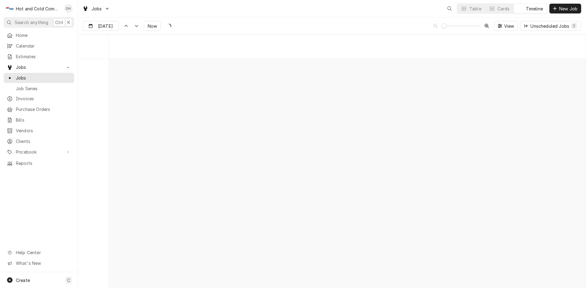
scroll to position [4773, 0]
